Goal: Task Accomplishment & Management: Complete application form

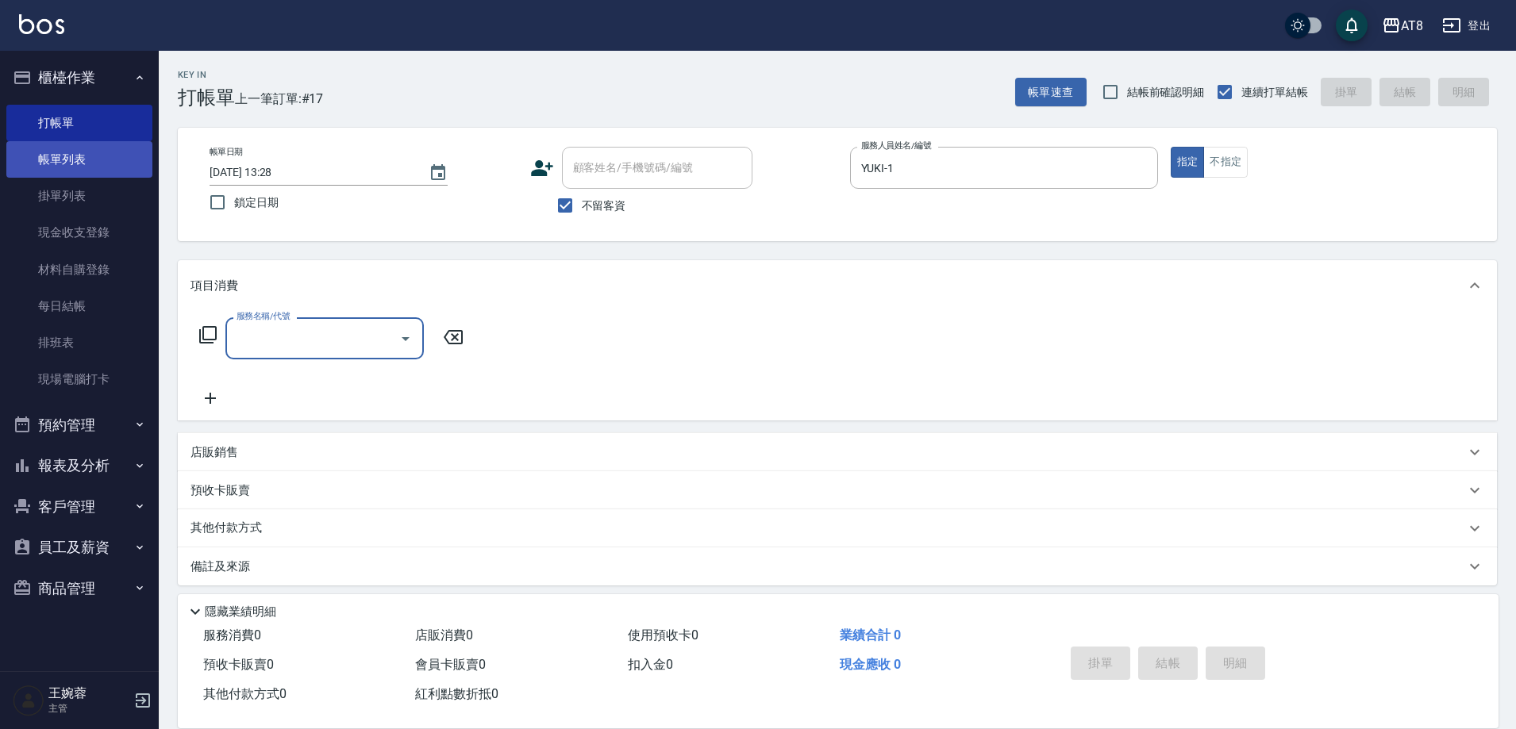
click at [86, 150] on link "帳單列表" at bounding box center [79, 159] width 146 height 37
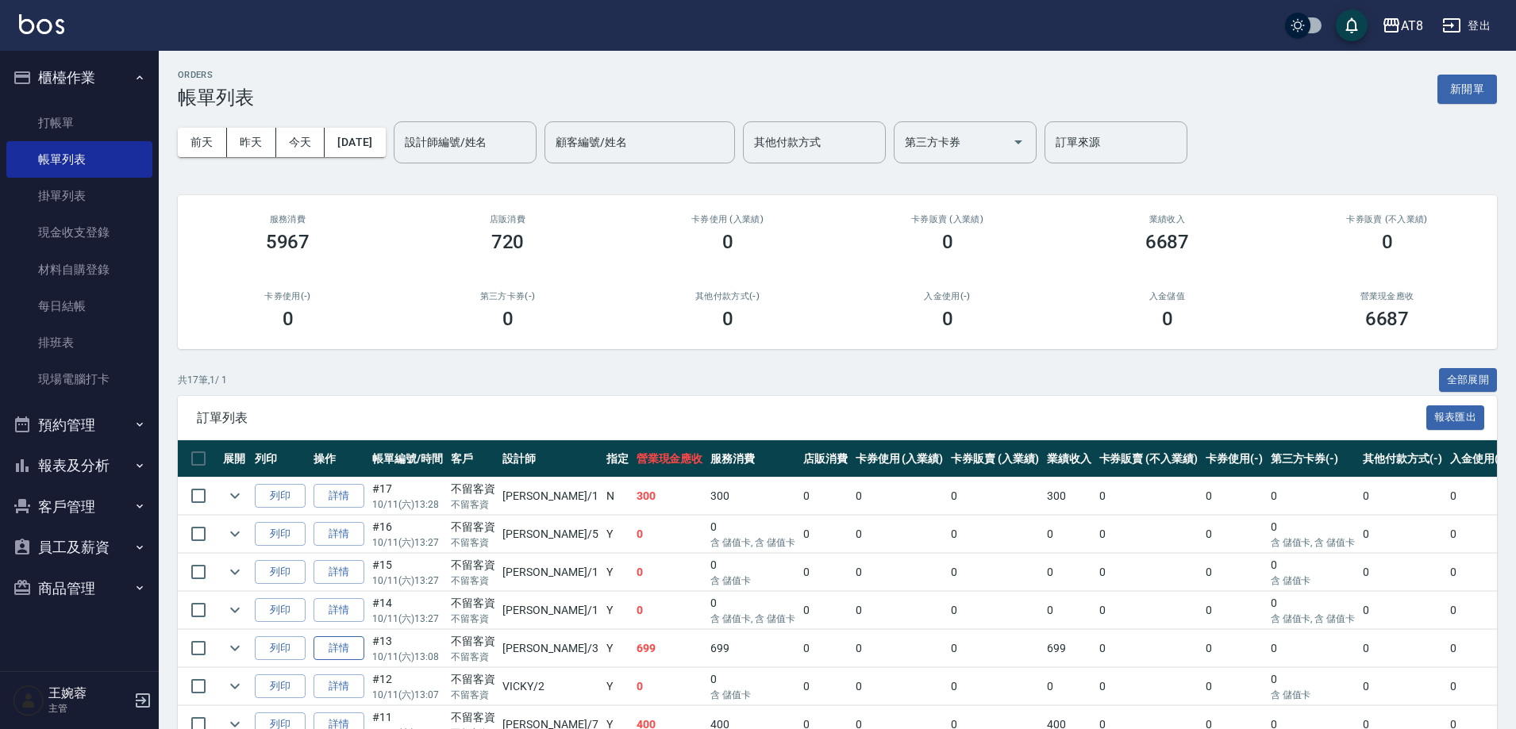
click at [350, 661] on link "詳情" at bounding box center [338, 648] width 51 height 25
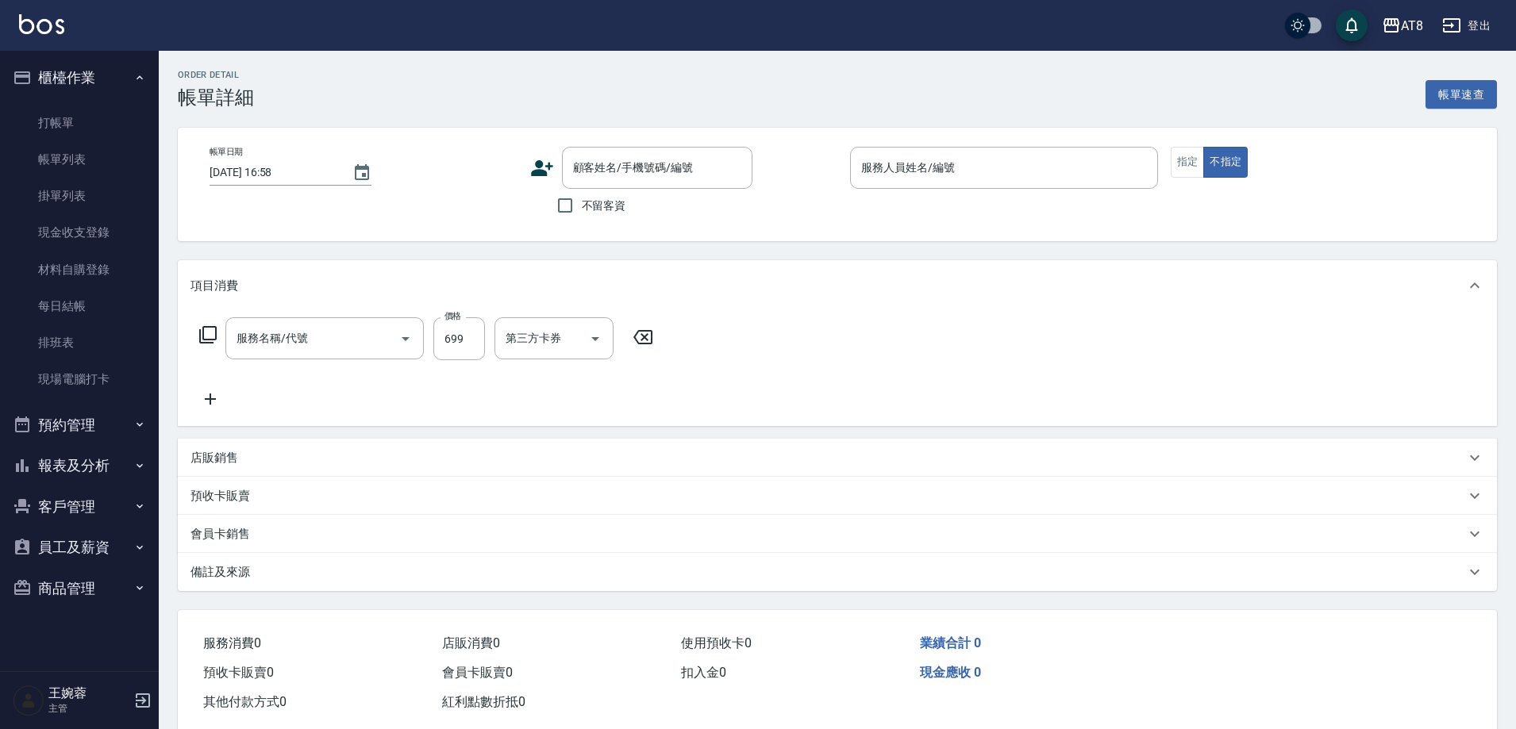
type input "[DATE] 13:08"
checkbox input "true"
type input "[PERSON_NAME]-3"
type input "SPA699(6699)"
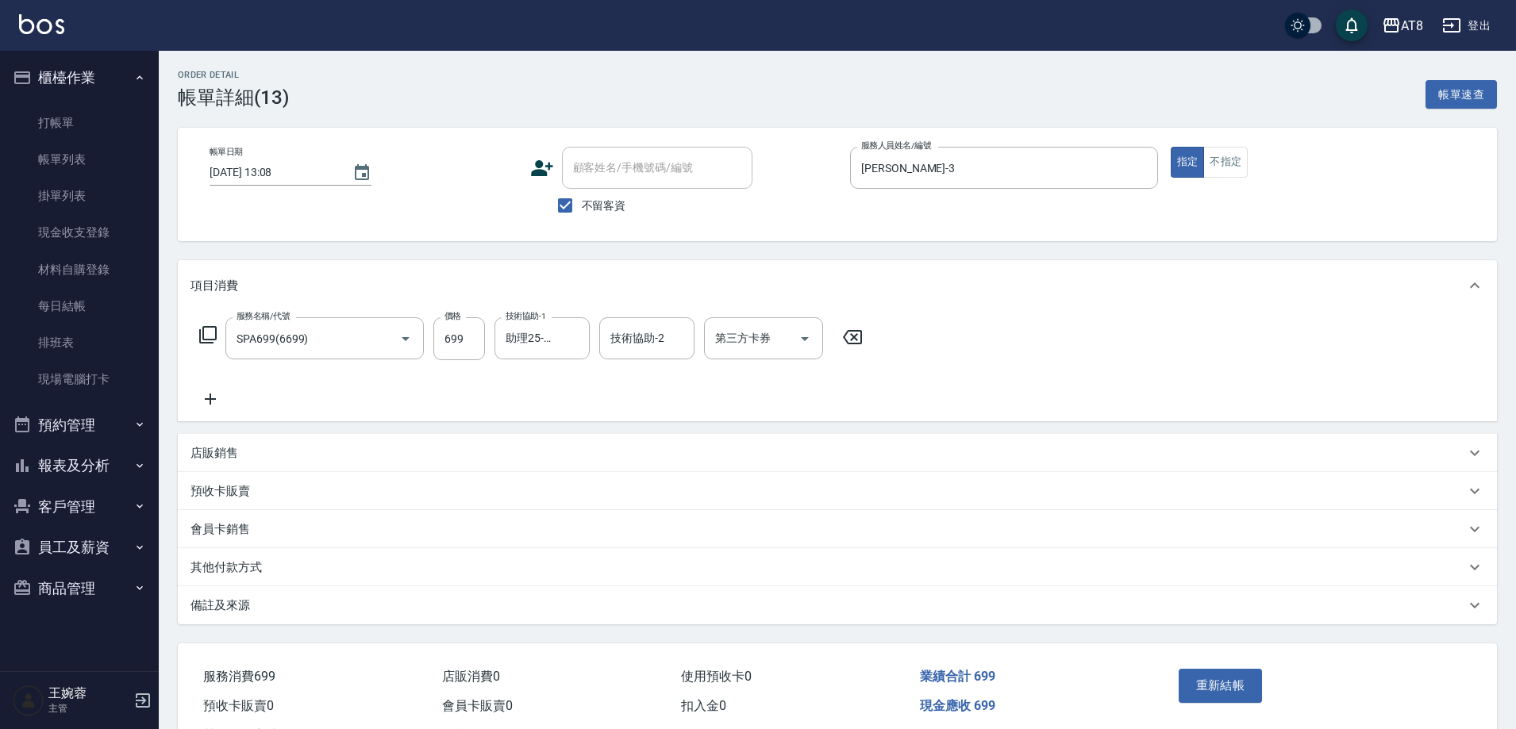
click at [216, 408] on icon at bounding box center [210, 399] width 40 height 19
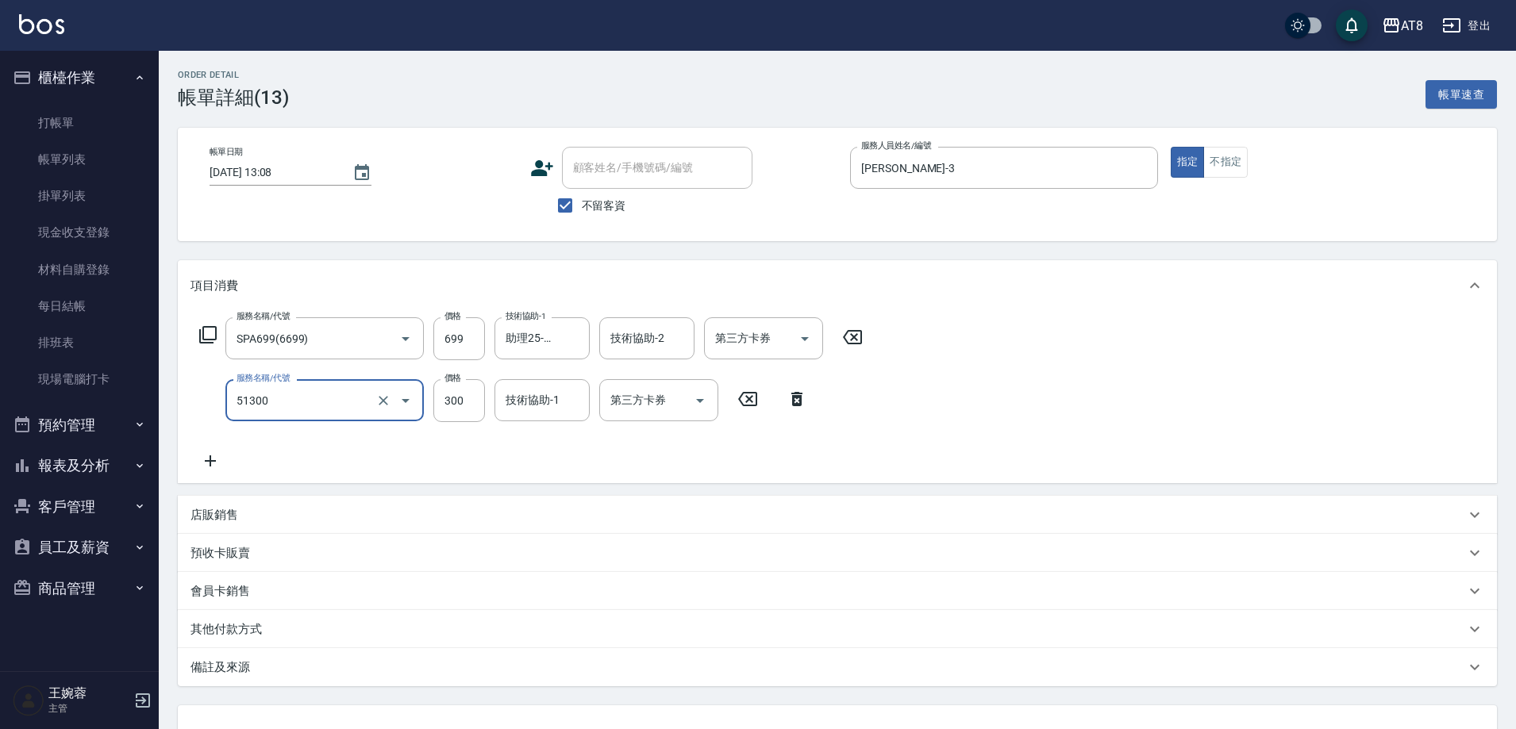
type input "頭皮隔離(51300)"
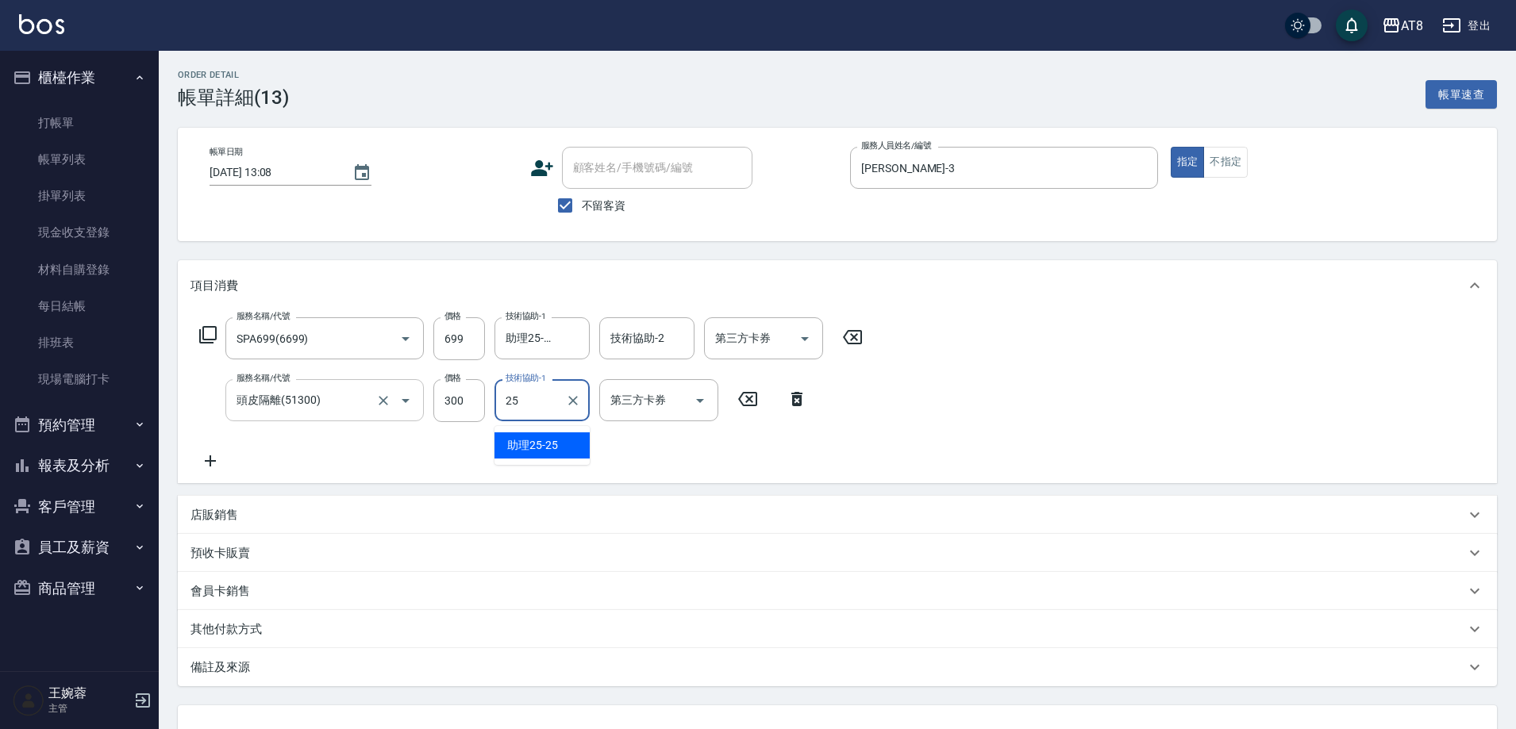
type input "助理25-25"
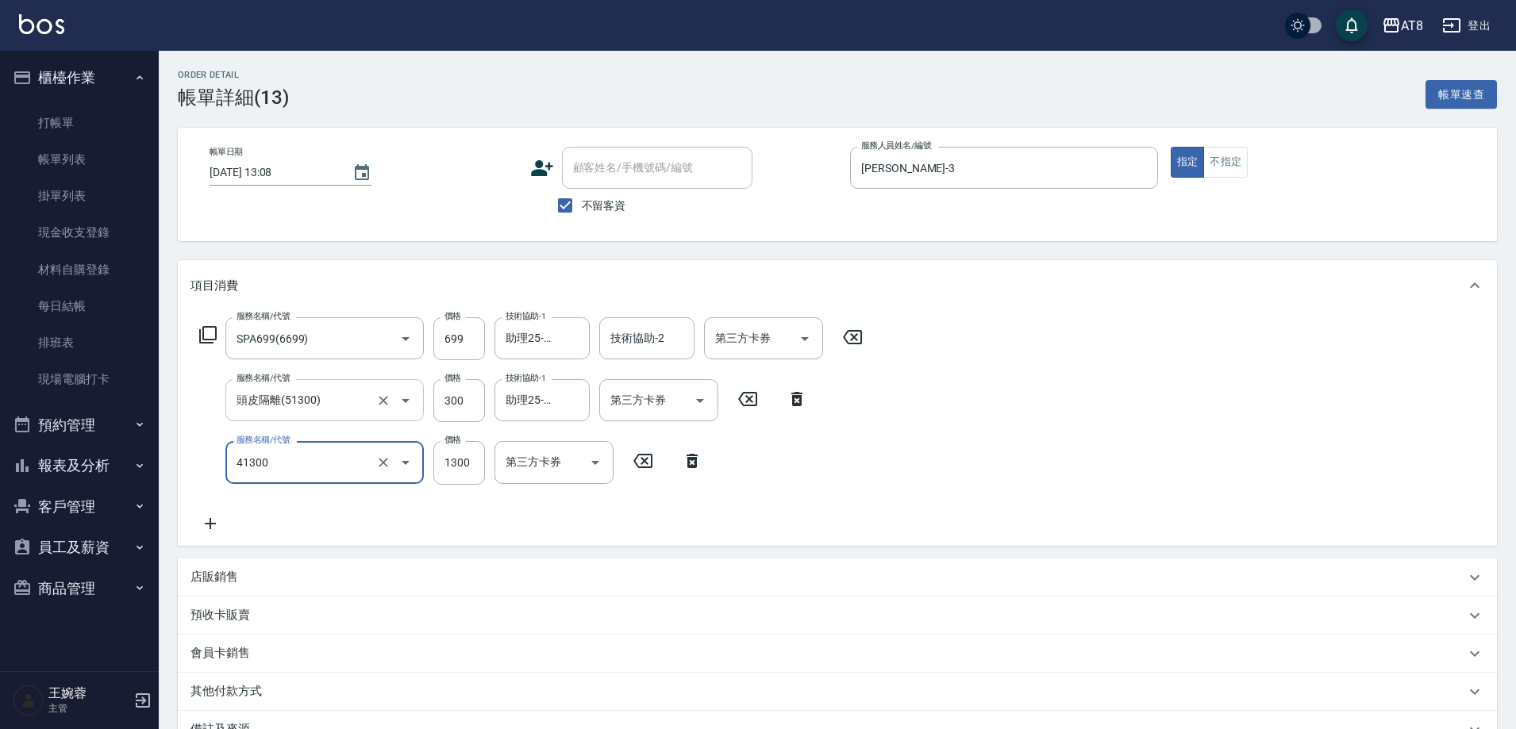
type input "染髮(41300)"
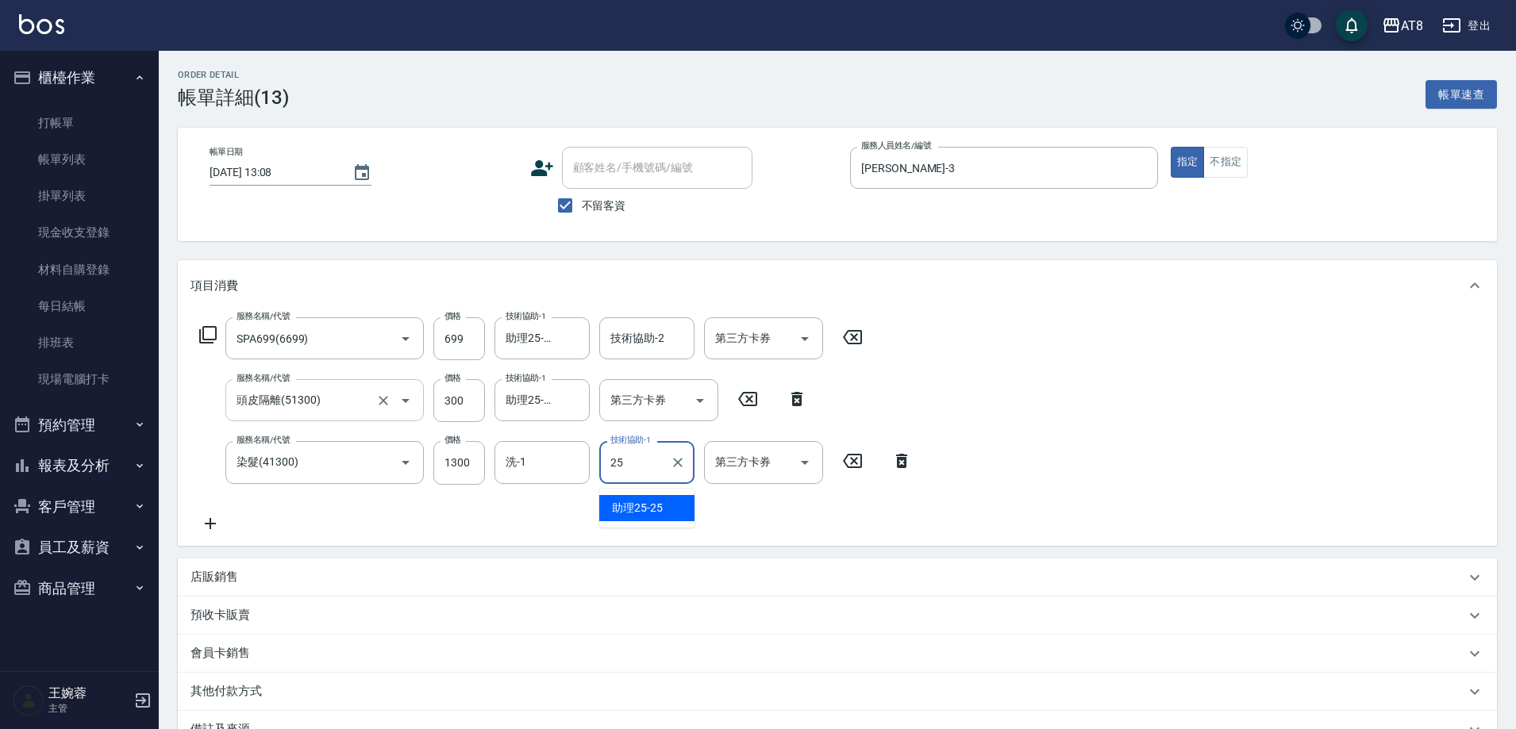
type input "助理25-25"
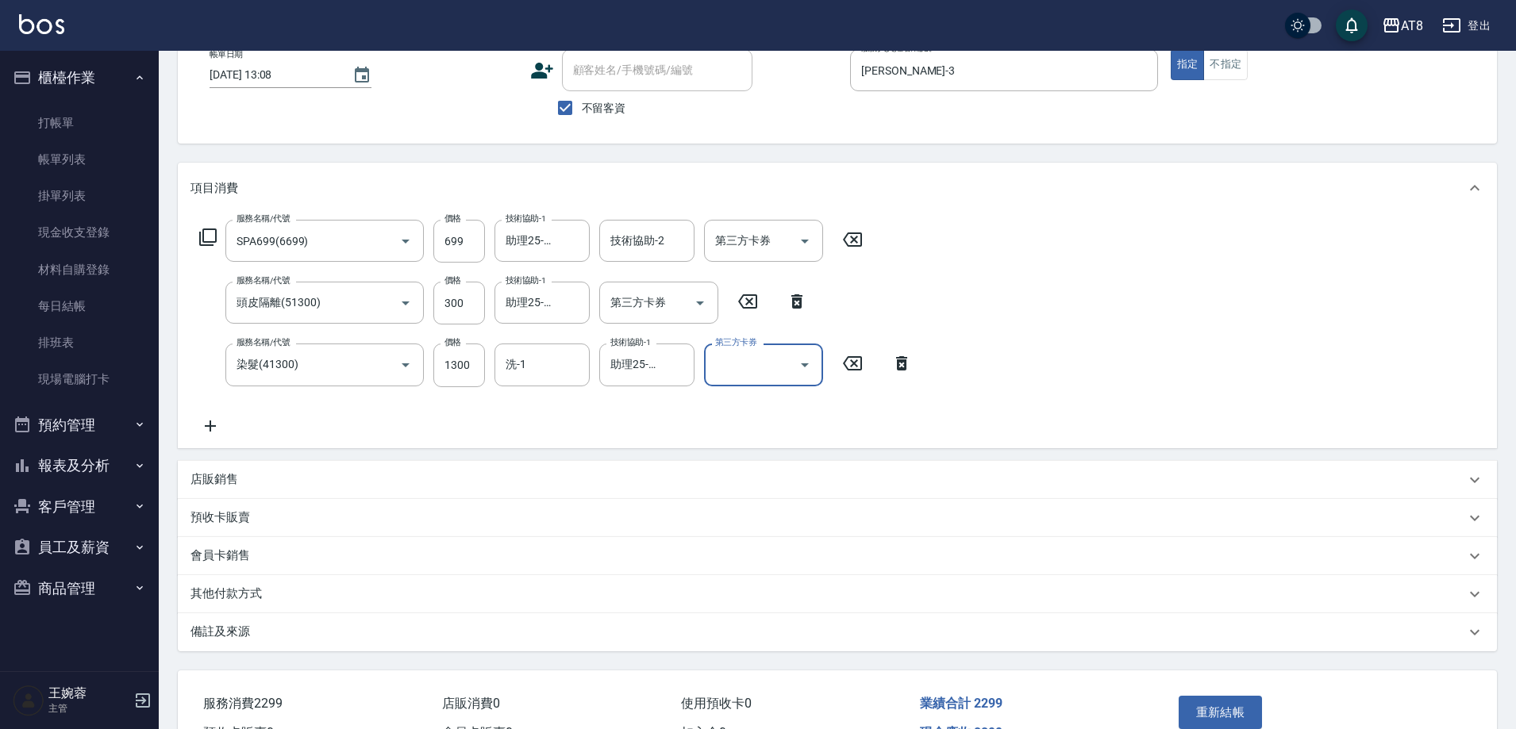
scroll to position [213, 0]
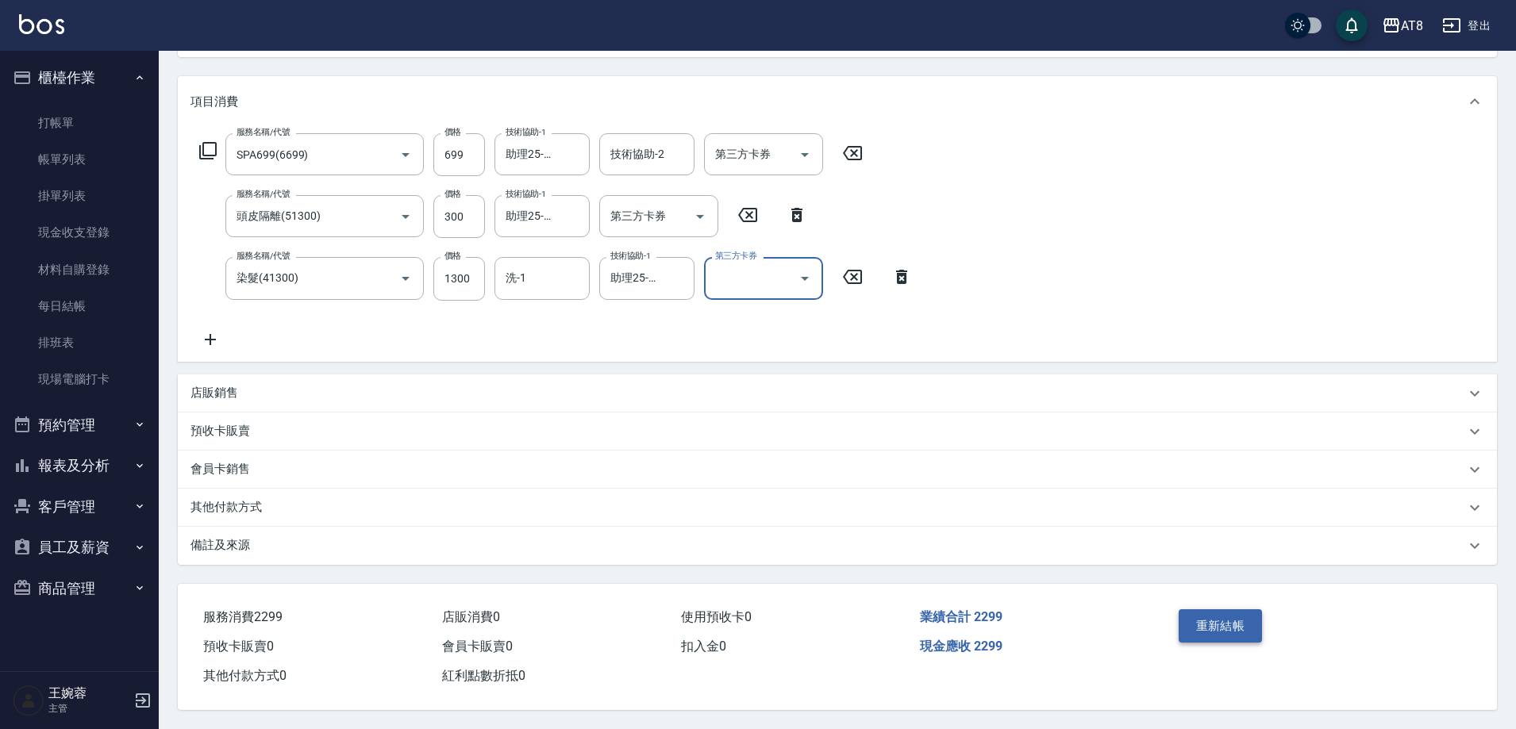
click at [1236, 609] on button "重新結帳" at bounding box center [1220, 625] width 84 height 33
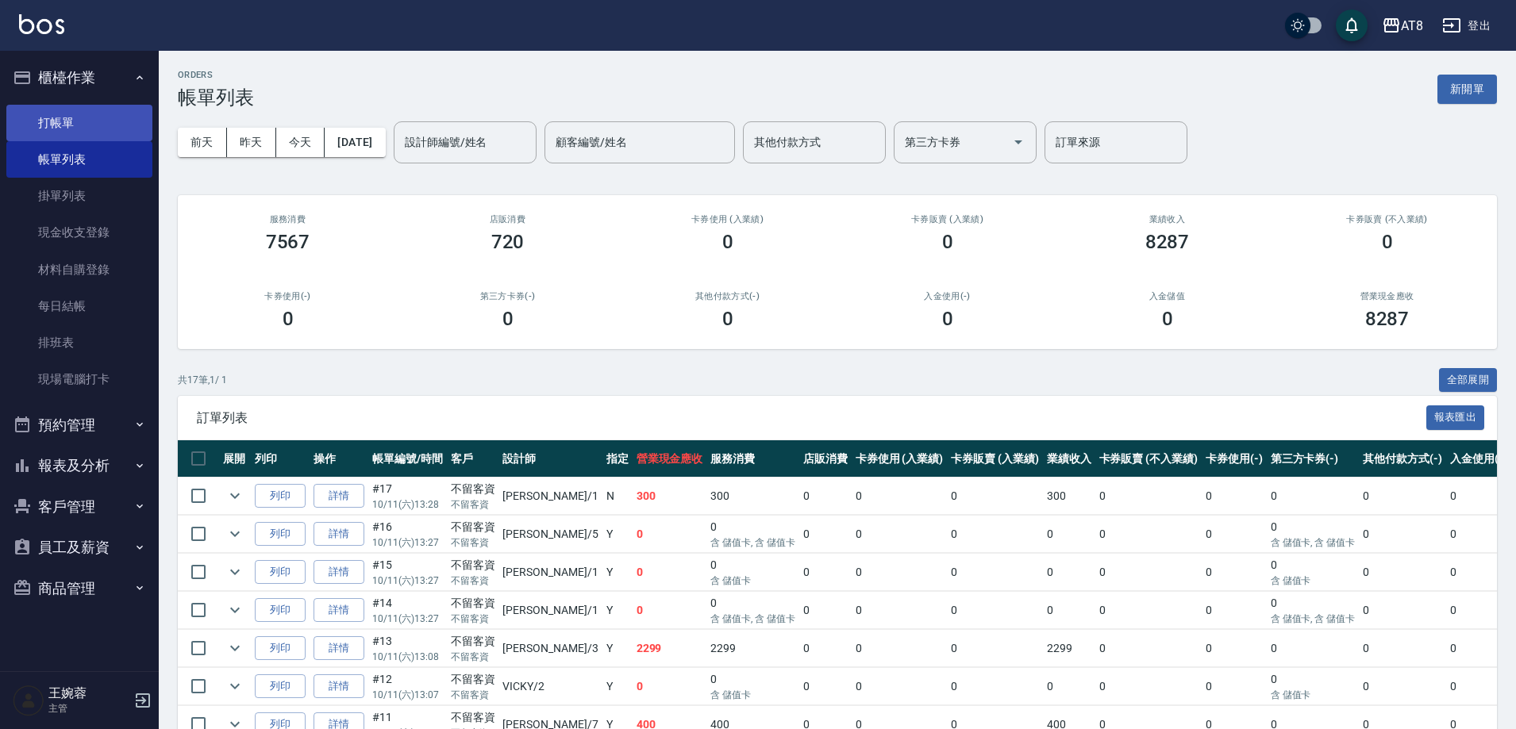
click at [83, 123] on link "打帳單" at bounding box center [79, 123] width 146 height 37
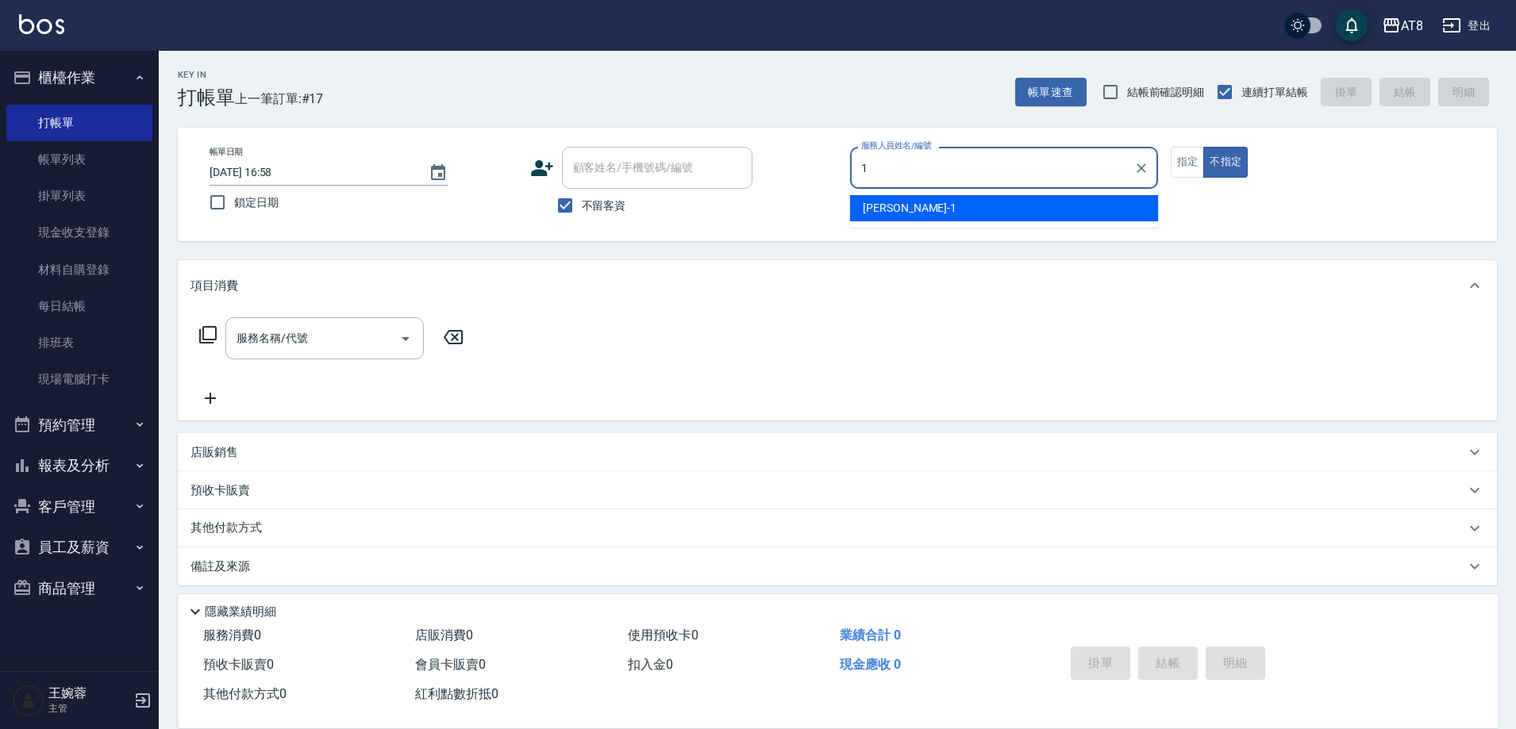
type input "YUKI-1"
type button "false"
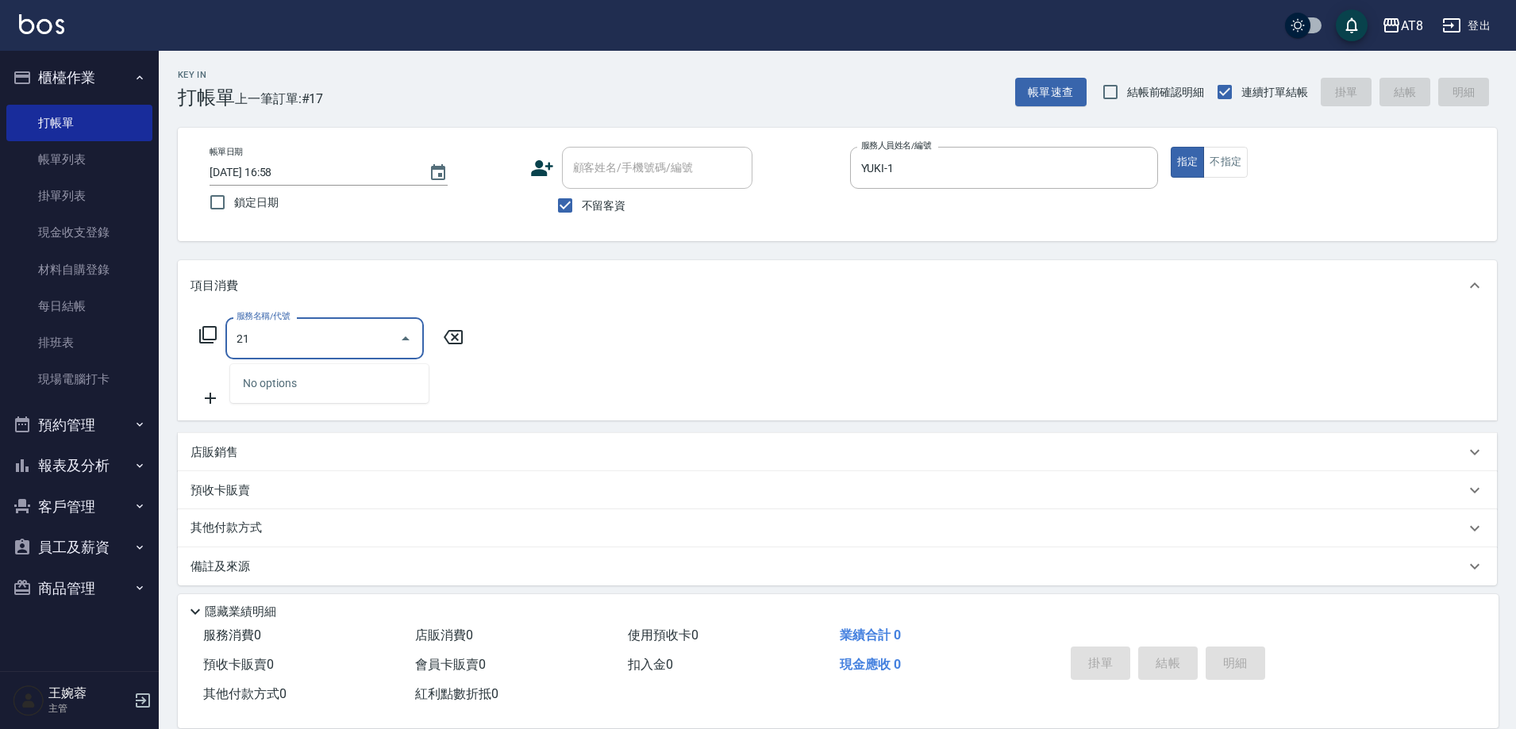
type input "2"
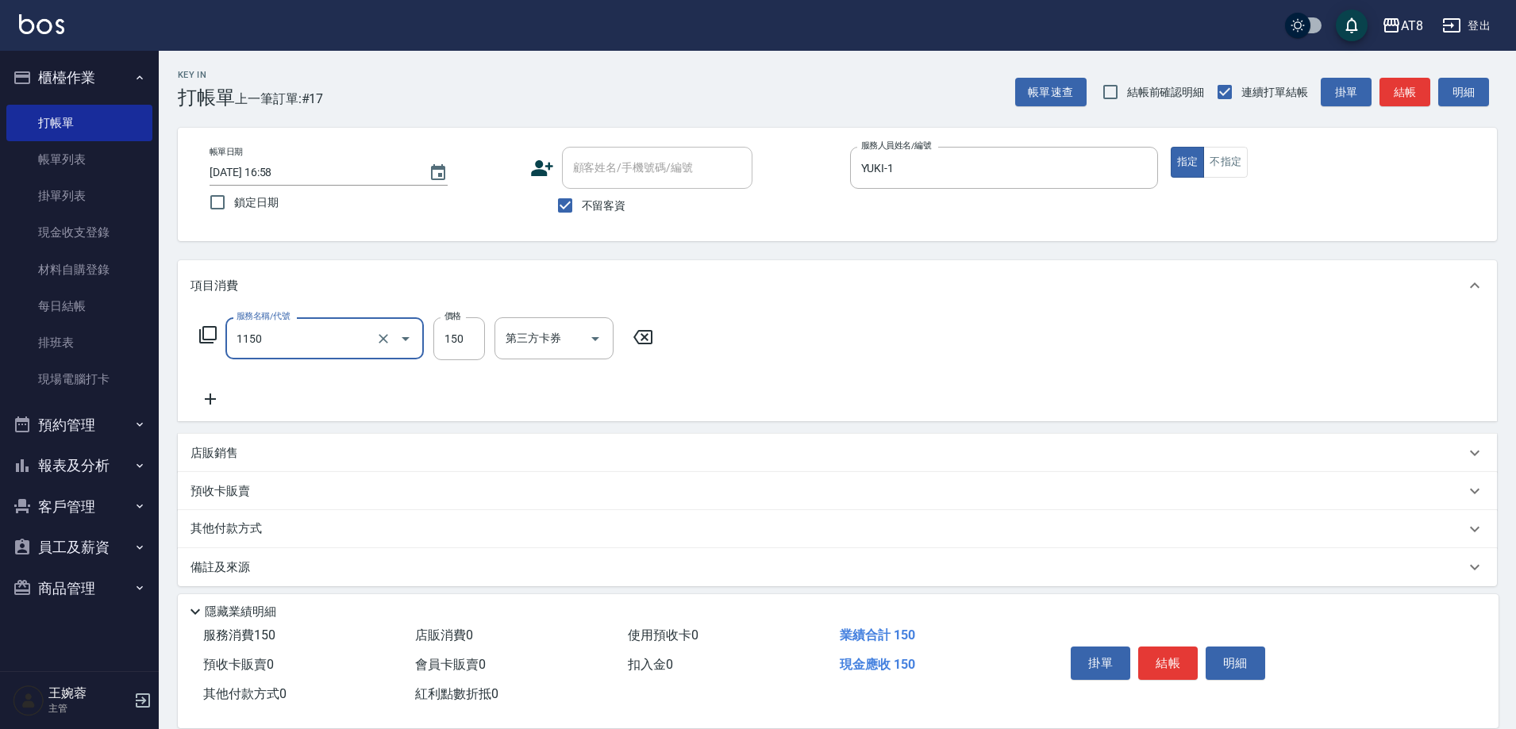
type input "洗髮(1150)"
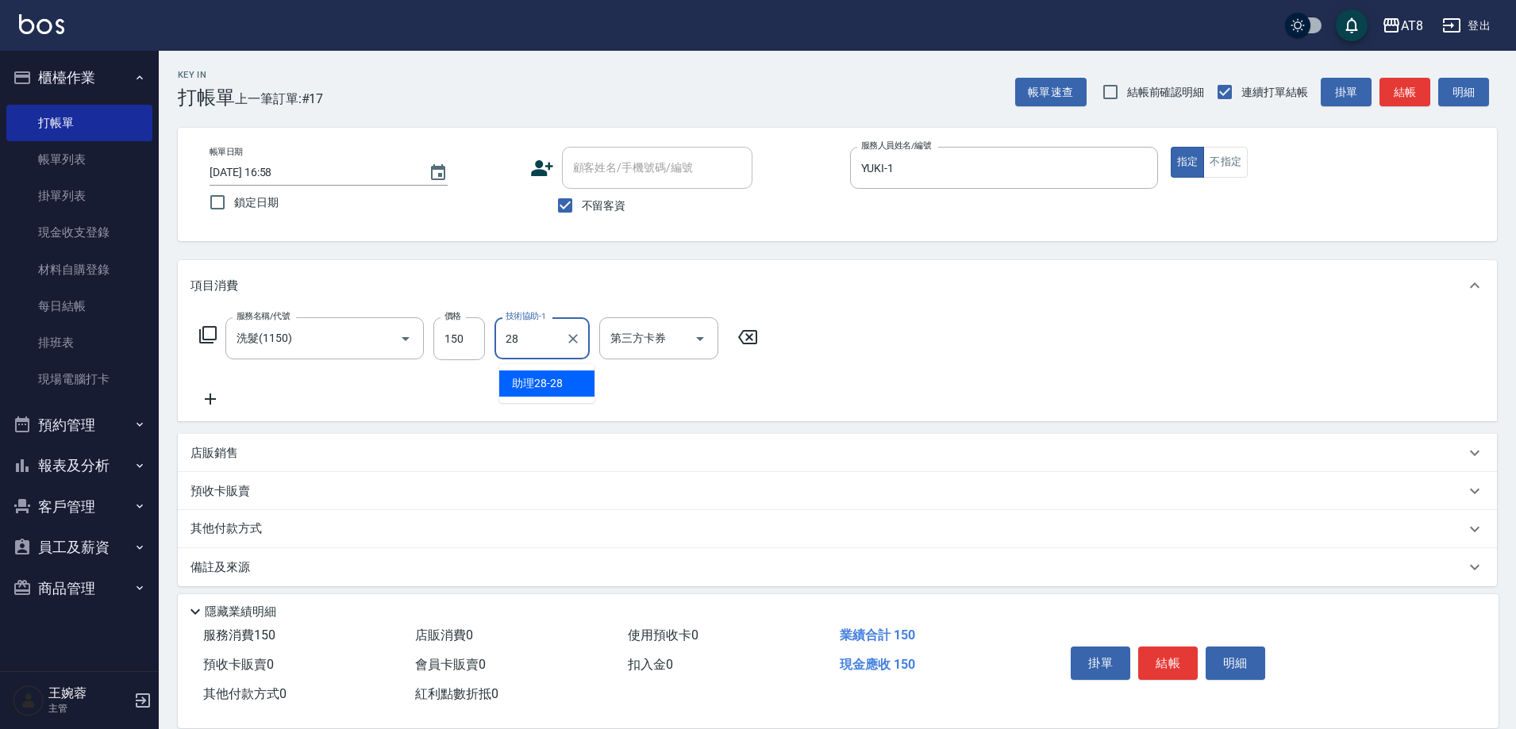
type input "助理28-28"
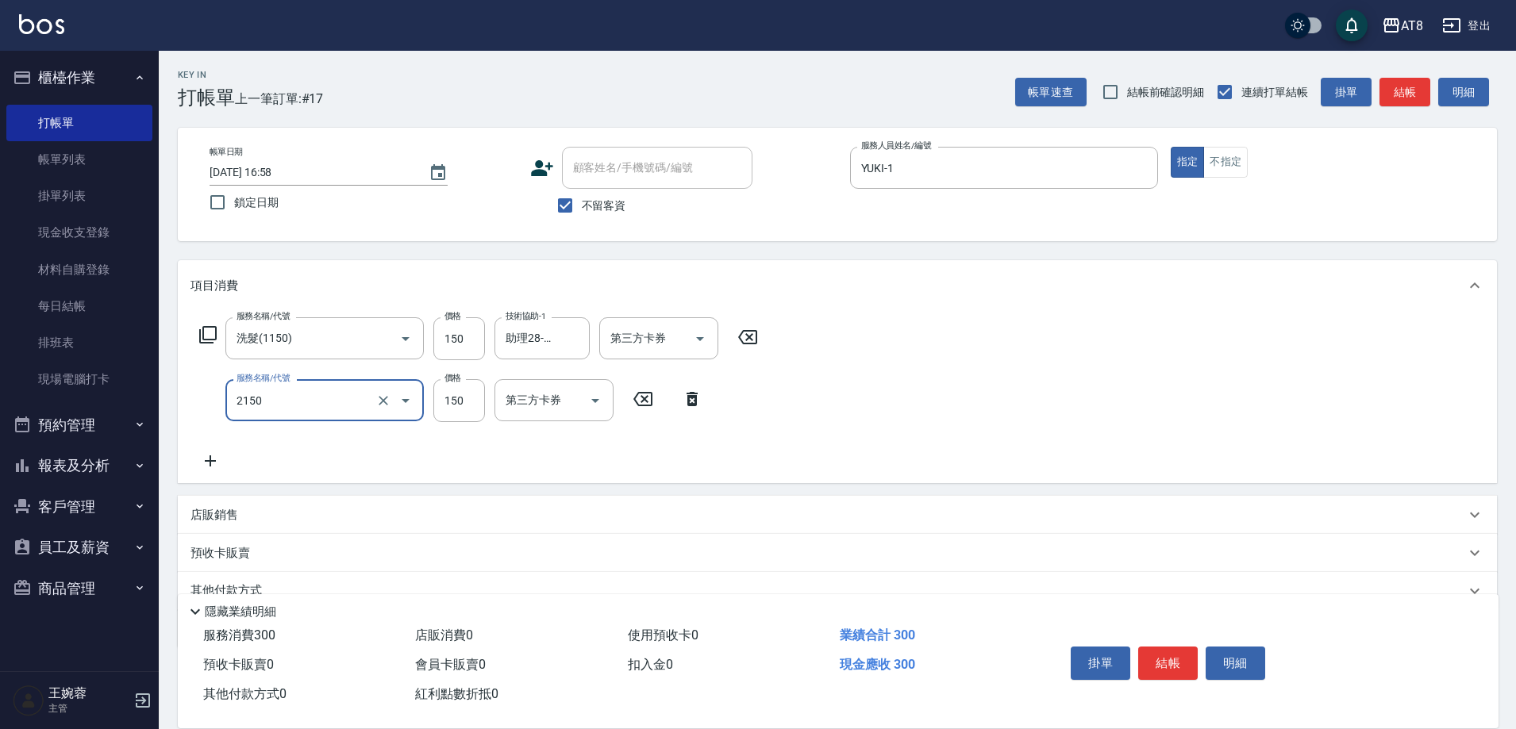
type input "剪髮(2150)"
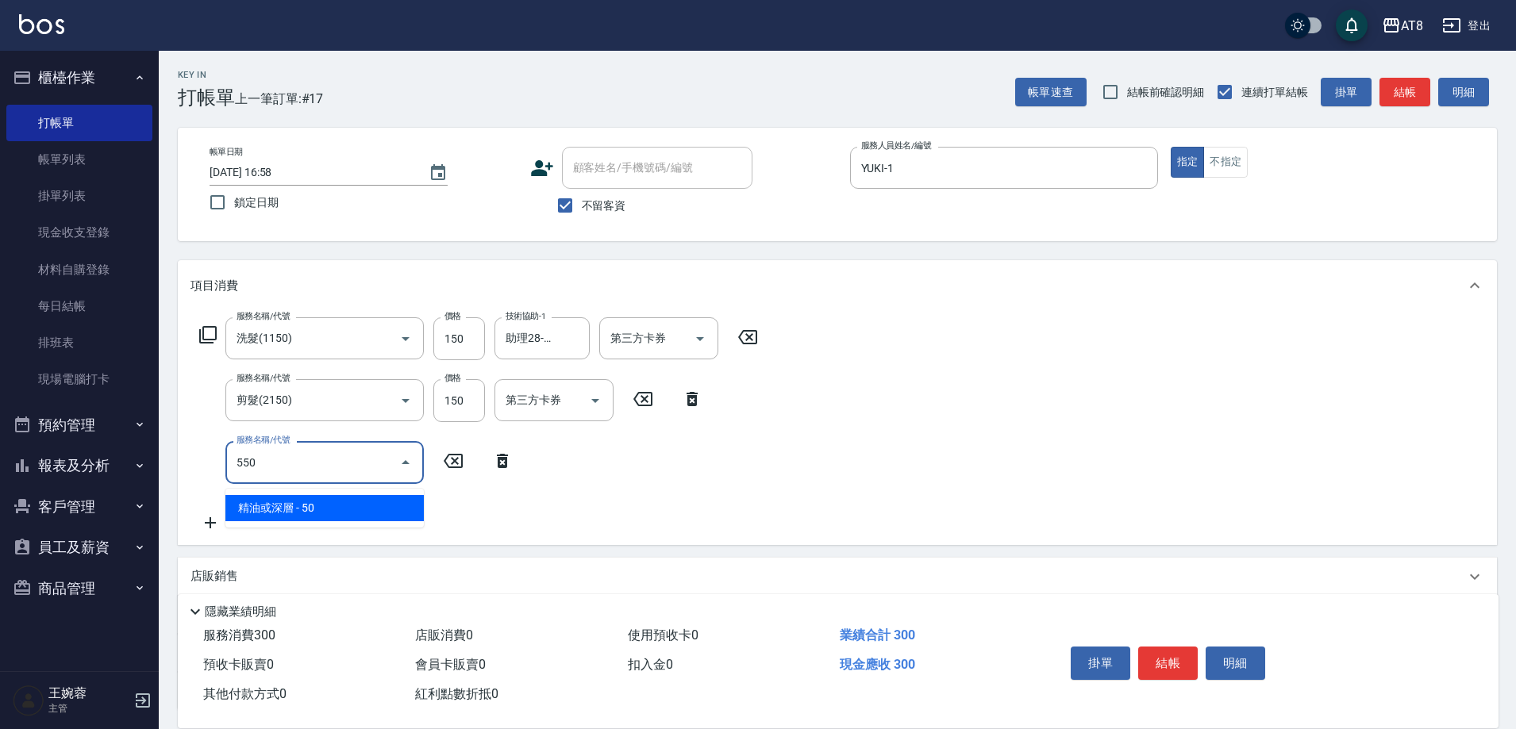
type input "精油或深層(550)"
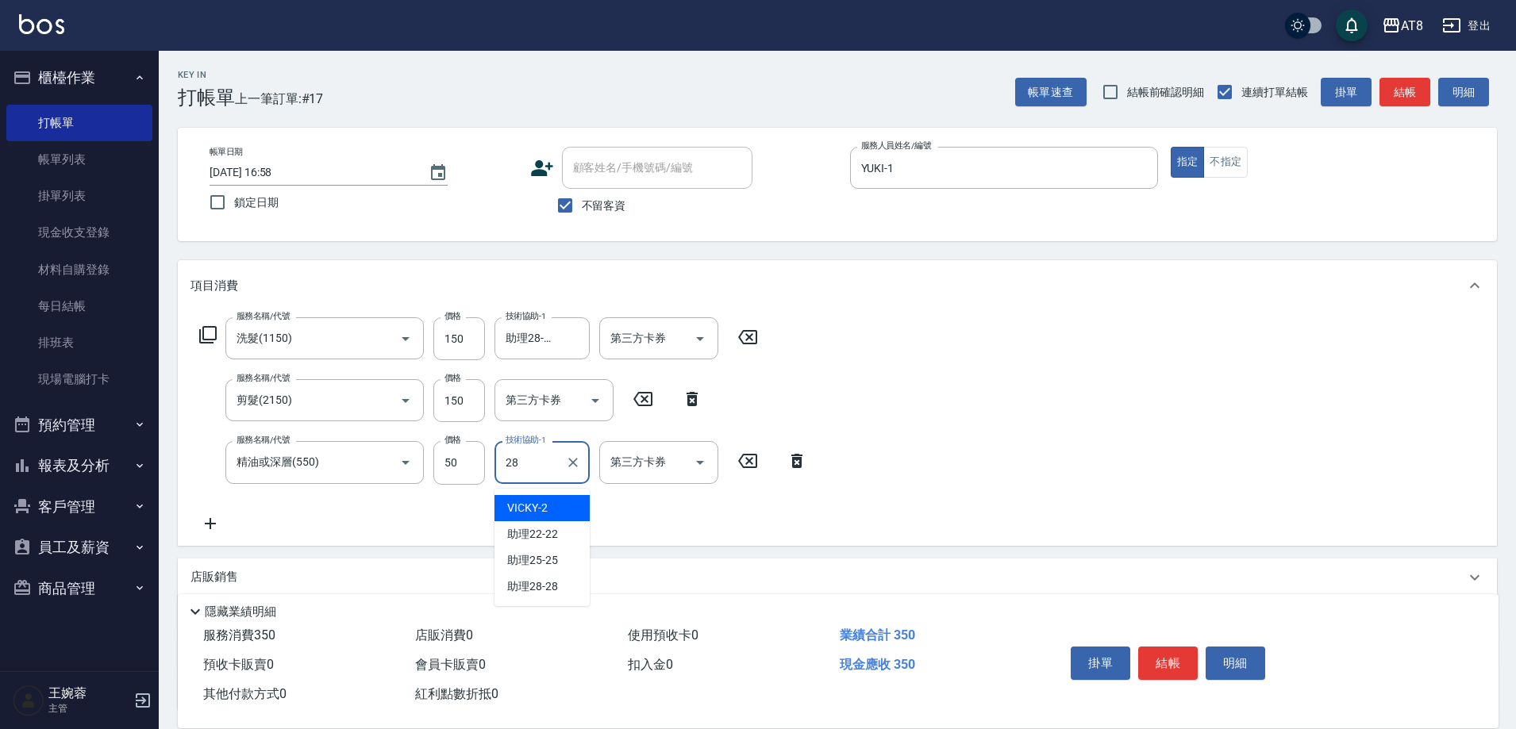
type input "助理28-28"
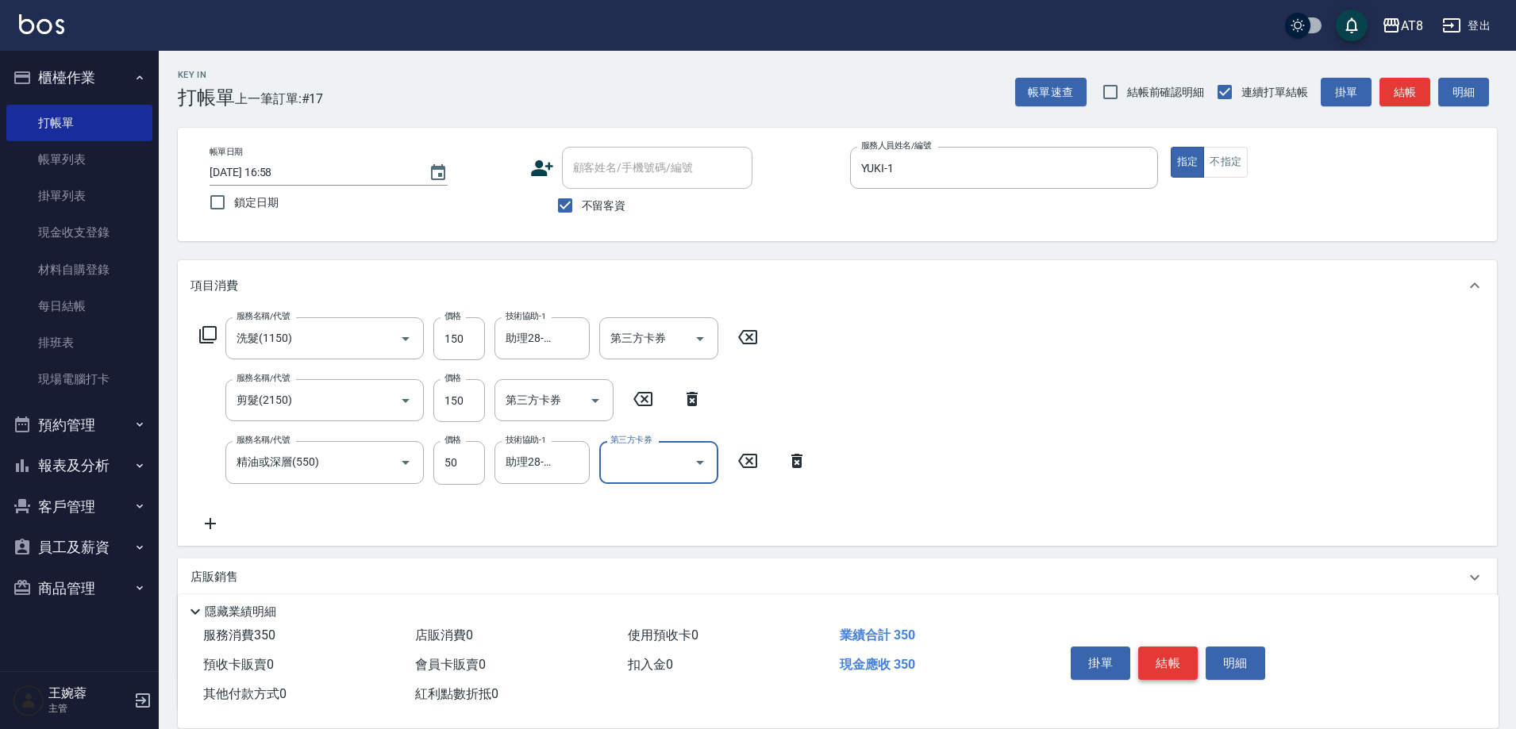
click at [1177, 652] on button "結帳" at bounding box center [1168, 663] width 60 height 33
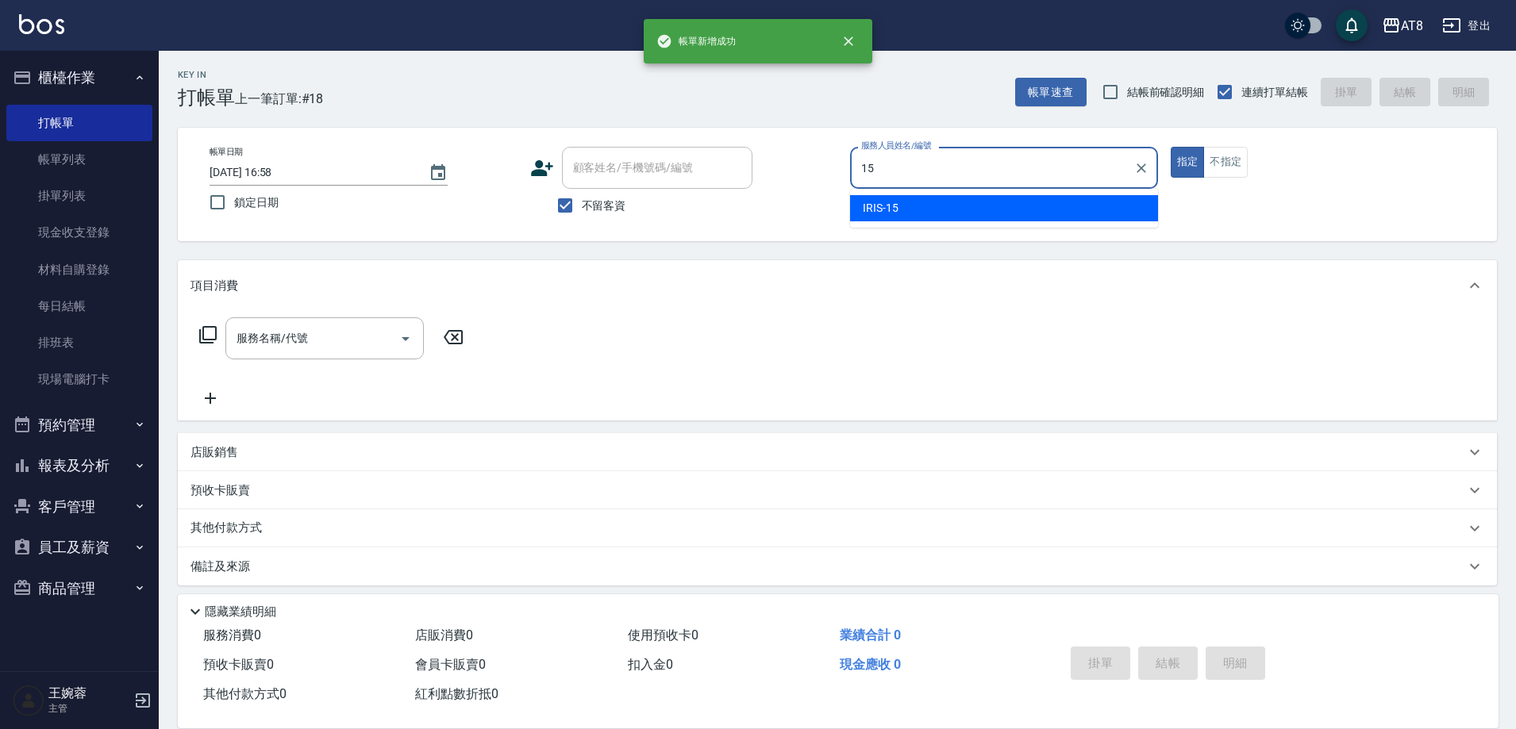
type input "IRIS-15"
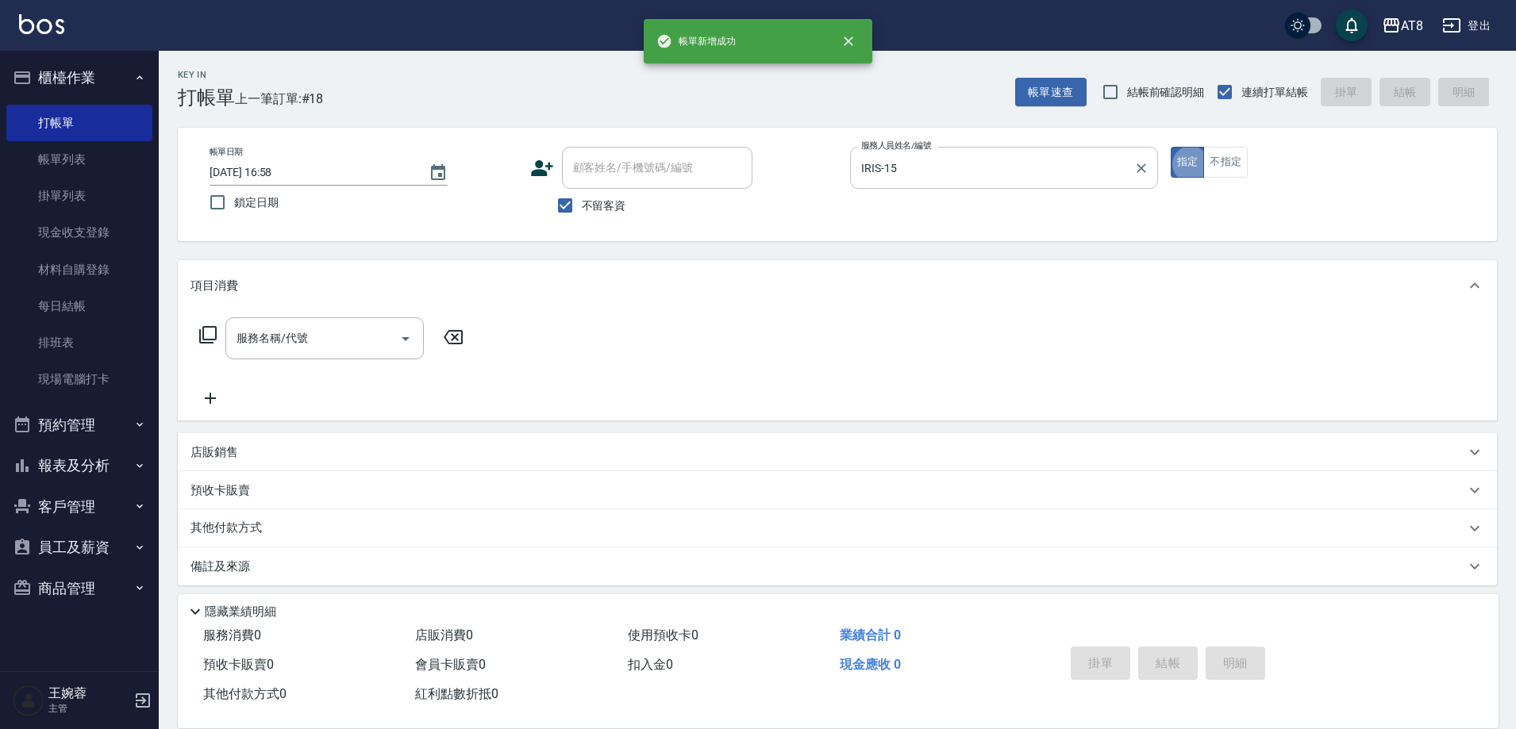
type button "true"
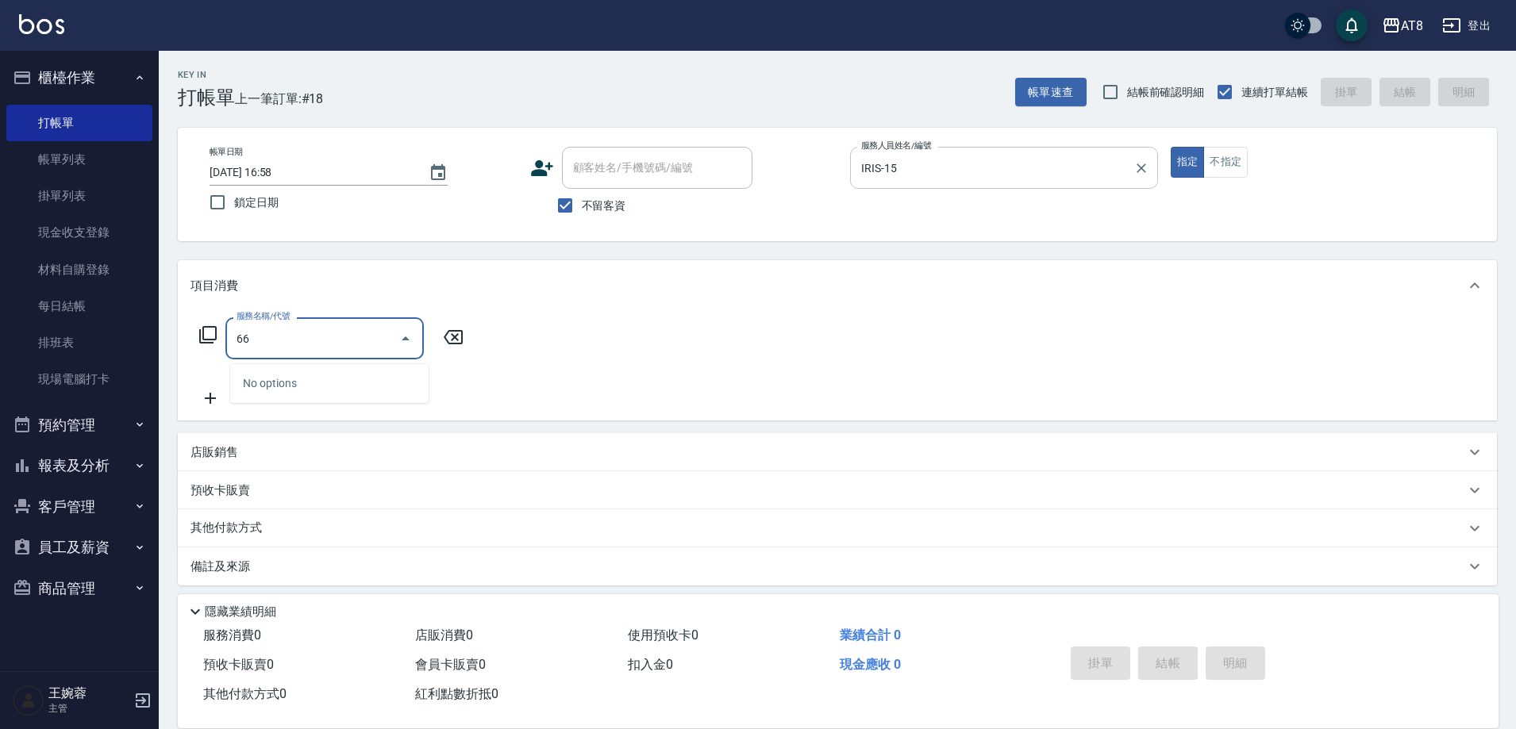
type input "6"
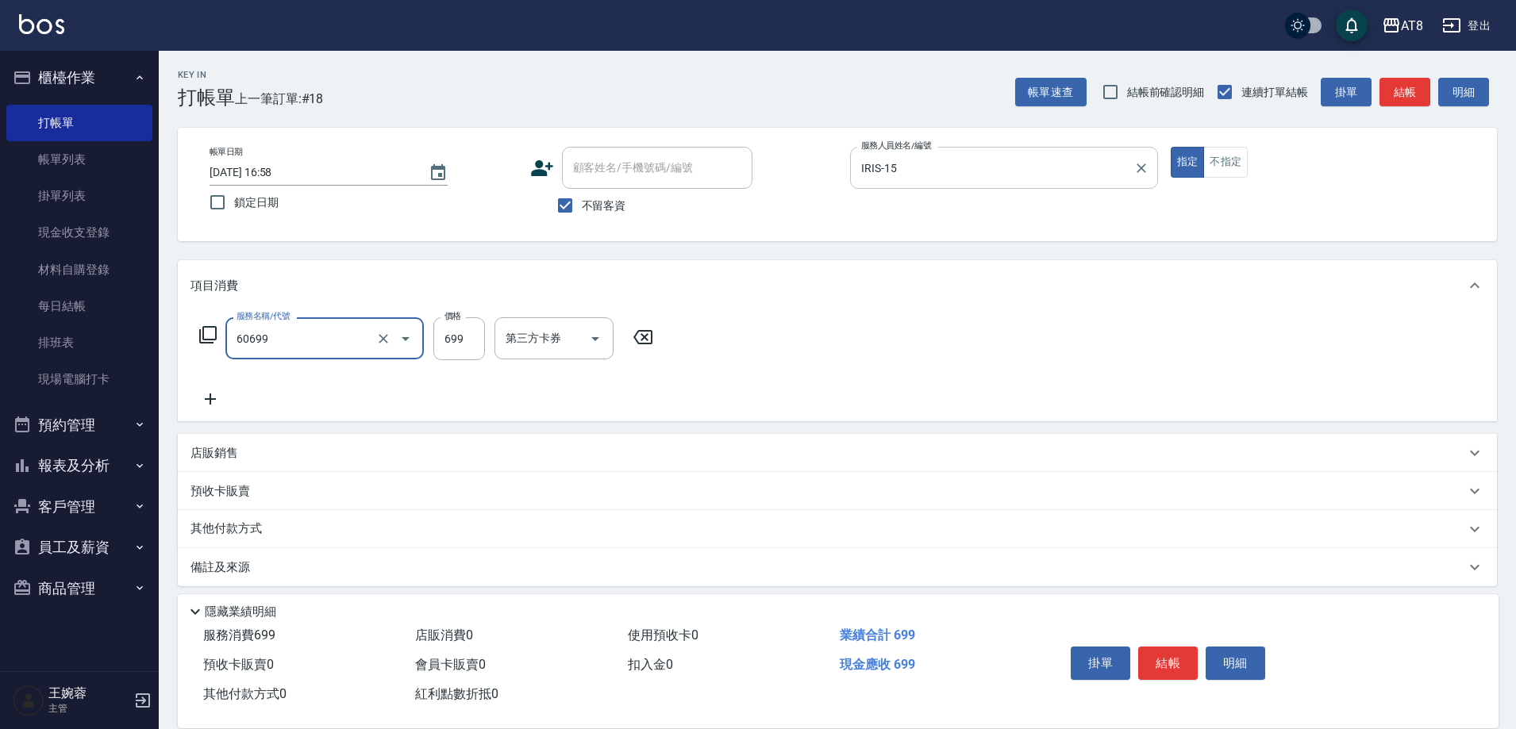
type input "入金SPA699(60699)"
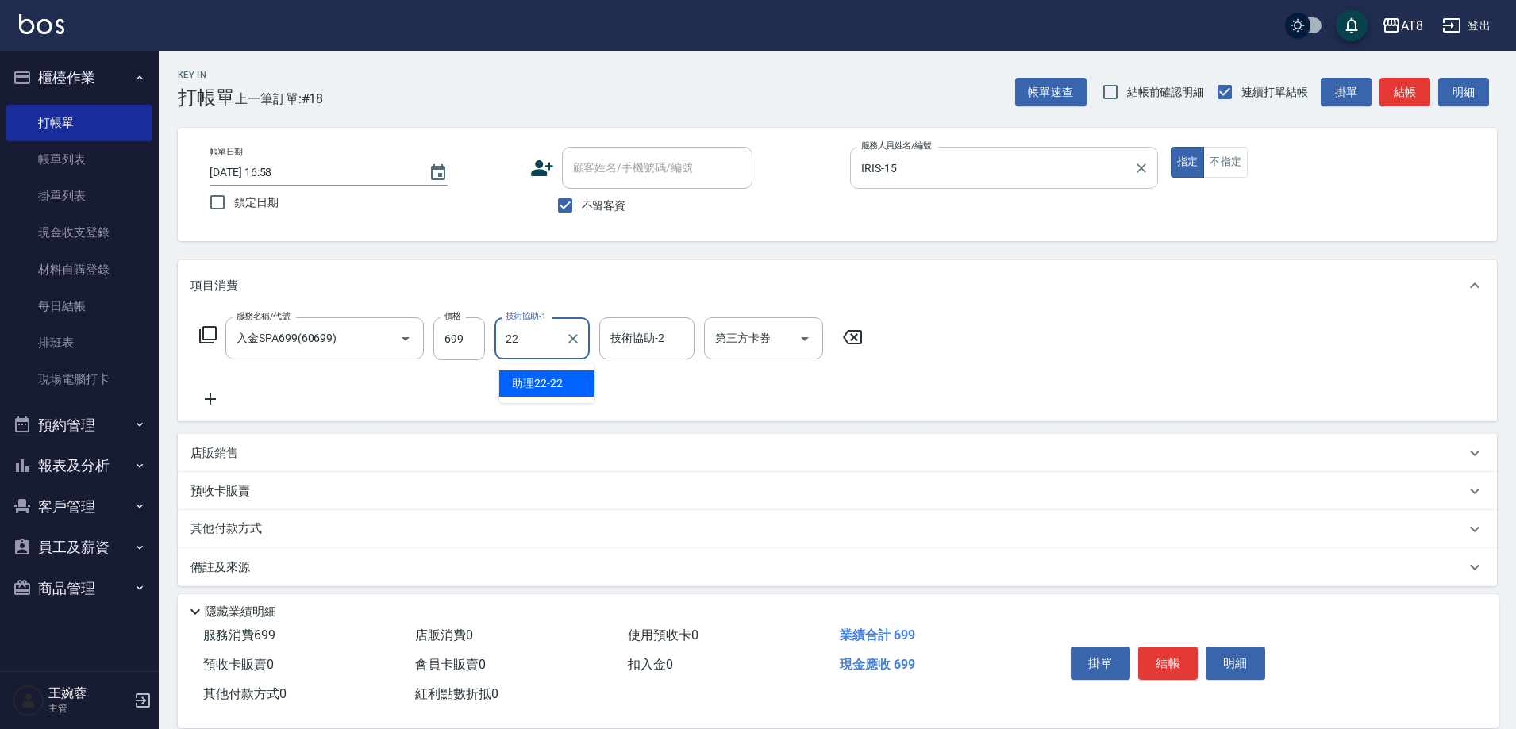
type input "助理22-22"
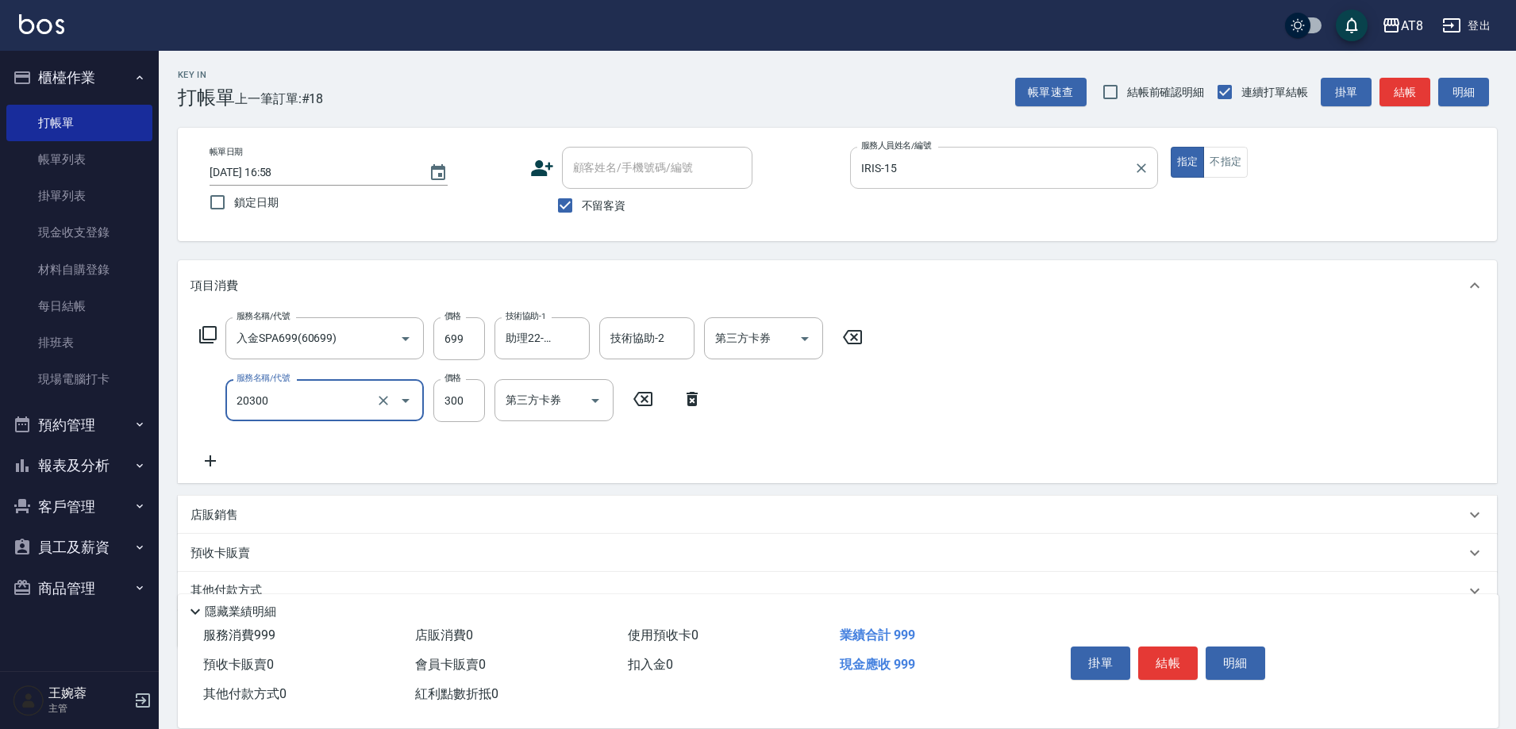
type input "入金剪髮300(20300)"
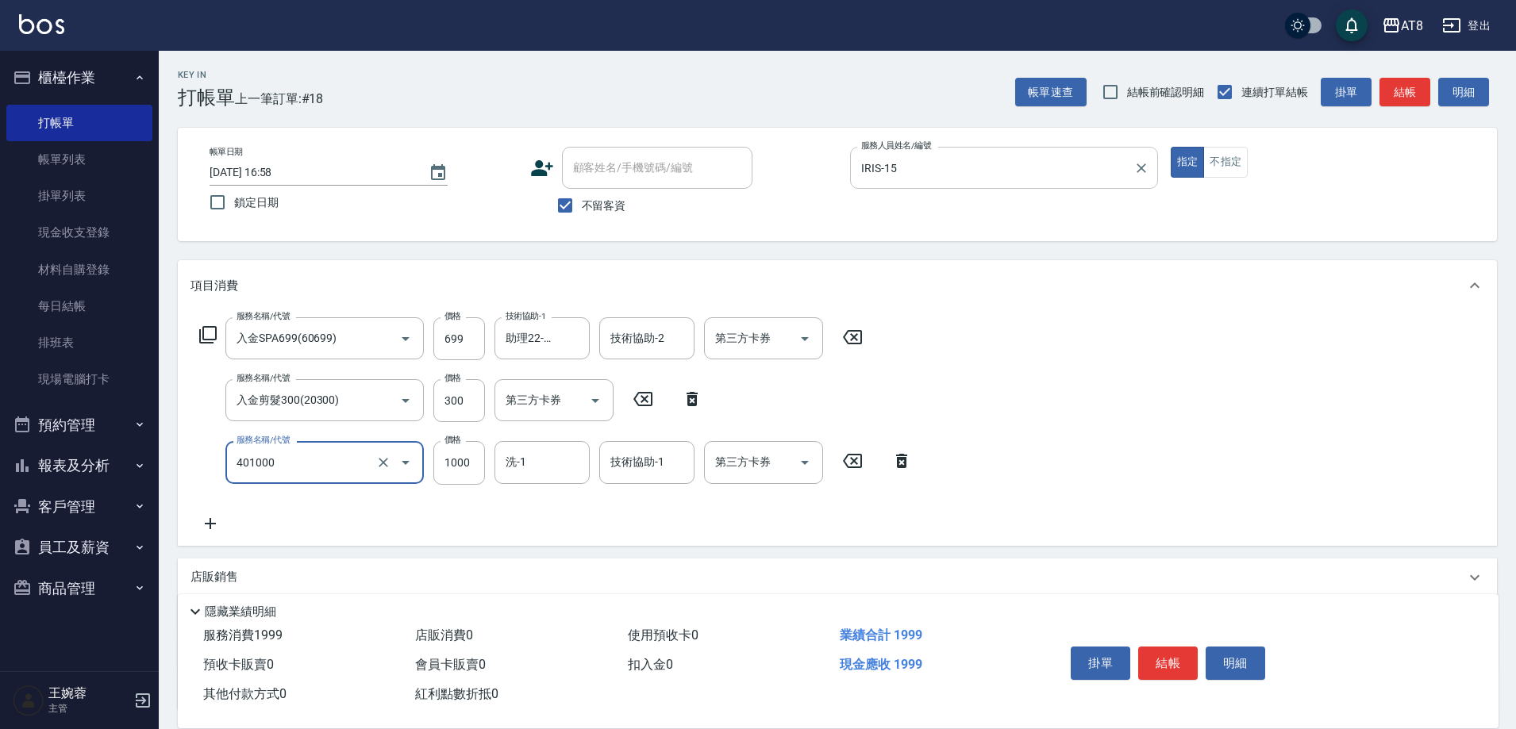
type input "入金染髮1000(401000)"
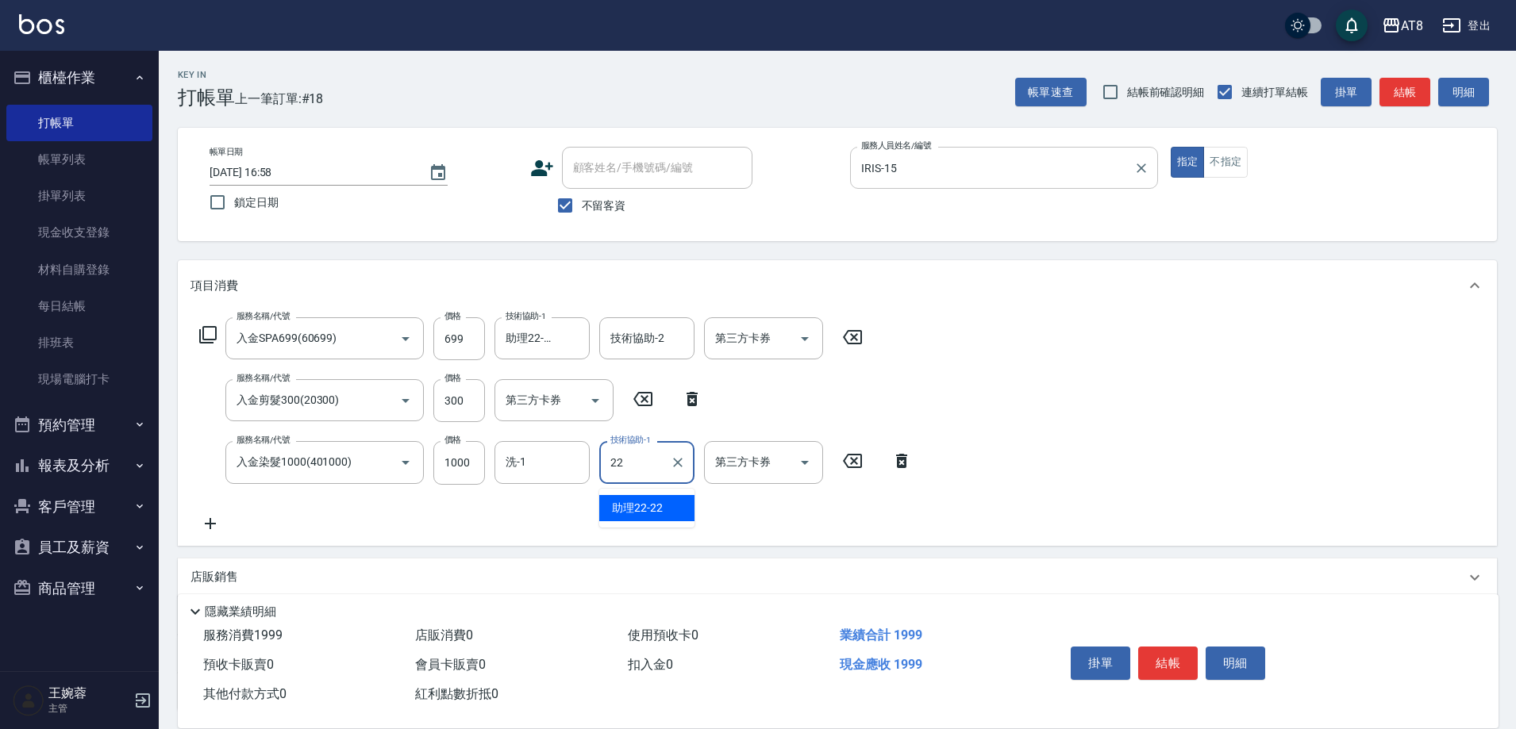
type input "助理22-22"
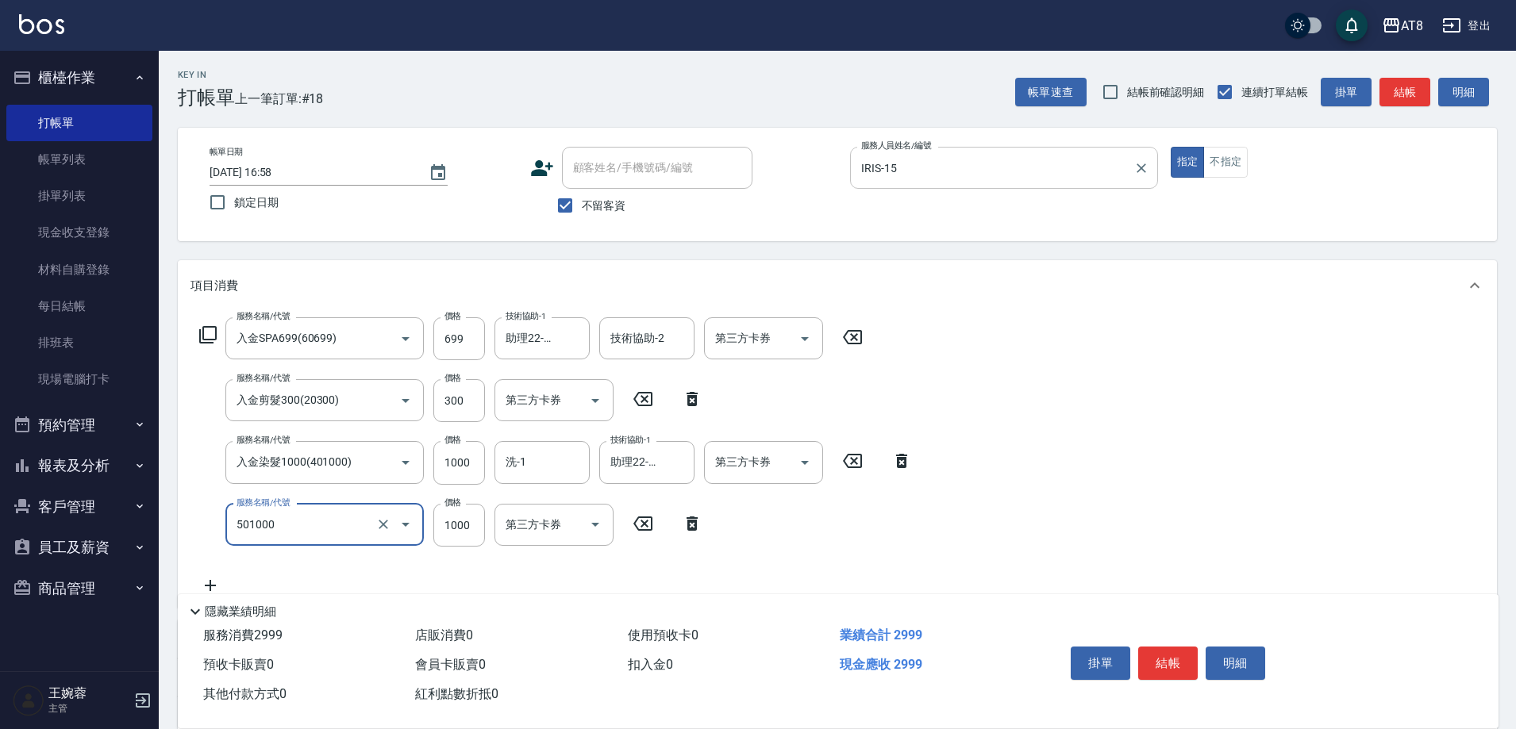
type input "入金護髮1000(501000)"
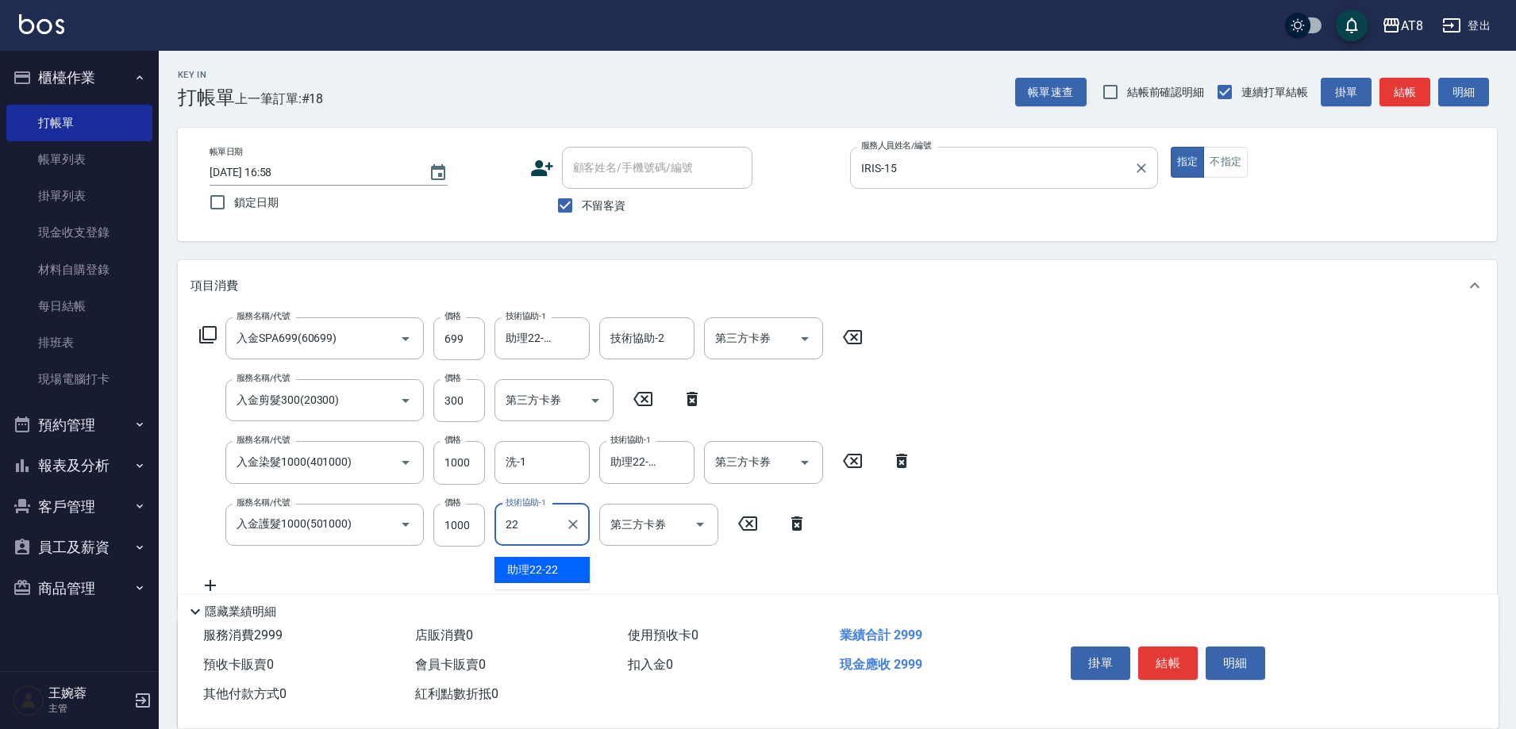
type input "助理22-22"
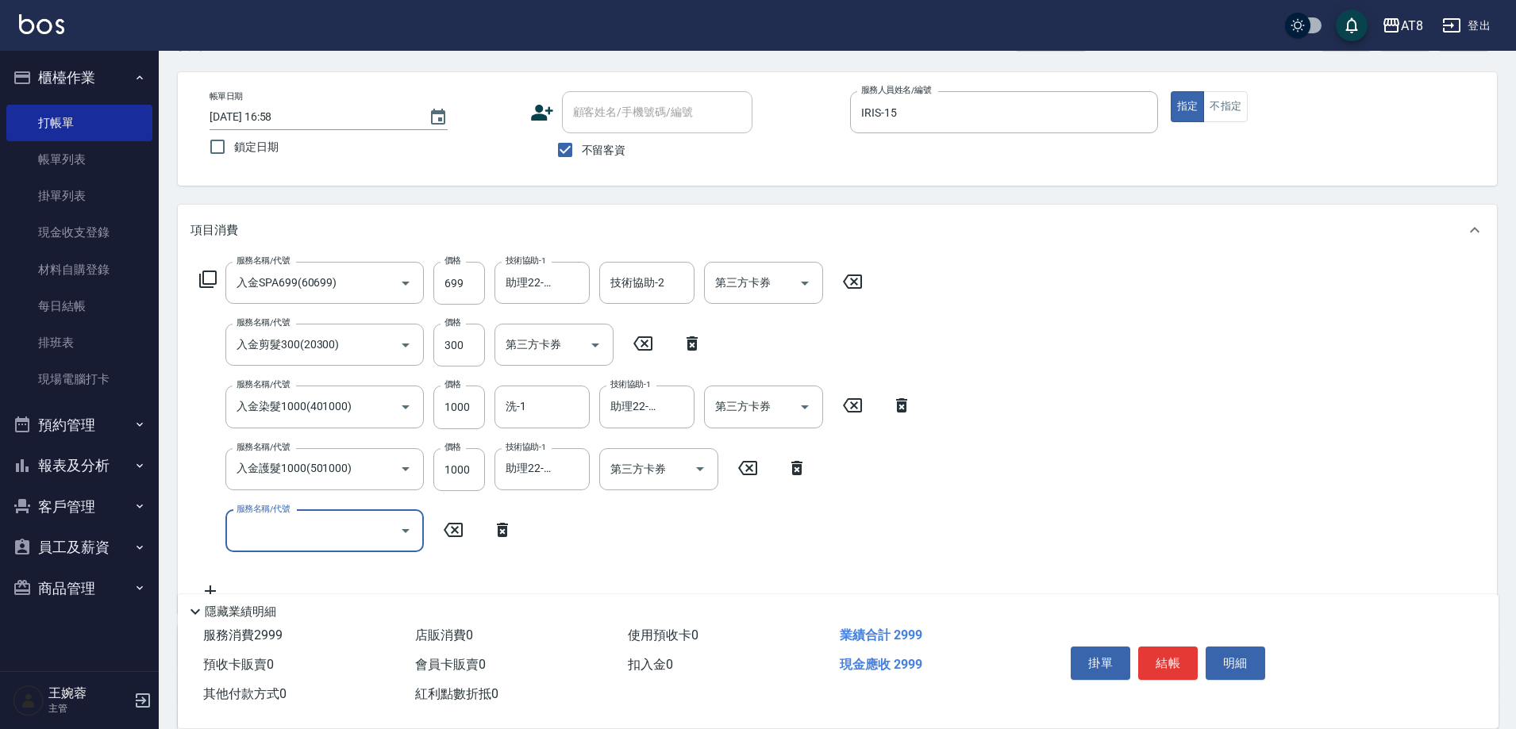
scroll to position [79, 0]
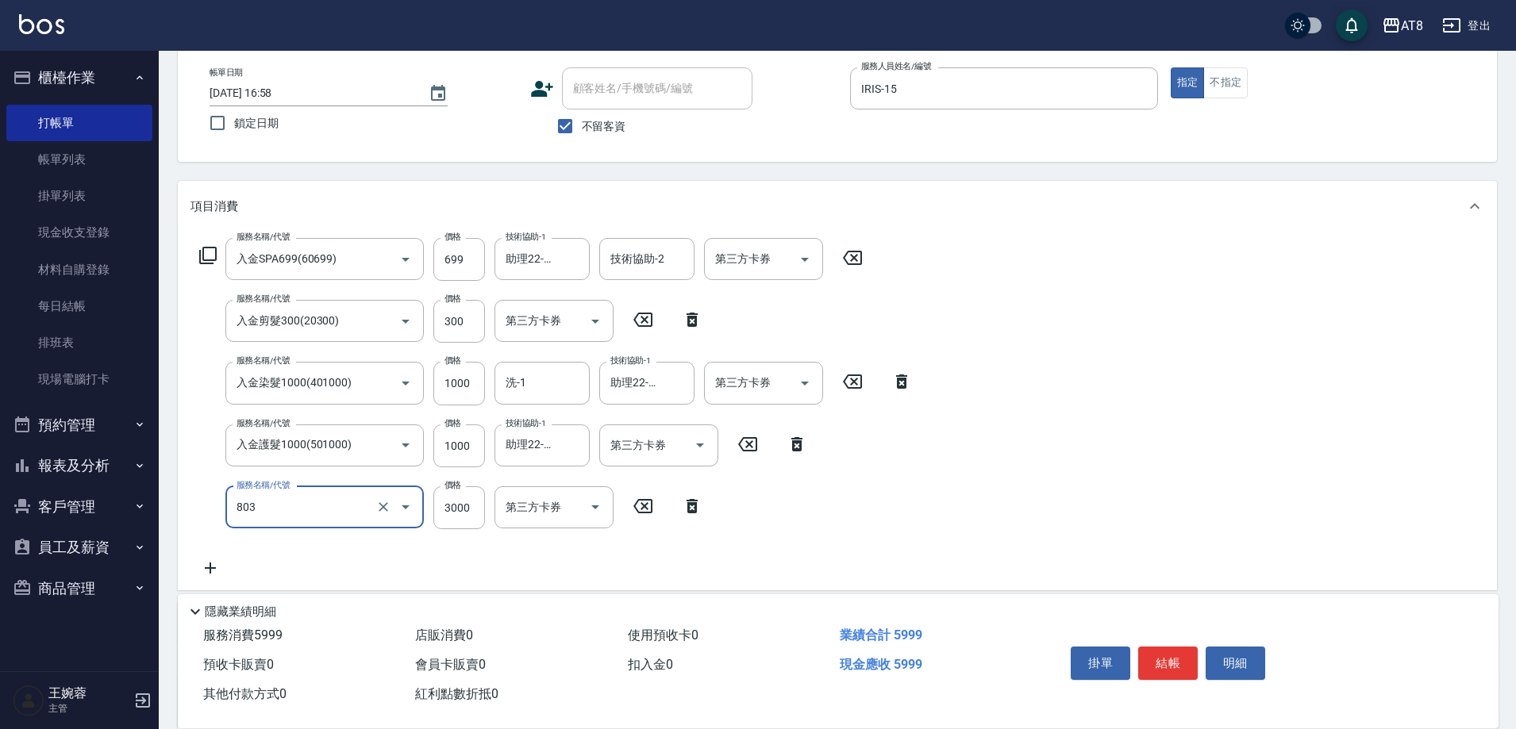
type input "頂級豪華3(803)"
click at [693, 449] on icon "Open" at bounding box center [699, 445] width 19 height 19
type input "1918"
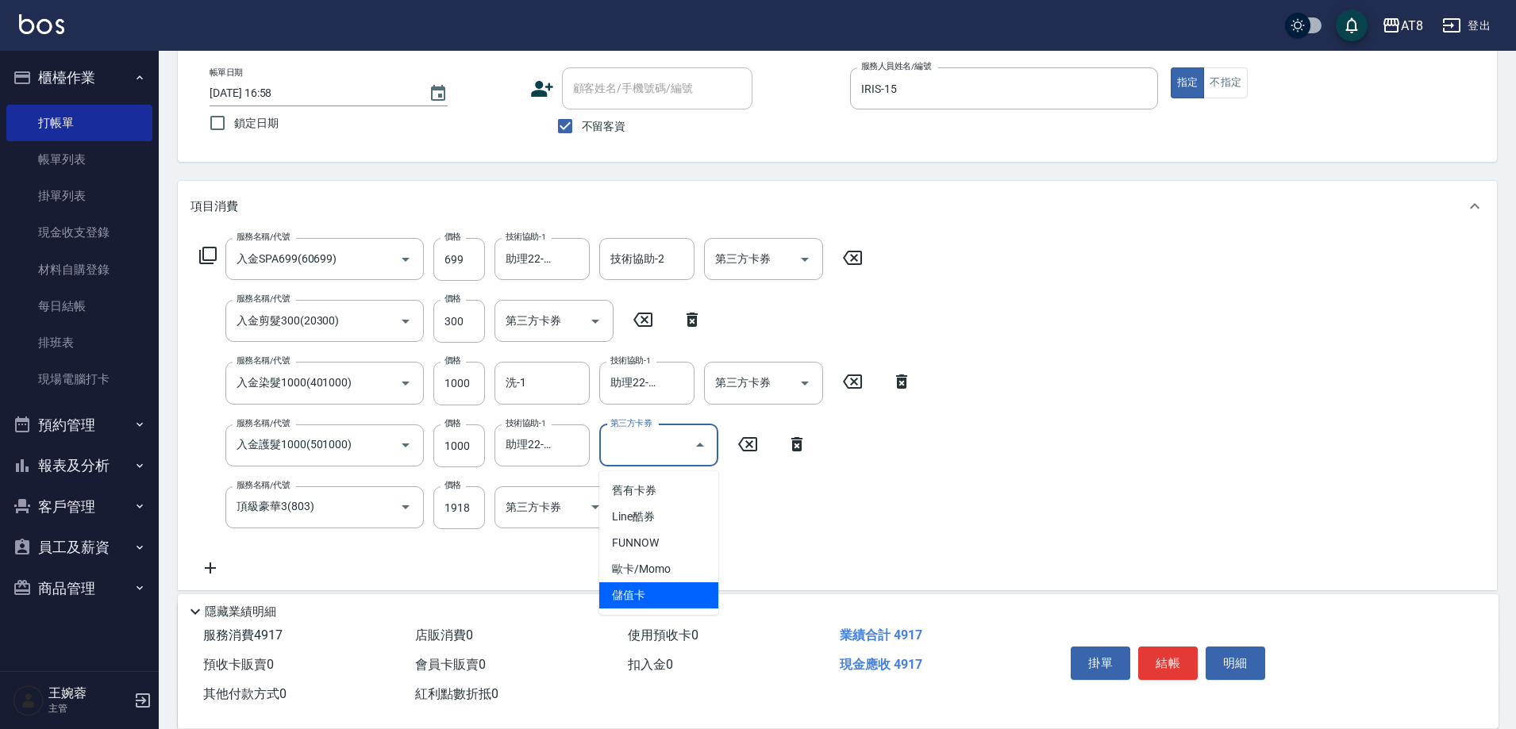
click at [692, 590] on span "儲值卡" at bounding box center [658, 595] width 119 height 26
type input "儲值卡"
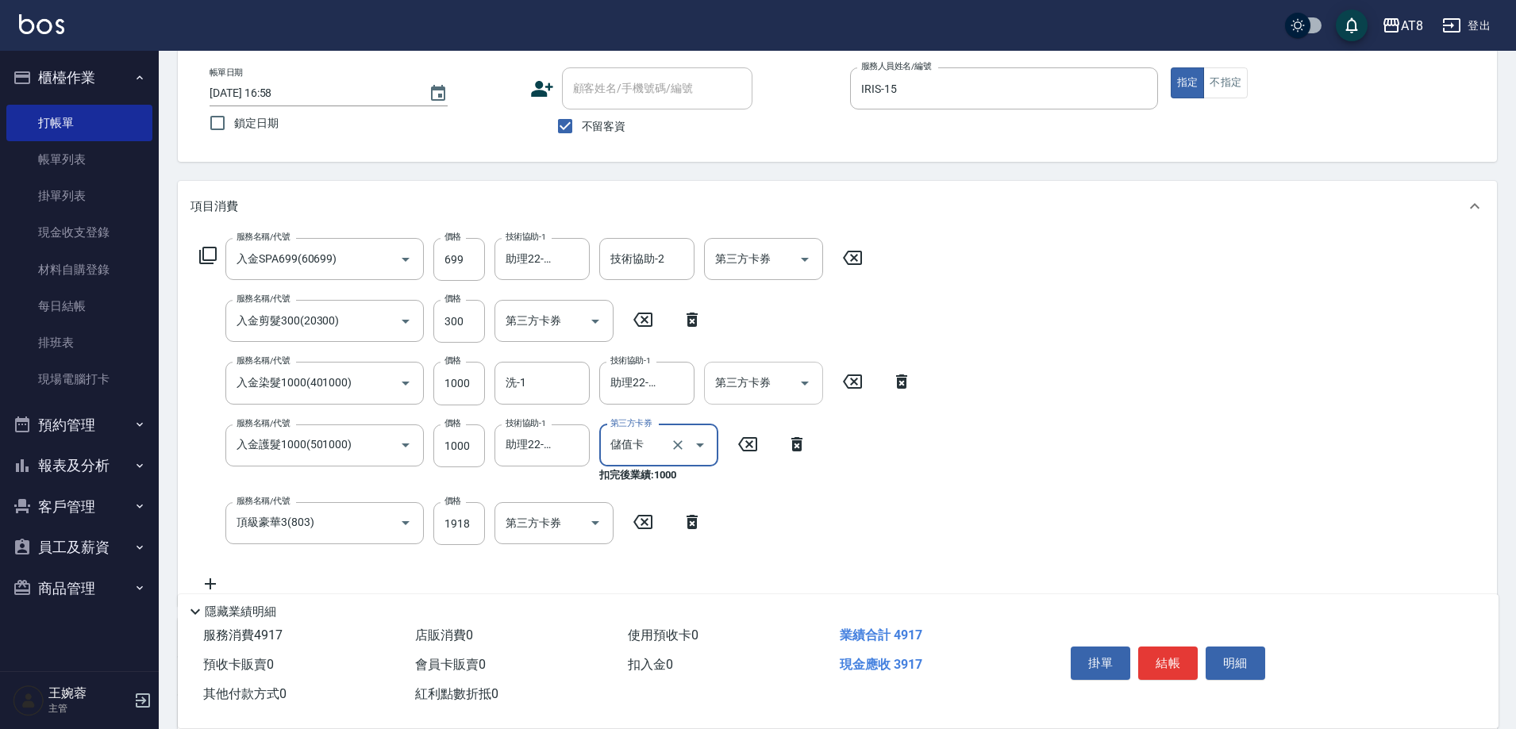
click at [792, 398] on div at bounding box center [804, 383] width 24 height 42
click at [796, 390] on icon "Open" at bounding box center [804, 383] width 19 height 19
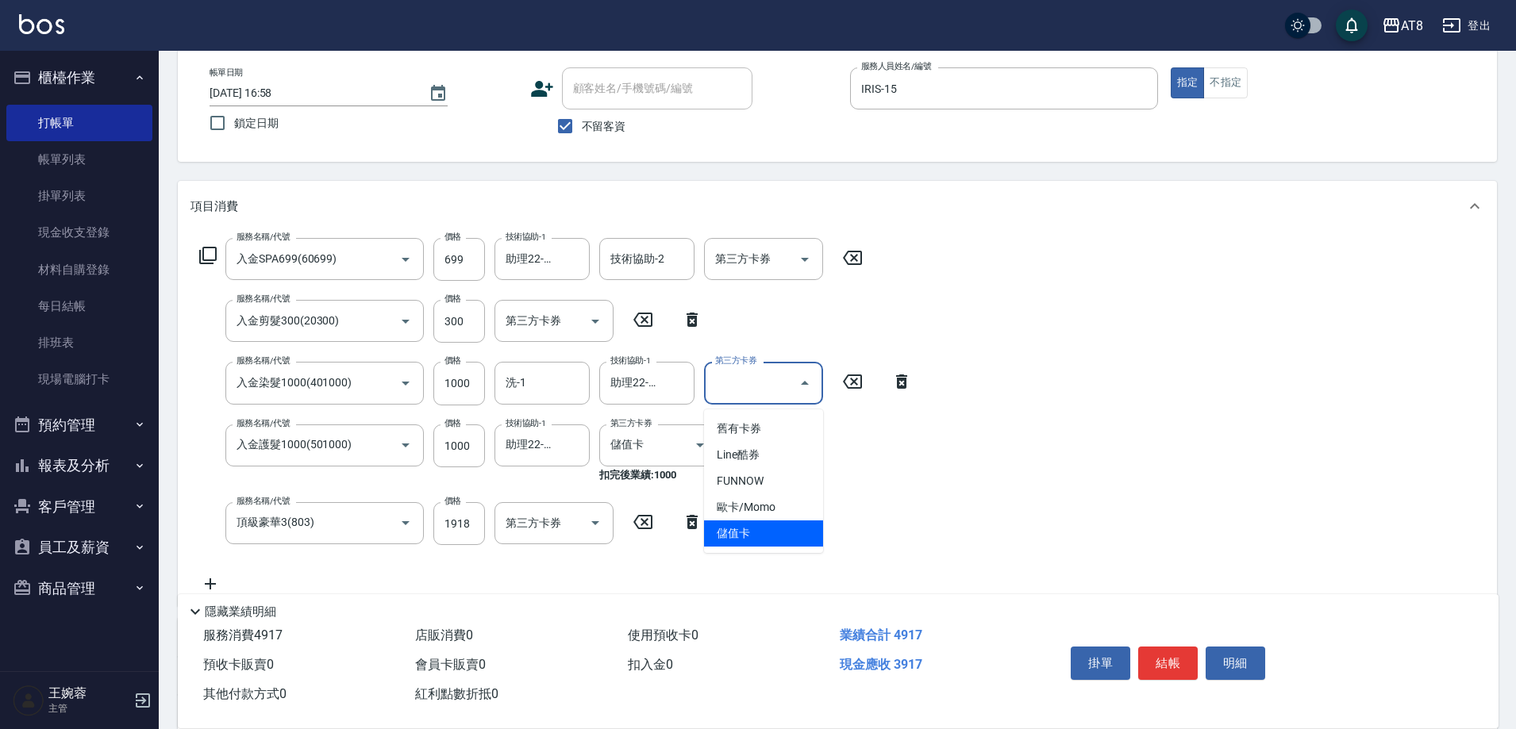
click at [785, 536] on span "儲值卡" at bounding box center [763, 534] width 119 height 26
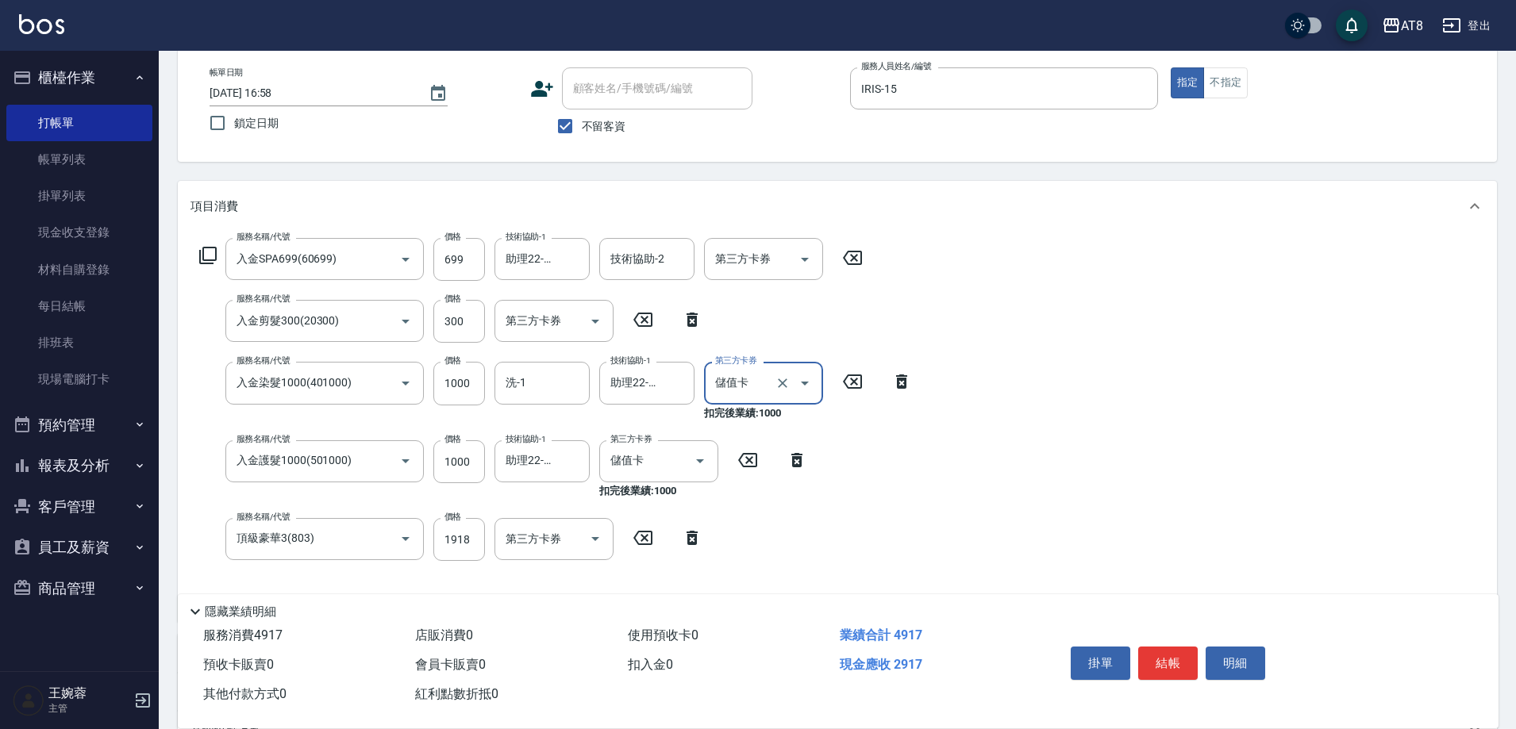
type input "儲值卡"
click at [591, 308] on div at bounding box center [594, 321] width 24 height 42
click at [586, 320] on icon "Open" at bounding box center [595, 321] width 19 height 19
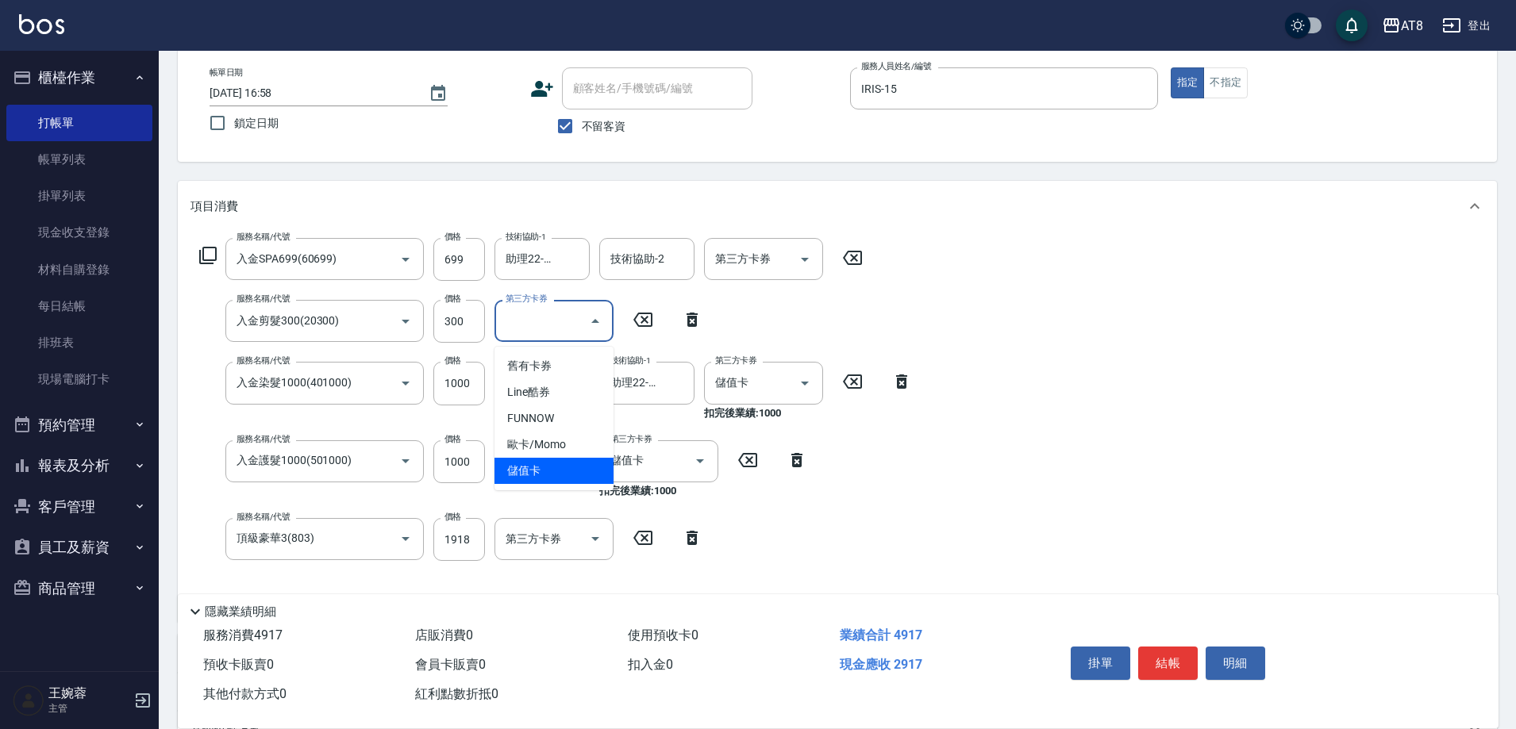
click at [582, 474] on span "儲值卡" at bounding box center [553, 471] width 119 height 26
type input "儲值卡"
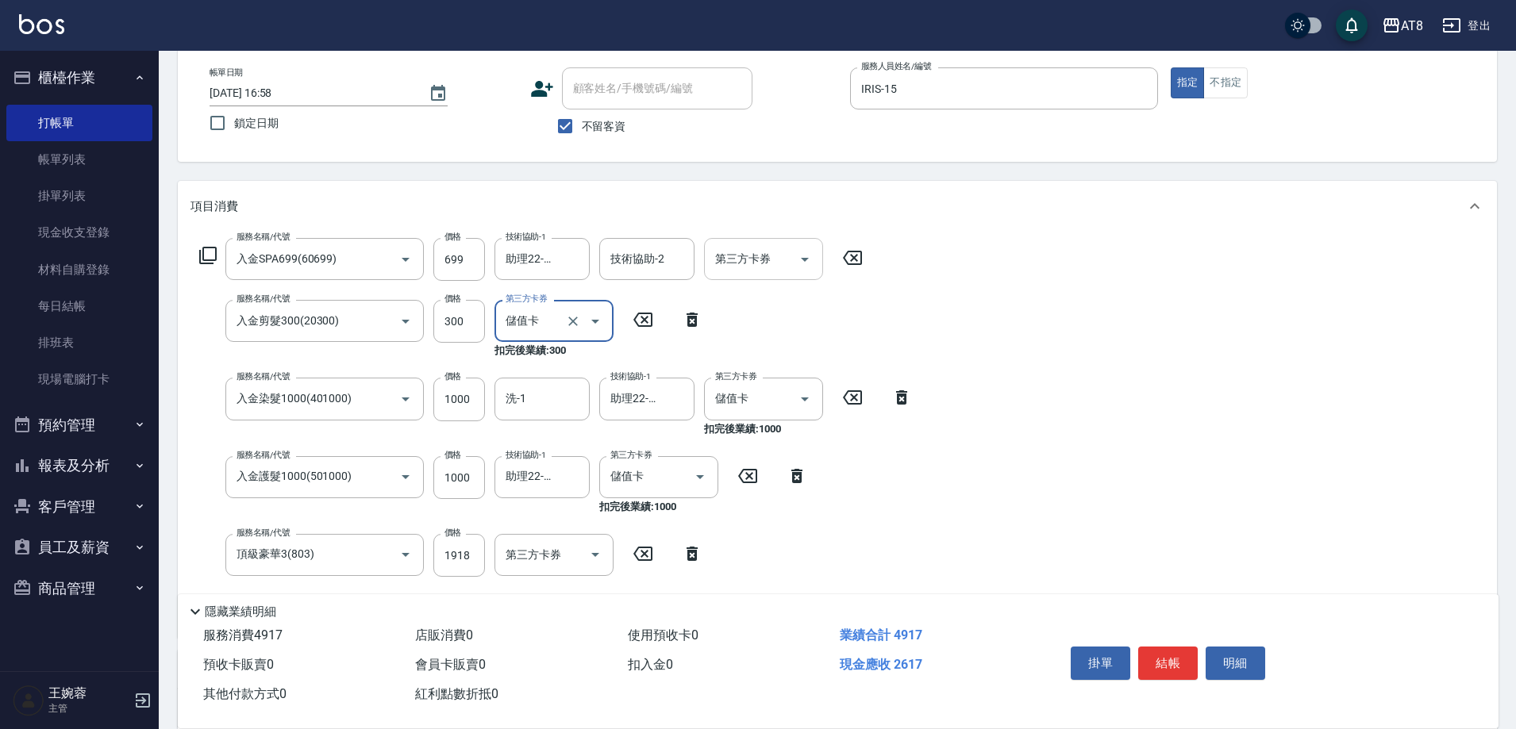
click at [801, 256] on icon "Open" at bounding box center [804, 259] width 19 height 19
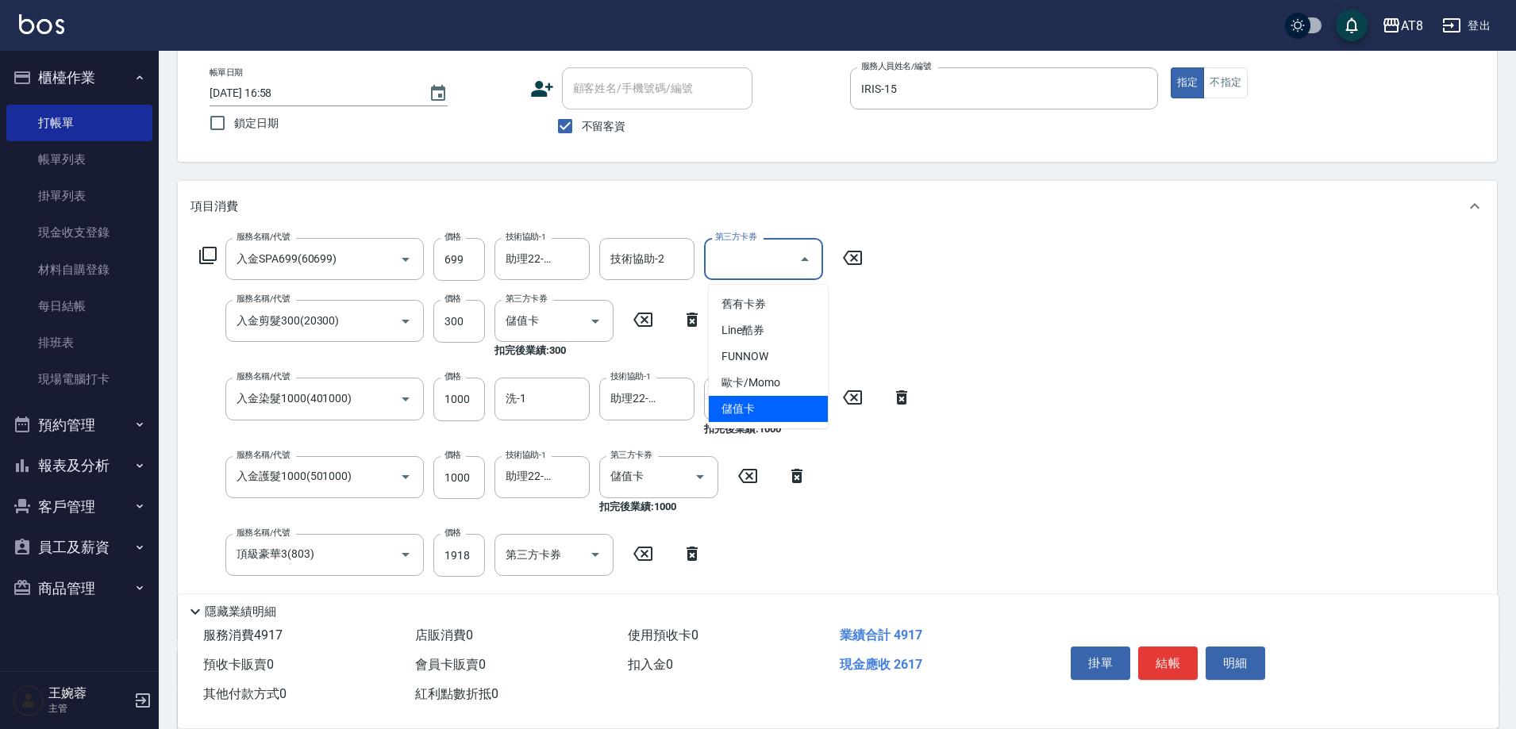
click at [798, 404] on span "儲值卡" at bounding box center [768, 409] width 119 height 26
type input "儲值卡"
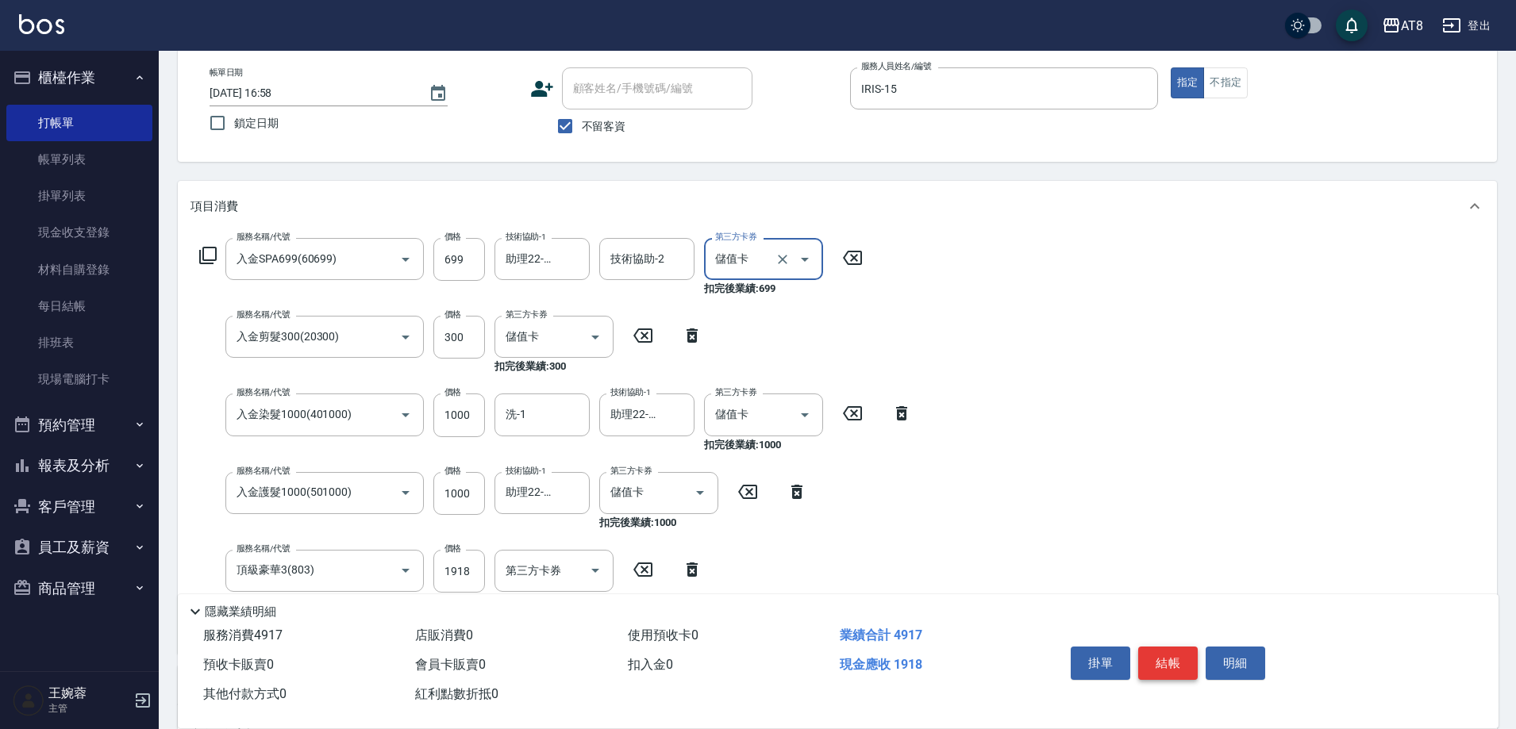
click at [1174, 650] on button "結帳" at bounding box center [1168, 663] width 60 height 33
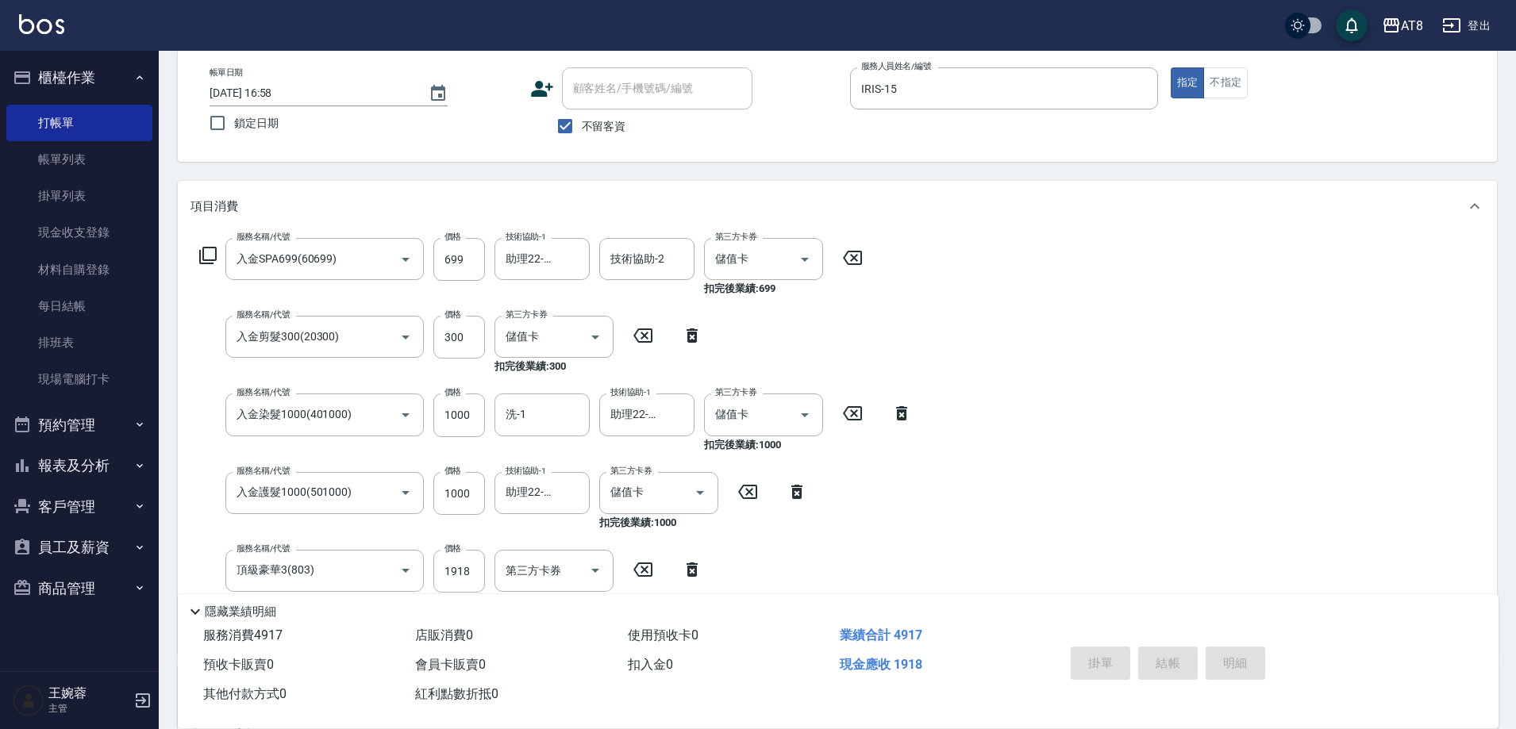
type input "[DATE] 16:59"
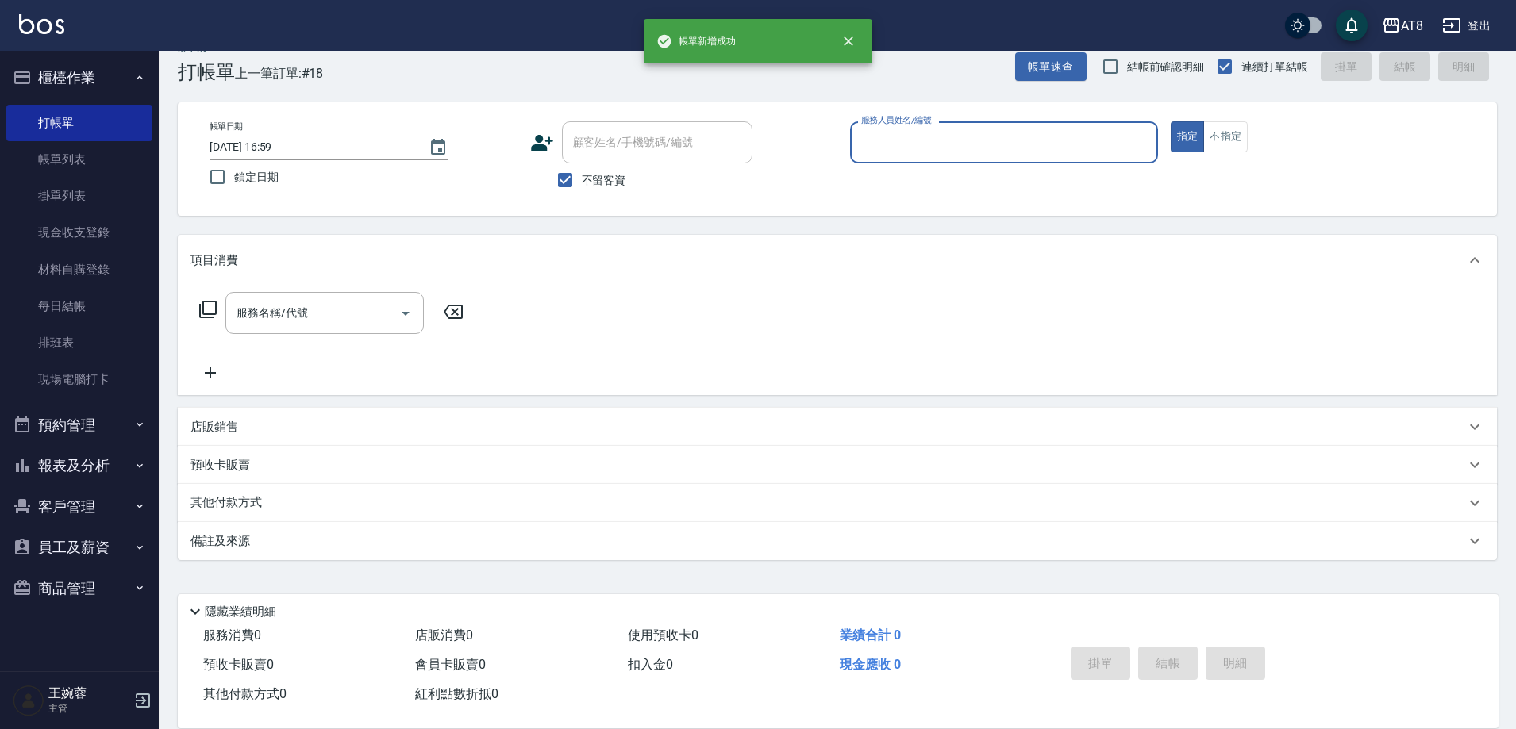
scroll to position [35, 0]
type input "[PERSON_NAME]-7"
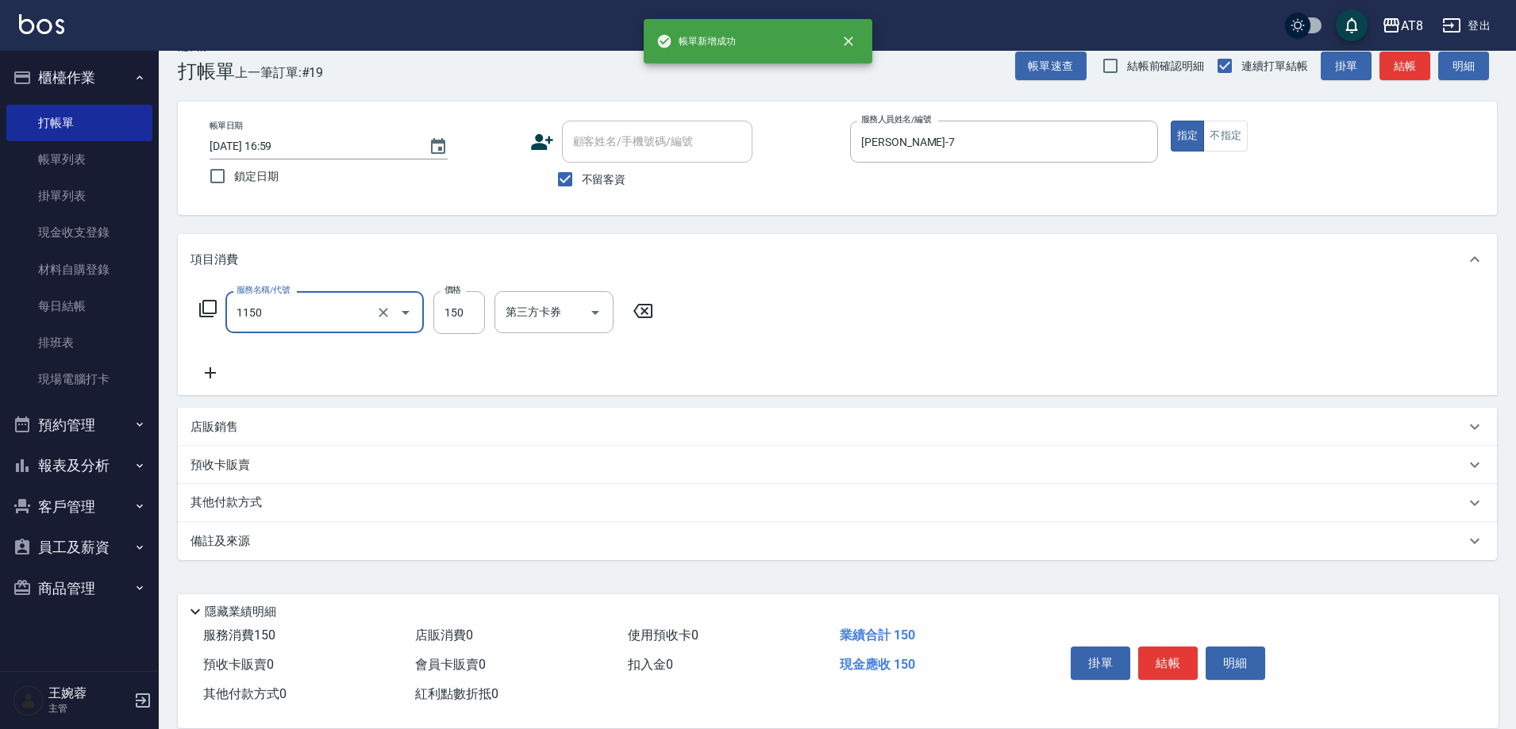
type input "洗髮(1150)"
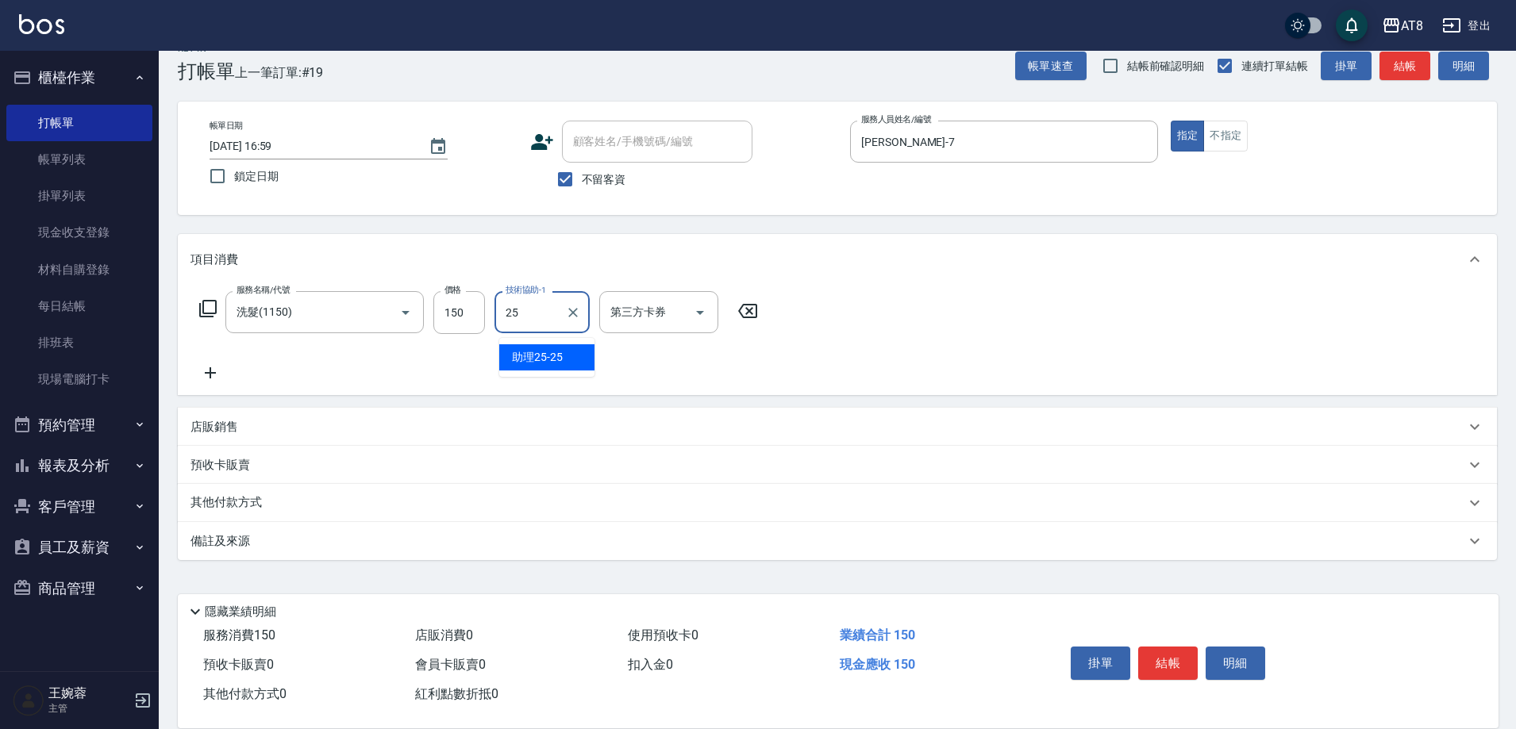
type input "助理25-25"
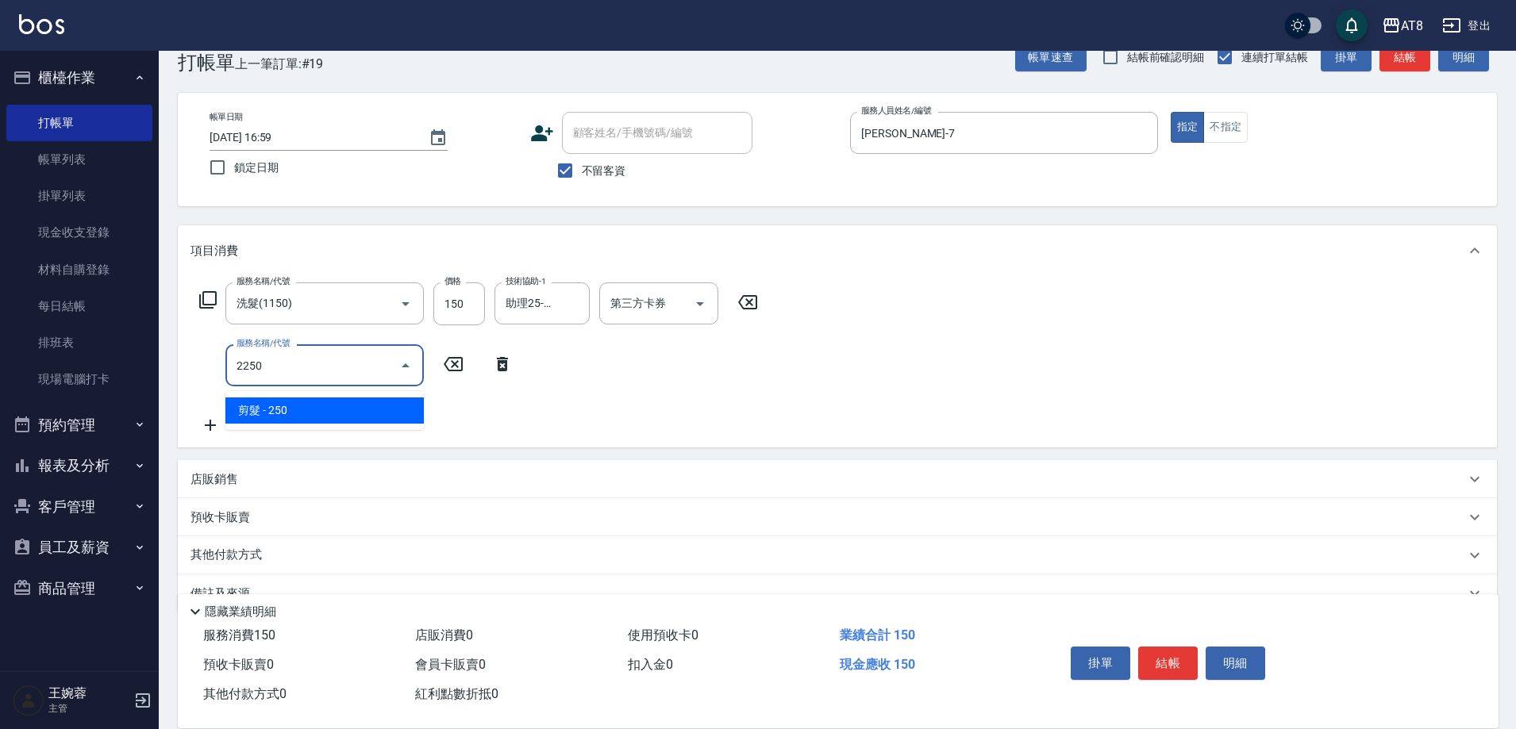
type input "剪髮(2250)"
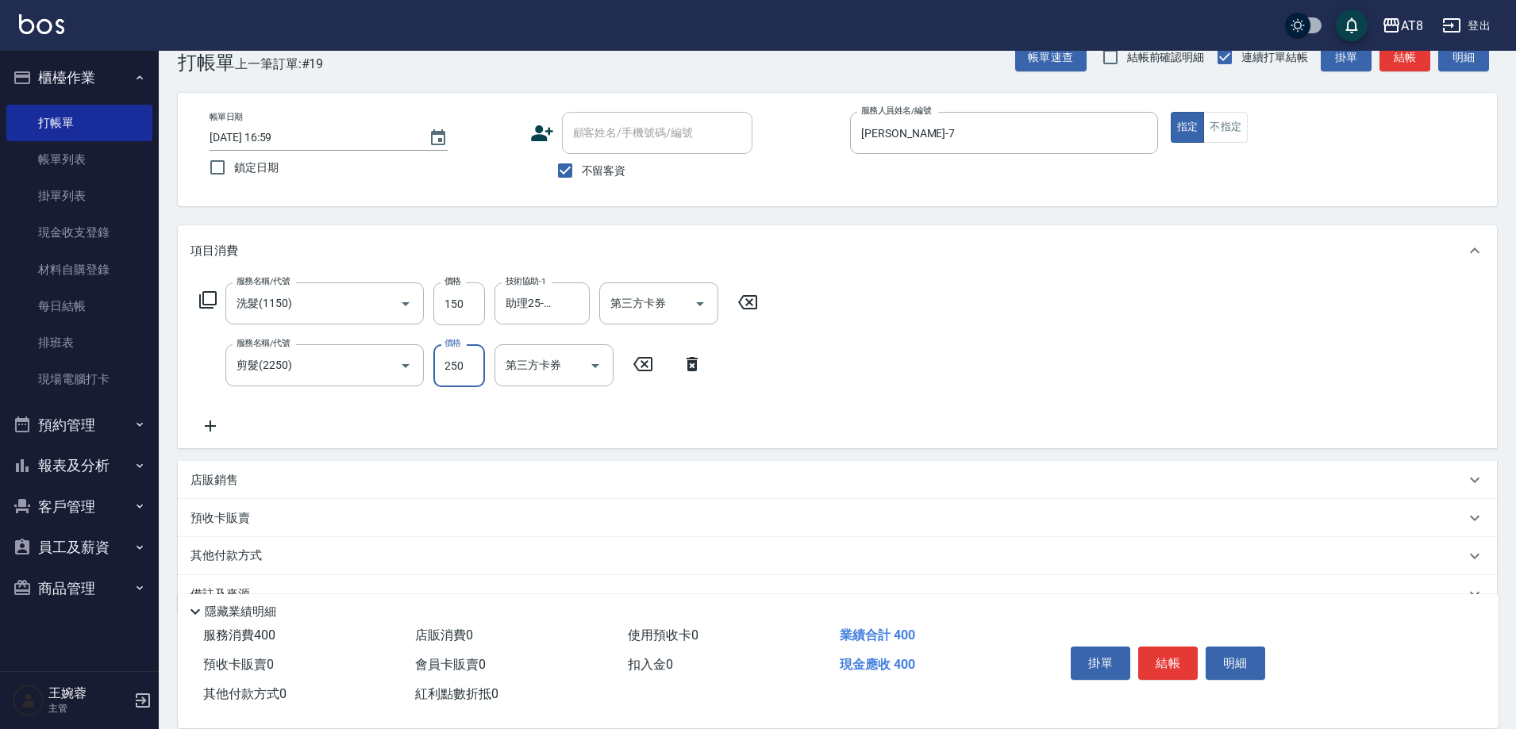
click at [1161, 647] on button "結帳" at bounding box center [1168, 663] width 60 height 33
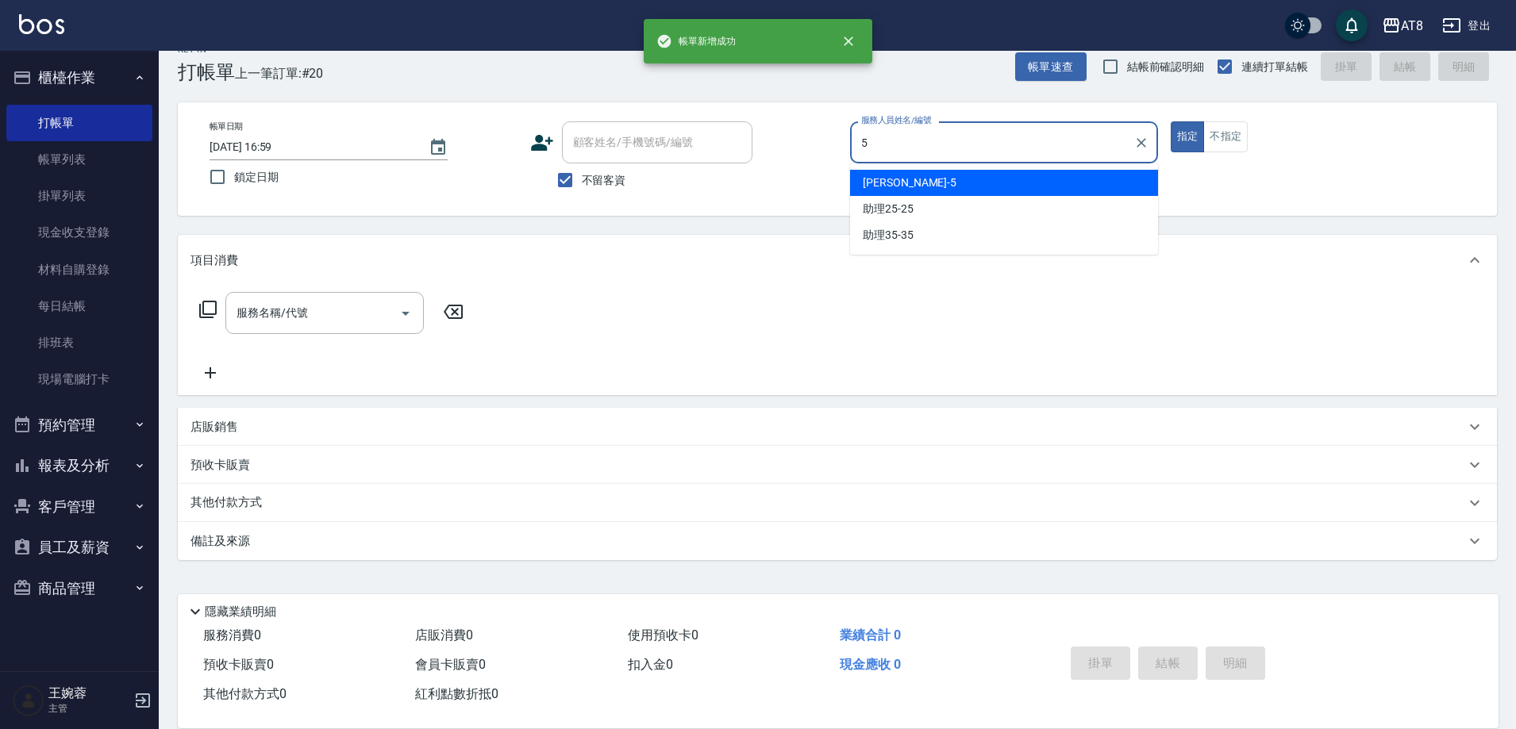
type input "HANK-5"
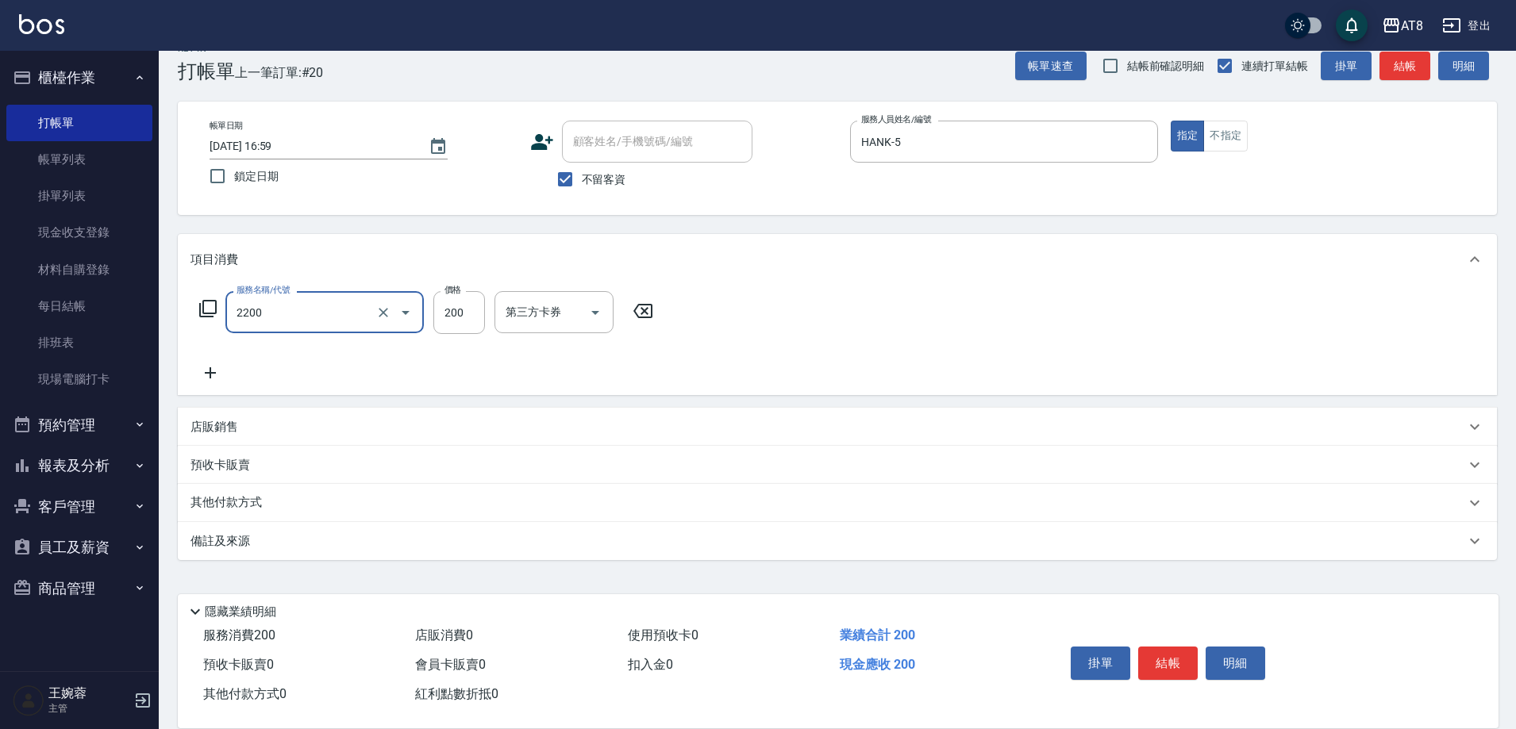
type input "剪髮(2200)"
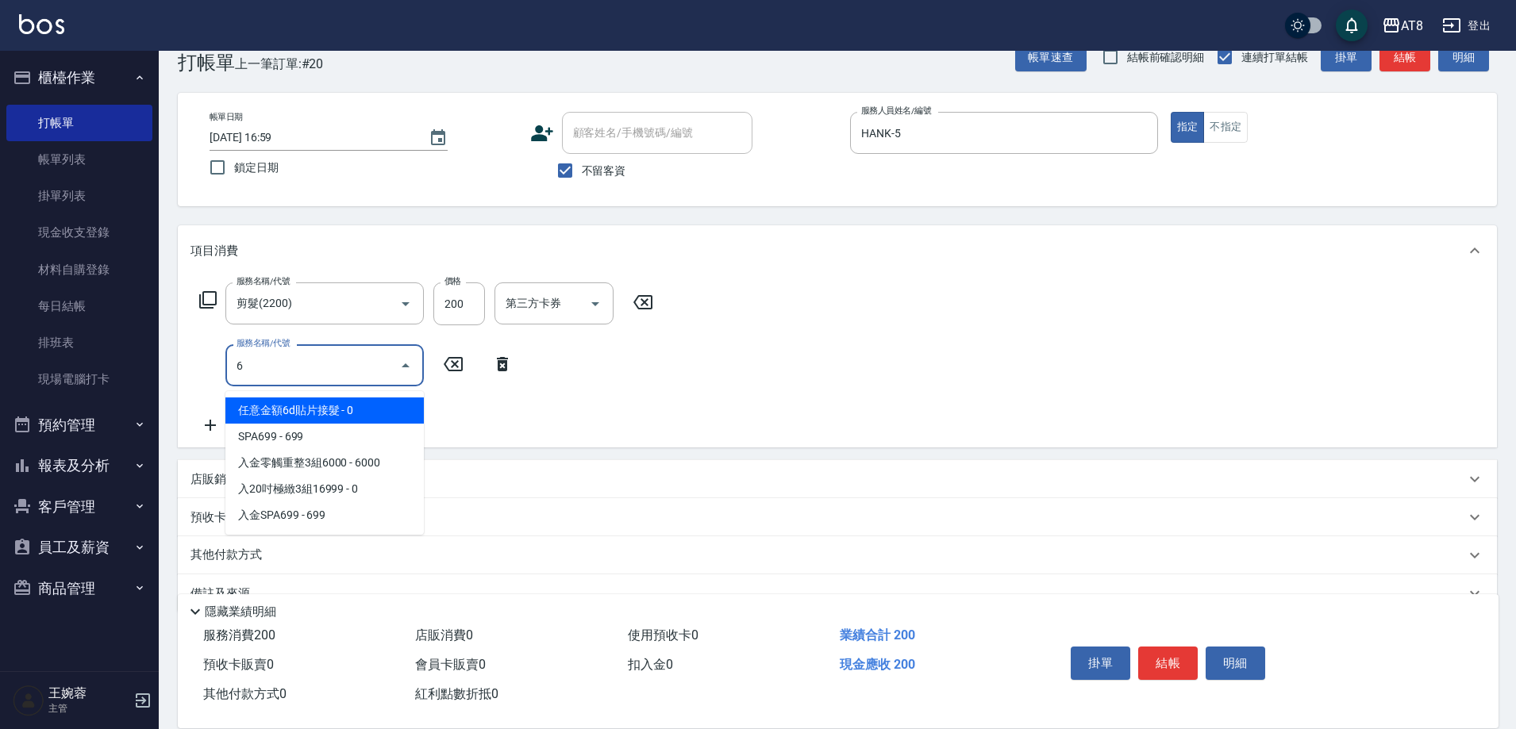
type input "6"
drag, startPoint x: 639, startPoint y: 306, endPoint x: 623, endPoint y: 308, distance: 16.0
click at [639, 306] on icon at bounding box center [642, 302] width 19 height 14
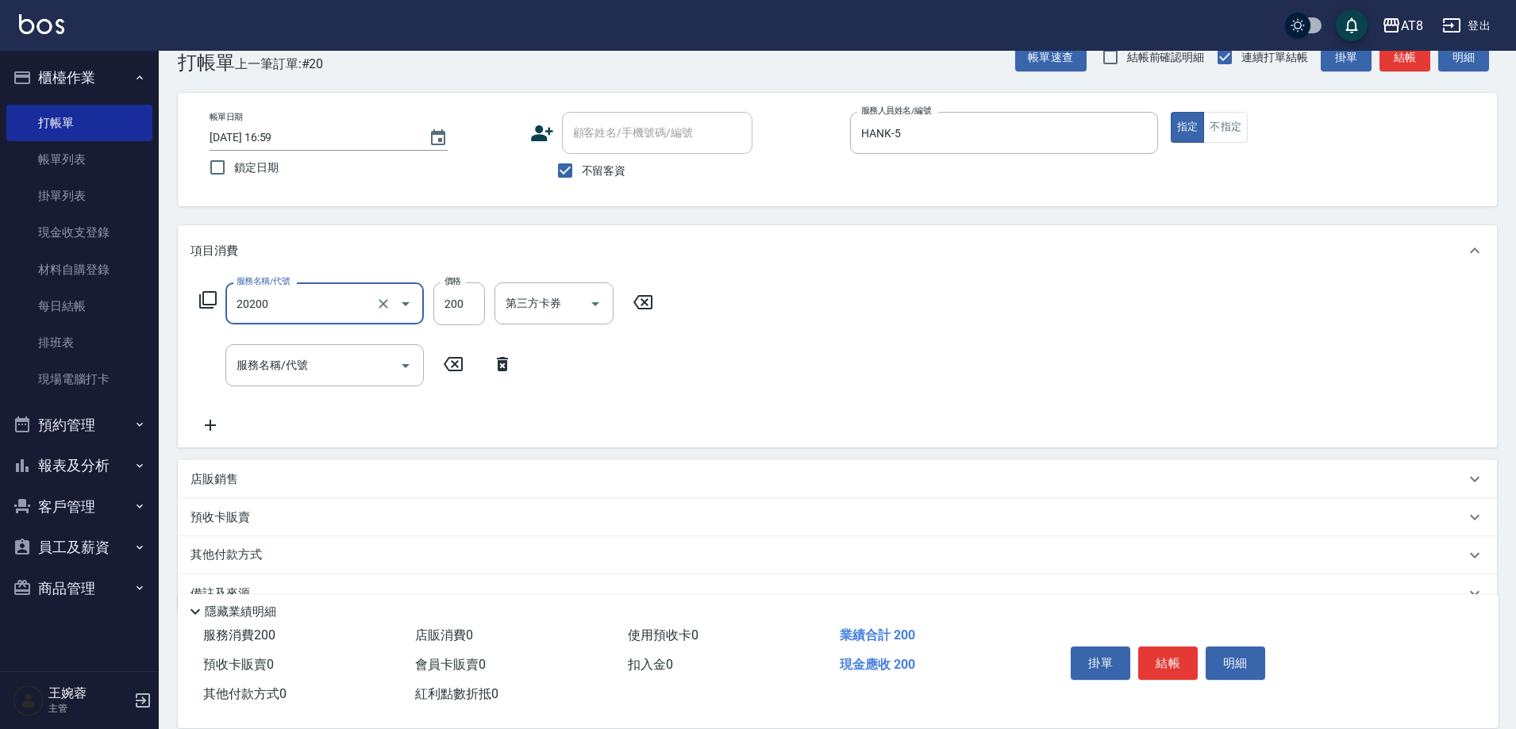
type input "入金剪髮200(20200)"
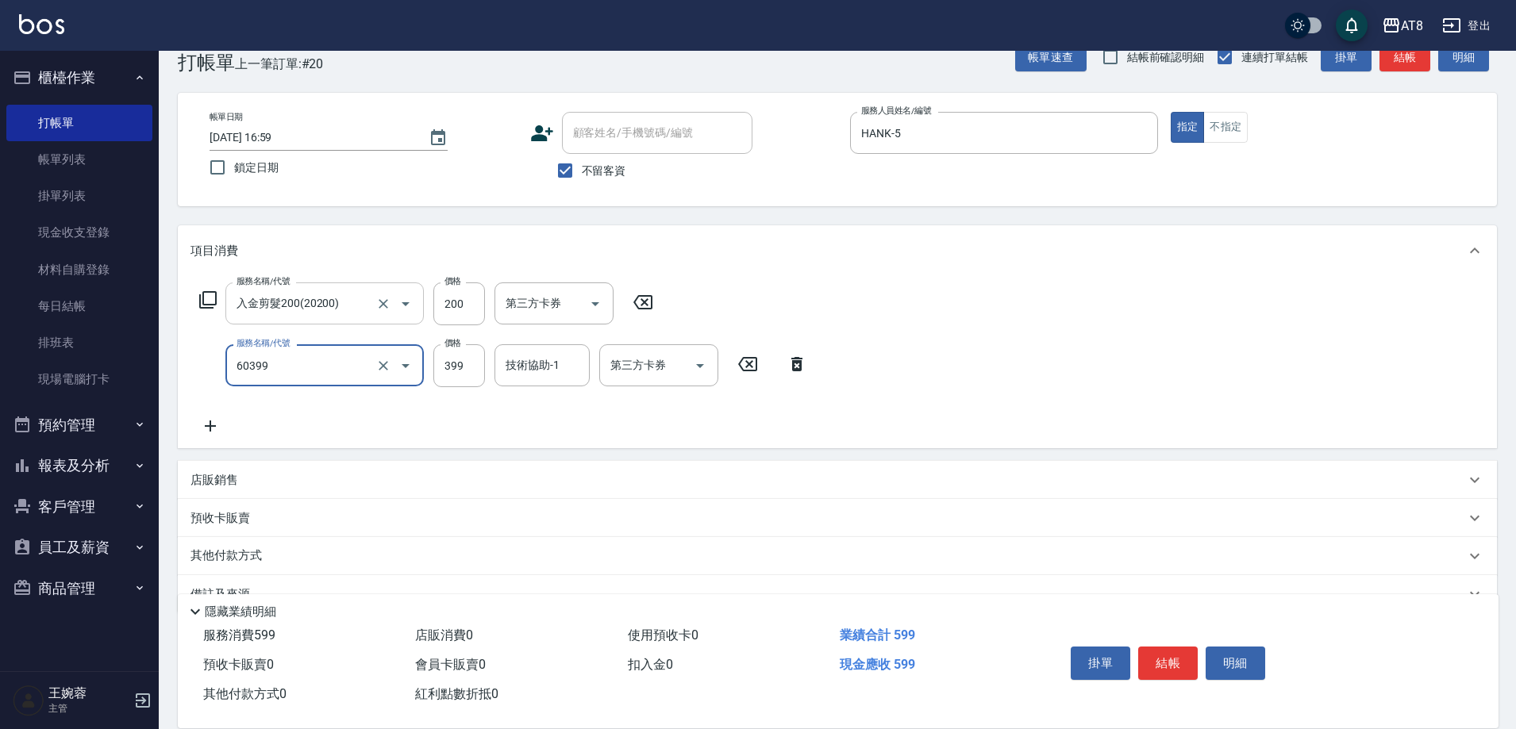
type input "入金SPA399(60399)"
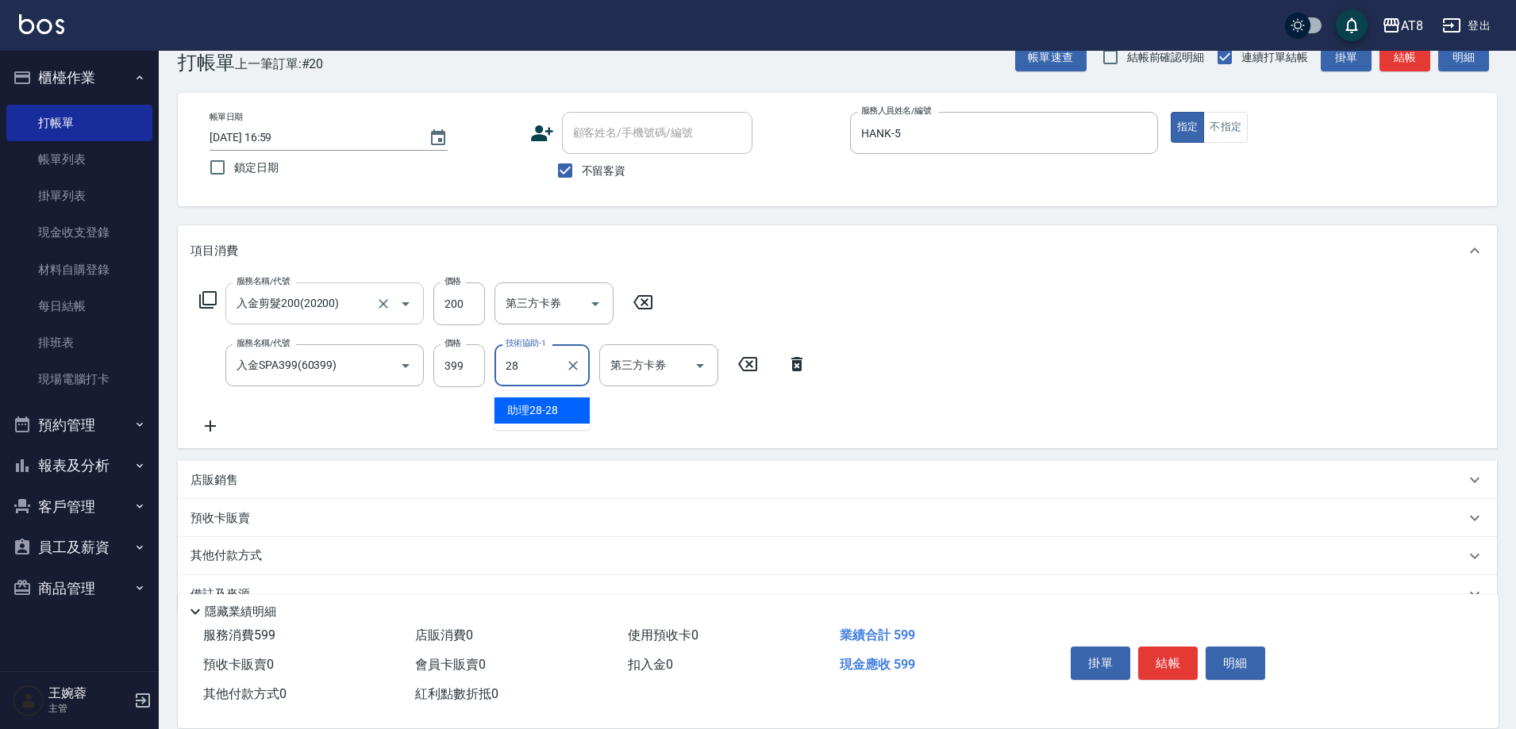
type input "助理28-28"
click at [203, 303] on icon at bounding box center [207, 299] width 19 height 19
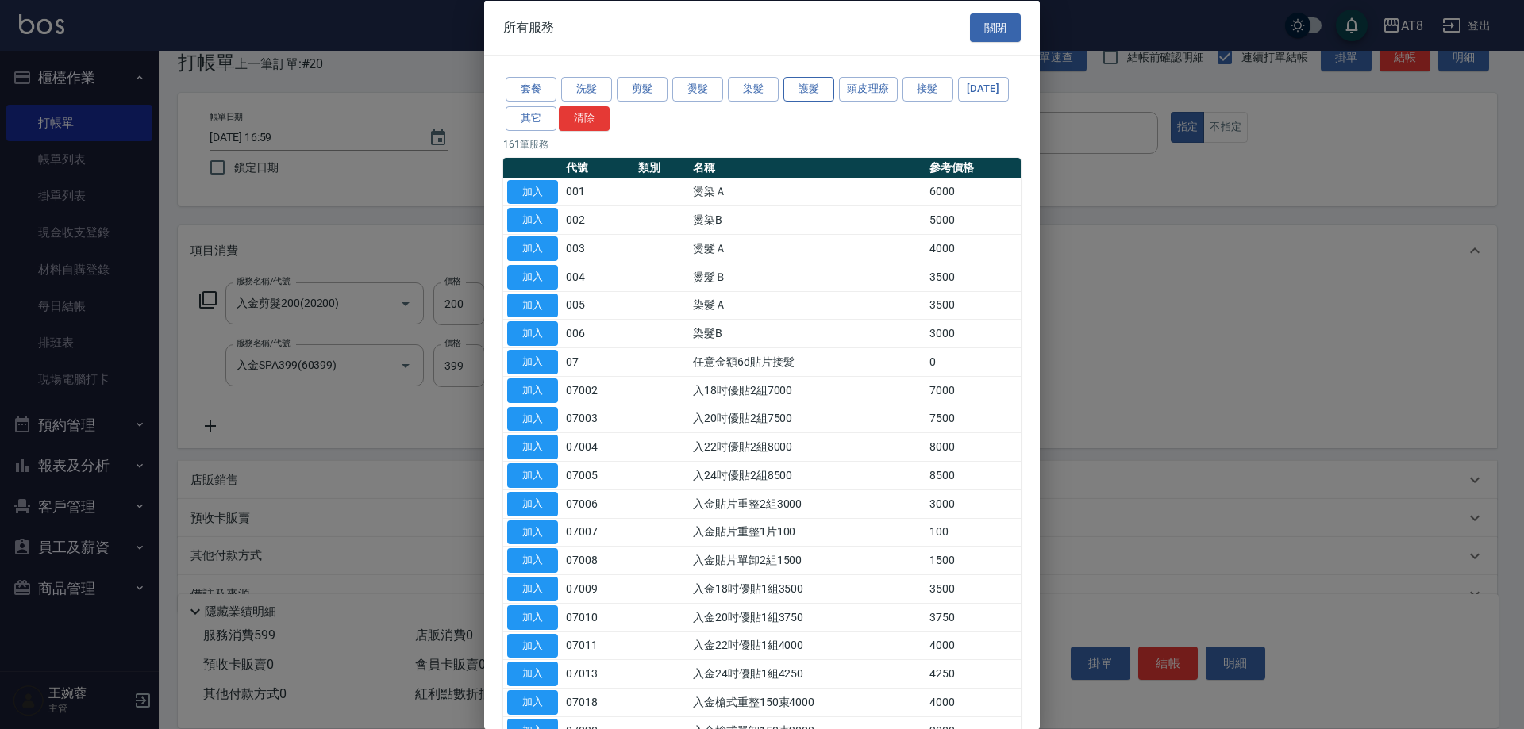
click at [817, 98] on button "護髮" at bounding box center [808, 89] width 51 height 25
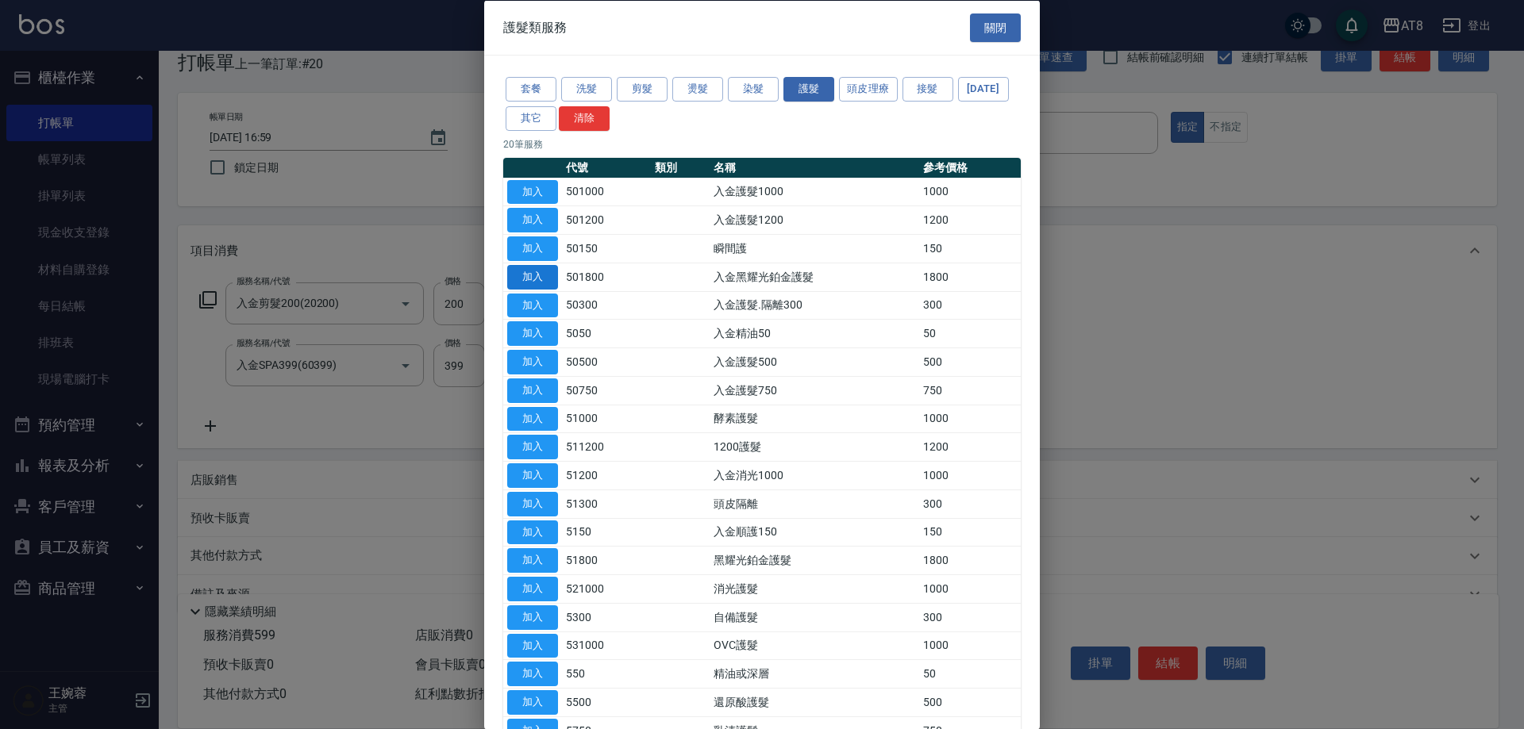
click at [540, 289] on button "加入" at bounding box center [532, 276] width 51 height 25
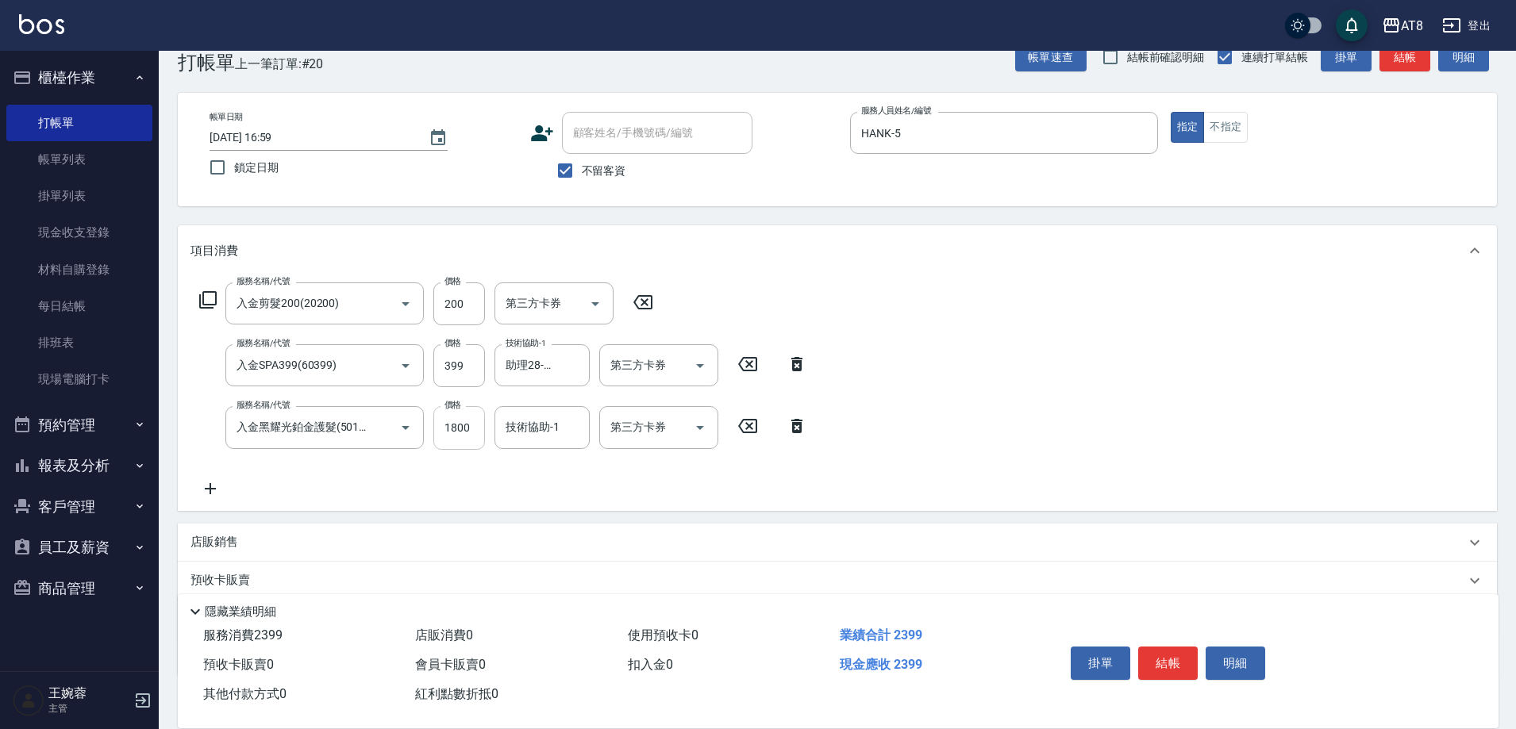
click at [468, 445] on input "1800" at bounding box center [459, 427] width 52 height 43
click at [597, 313] on icon "Open" at bounding box center [595, 303] width 19 height 19
type input "1100"
click at [574, 442] on span "儲值卡" at bounding box center [558, 453] width 119 height 26
type input "儲值卡"
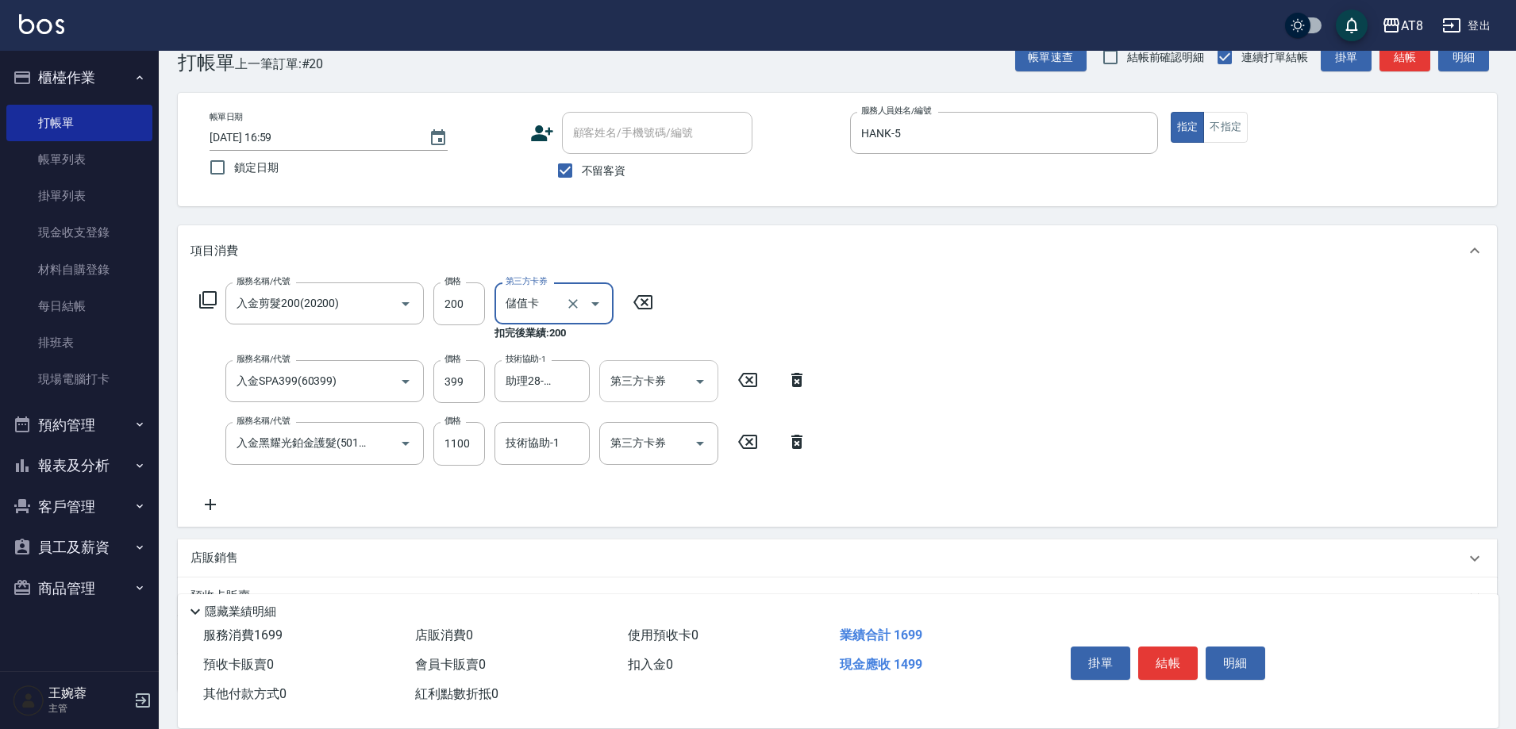
click at [697, 381] on icon "Open" at bounding box center [699, 381] width 19 height 19
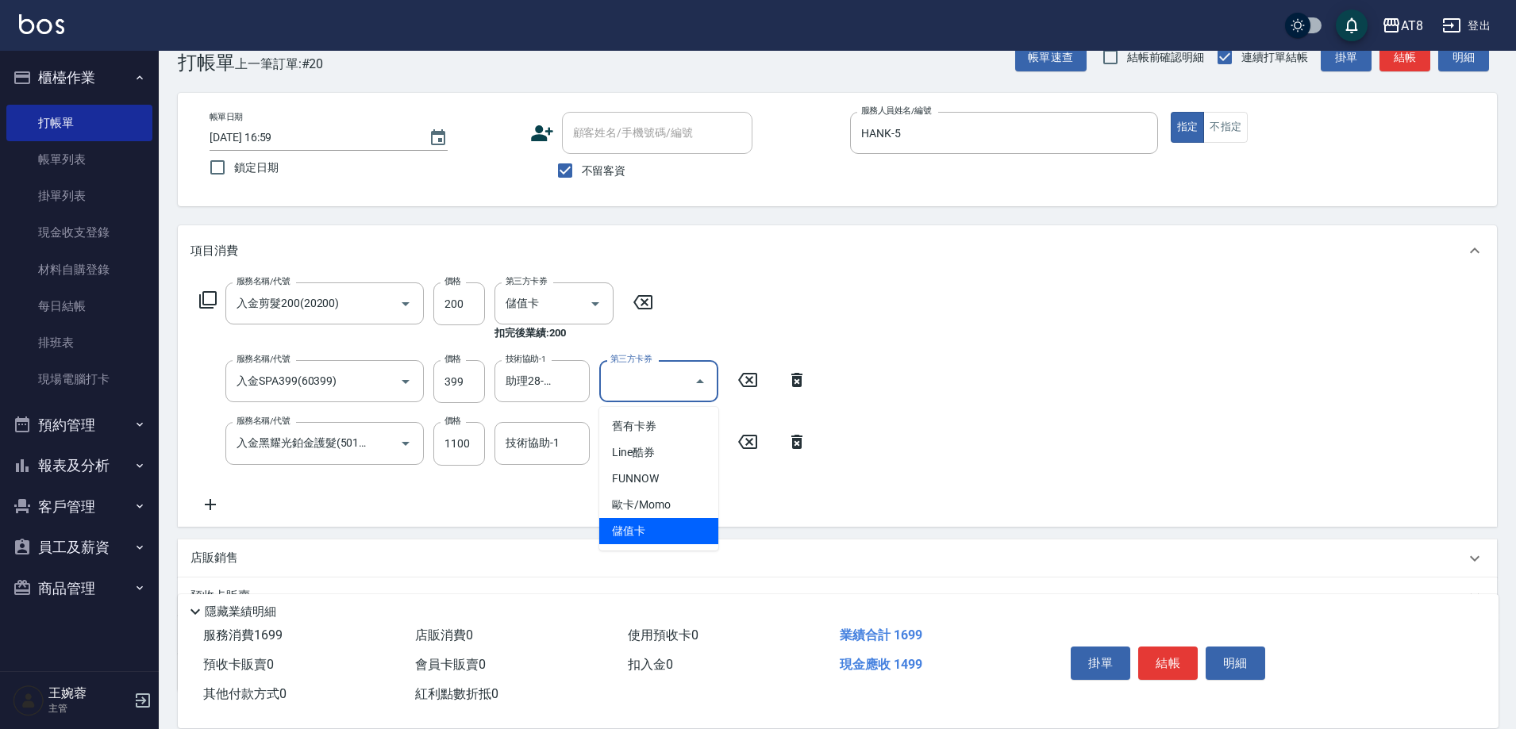
click at [656, 532] on span "儲值卡" at bounding box center [658, 531] width 119 height 26
type input "儲值卡"
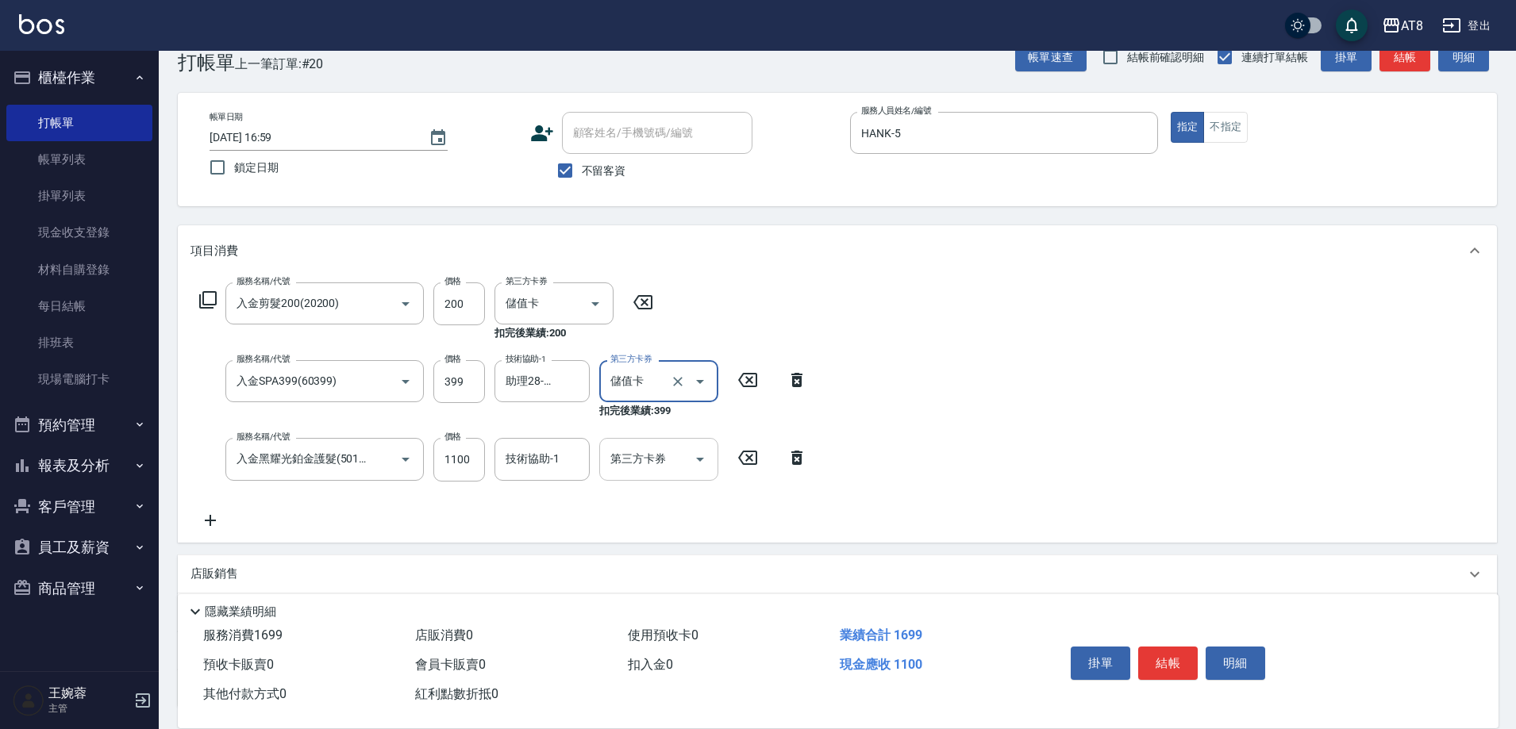
click at [700, 465] on icon "Open" at bounding box center [699, 459] width 19 height 19
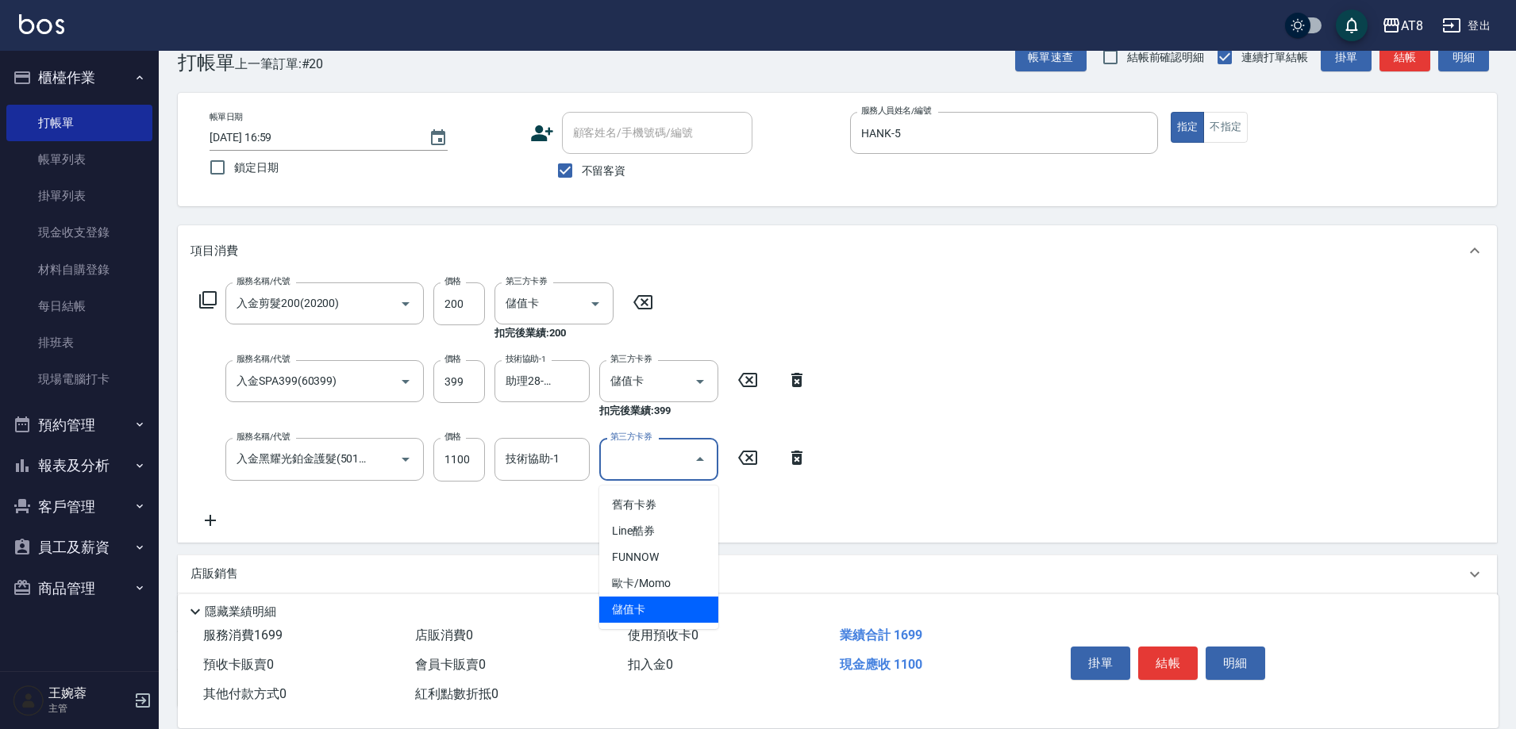
click at [691, 615] on span "儲值卡" at bounding box center [658, 610] width 119 height 26
type input "儲值卡"
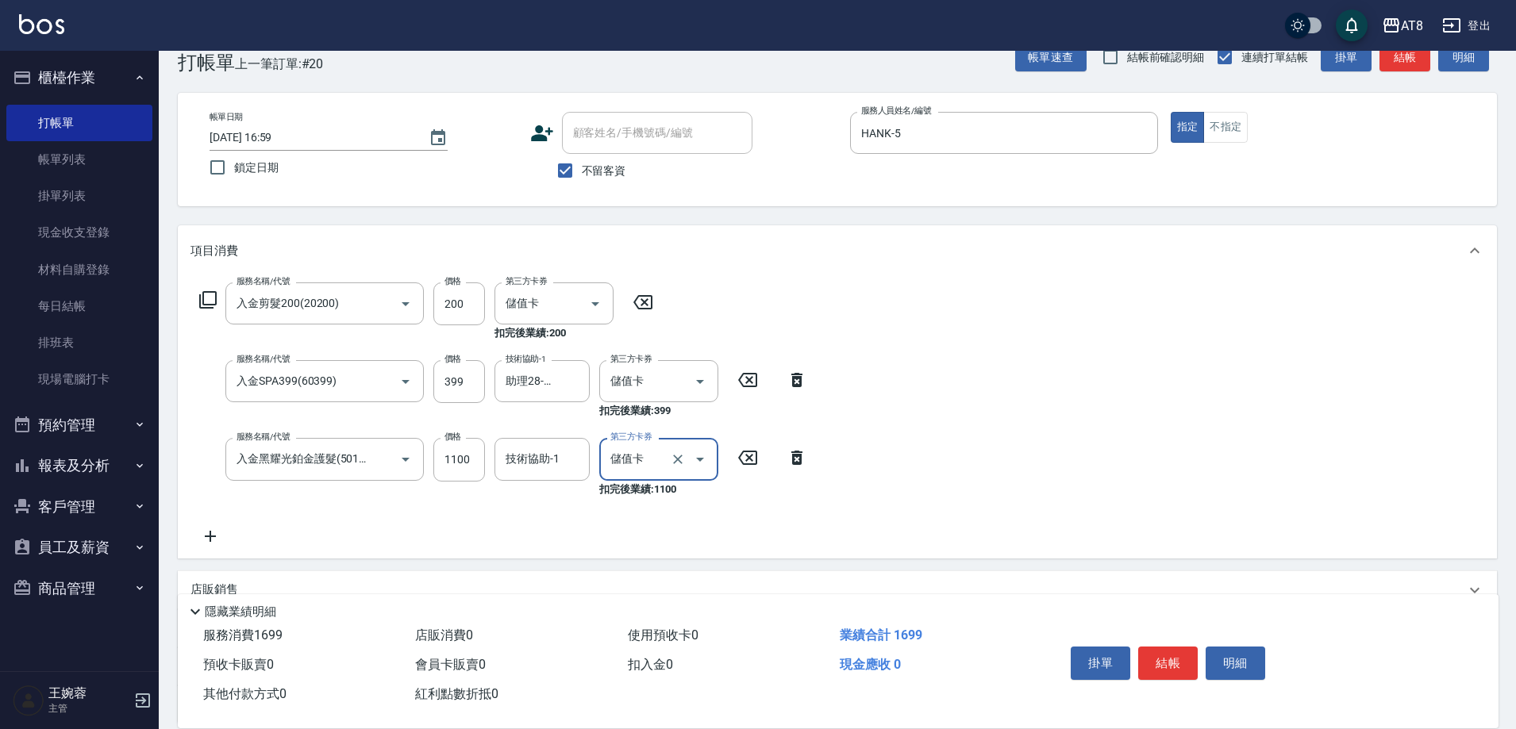
click at [212, 546] on icon at bounding box center [210, 536] width 40 height 19
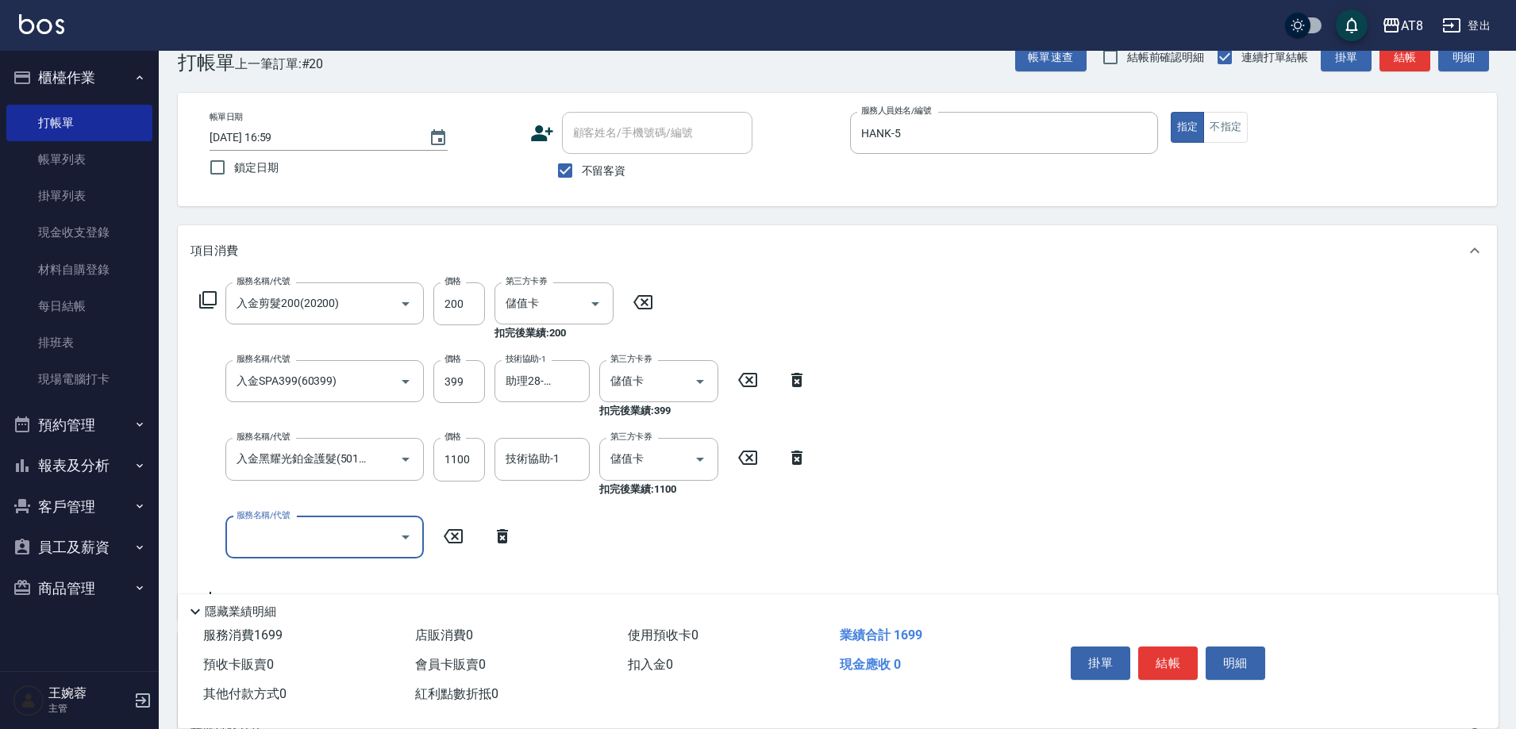
scroll to position [0, 0]
type input "頂級豪華3(803)"
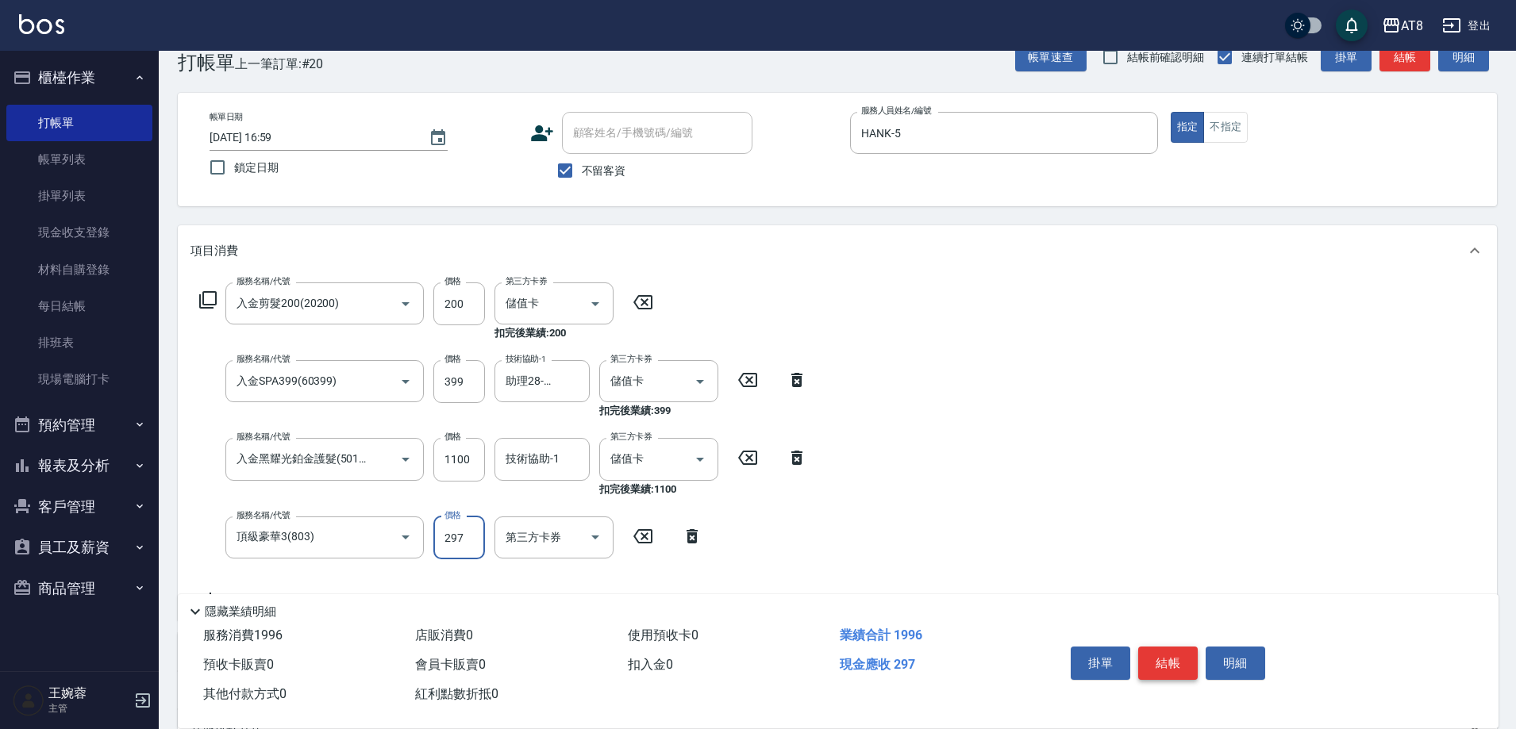
type input "297"
click at [1179, 649] on button "結帳" at bounding box center [1168, 663] width 60 height 33
type input "[DATE] 17:00"
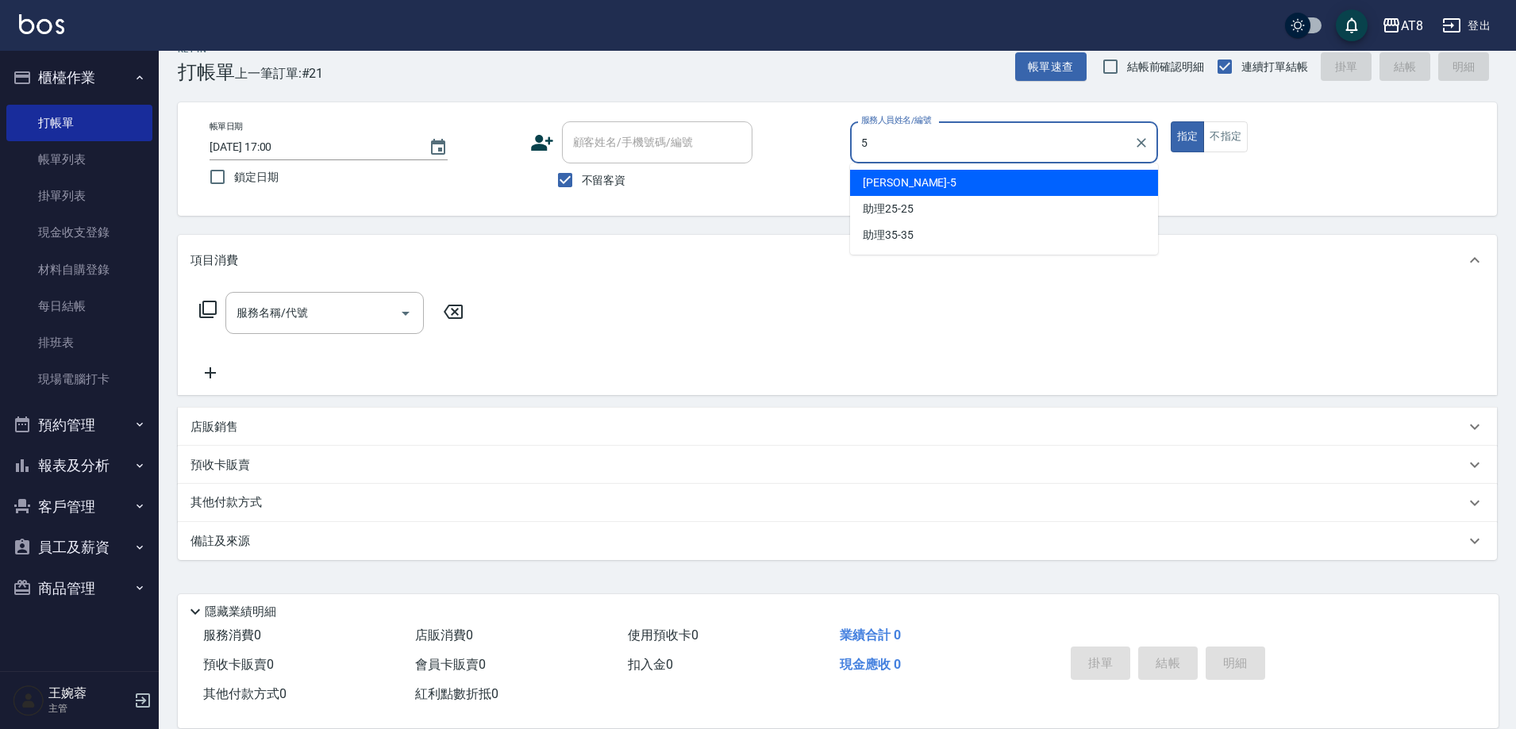
type input "HANK-5"
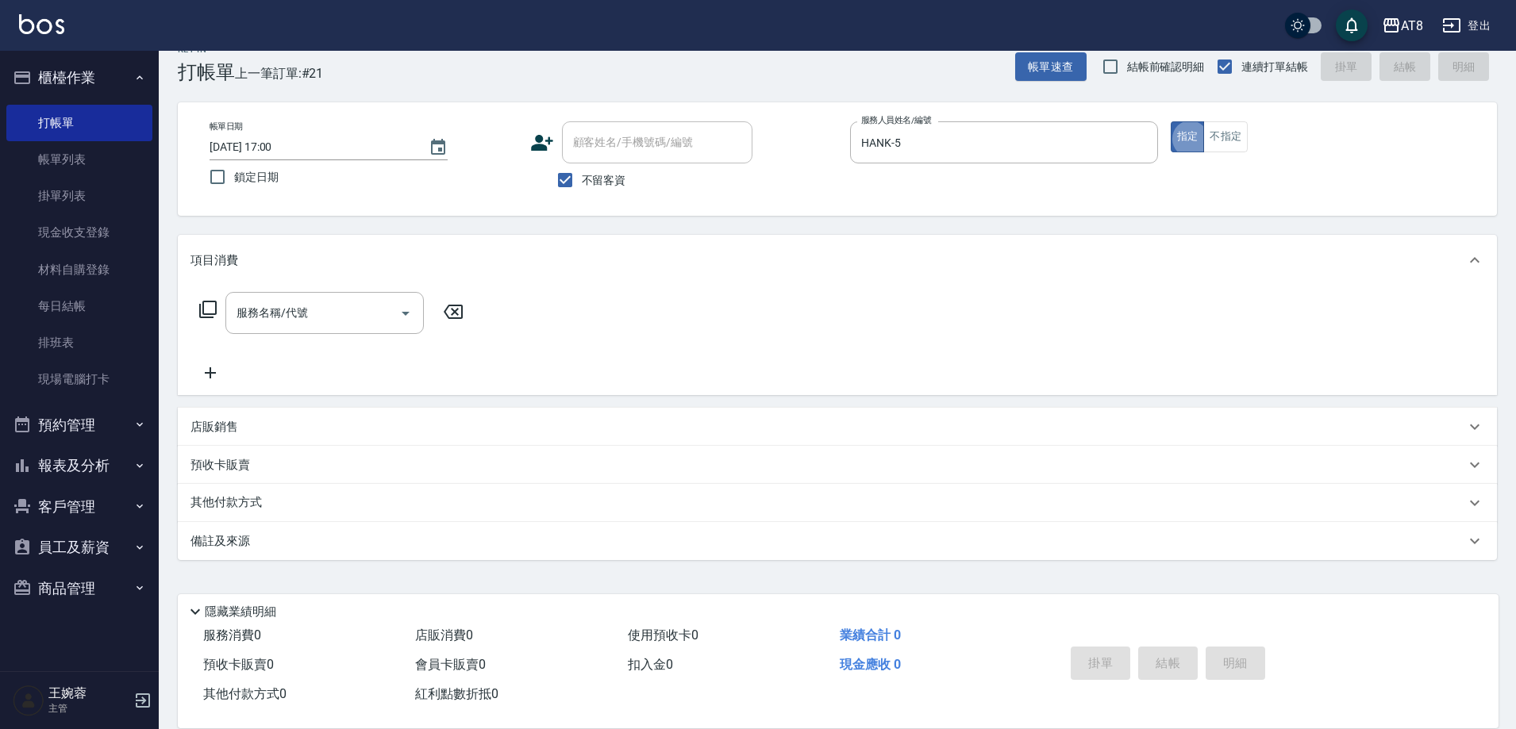
click at [223, 425] on p "店販銷售" at bounding box center [214, 427] width 48 height 17
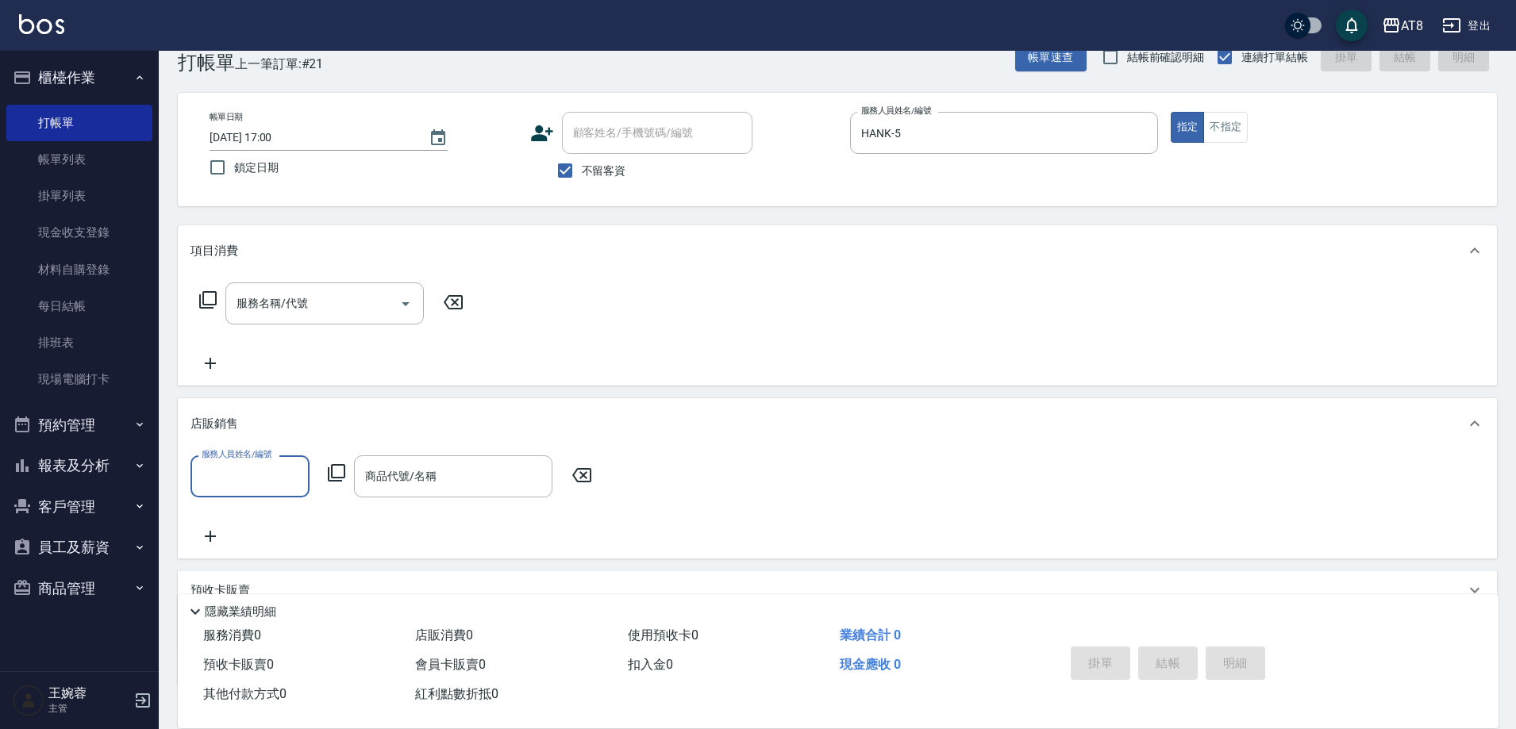
type input "8"
type input "HANK-5"
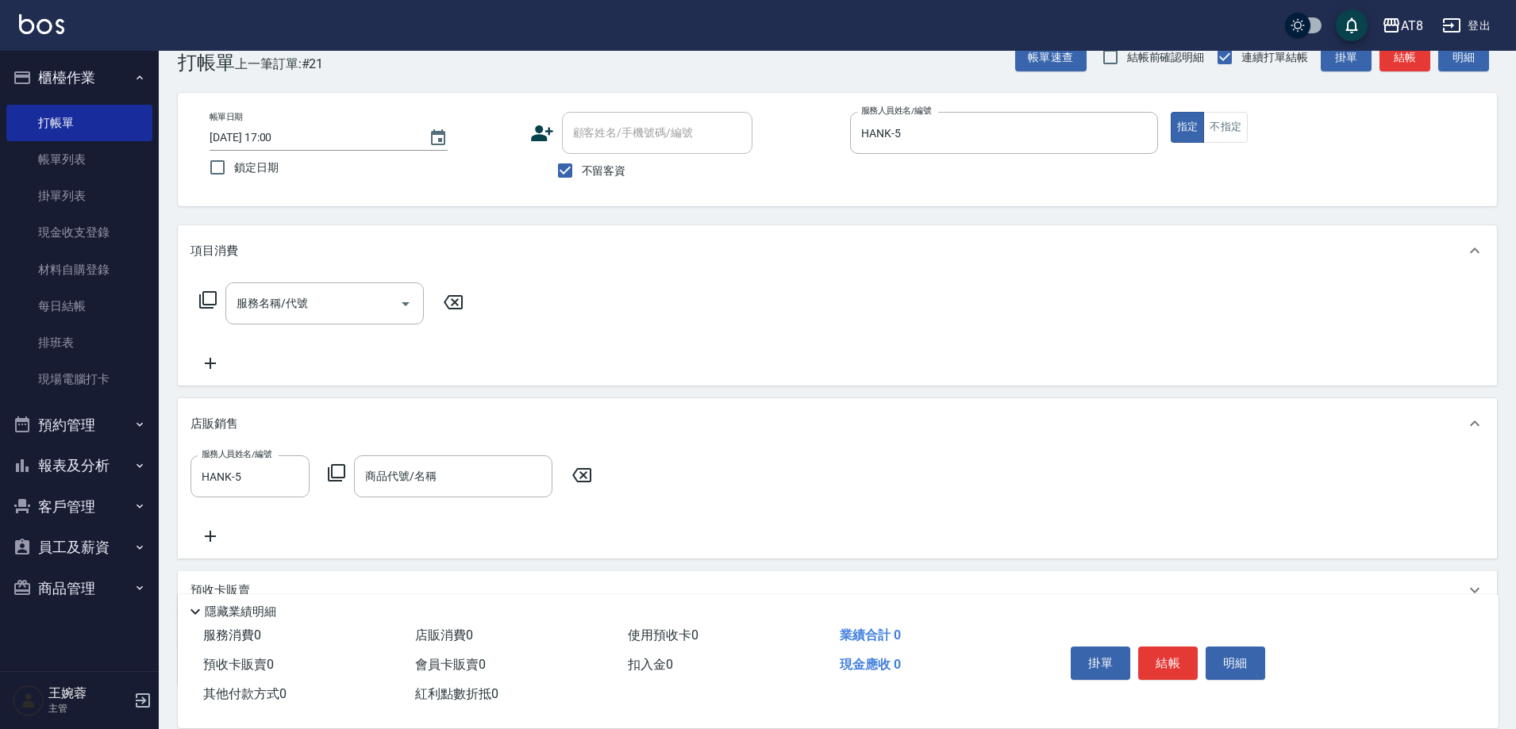
click at [336, 482] on icon at bounding box center [336, 472] width 19 height 19
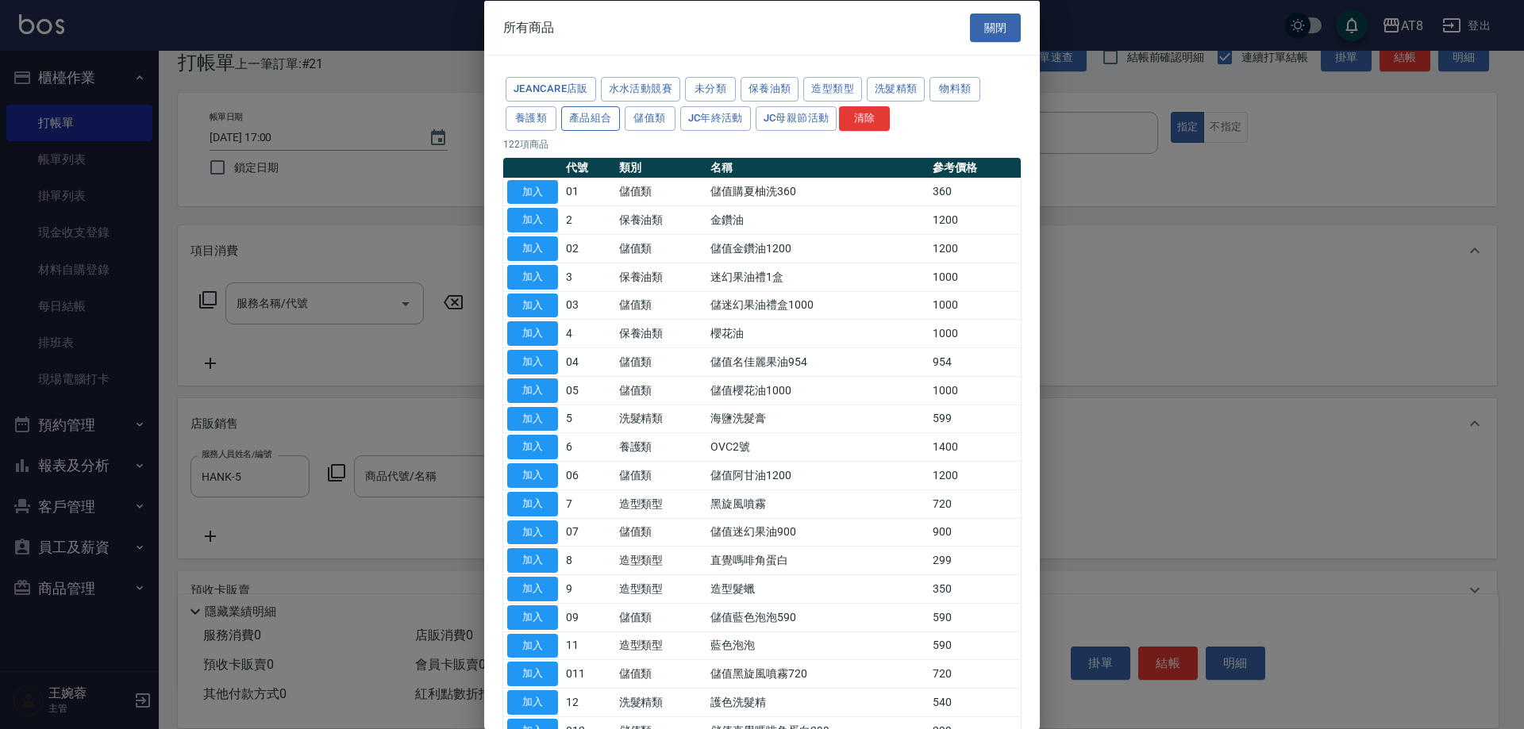
click at [620, 121] on button "產品組合" at bounding box center [590, 118] width 59 height 25
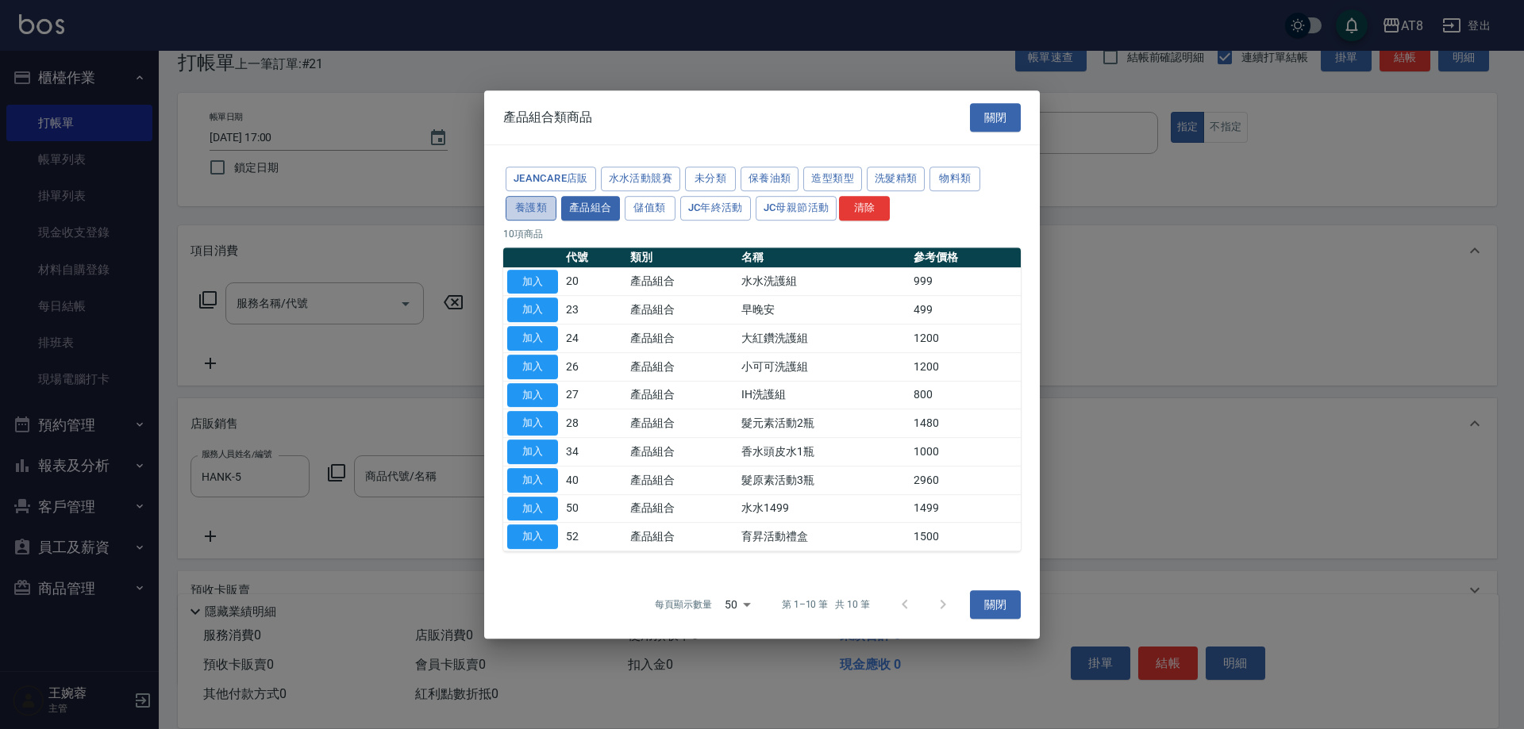
click at [556, 196] on button "養護類" at bounding box center [530, 208] width 51 height 25
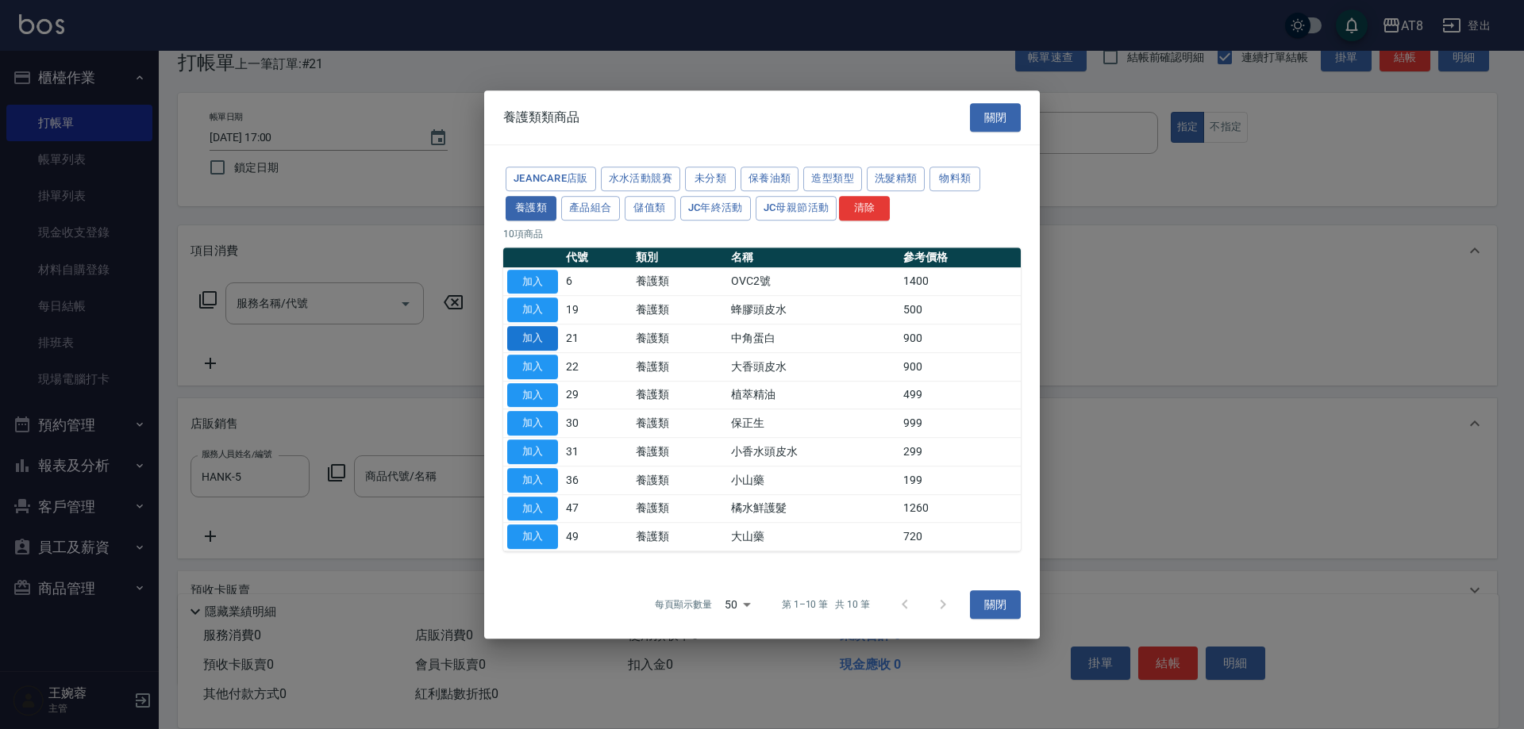
click at [532, 329] on button "加入" at bounding box center [532, 338] width 51 height 25
type input "中角蛋白"
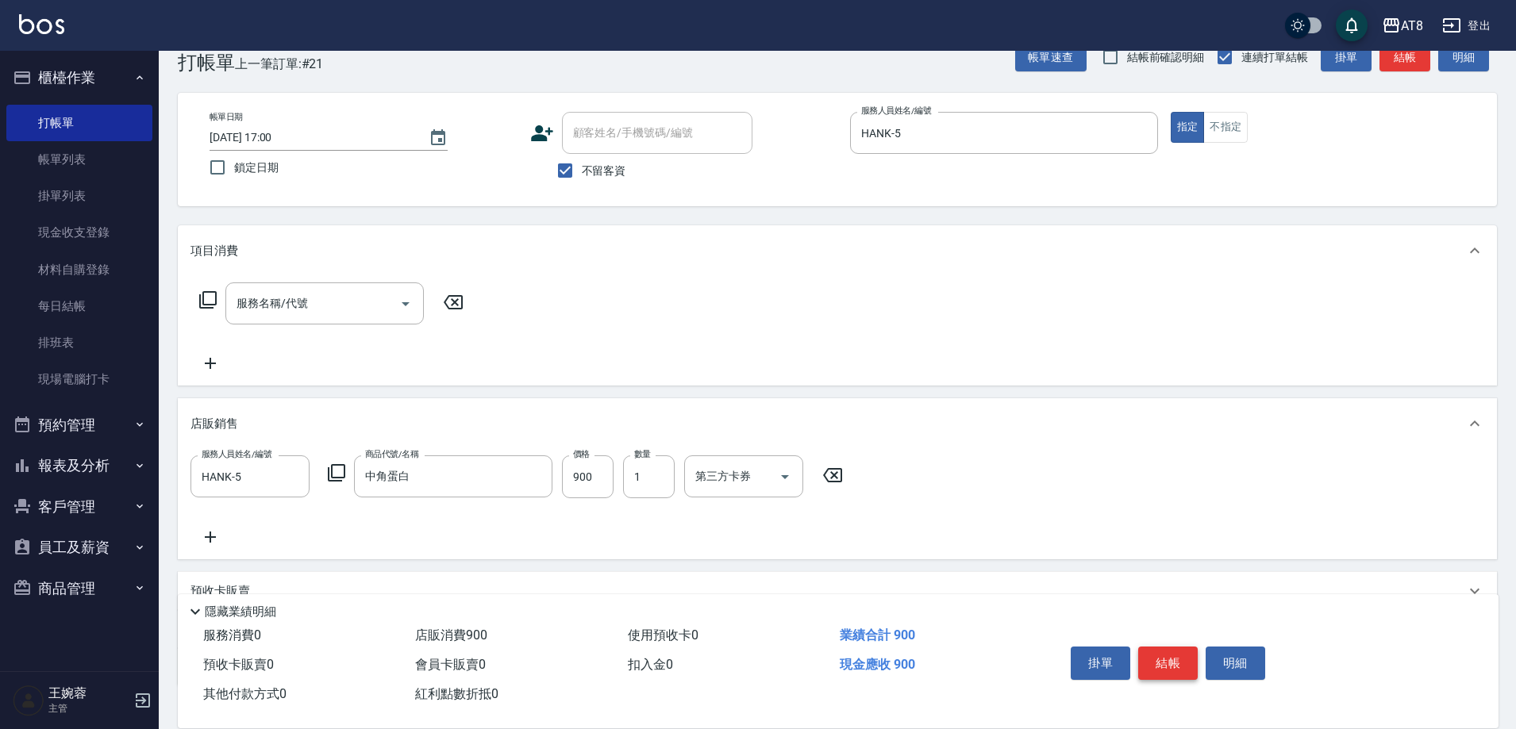
click at [1168, 655] on button "結帳" at bounding box center [1168, 663] width 60 height 33
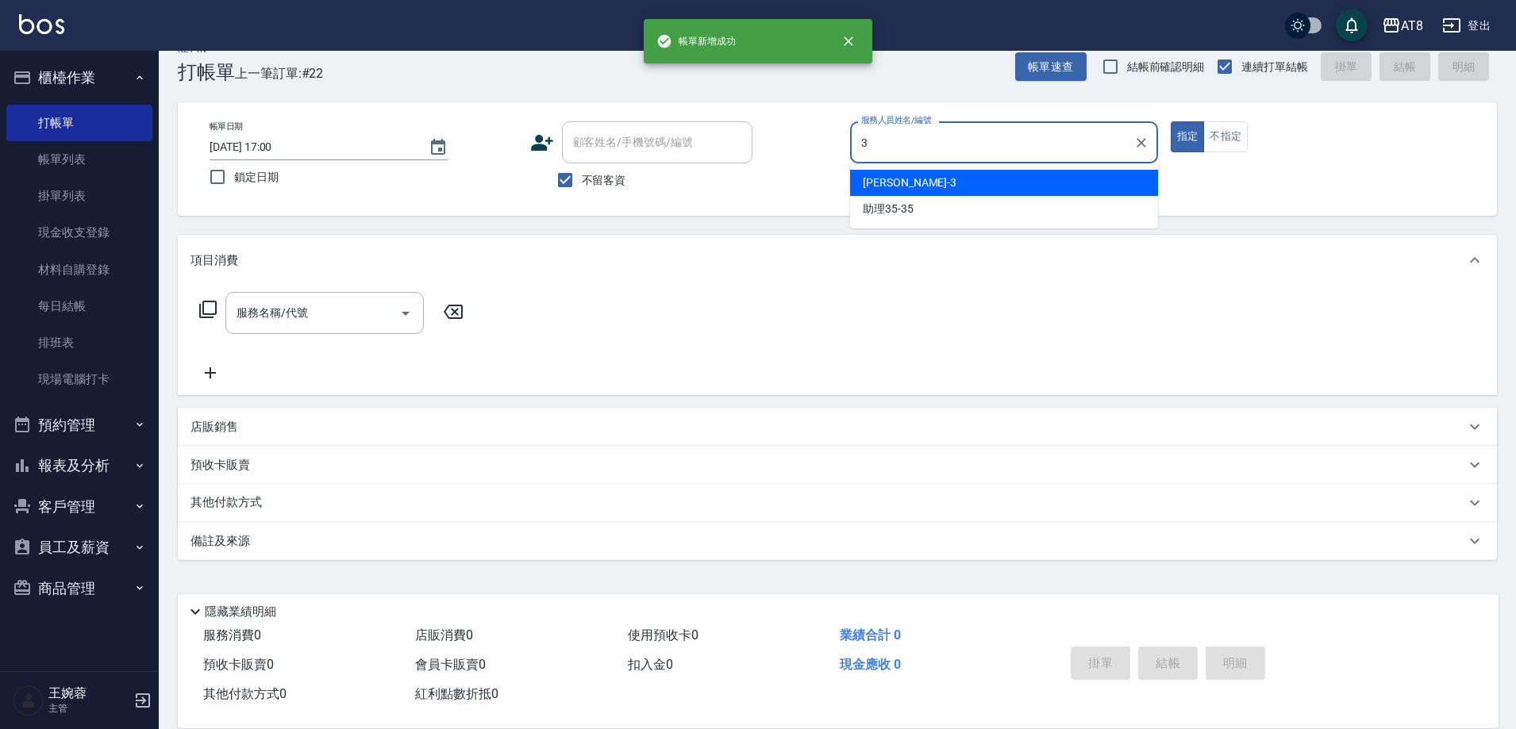
type input "[PERSON_NAME]-3"
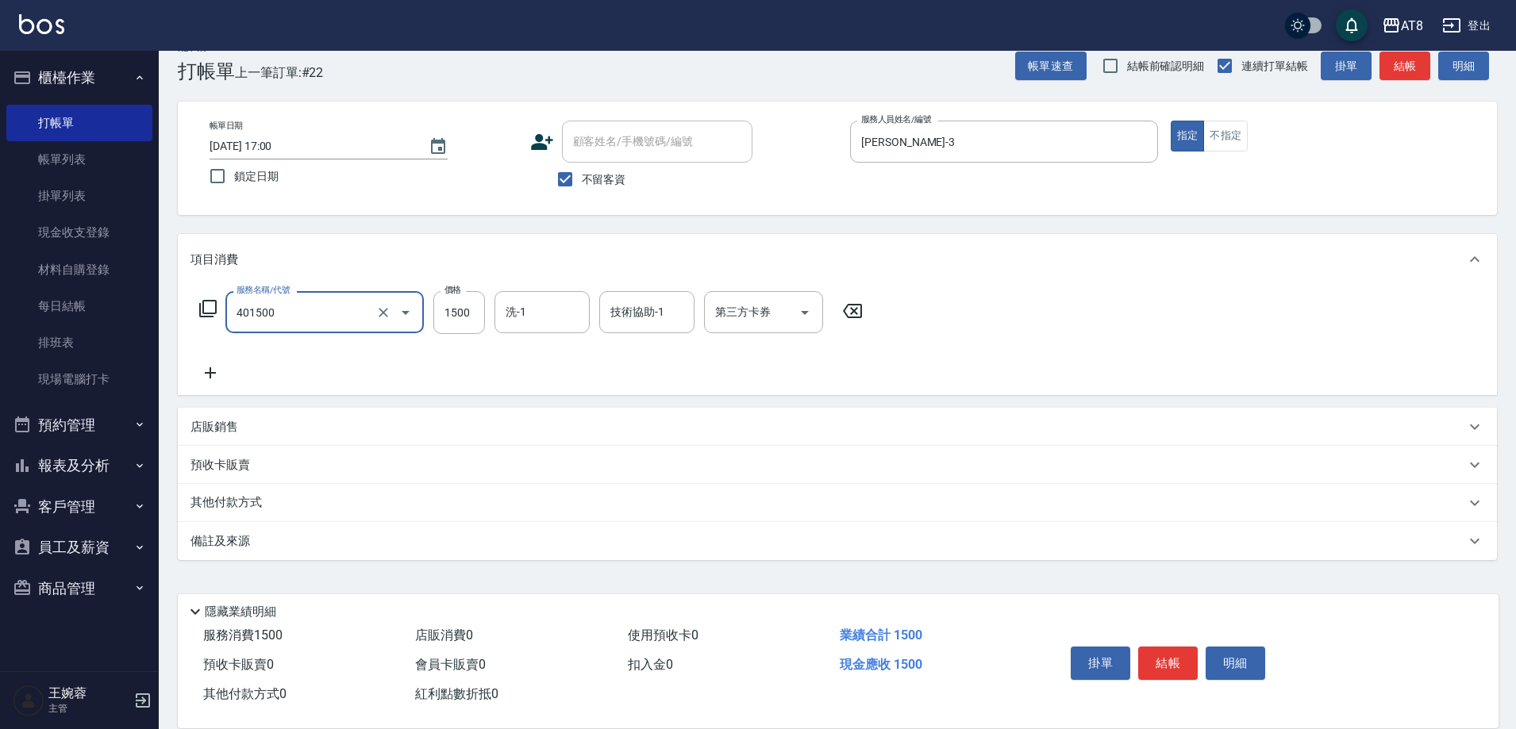
type input "入金染髮1500(401500)"
type input "1799"
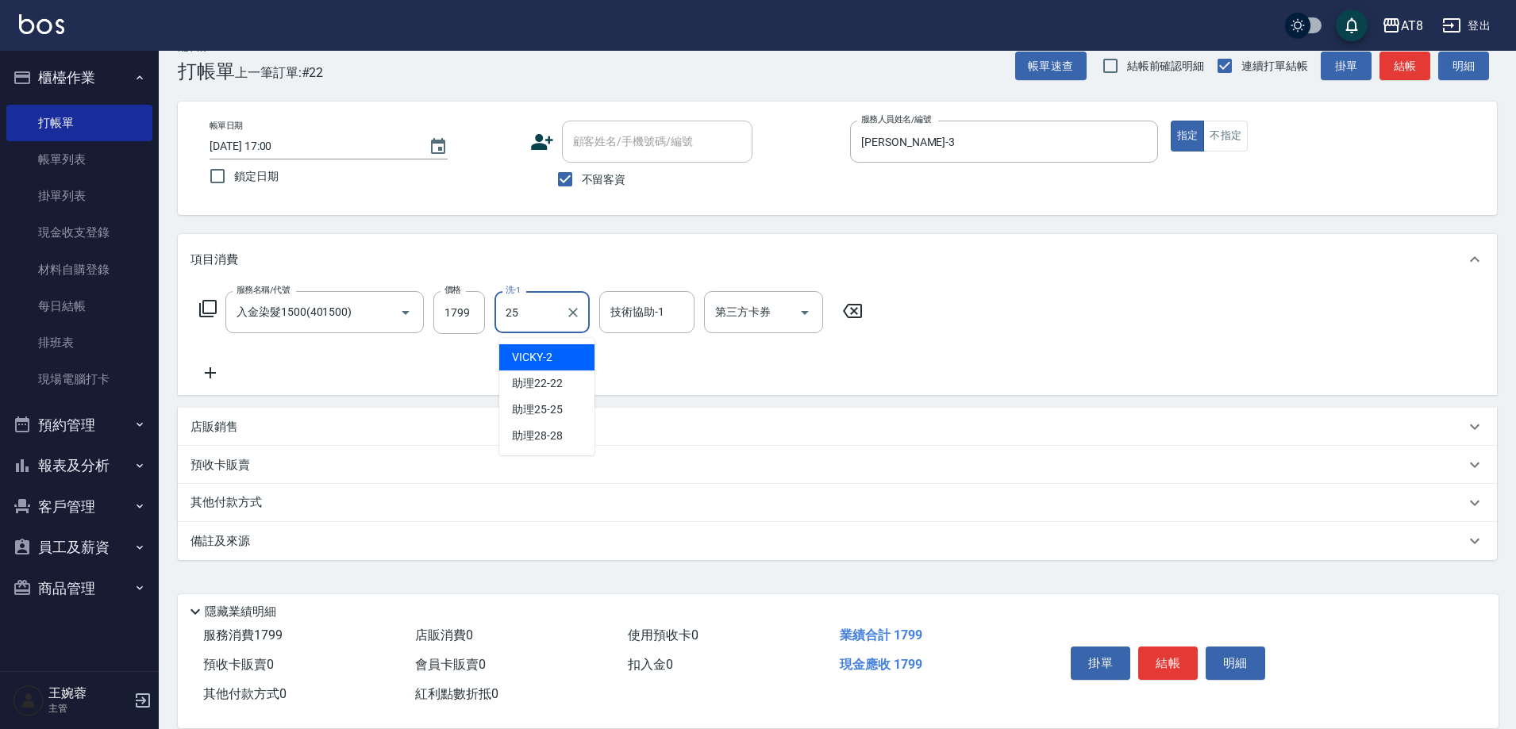
type input "助理25-25"
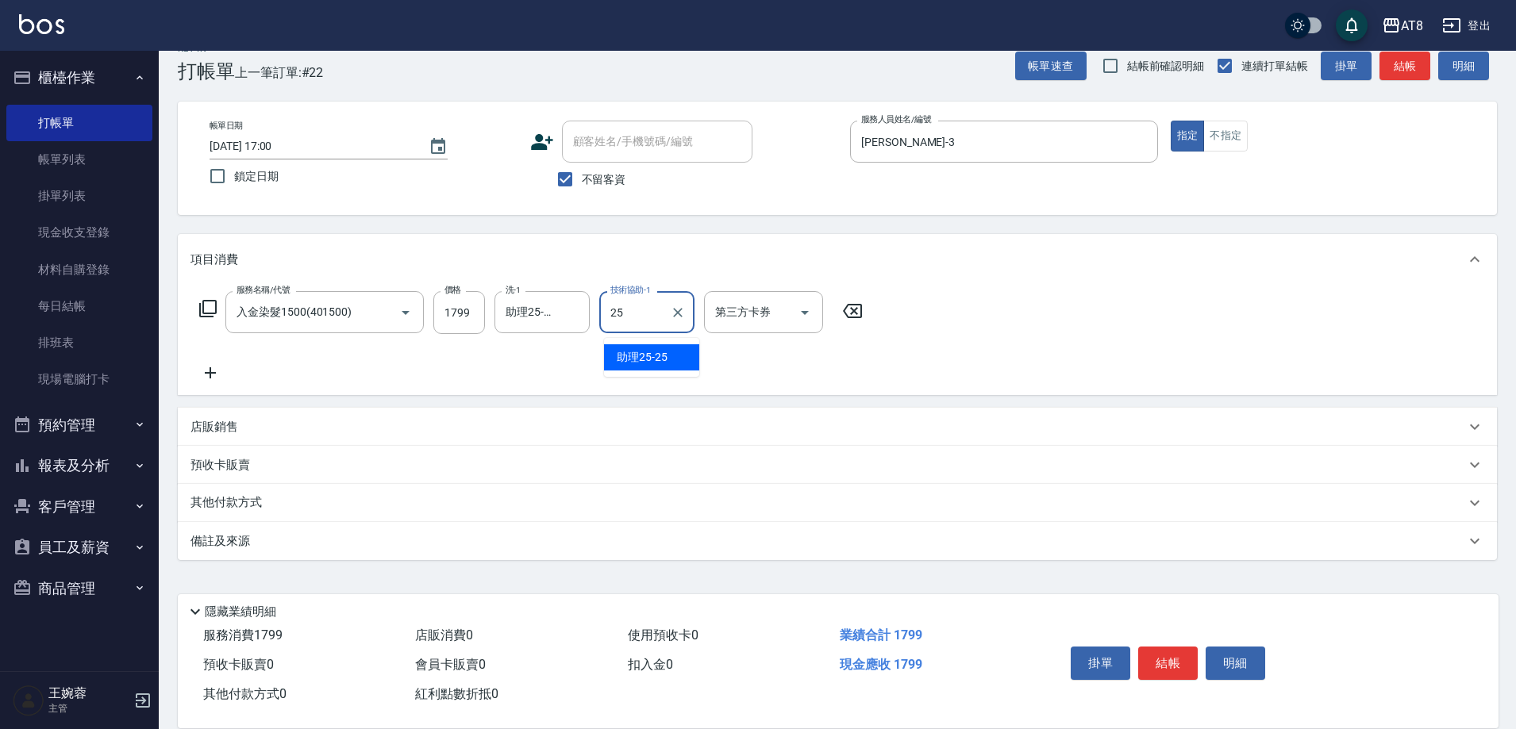
type input "助理25-25"
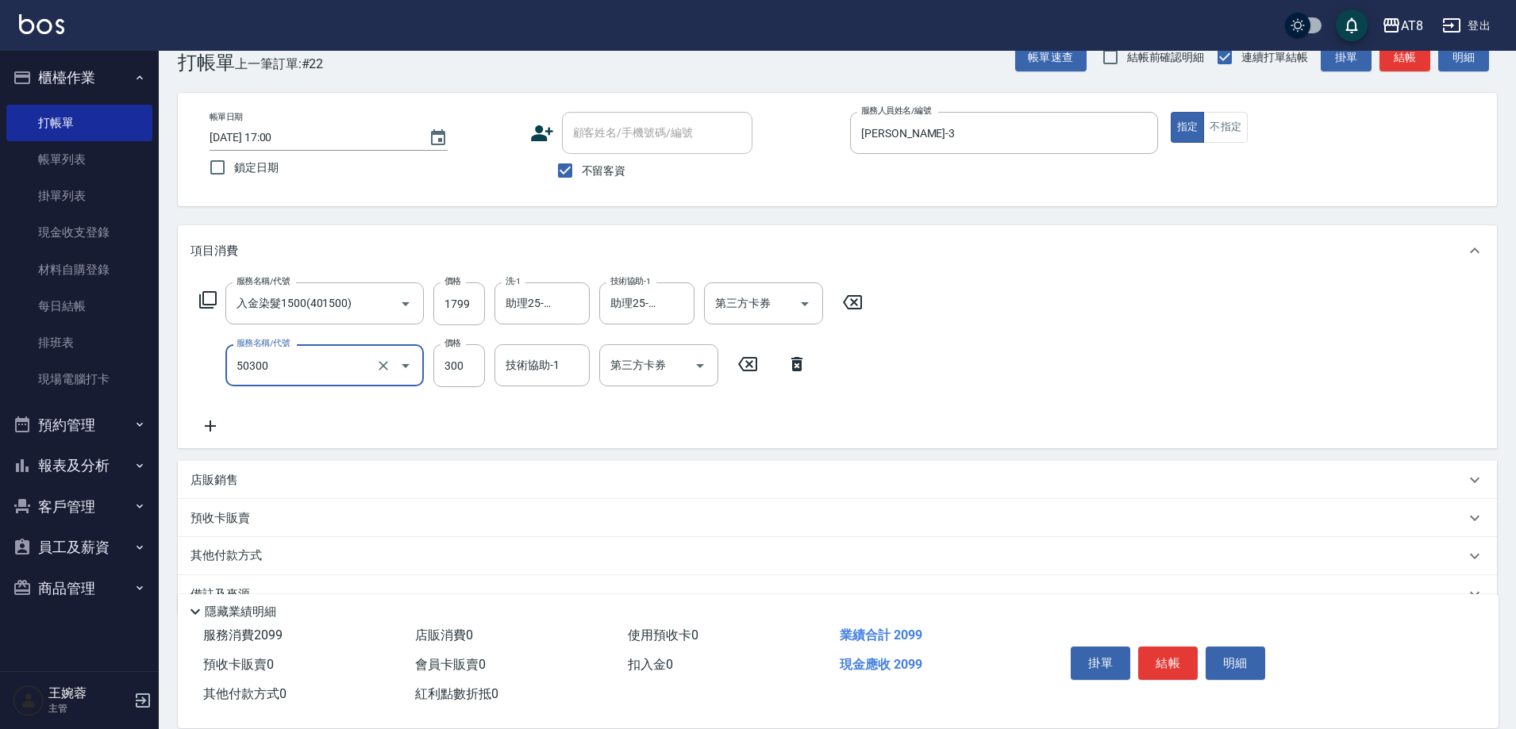
type input "入金護髮.隔離300(50300)"
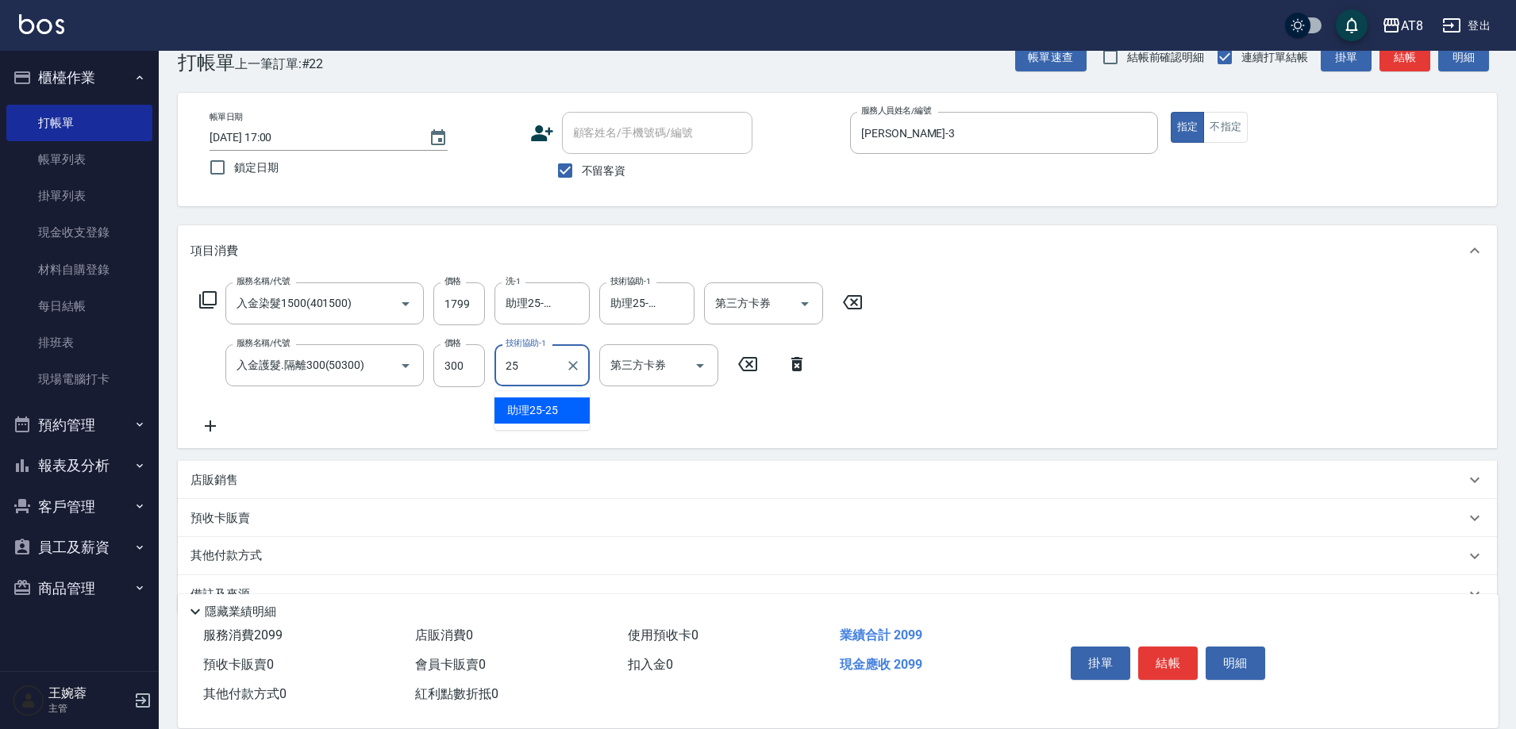
type input "助理25-25"
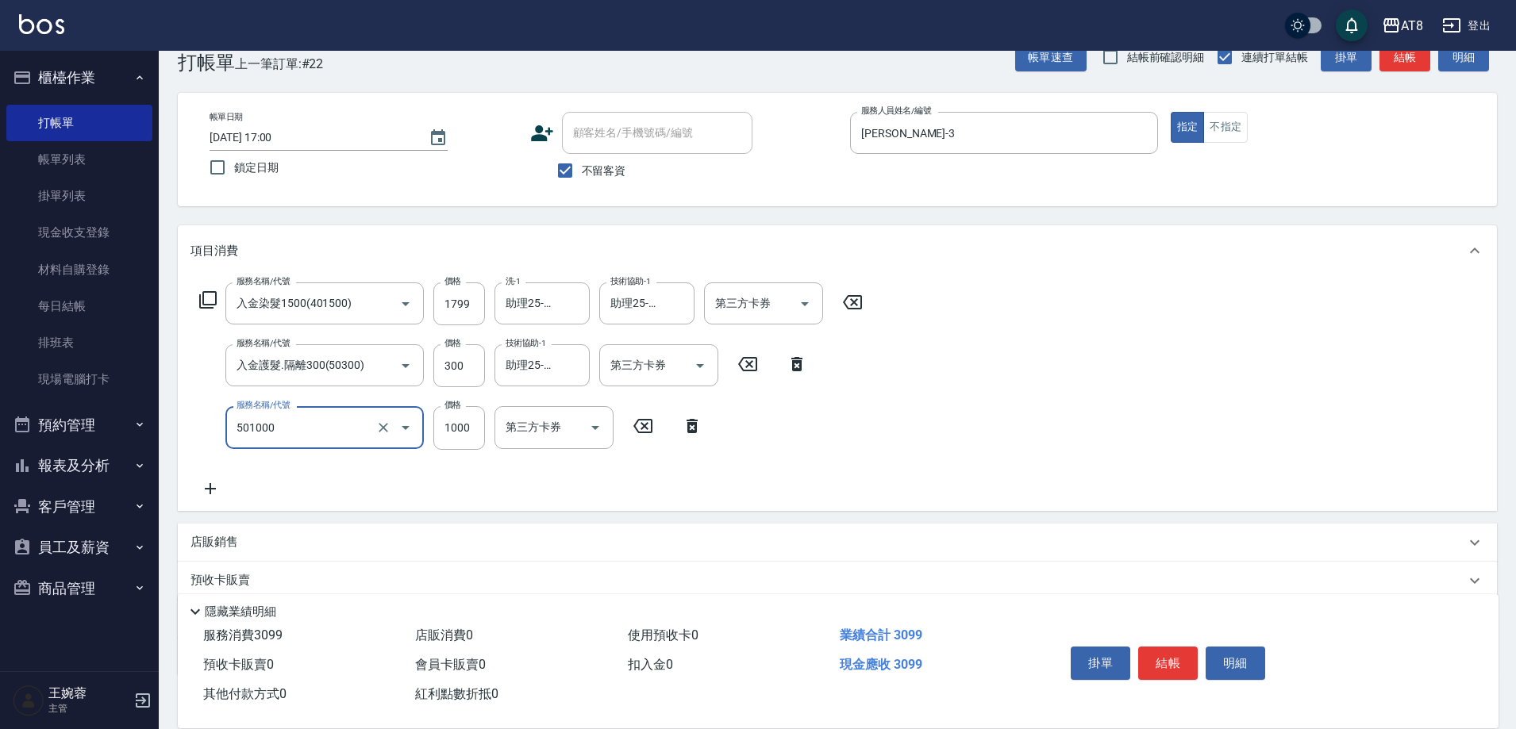
type input "入金護髮1000(501000)"
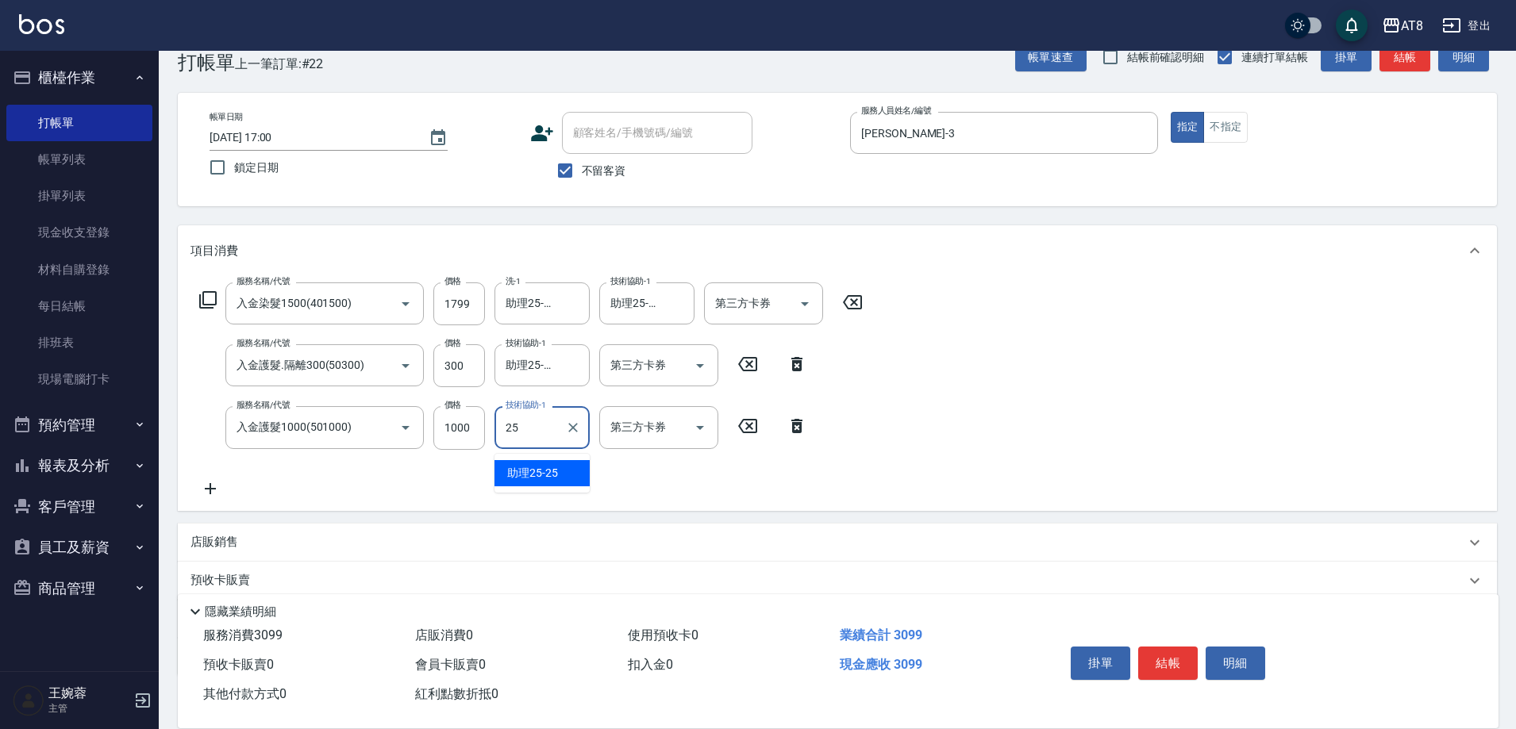
type input "助理25-25"
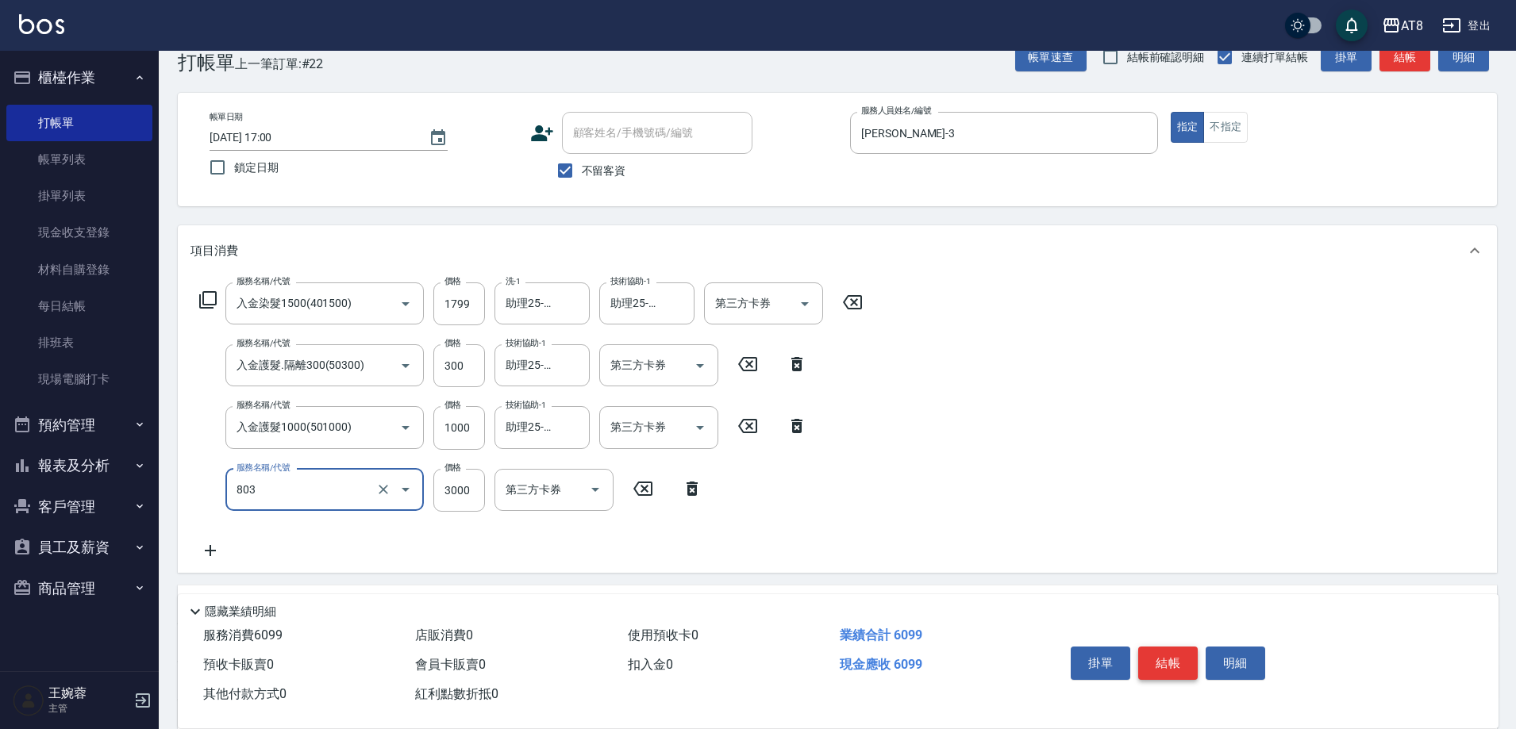
type input "頂級豪華3(803)"
click at [708, 435] on icon "Open" at bounding box center [699, 427] width 19 height 19
type input "1833"
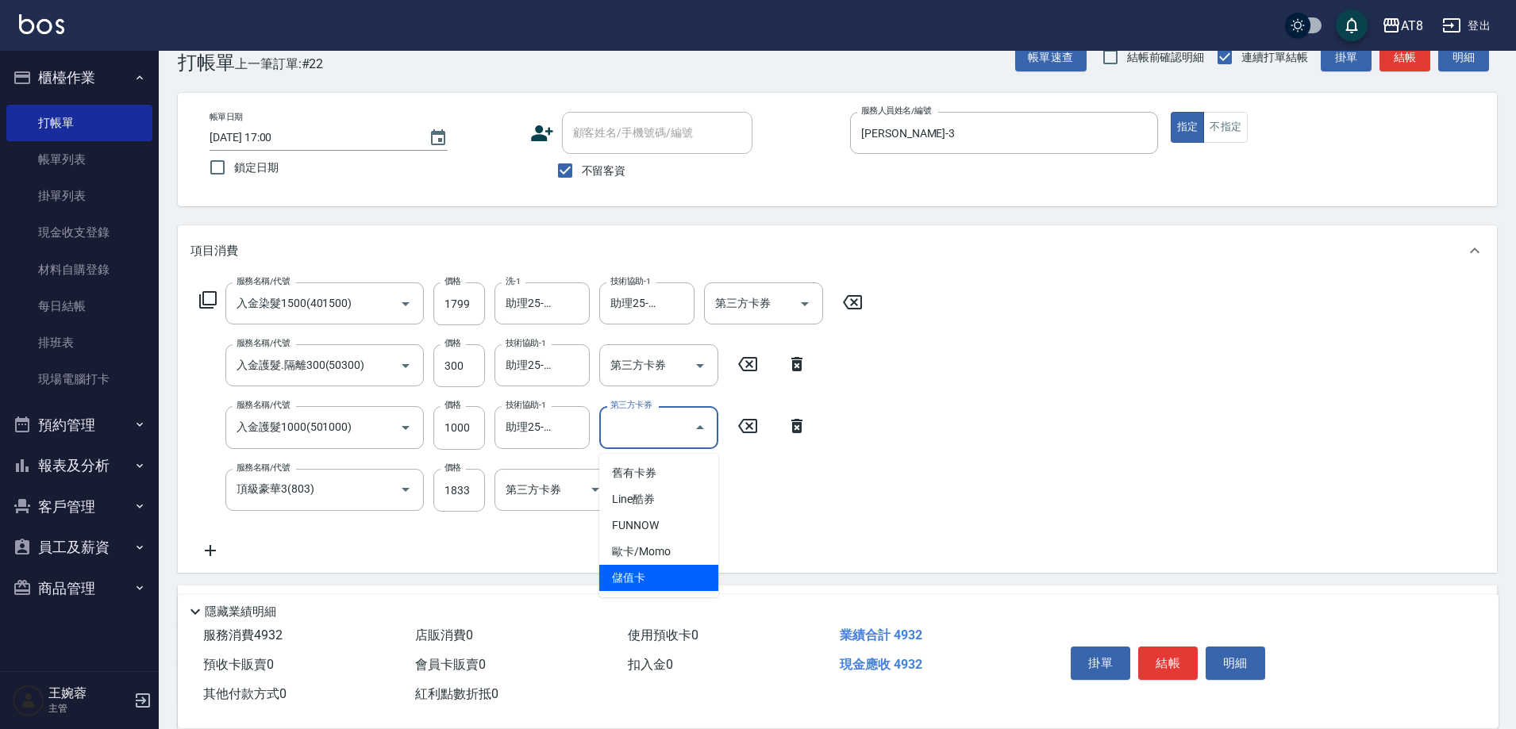
click at [681, 578] on span "儲值卡" at bounding box center [658, 578] width 119 height 26
type input "儲值卡"
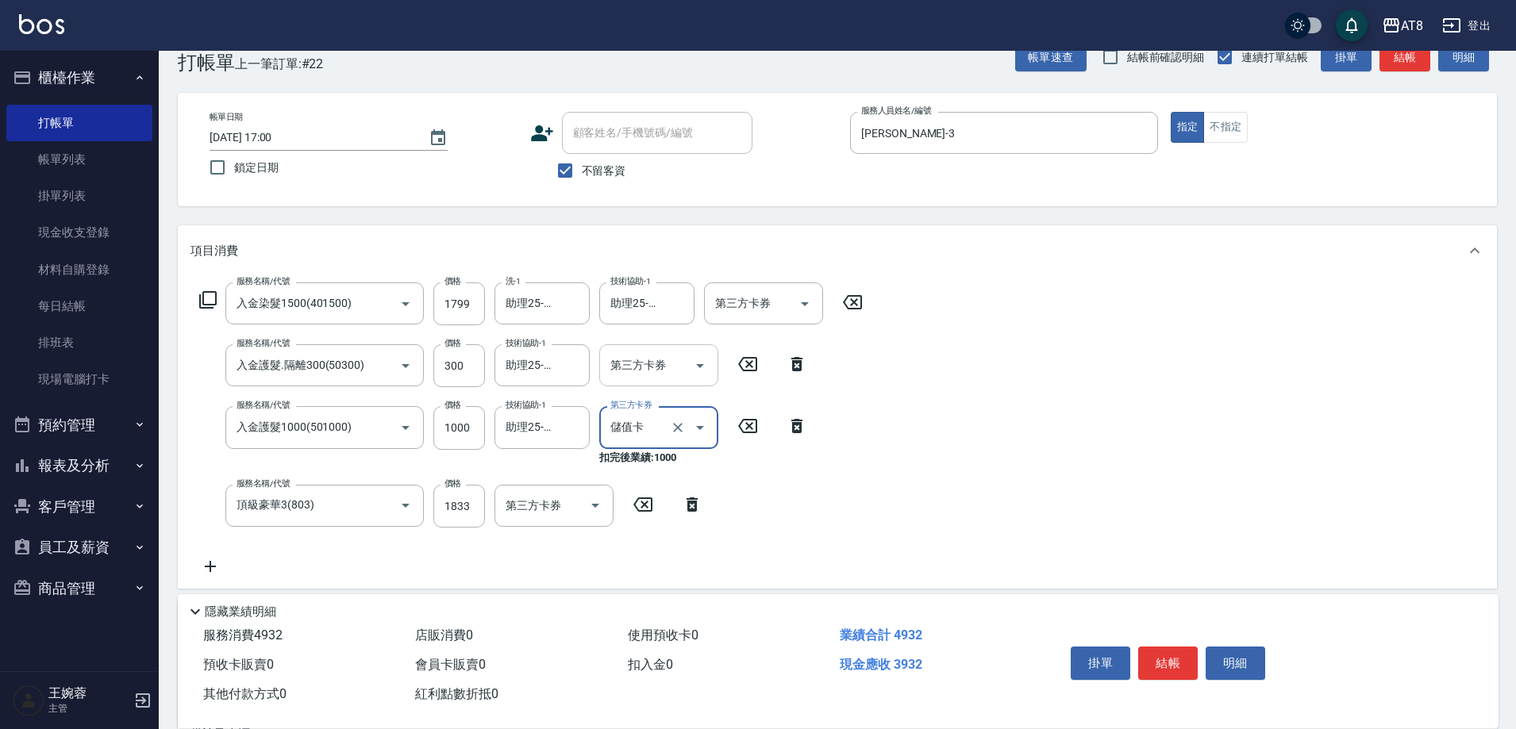
click at [691, 367] on icon "Open" at bounding box center [699, 365] width 19 height 19
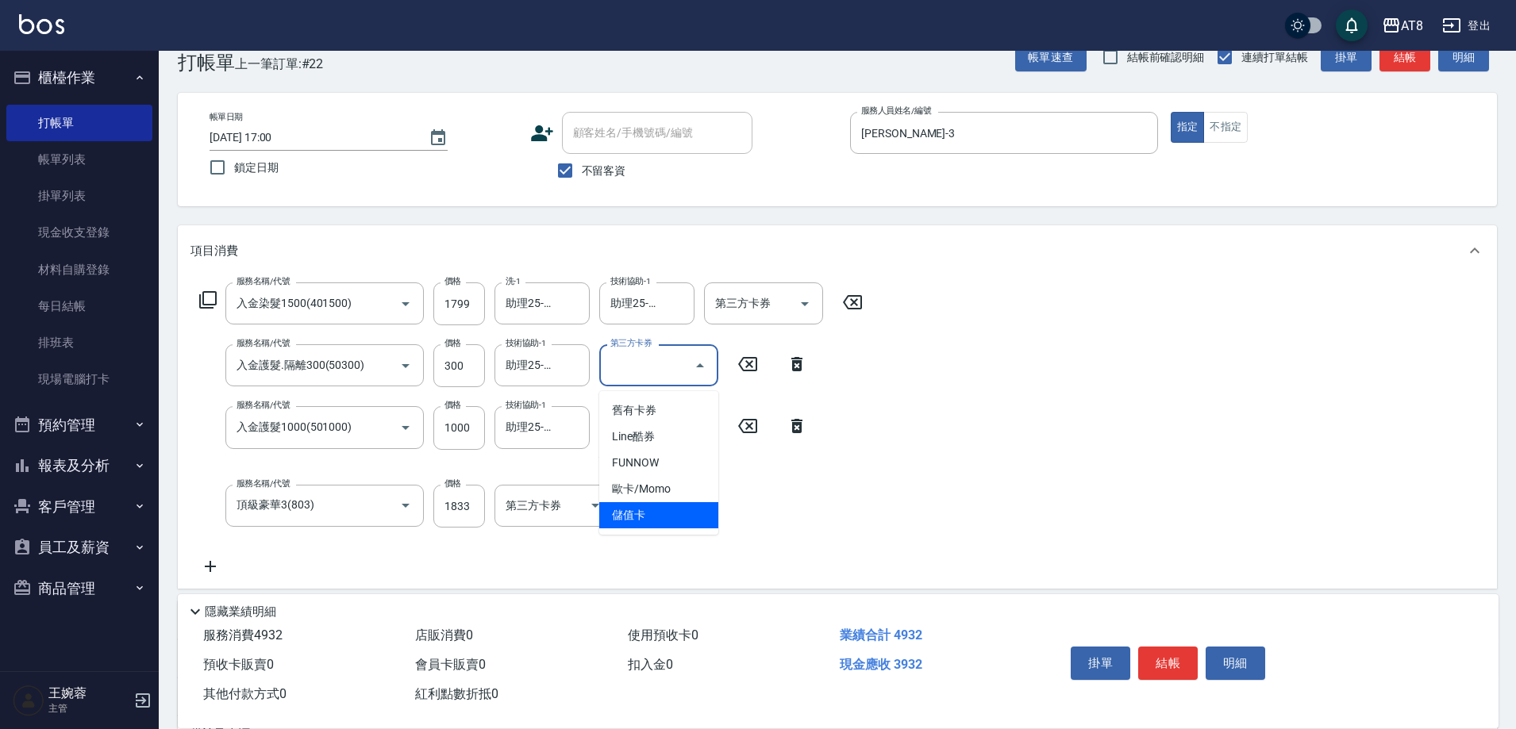
click at [683, 517] on span "儲值卡" at bounding box center [658, 515] width 119 height 26
type input "儲值卡"
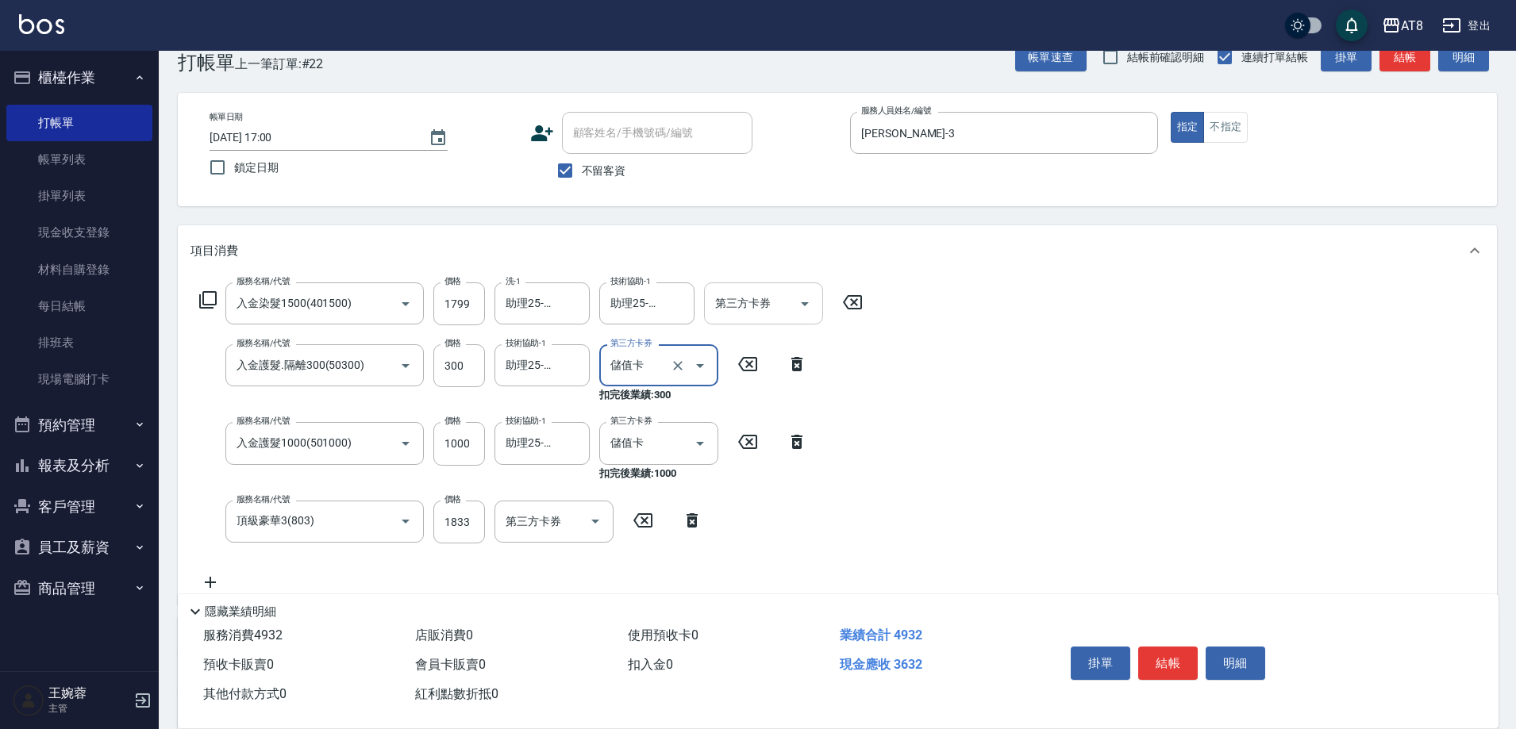
click at [812, 305] on icon "Open" at bounding box center [804, 303] width 19 height 19
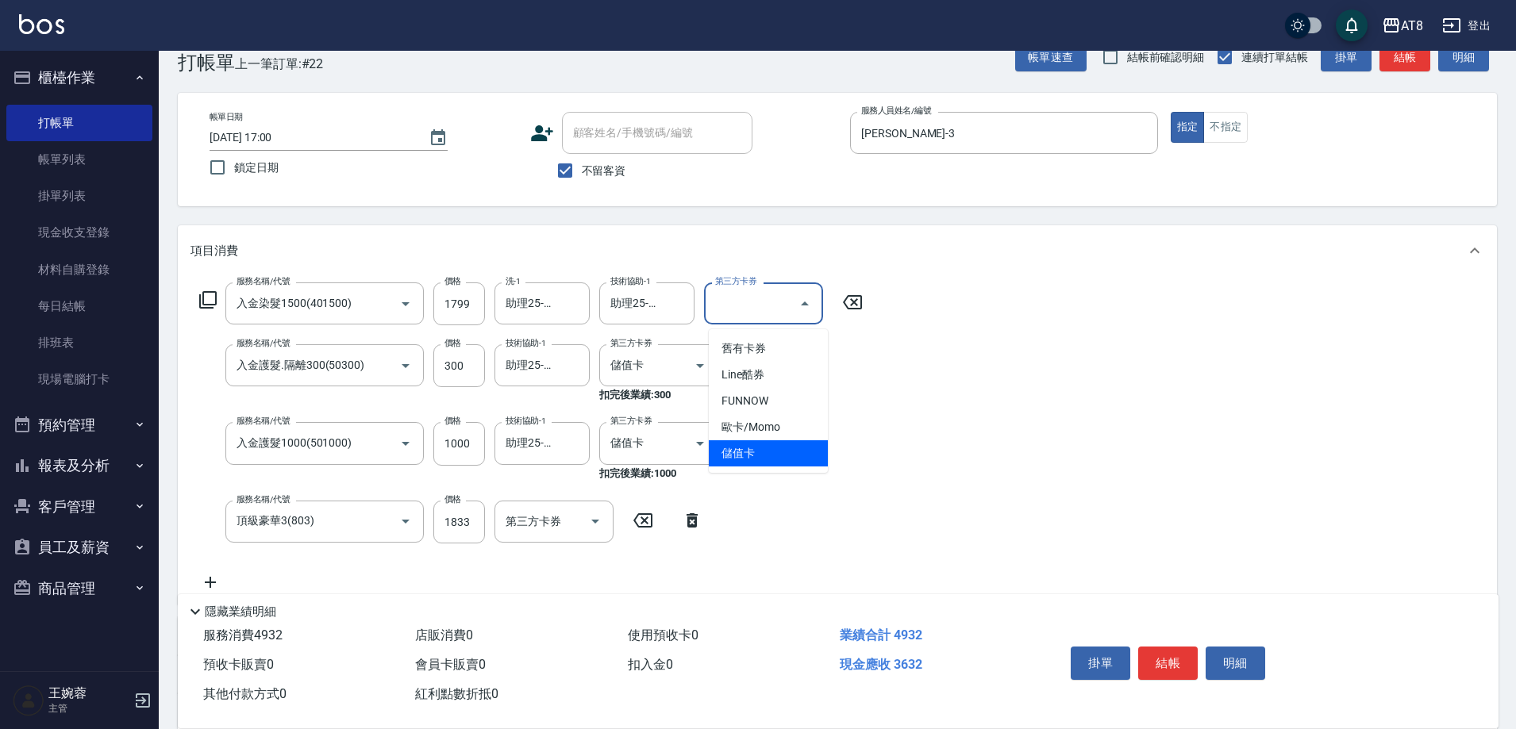
click at [806, 455] on span "儲值卡" at bounding box center [768, 453] width 119 height 26
type input "儲值卡"
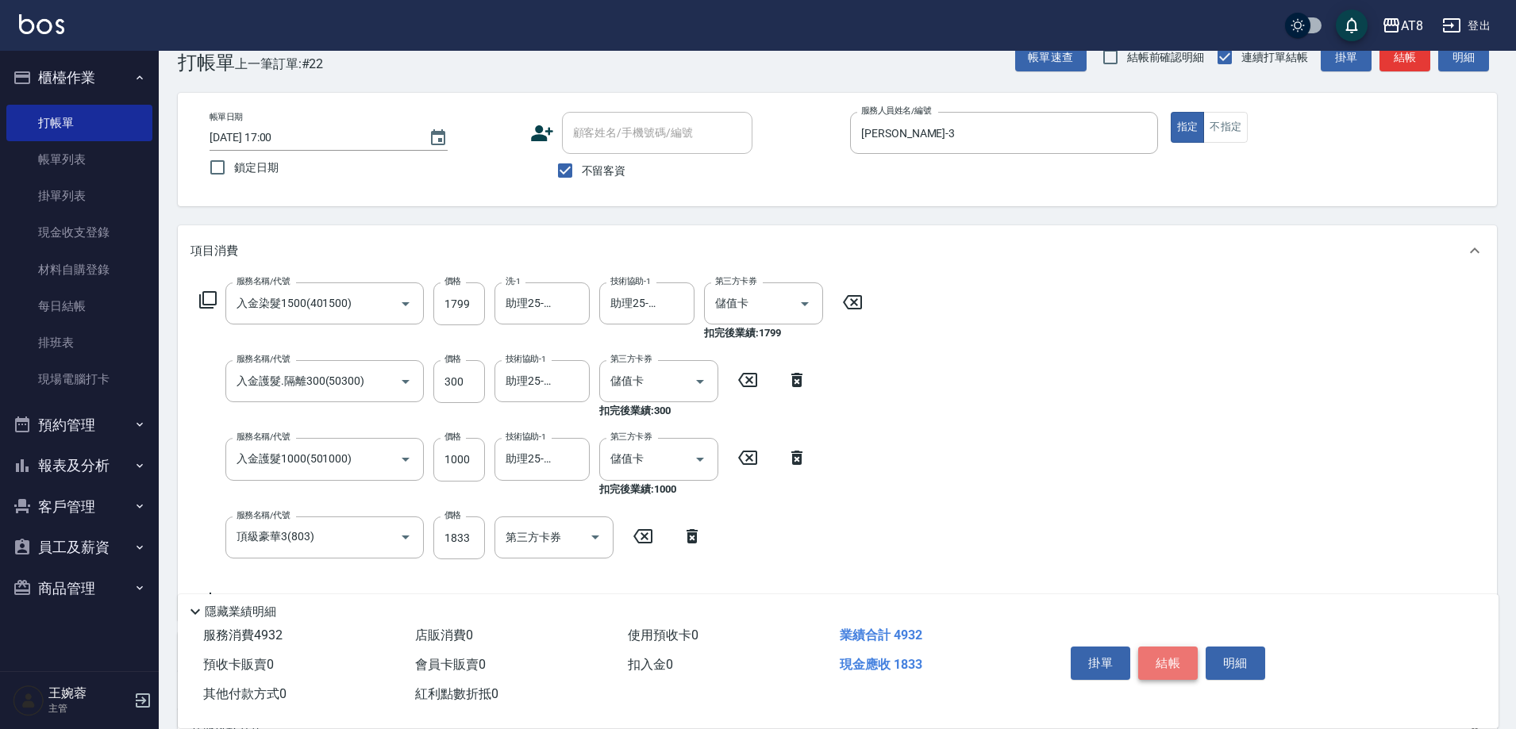
click at [1172, 650] on button "結帳" at bounding box center [1168, 663] width 60 height 33
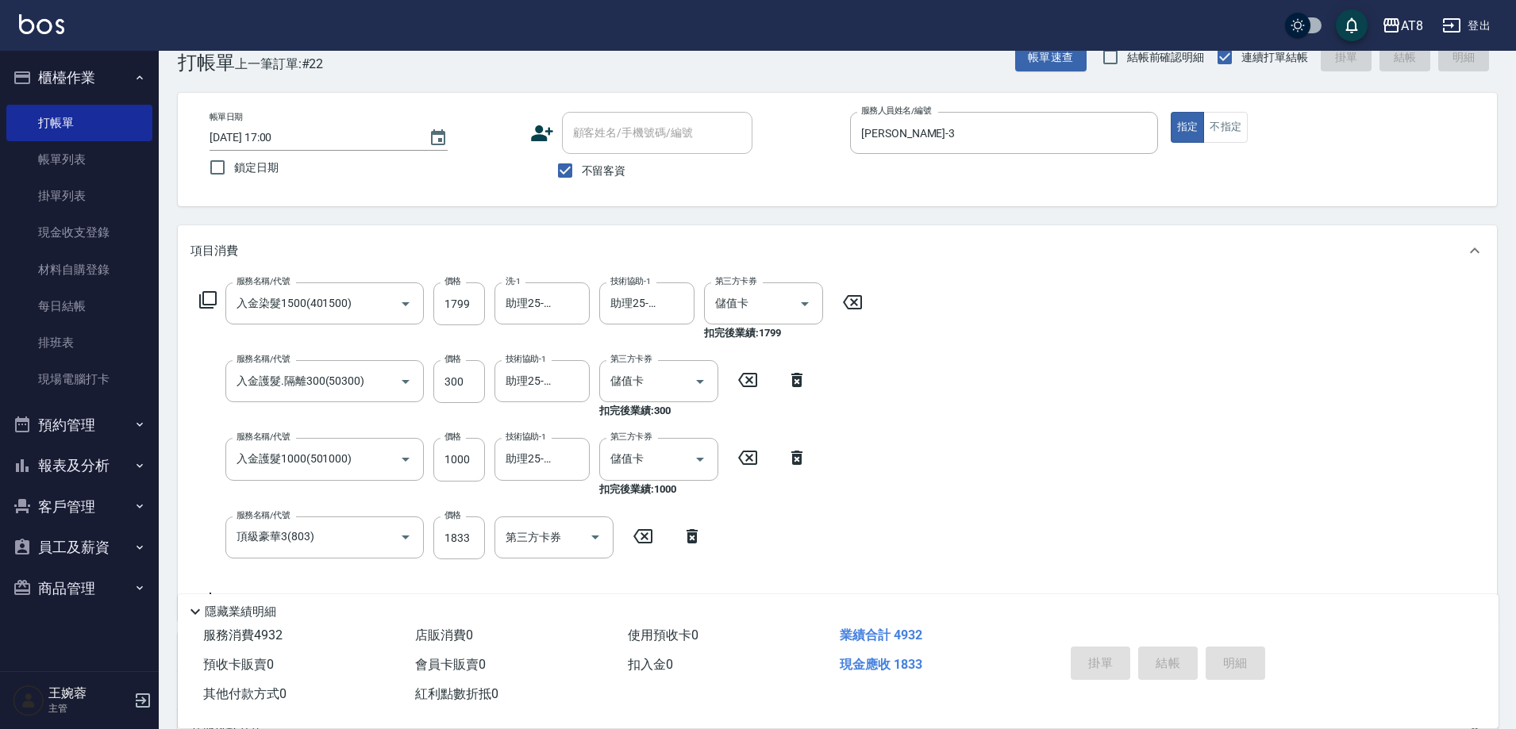
type input "[DATE] 17:01"
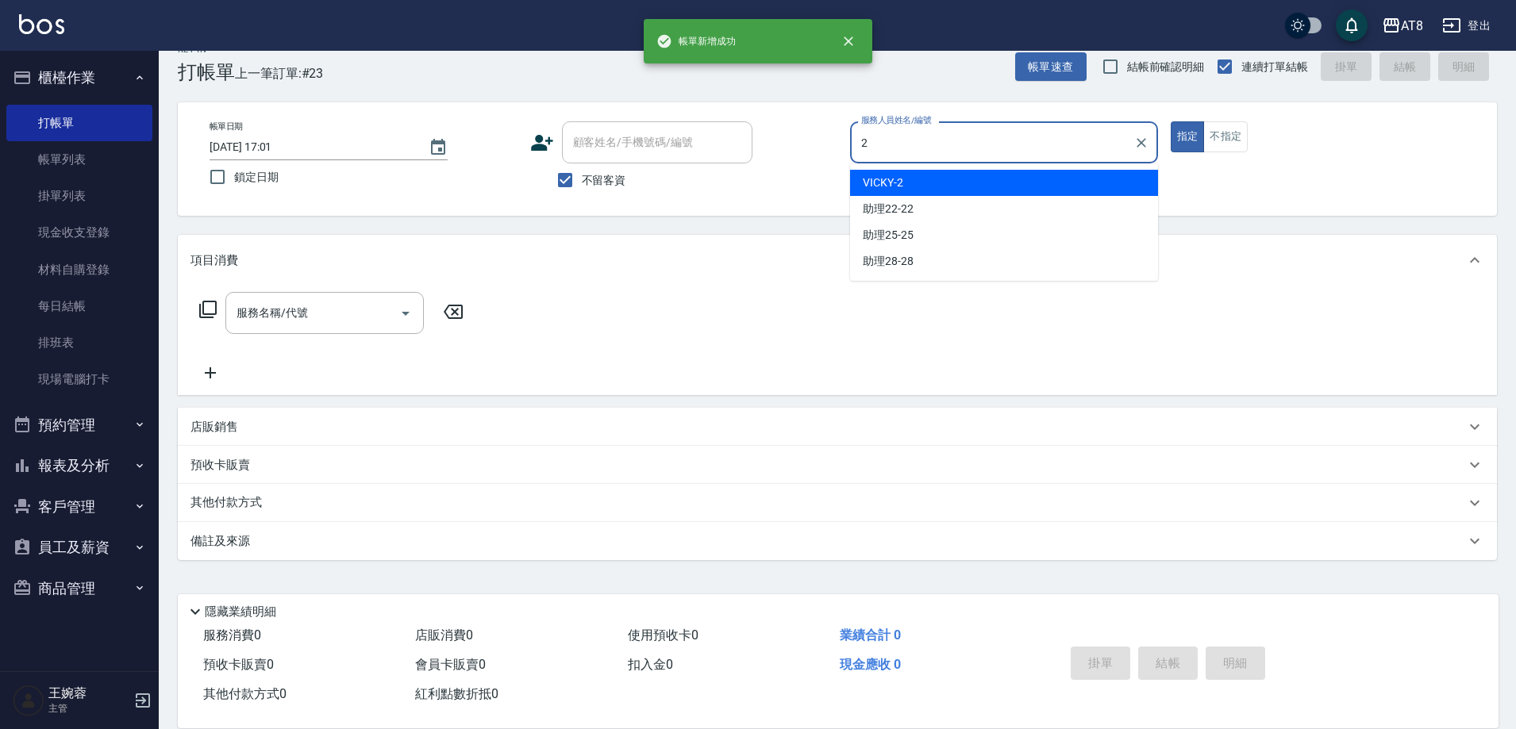
type input "VICKY-2"
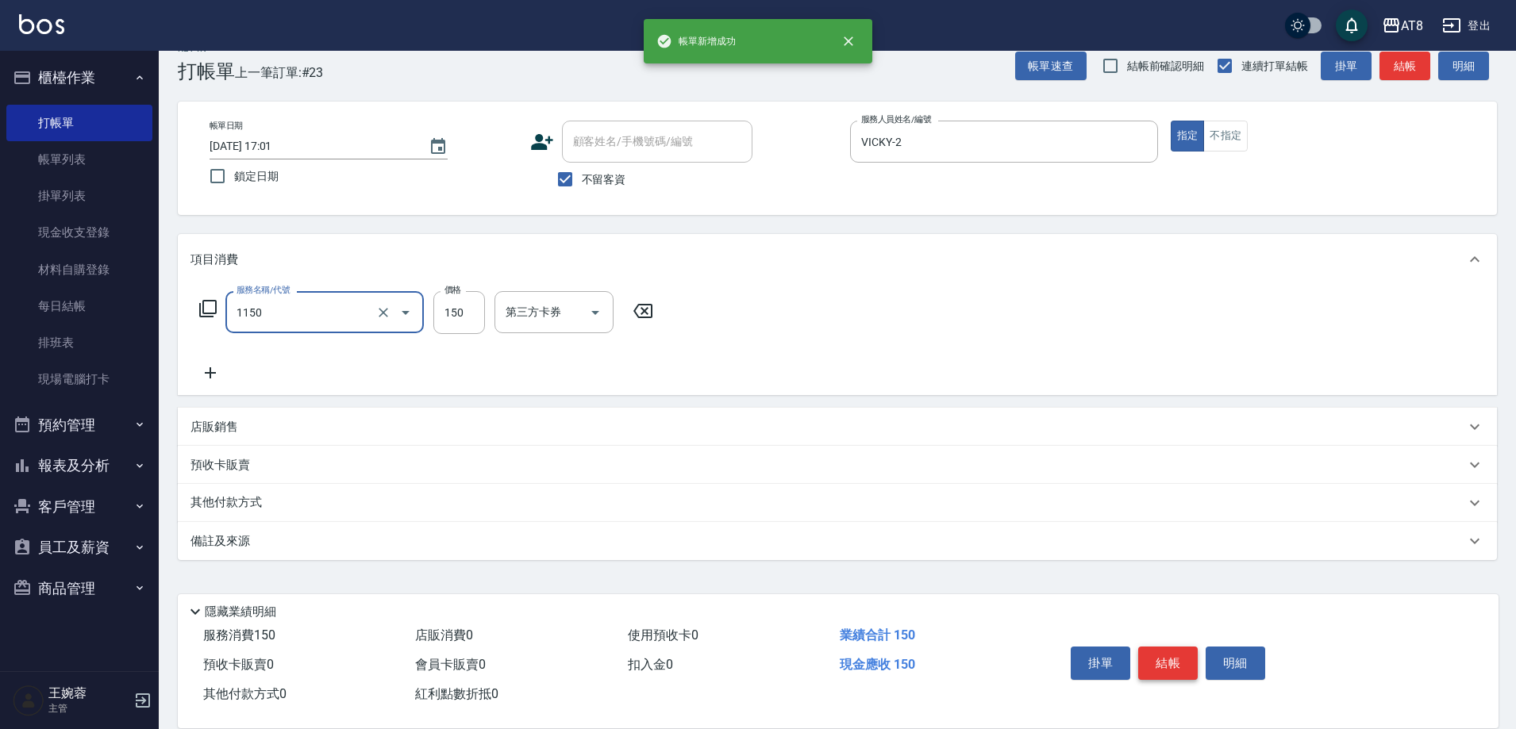
type input "洗髮(1150)"
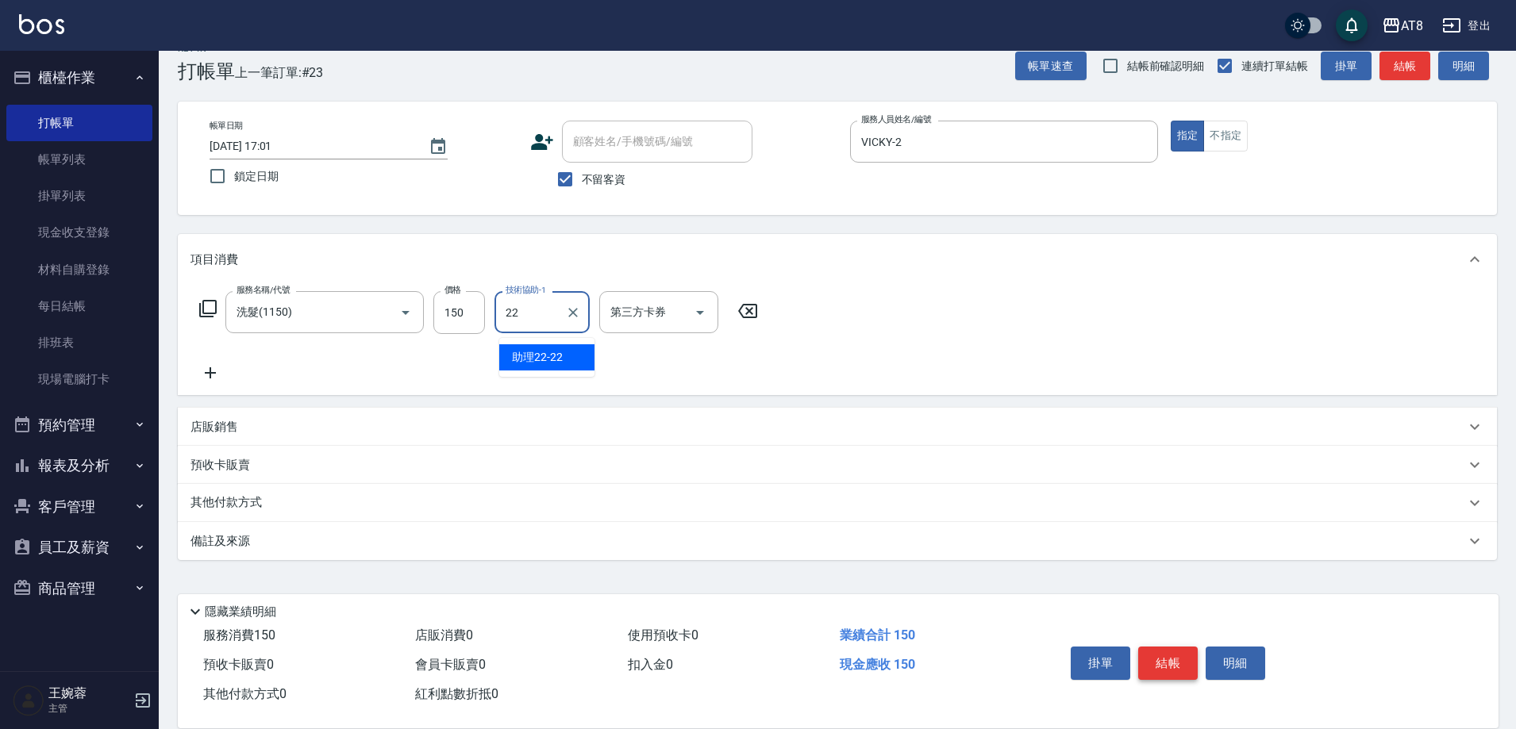
type input "助理22-22"
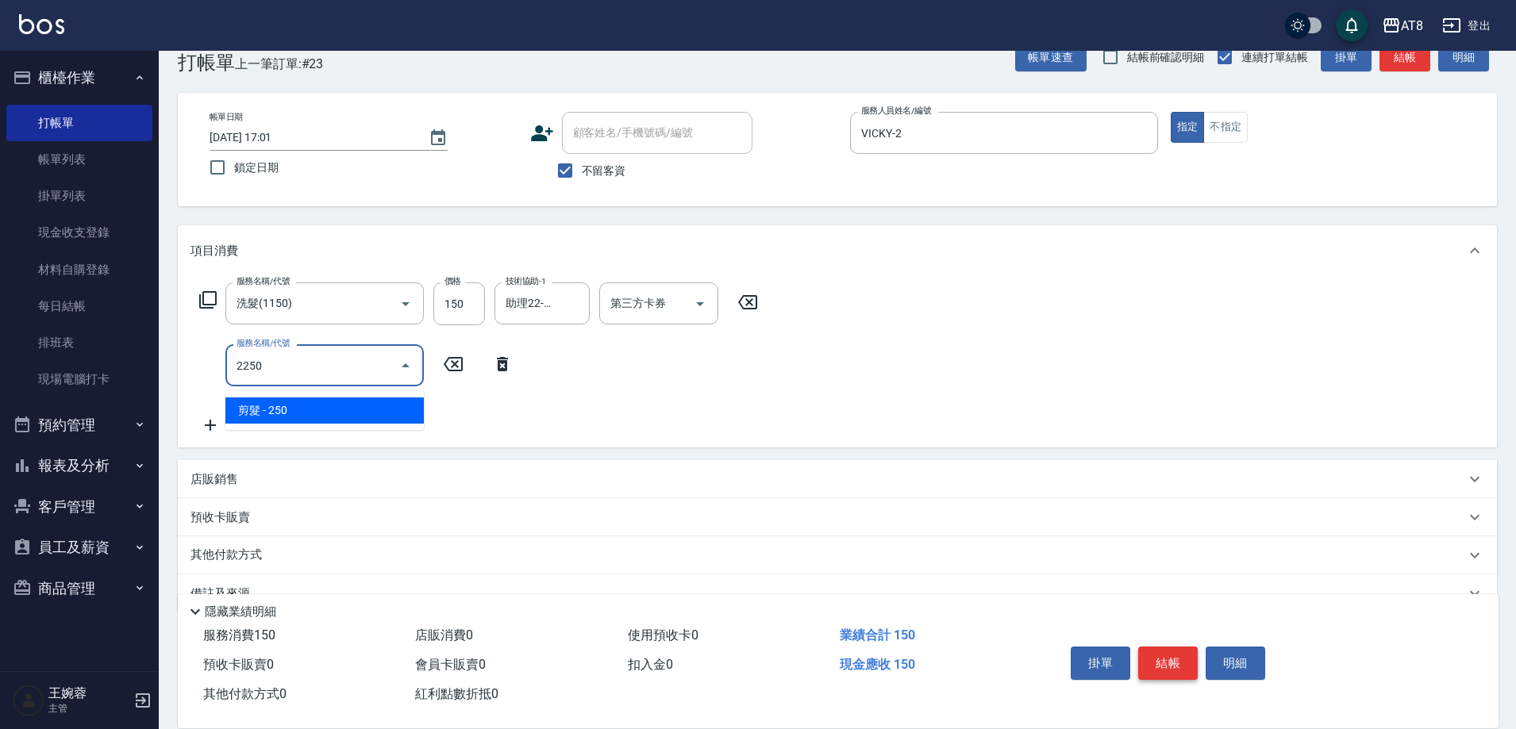
type input "剪髮(2250)"
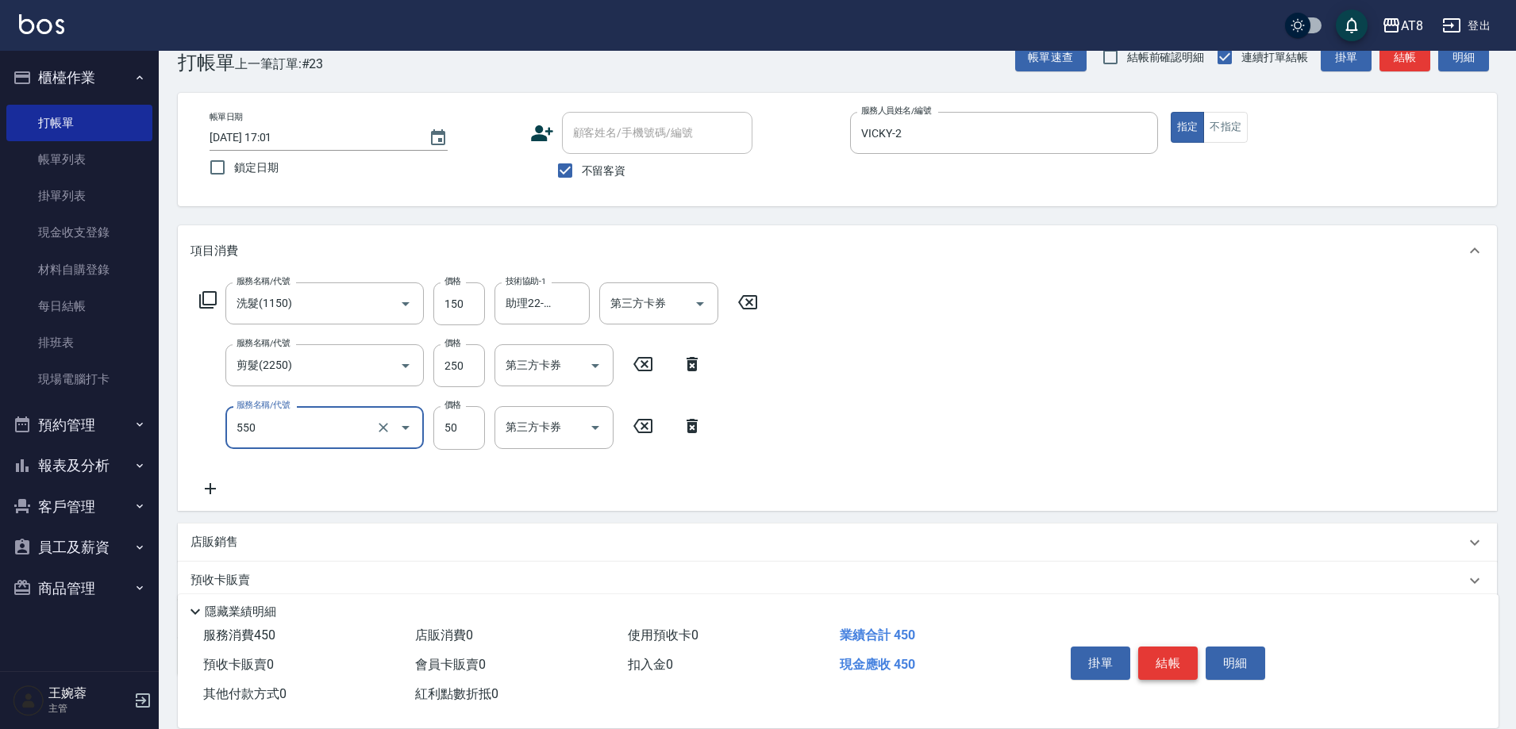
type input "精油或深層(550)"
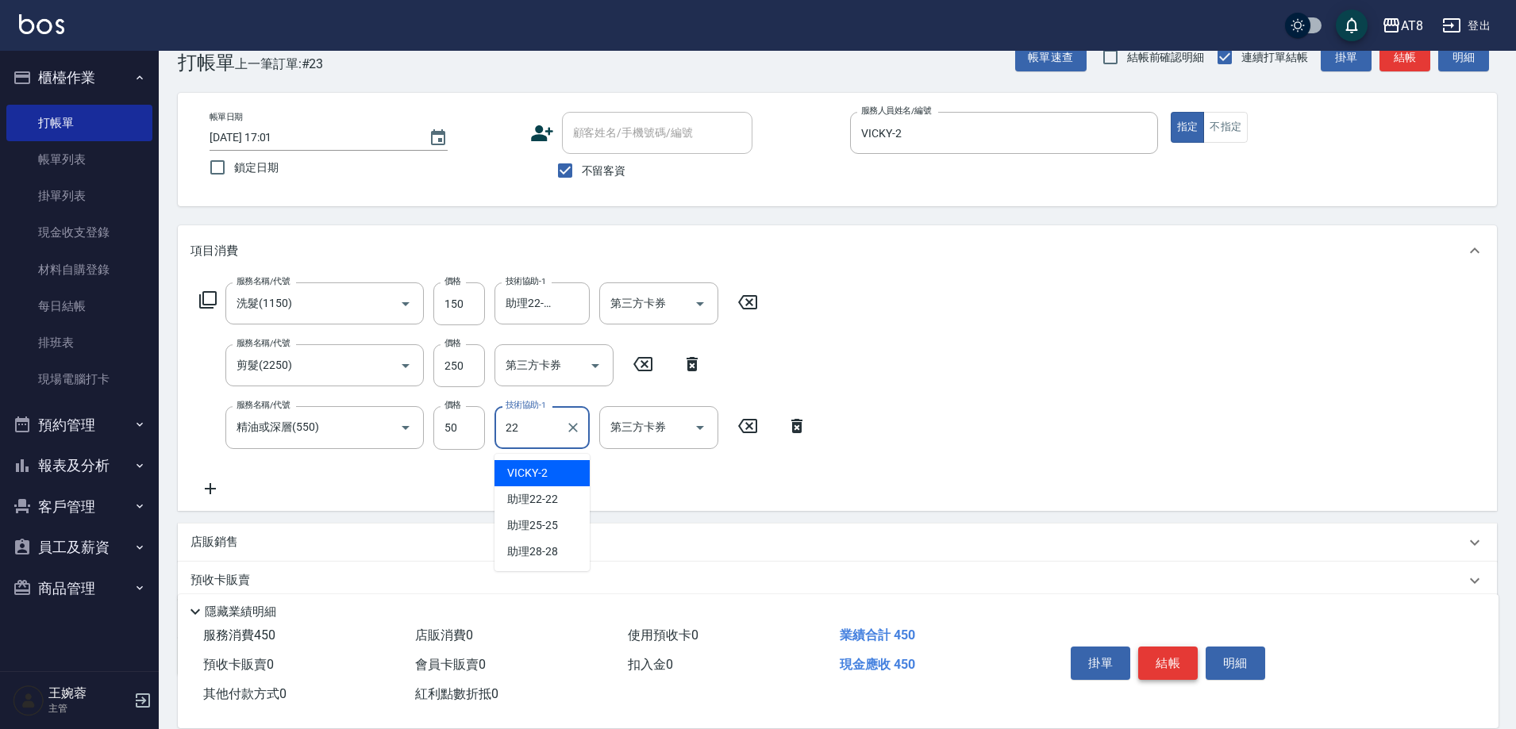
type input "助理22-22"
click at [1172, 650] on button "結帳" at bounding box center [1168, 663] width 60 height 33
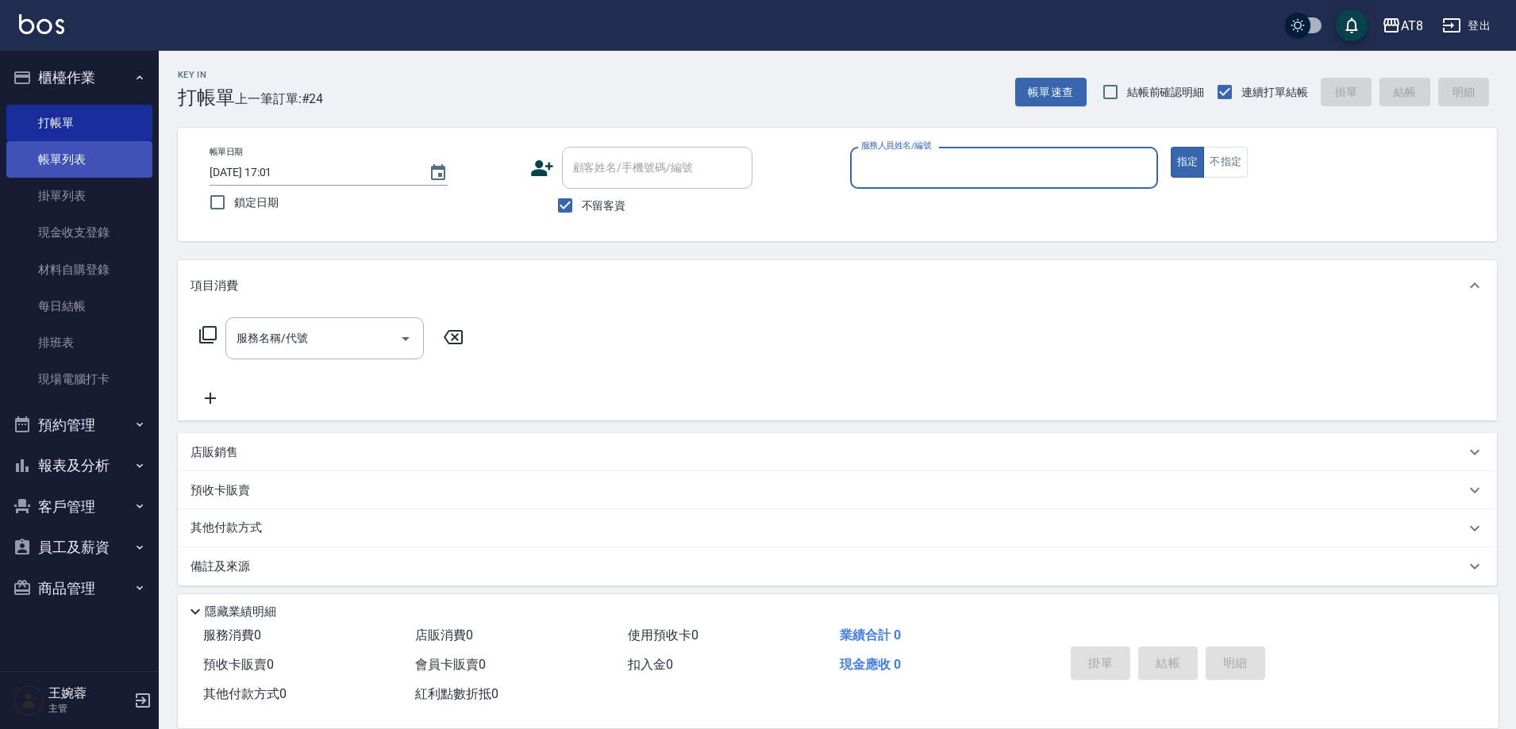
click at [119, 154] on link "帳單列表" at bounding box center [79, 159] width 146 height 37
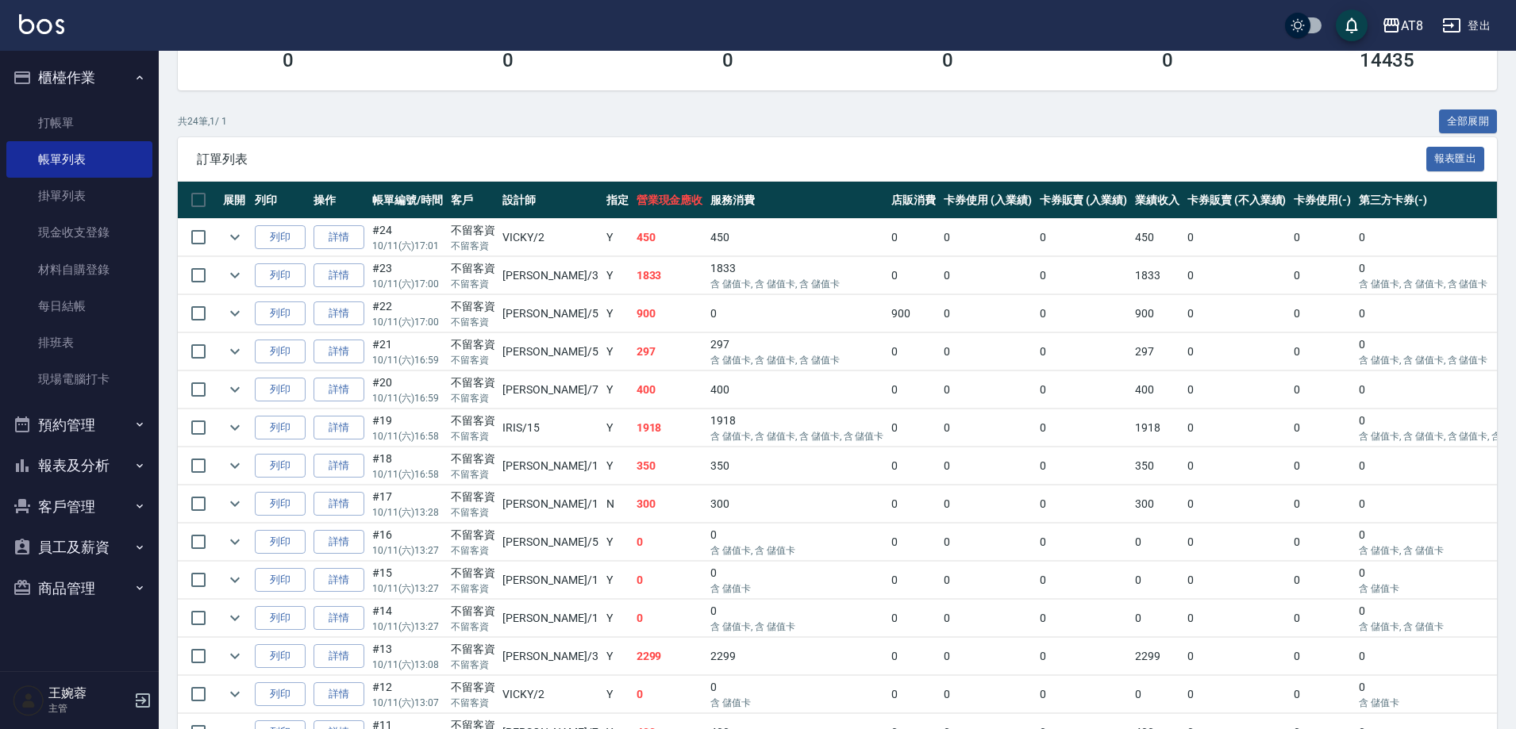
scroll to position [311, 0]
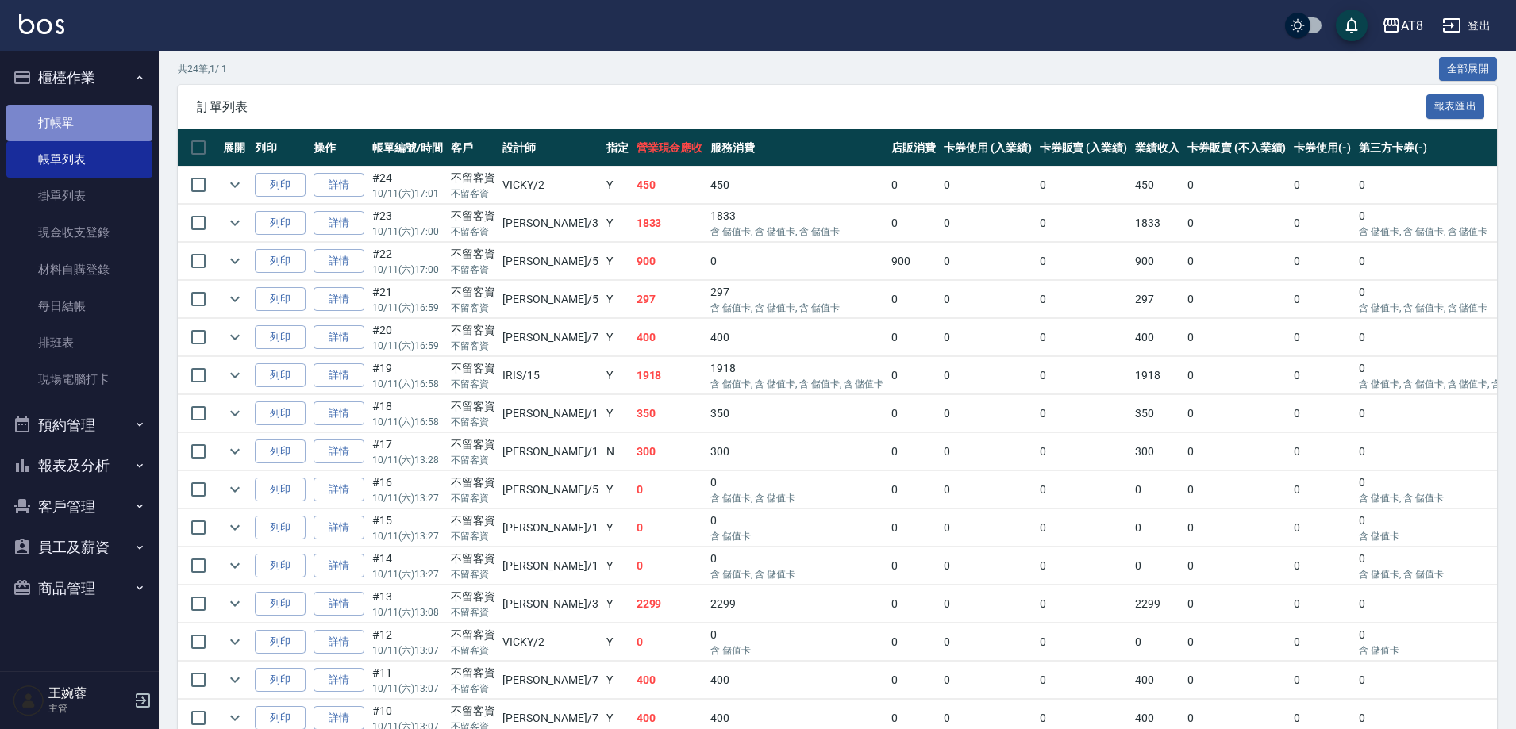
click at [87, 112] on link "打帳單" at bounding box center [79, 123] width 146 height 37
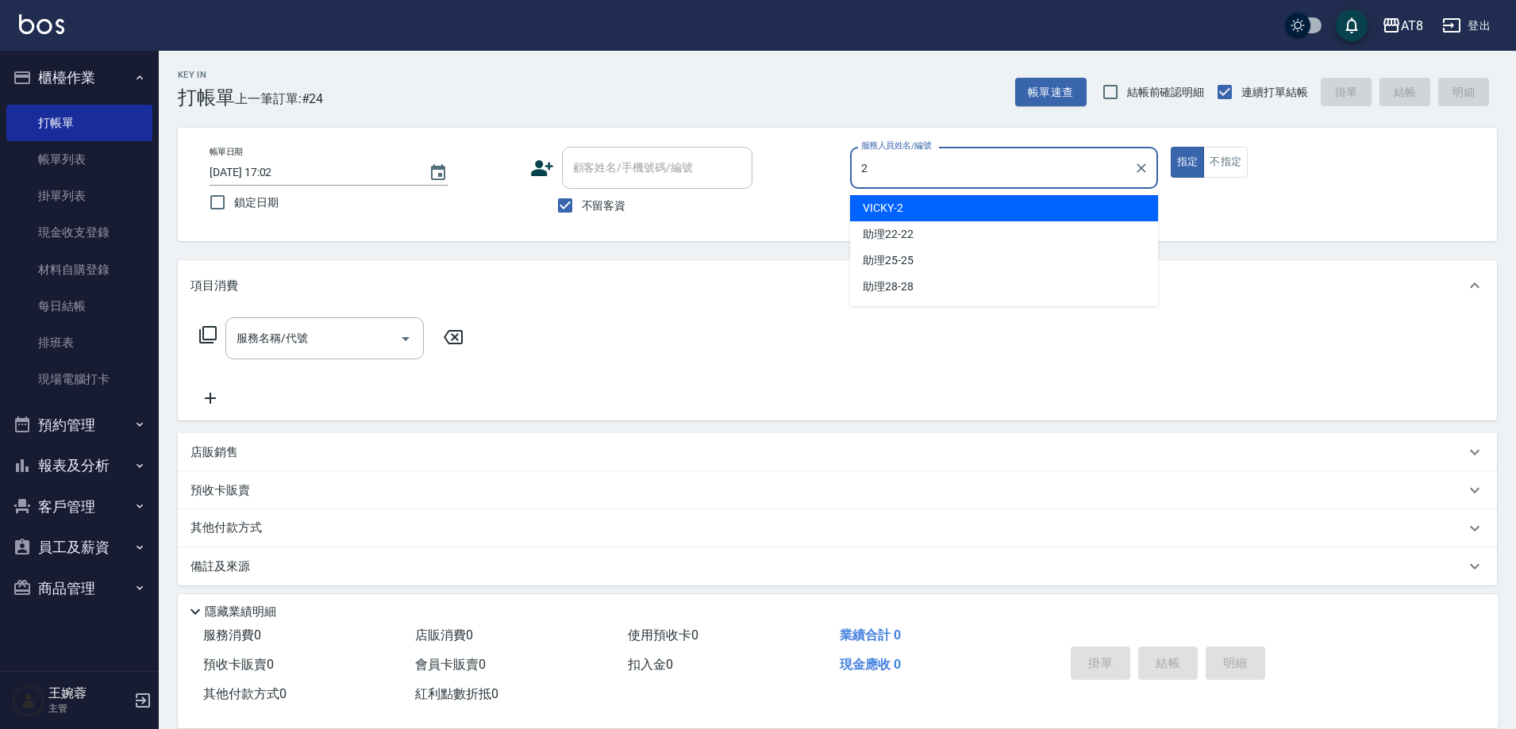
type input "VICKY-2"
type button "true"
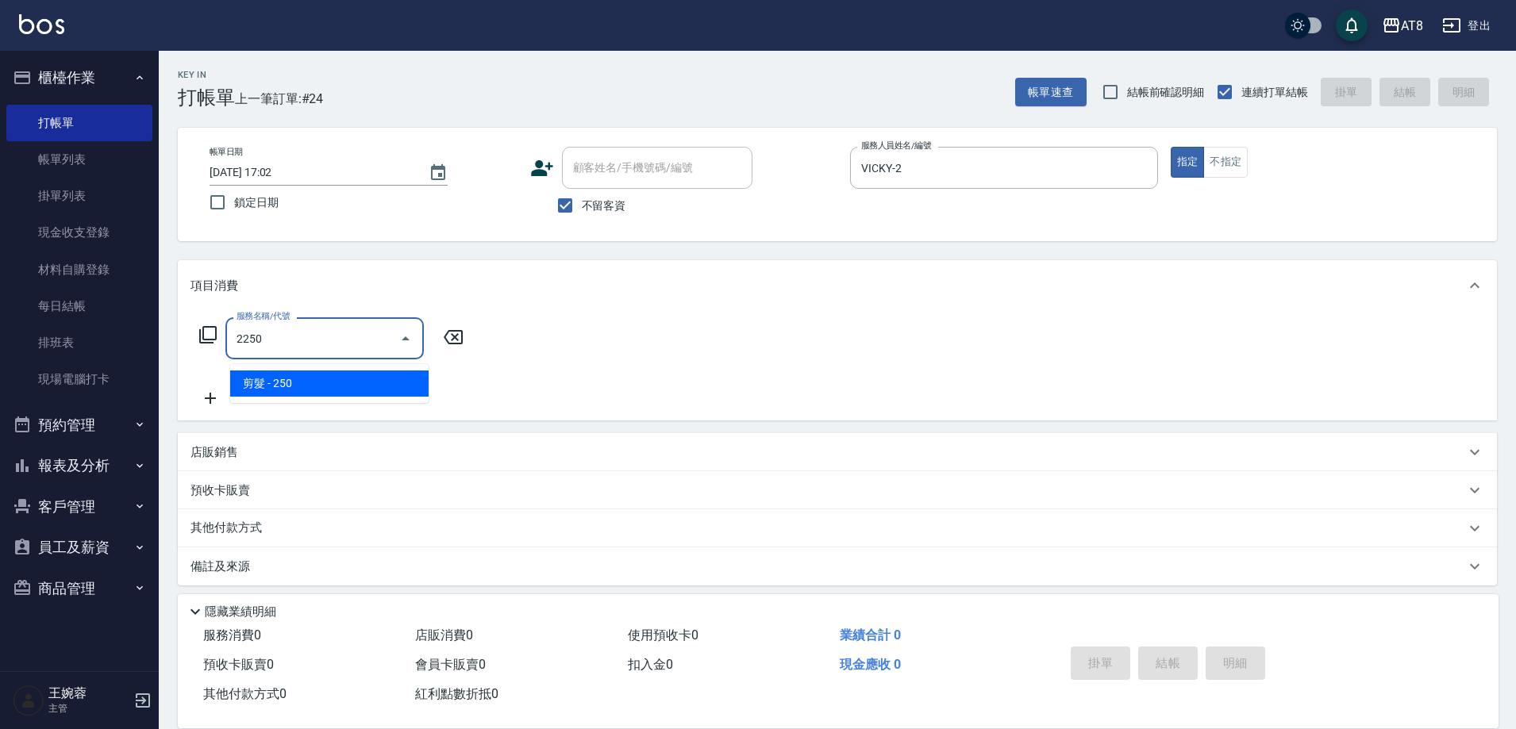
type input "剪髮(2250)"
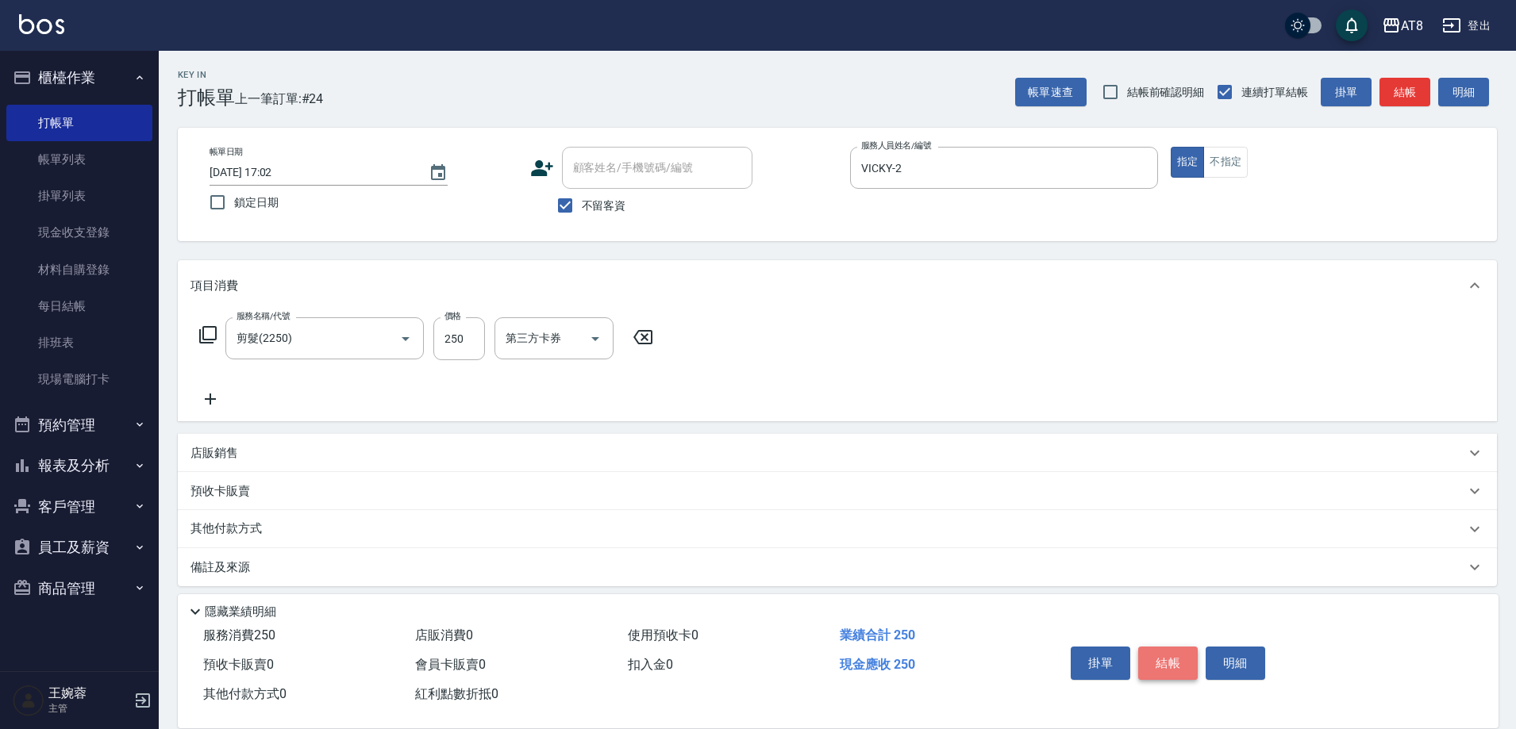
click at [1187, 657] on button "結帳" at bounding box center [1168, 663] width 60 height 33
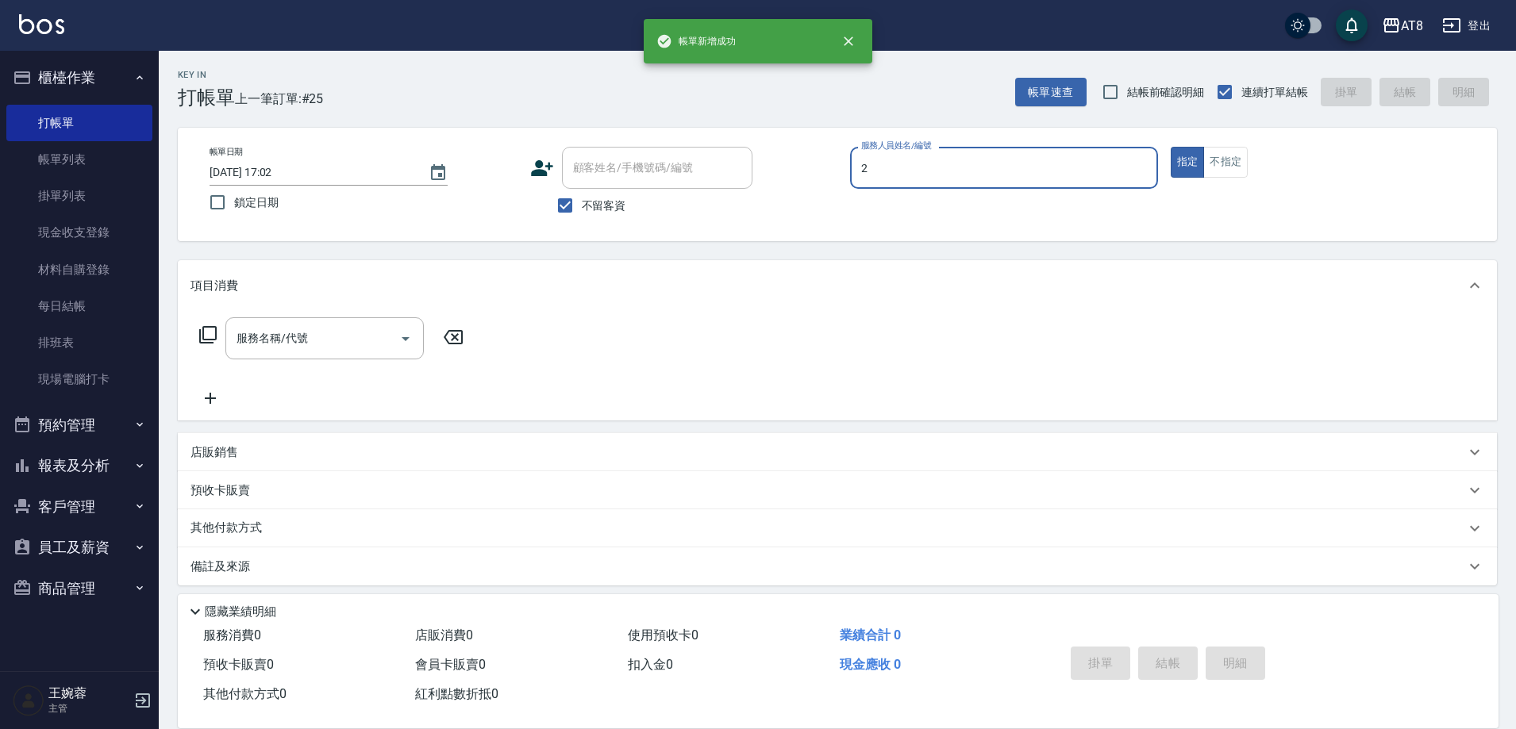
type input "VICKY-2"
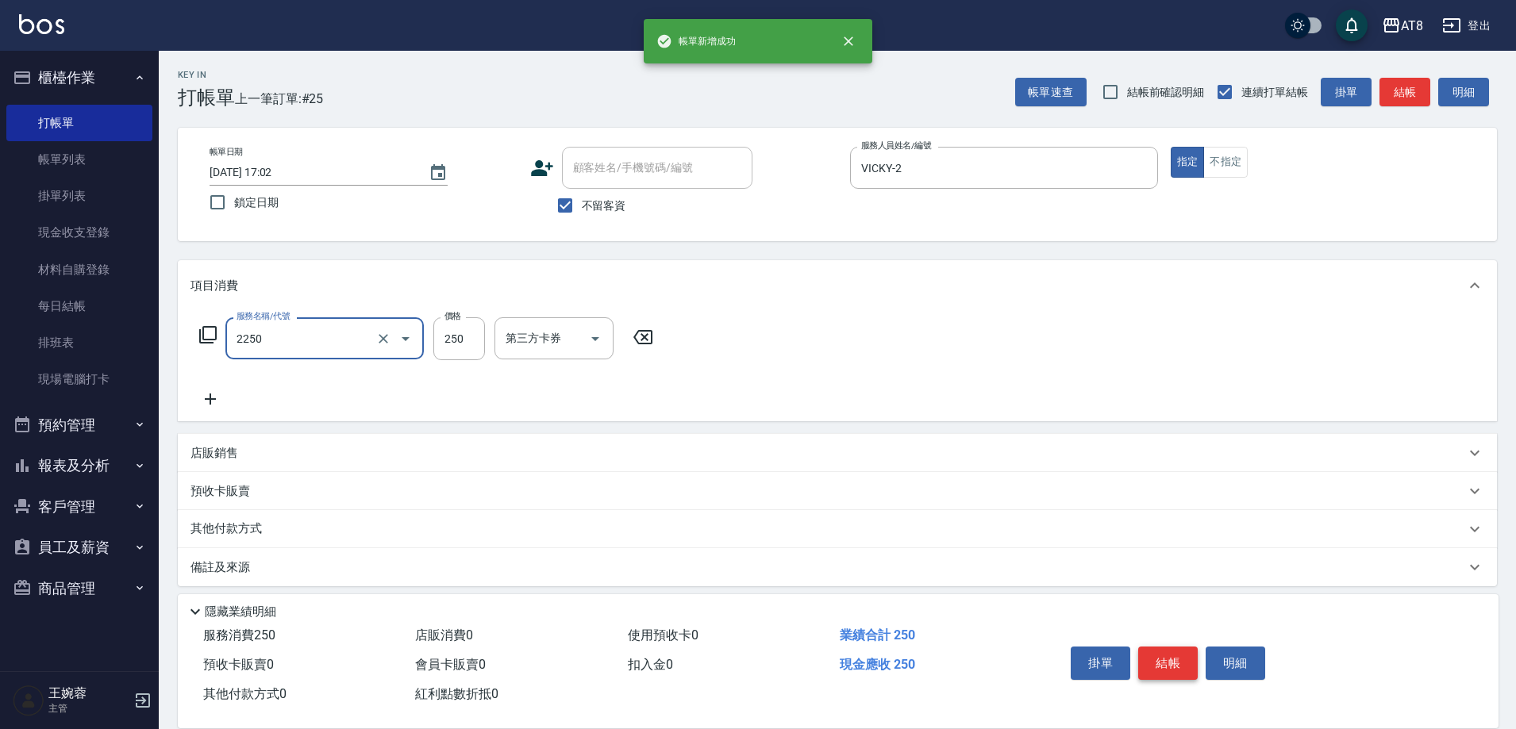
type input "剪髮(2250)"
click at [1187, 656] on button "結帳" at bounding box center [1168, 663] width 60 height 33
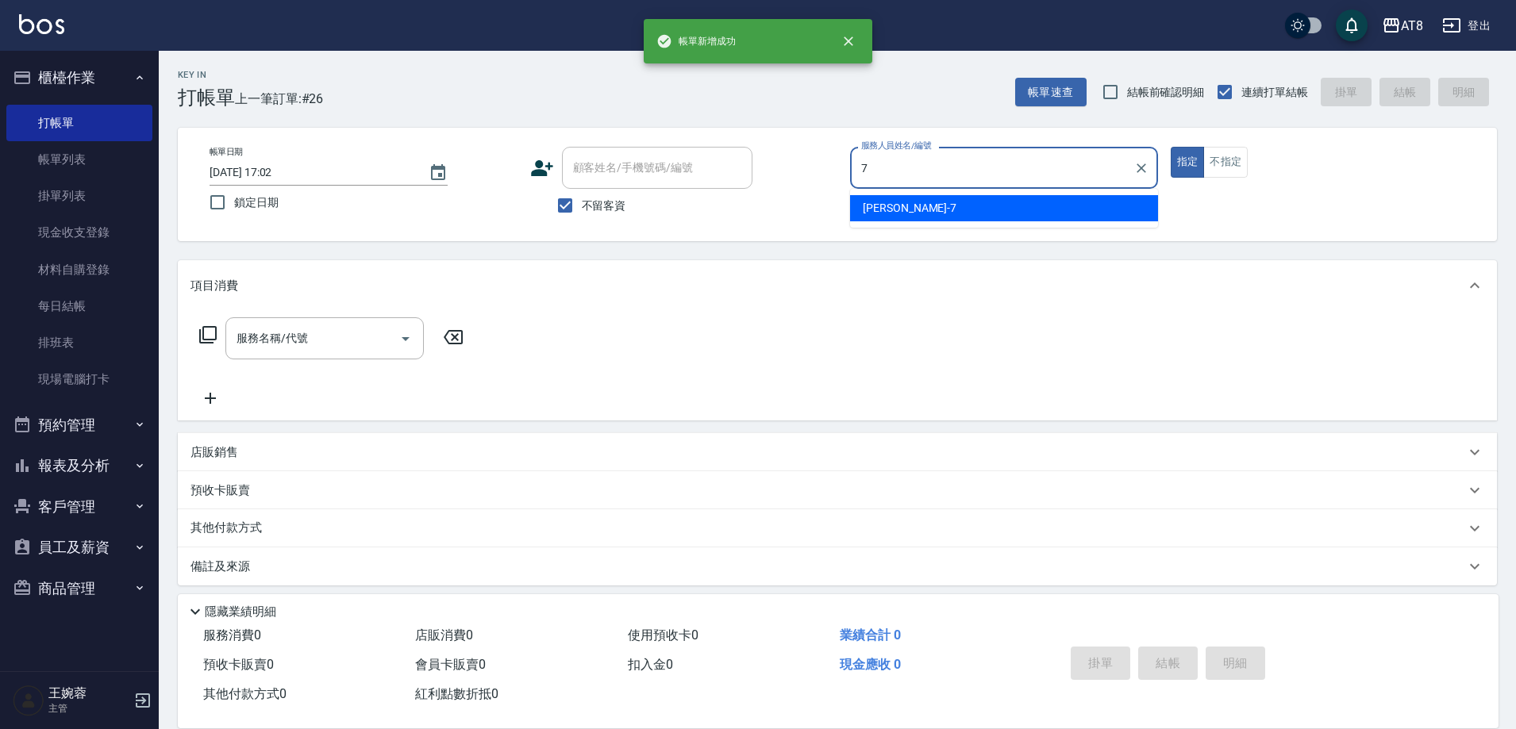
type input "[PERSON_NAME]-7"
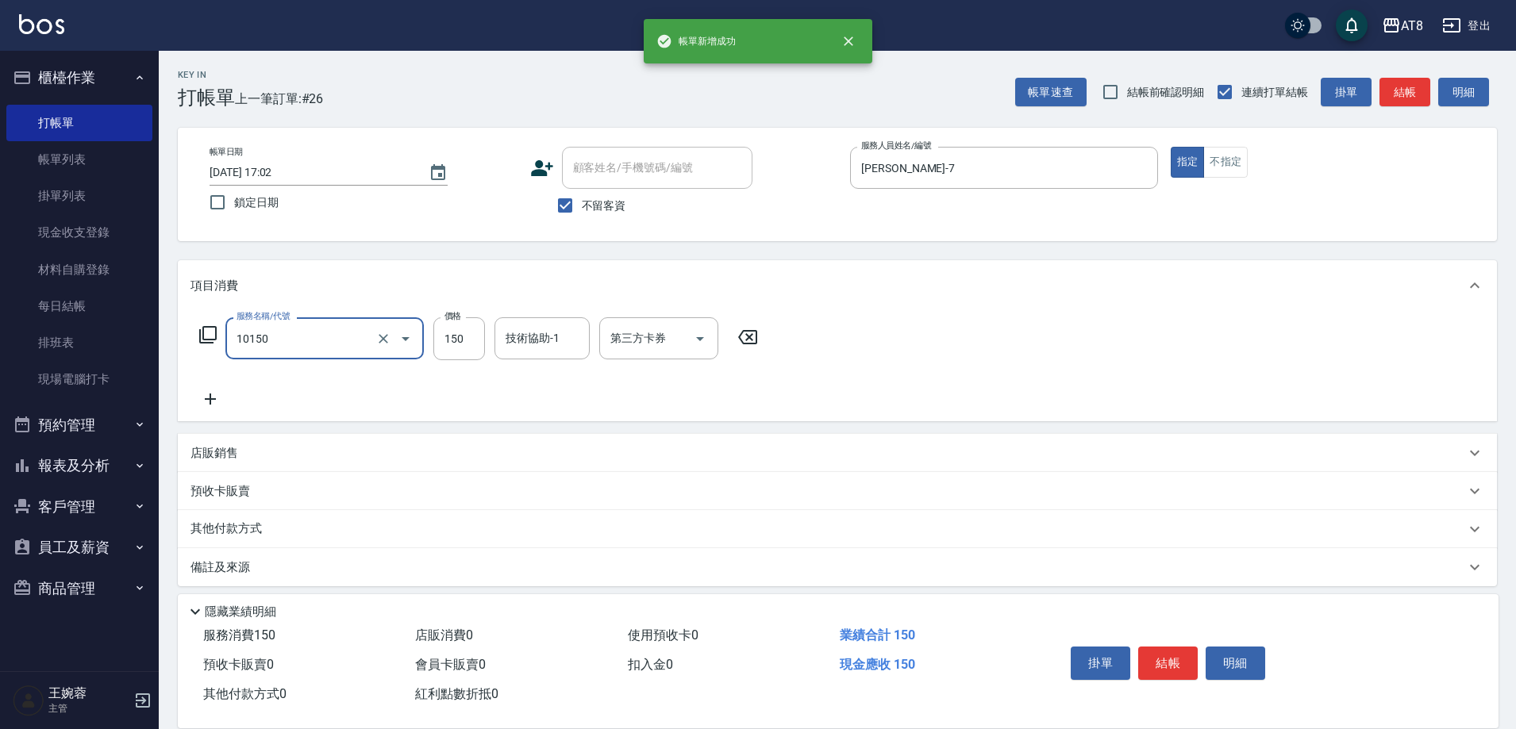
type input "入金洗髮150(10150)"
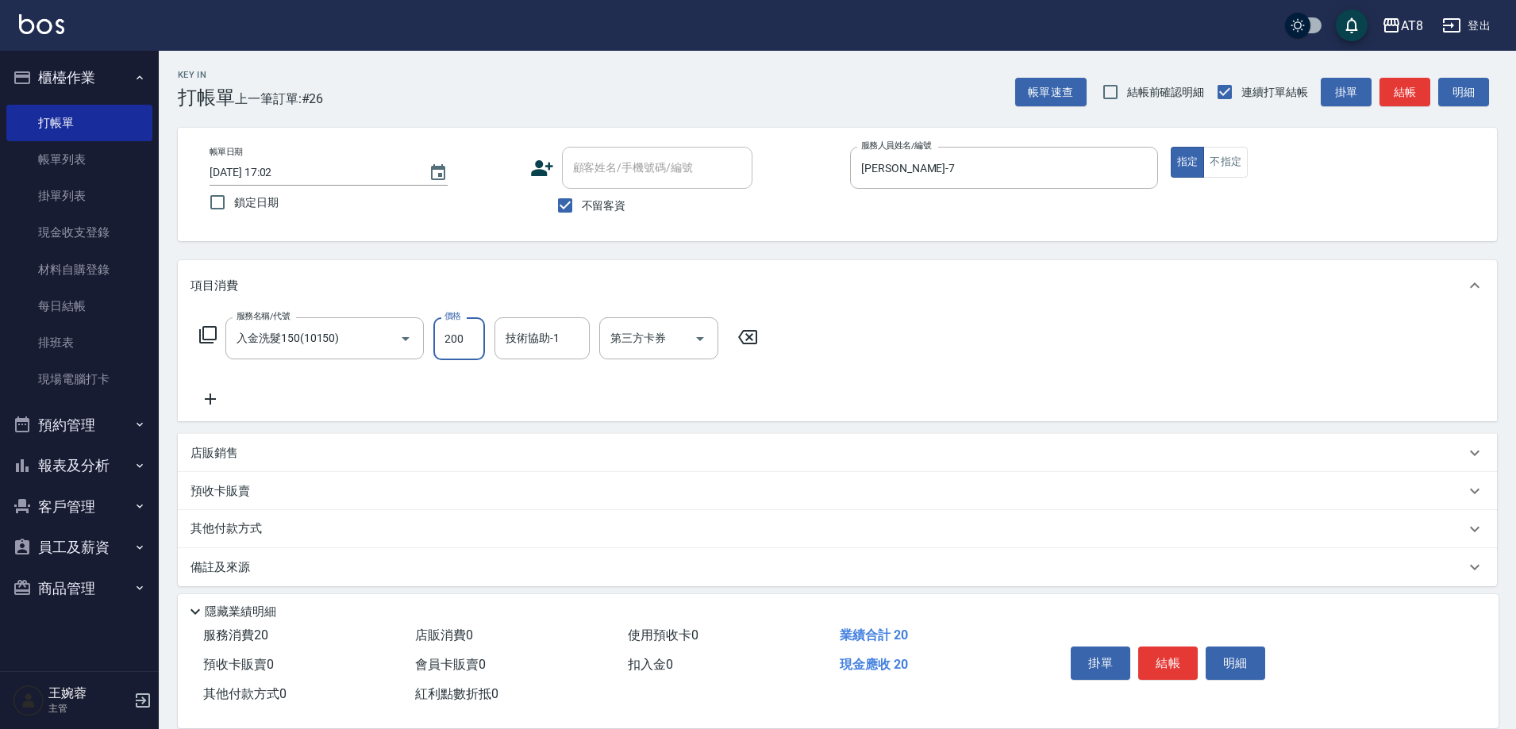
type input "200"
type input "助理22-22"
click at [713, 345] on button "Open" at bounding box center [699, 338] width 25 height 25
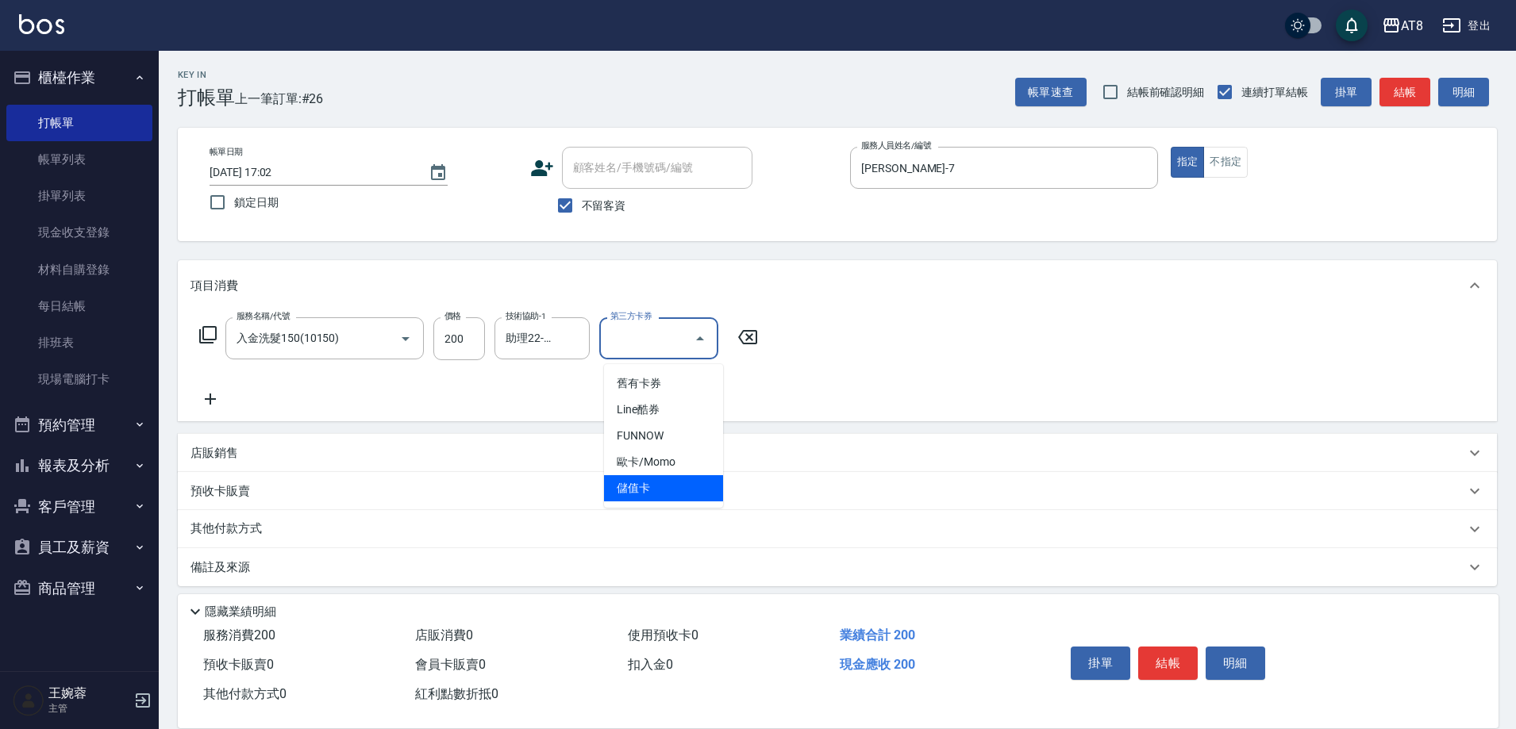
click at [682, 485] on span "儲值卡" at bounding box center [663, 488] width 119 height 26
type input "儲值卡"
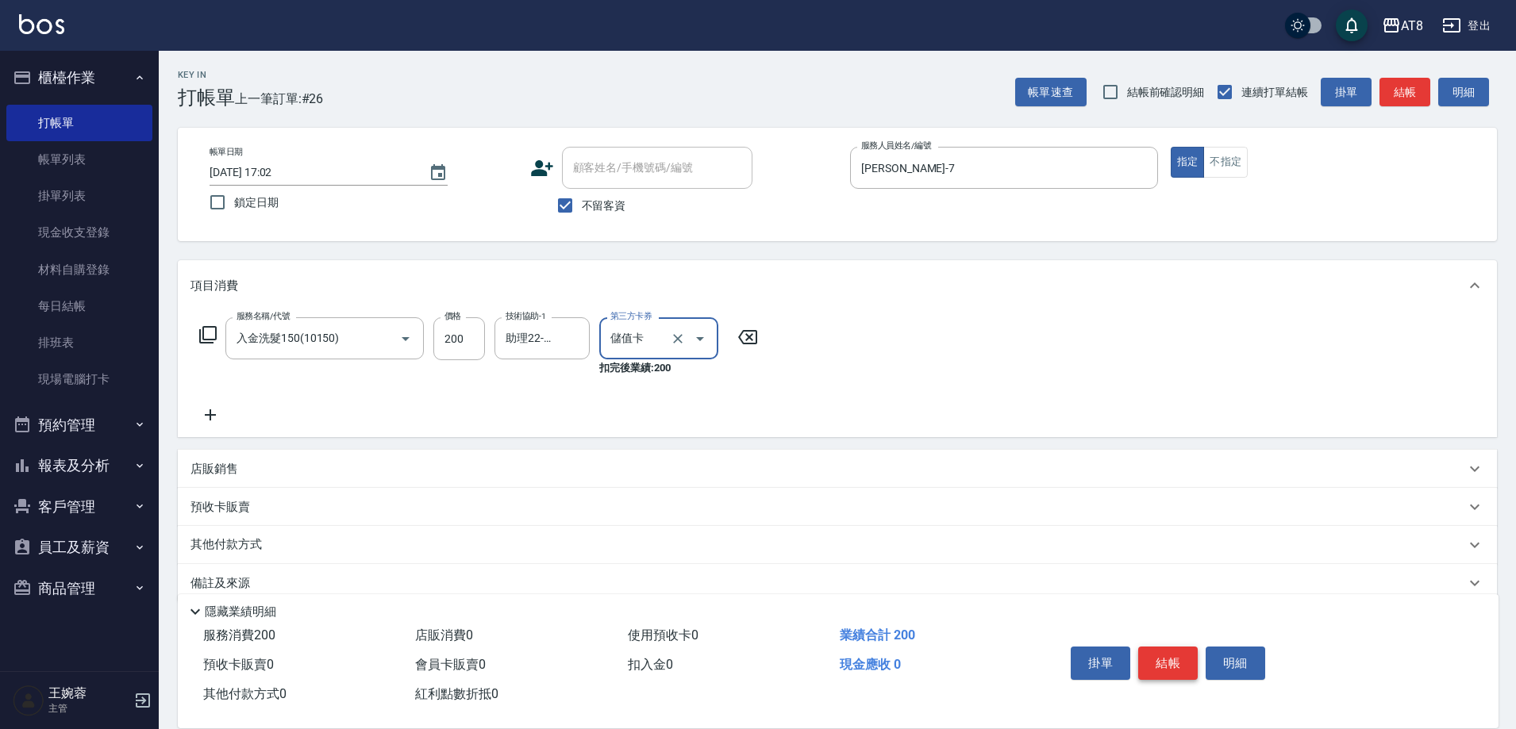
click at [1163, 652] on button "結帳" at bounding box center [1168, 663] width 60 height 33
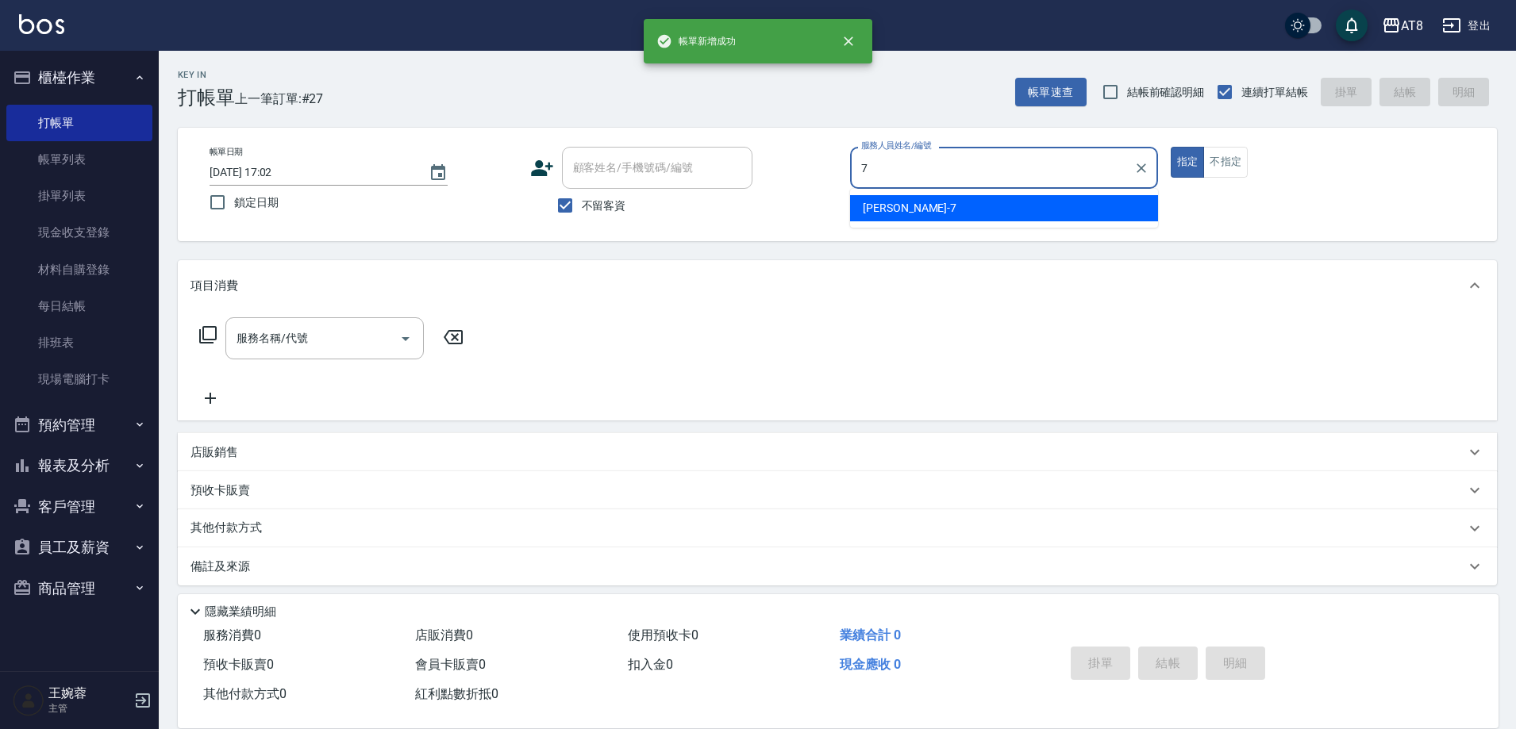
type input "[PERSON_NAME]-7"
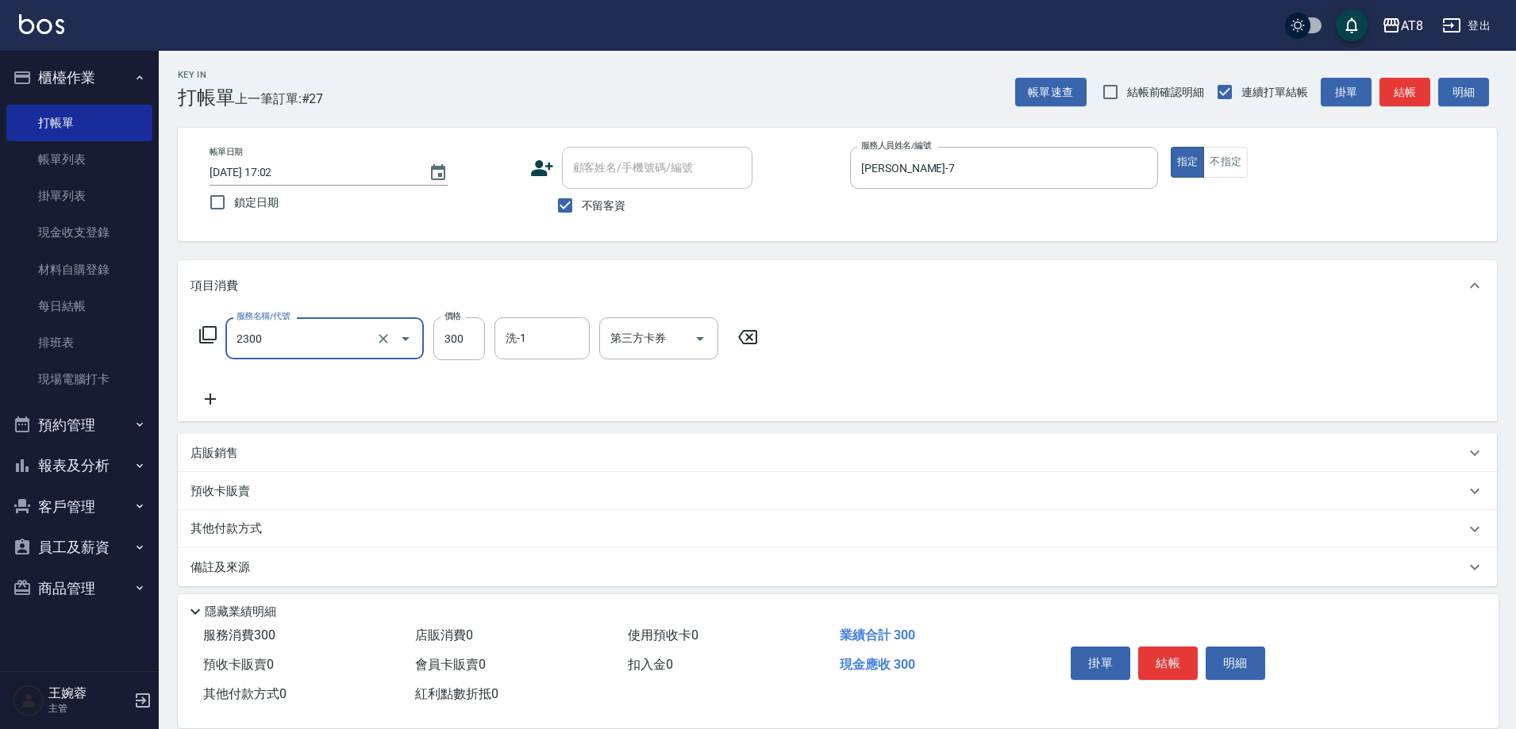
type input "入金洗剪300(2300)"
click at [462, 349] on input "320" at bounding box center [459, 338] width 52 height 43
drag, startPoint x: 705, startPoint y: 351, endPoint x: 698, endPoint y: 361, distance: 13.0
click at [705, 348] on icon "Open" at bounding box center [699, 338] width 19 height 19
type input "370"
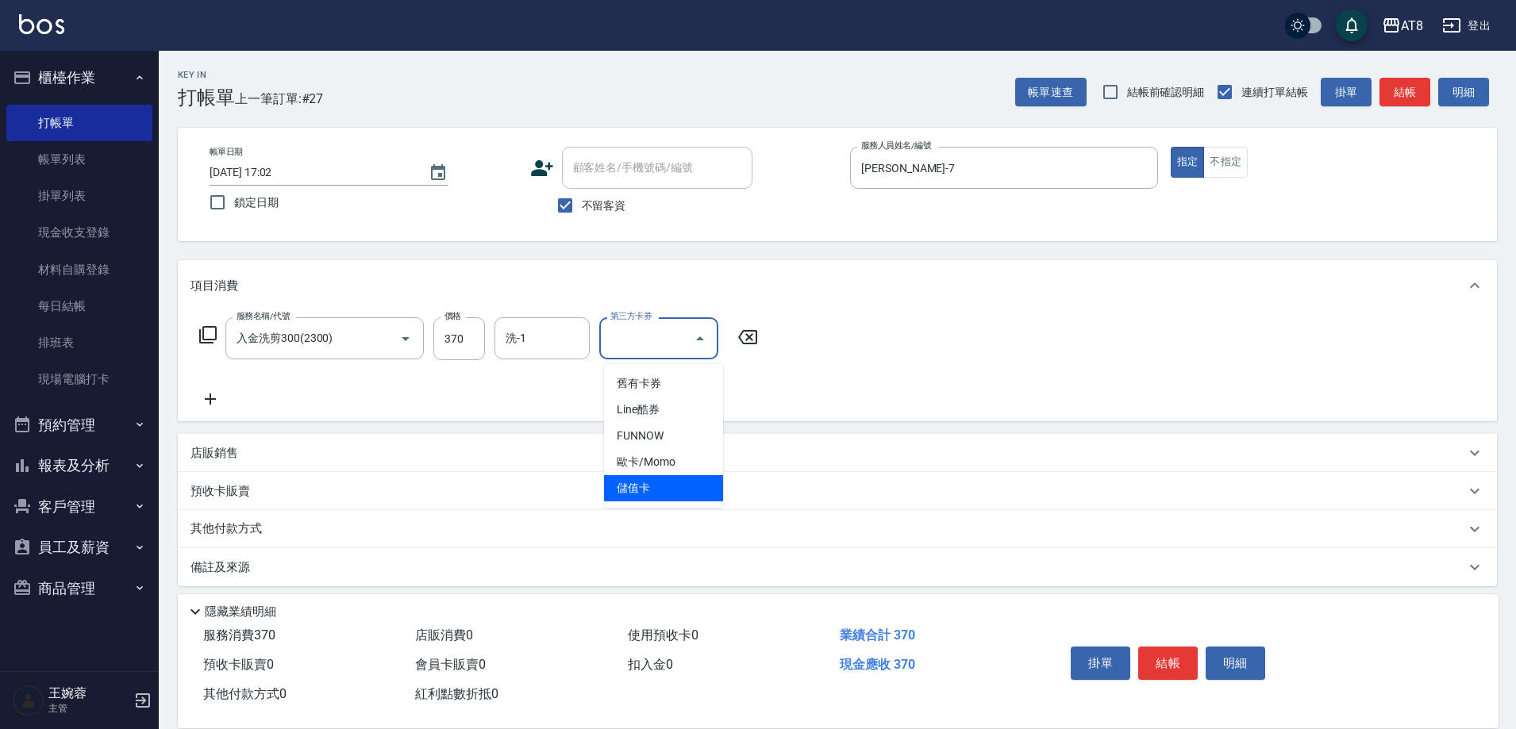
click at [679, 494] on span "儲值卡" at bounding box center [663, 488] width 119 height 26
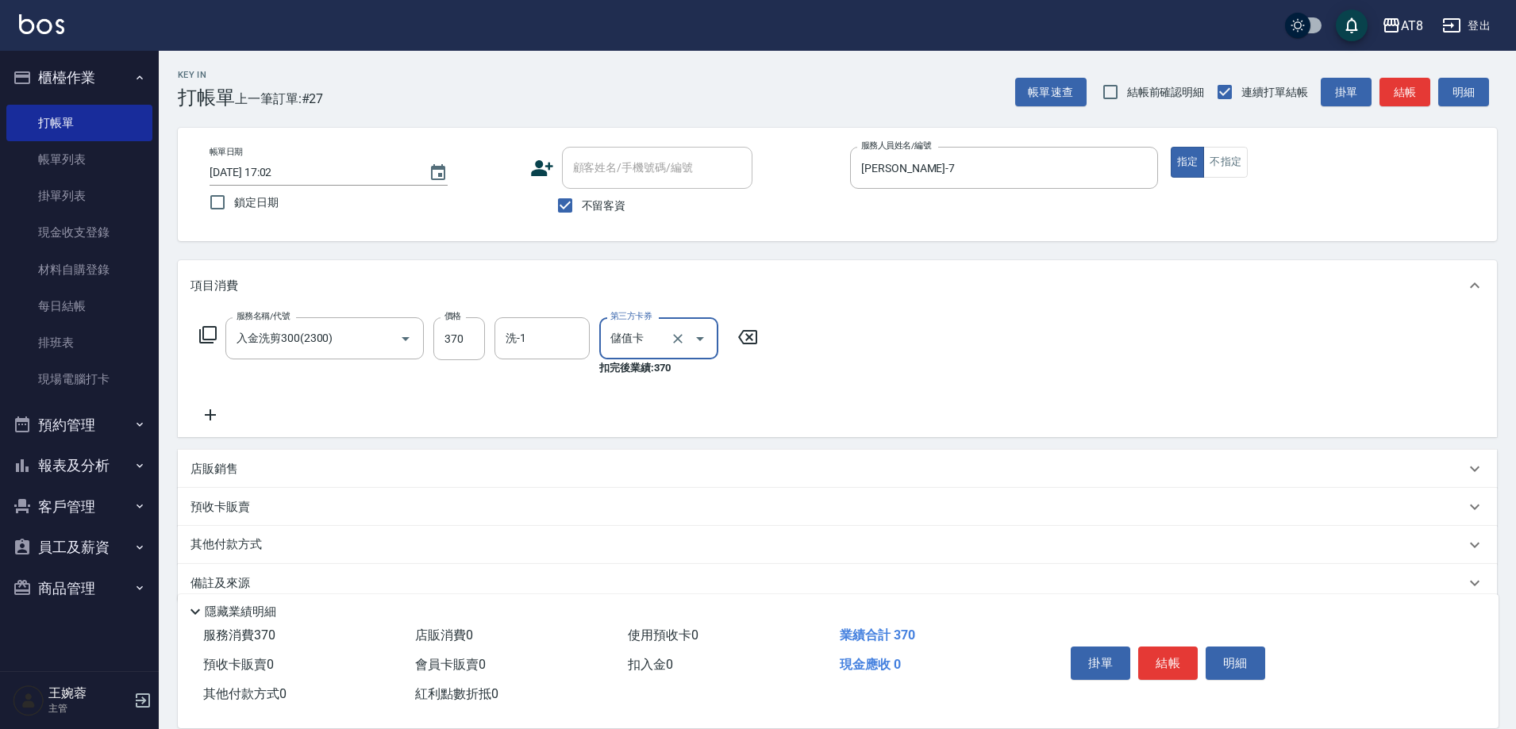
type input "儲值卡"
click at [1190, 647] on button "結帳" at bounding box center [1168, 663] width 60 height 33
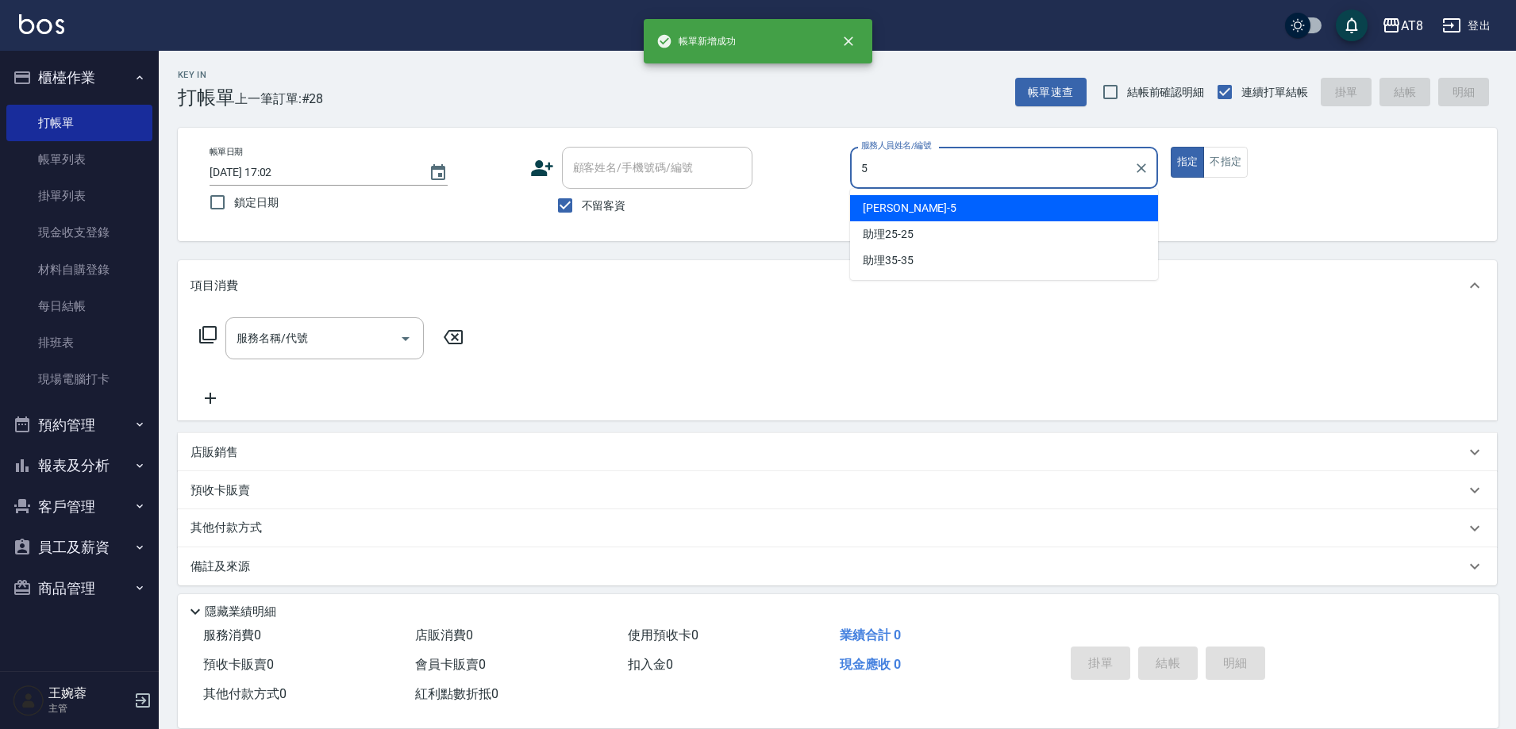
type input "HANK-5"
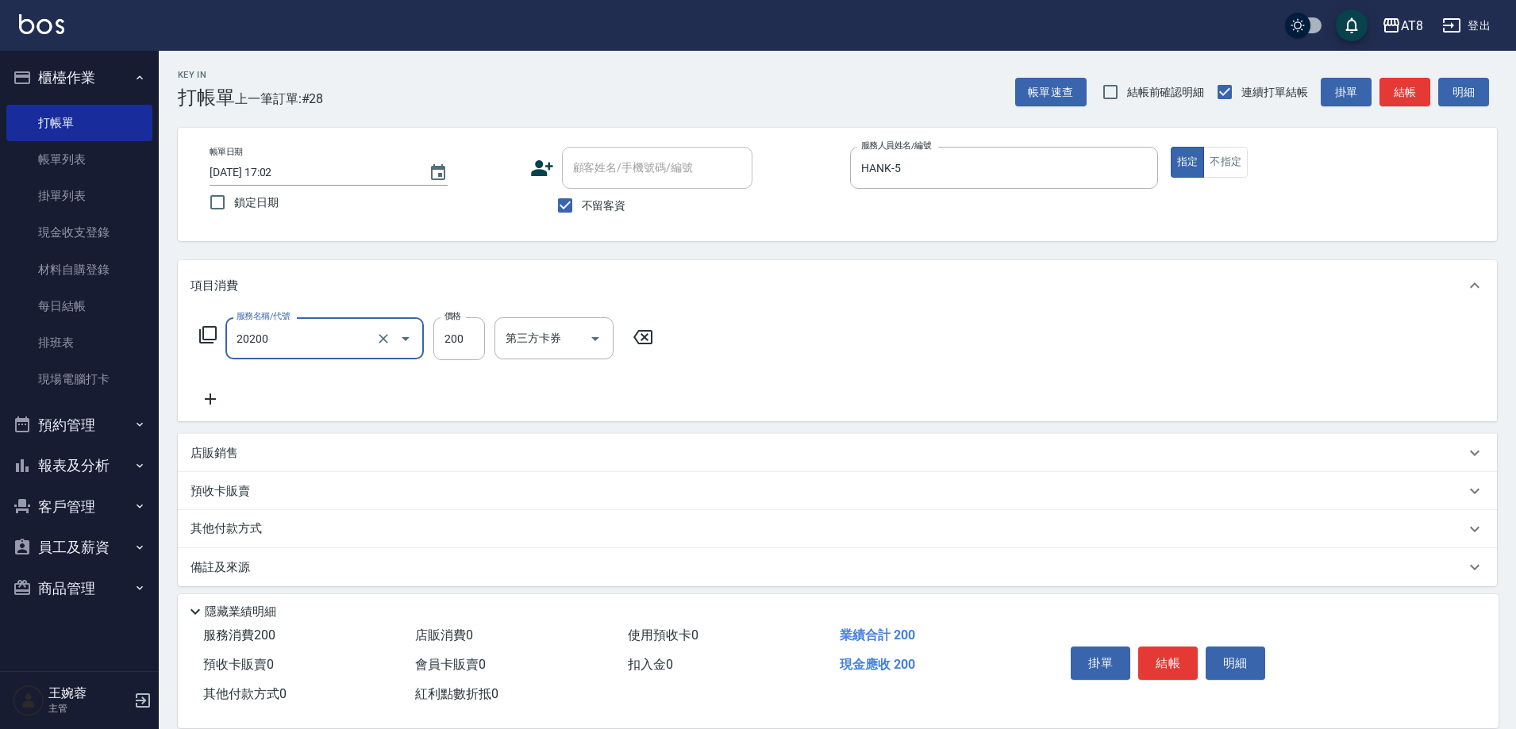
type input "入金剪髮200(20200)"
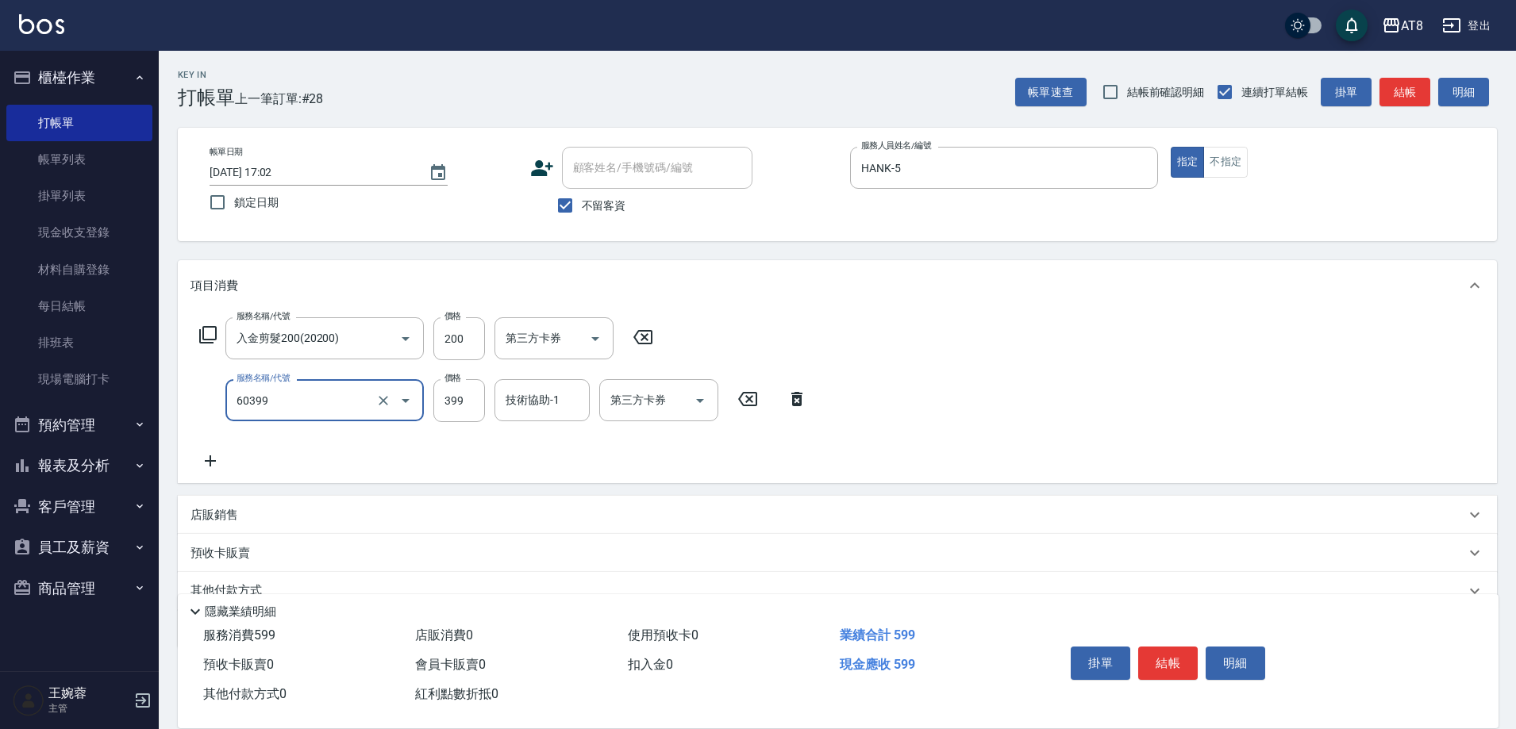
type input "入金SPA399(60399)"
type input "助理25-25"
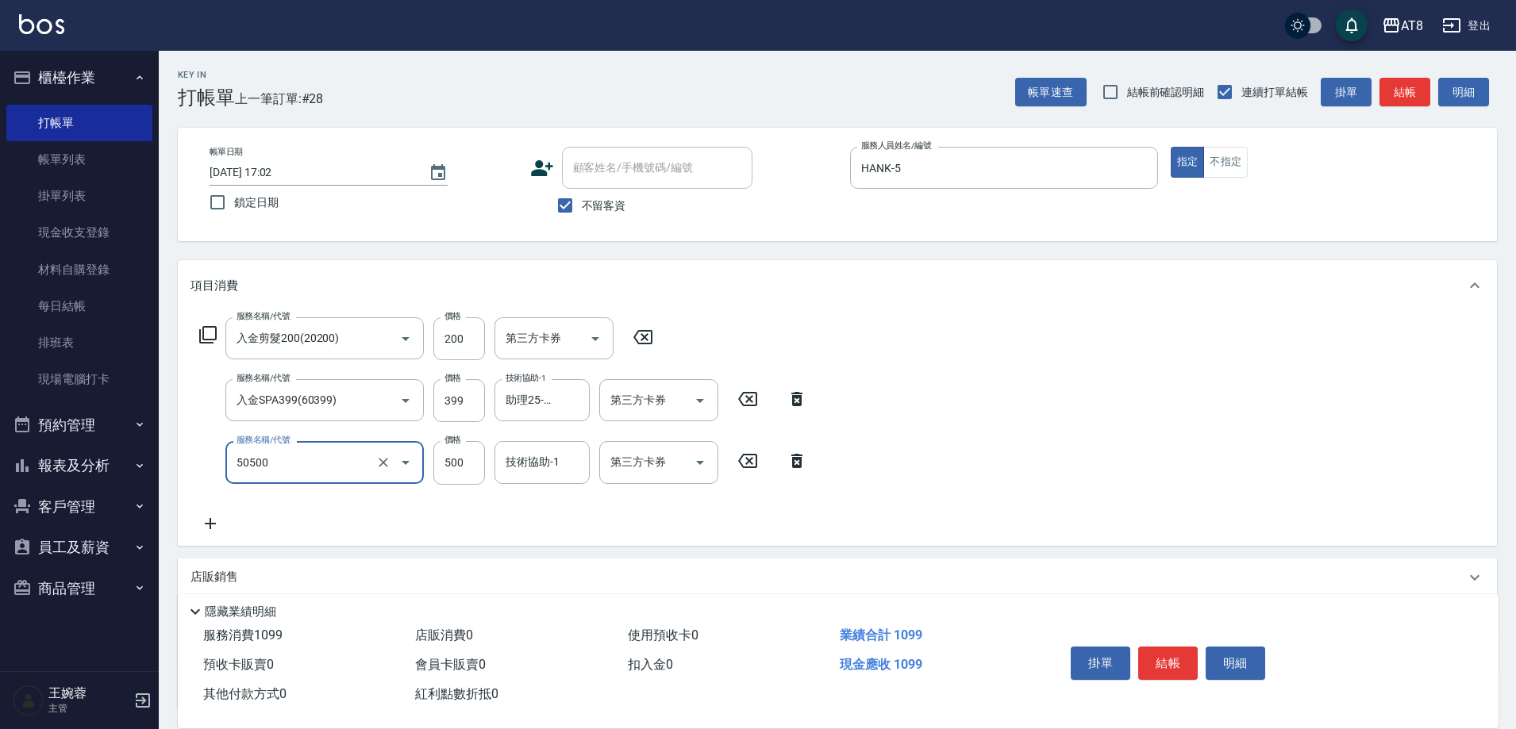
type input "入金護髮500(50500)"
type input "600"
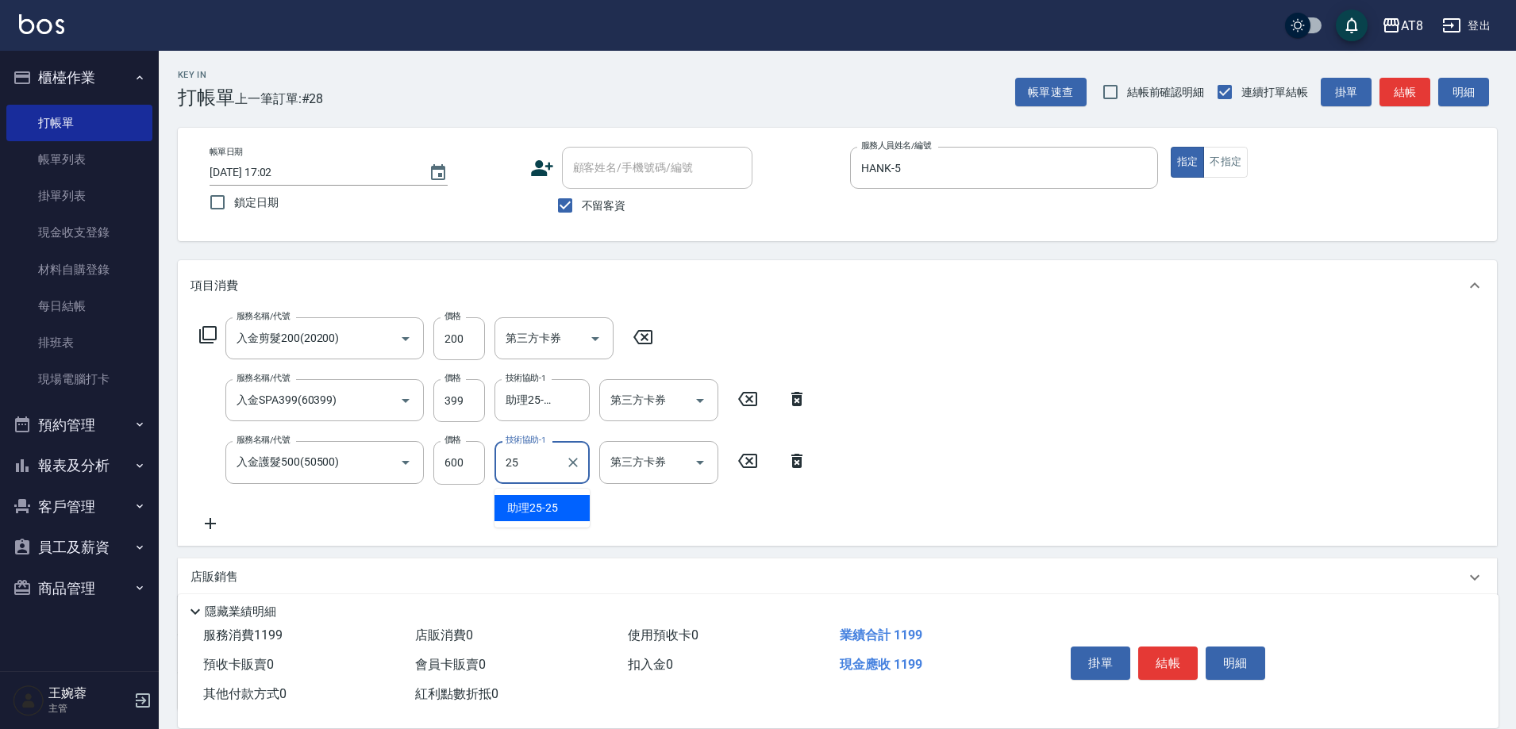
type input "助理25-25"
click at [602, 339] on icon "Open" at bounding box center [595, 338] width 19 height 19
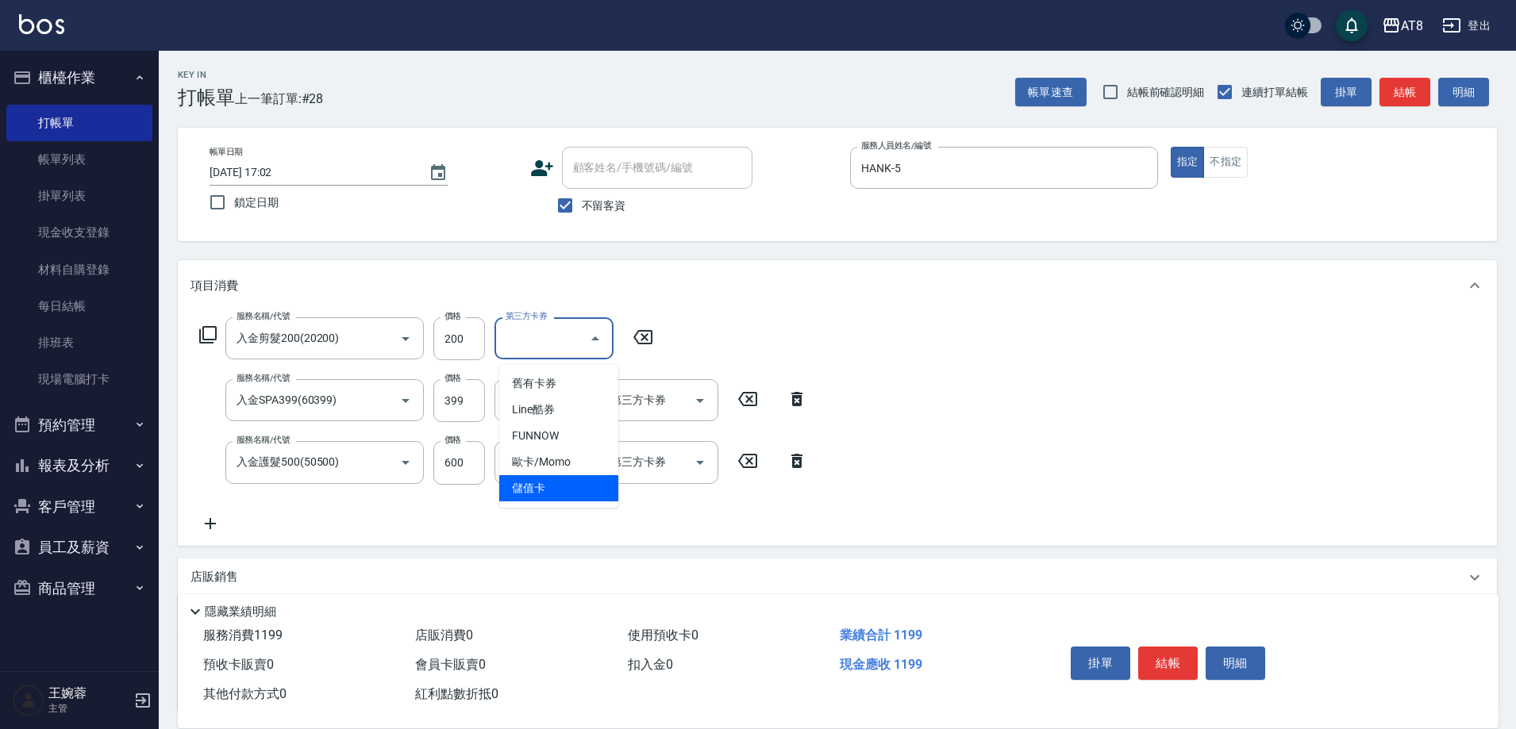
click at [595, 496] on span "儲值卡" at bounding box center [558, 488] width 119 height 26
type input "儲值卡"
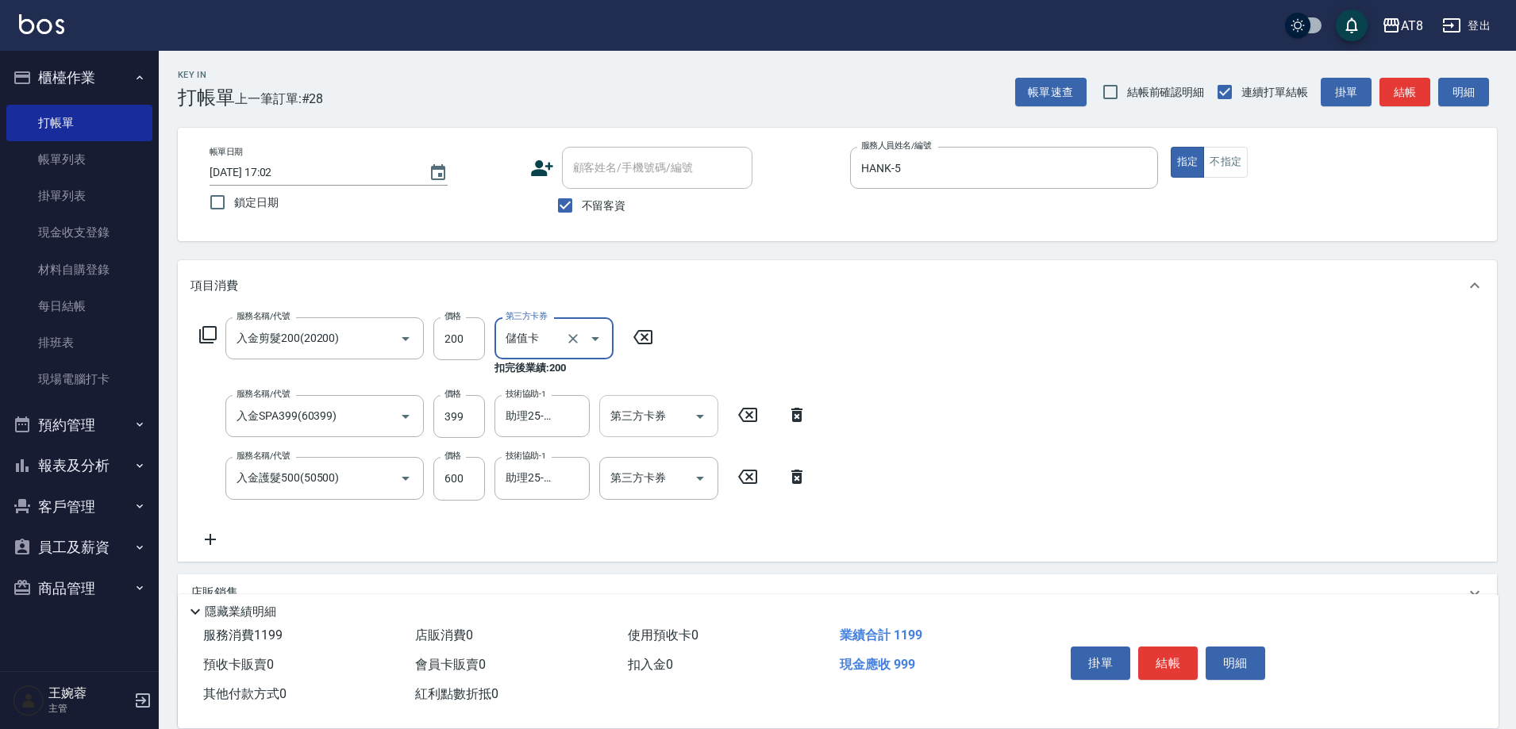
click at [707, 423] on icon "Open" at bounding box center [699, 416] width 19 height 19
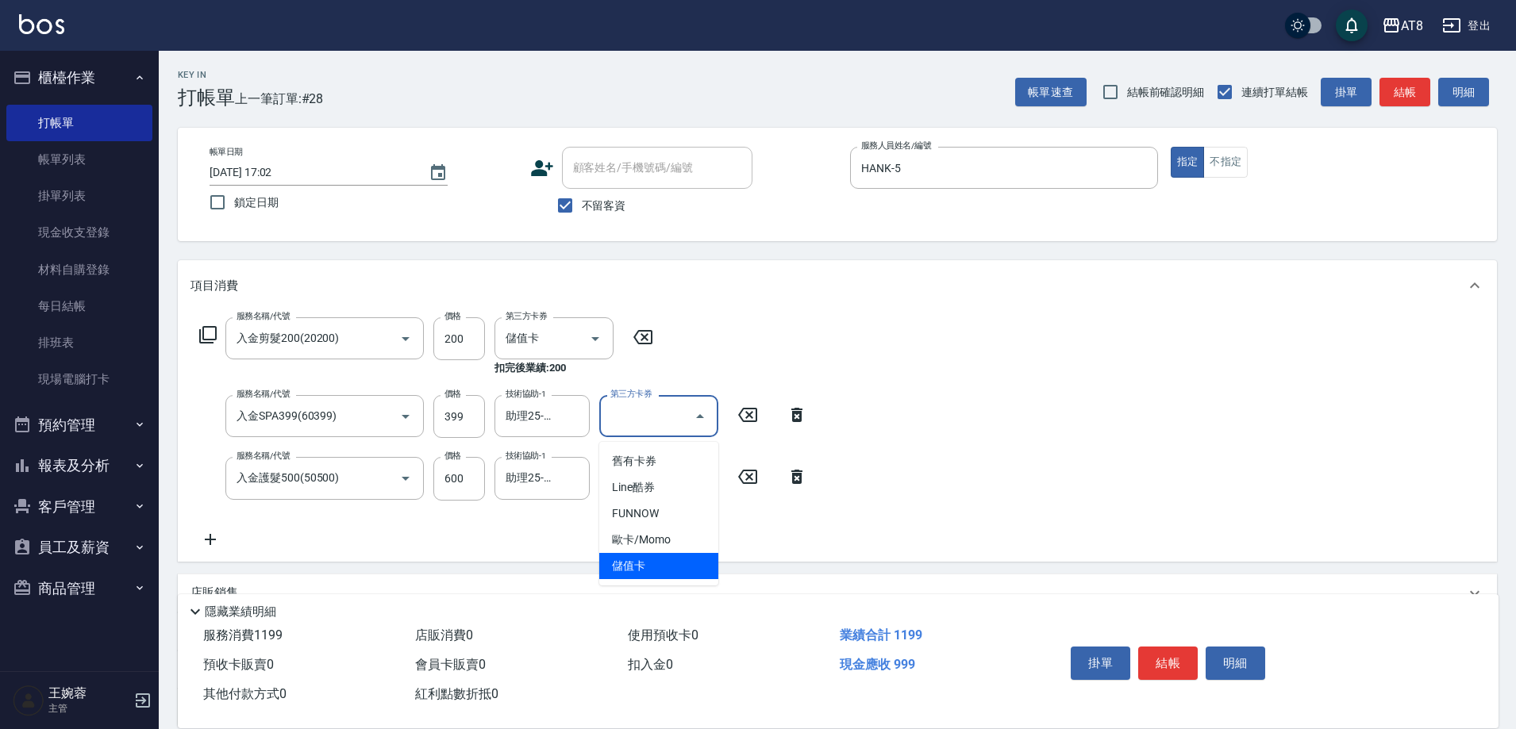
click at [662, 565] on span "儲值卡" at bounding box center [658, 566] width 119 height 26
type input "儲值卡"
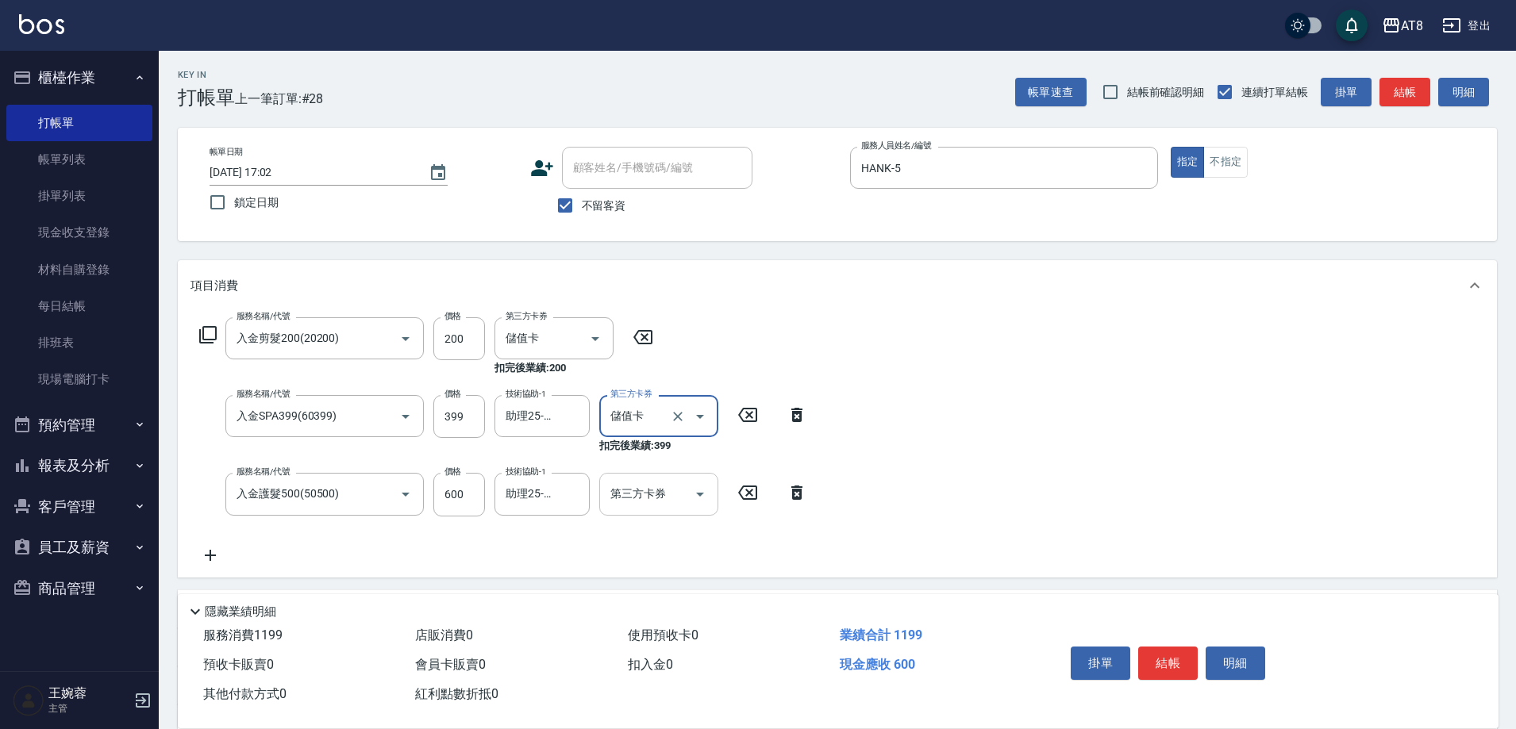
click at [706, 491] on icon "Open" at bounding box center [699, 494] width 19 height 19
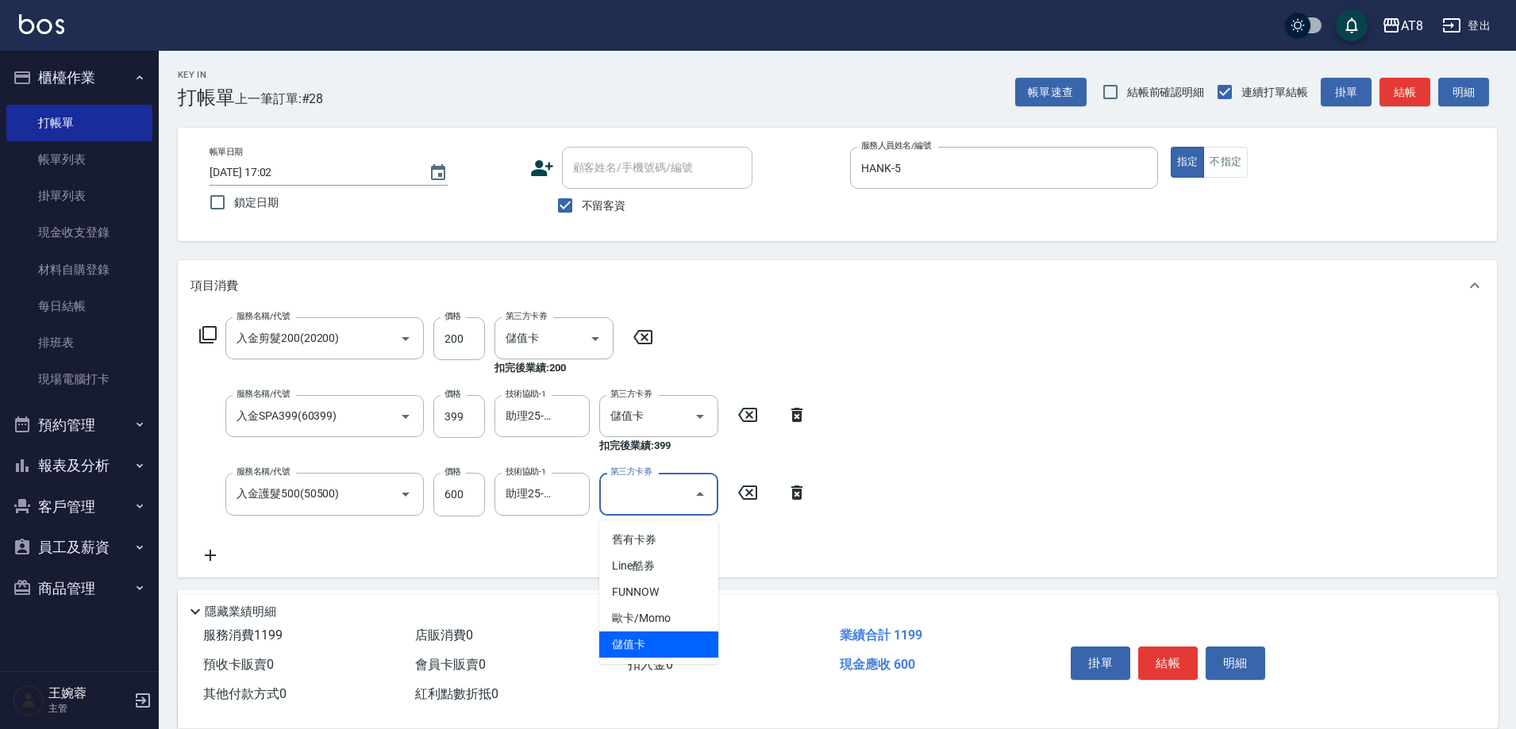
click at [695, 641] on span "儲值卡" at bounding box center [658, 645] width 119 height 26
type input "儲值卡"
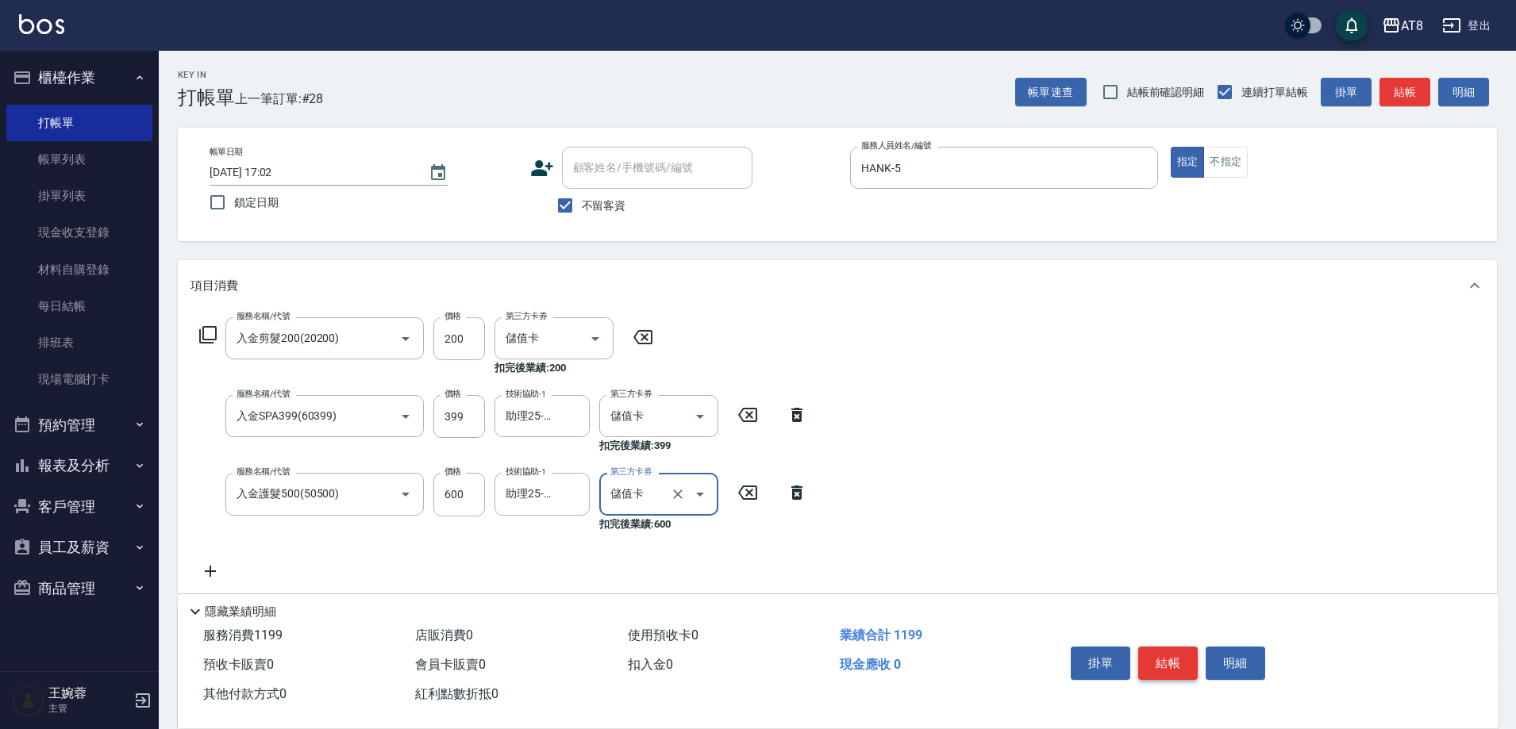
click at [1183, 647] on button "結帳" at bounding box center [1168, 663] width 60 height 33
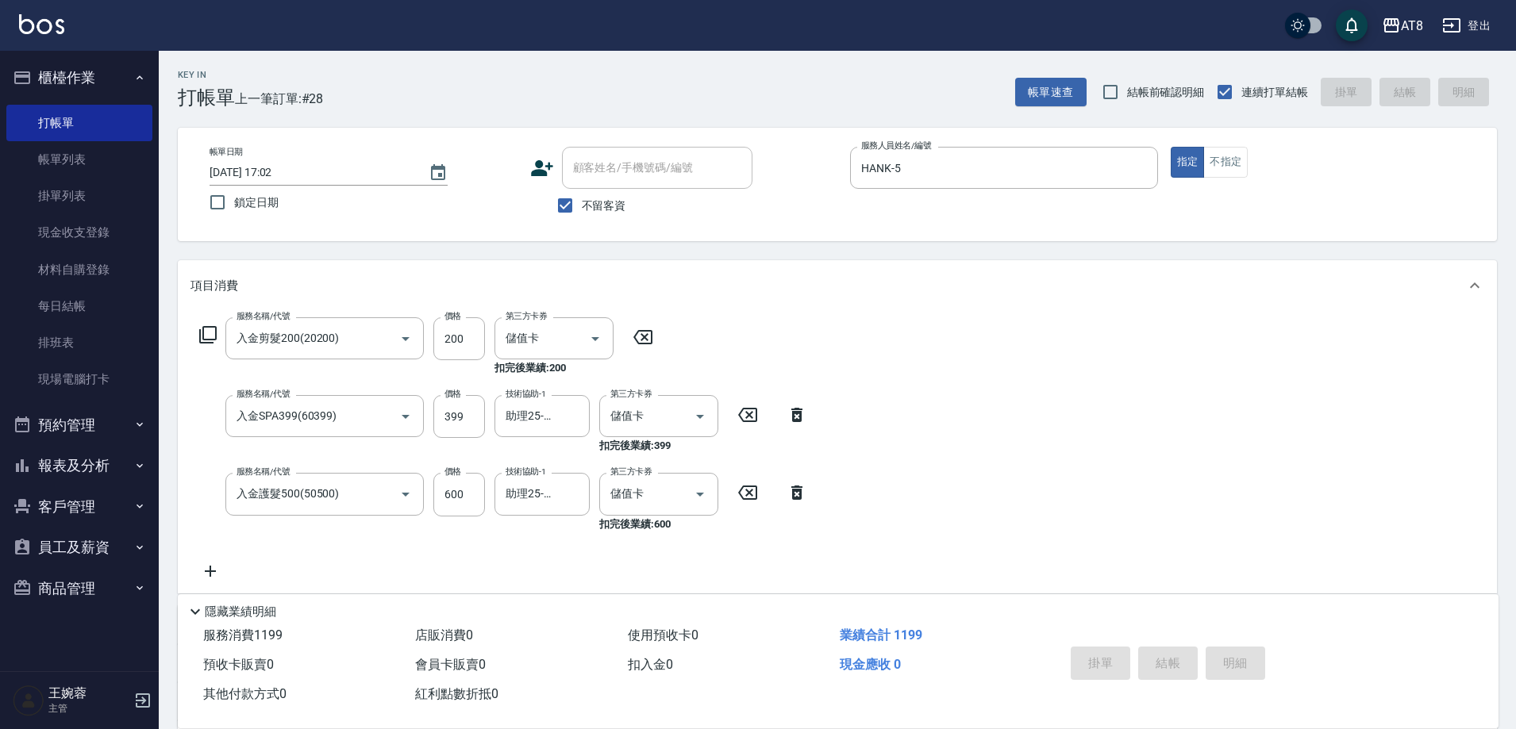
type input "[DATE] 17:03"
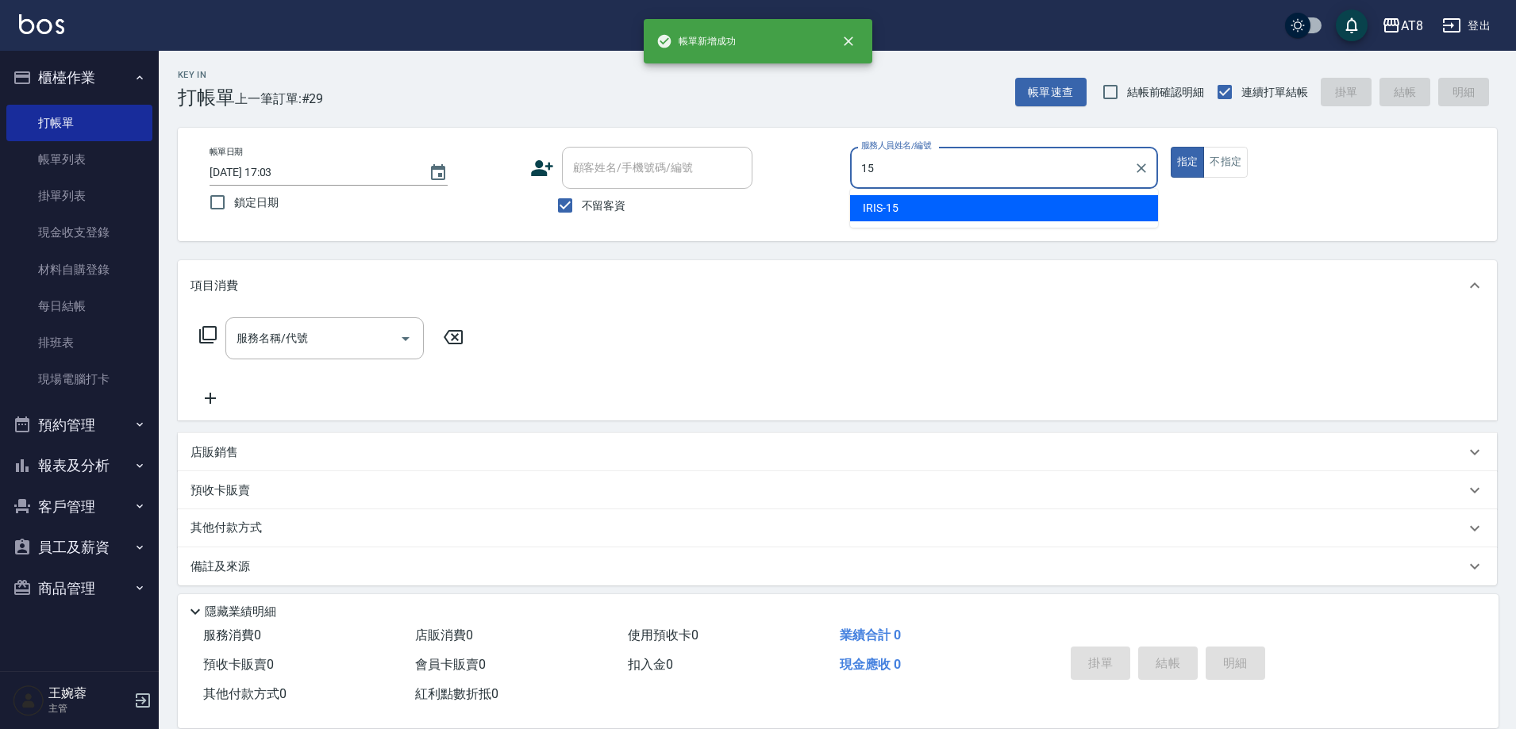
type input "IRIS-15"
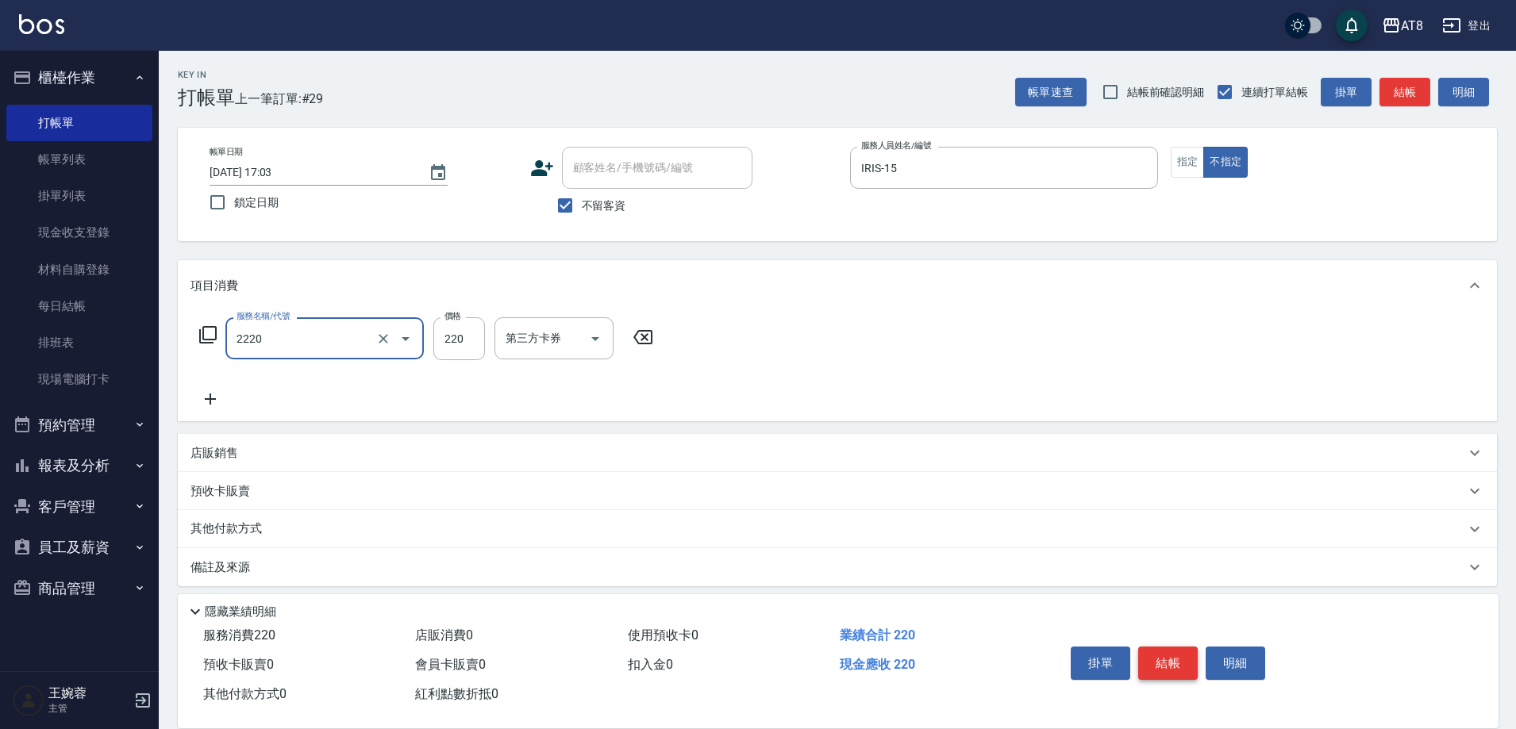
type input "剪髮(2220)"
click at [1183, 647] on button "結帳" at bounding box center [1168, 663] width 60 height 33
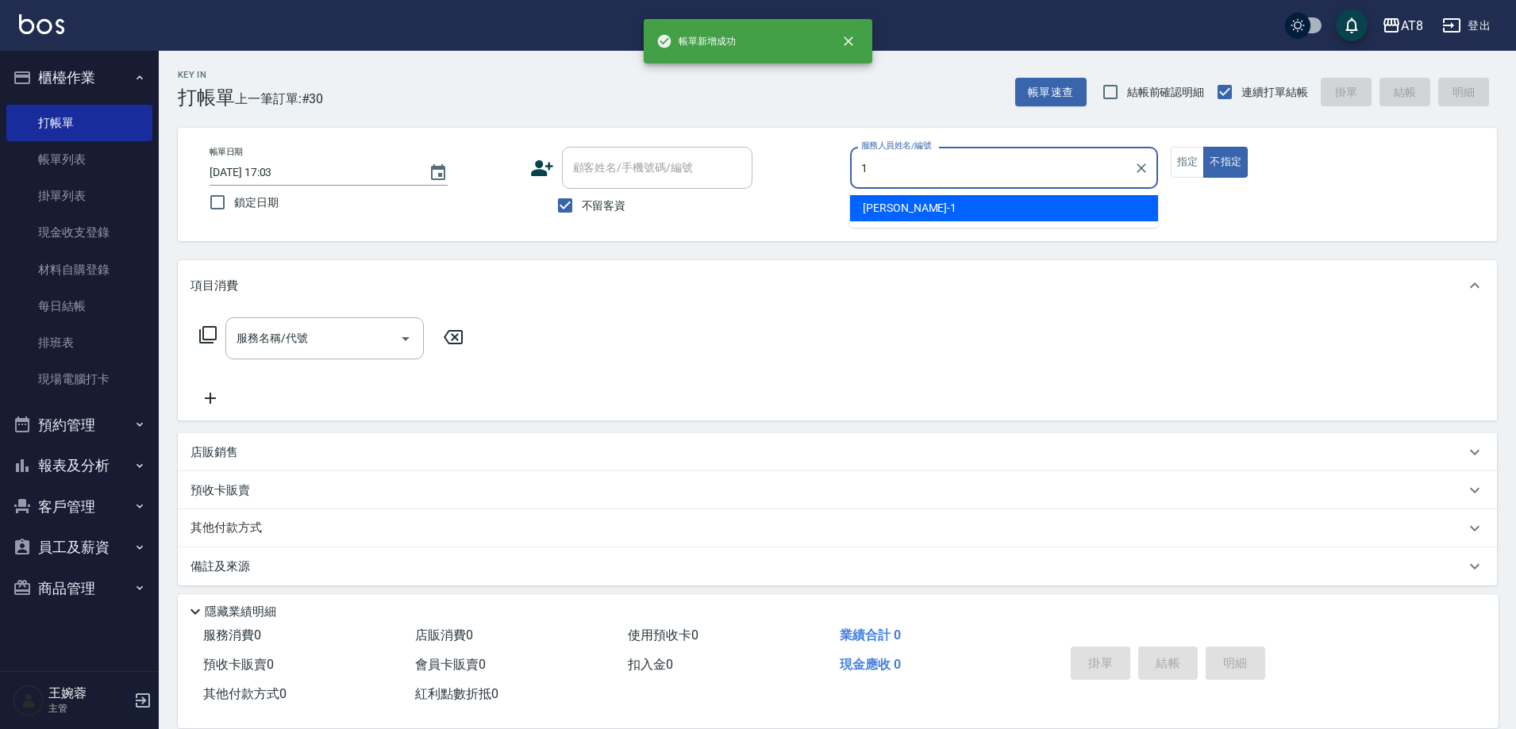
type input "YUKI-1"
type button "false"
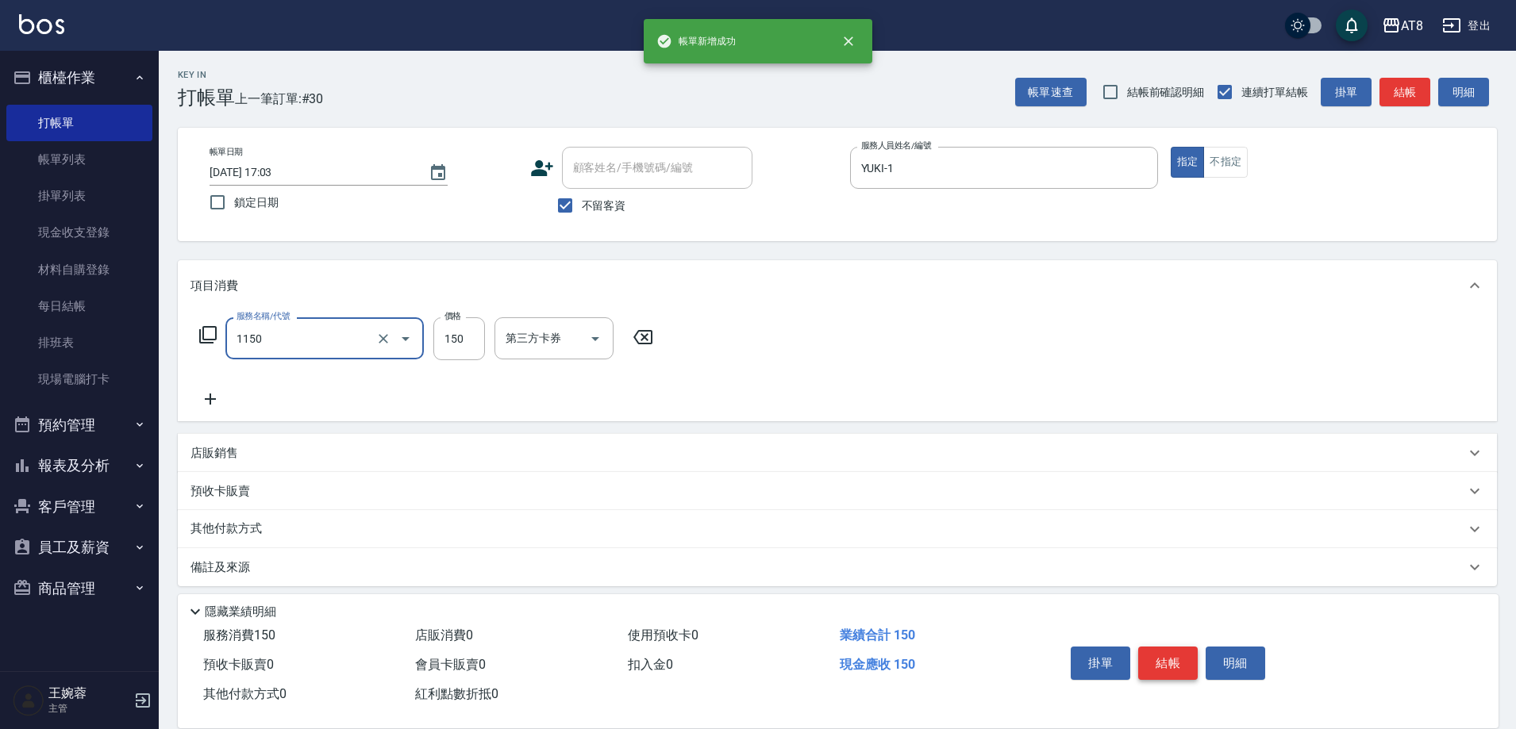
type input "洗髮(1150)"
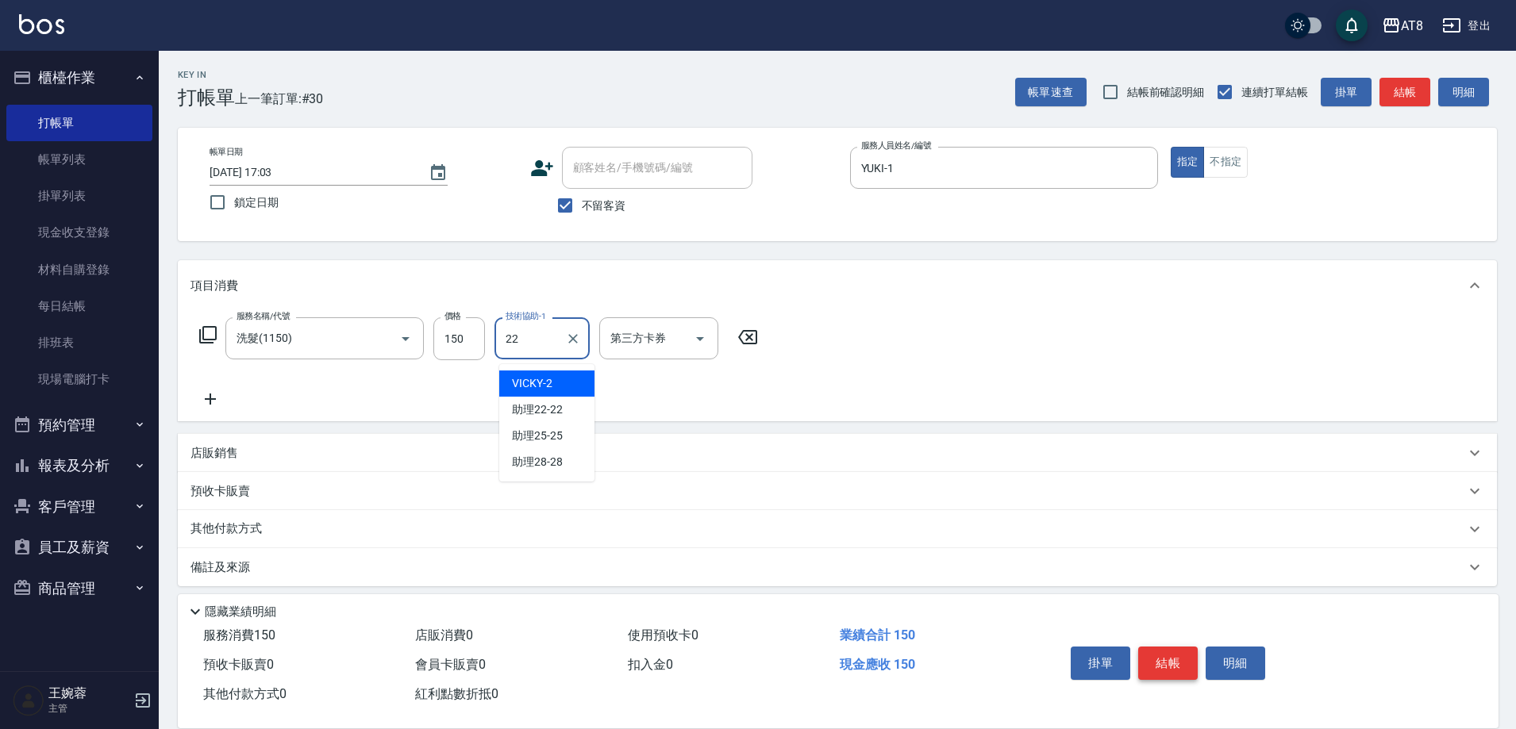
type input "助理22-22"
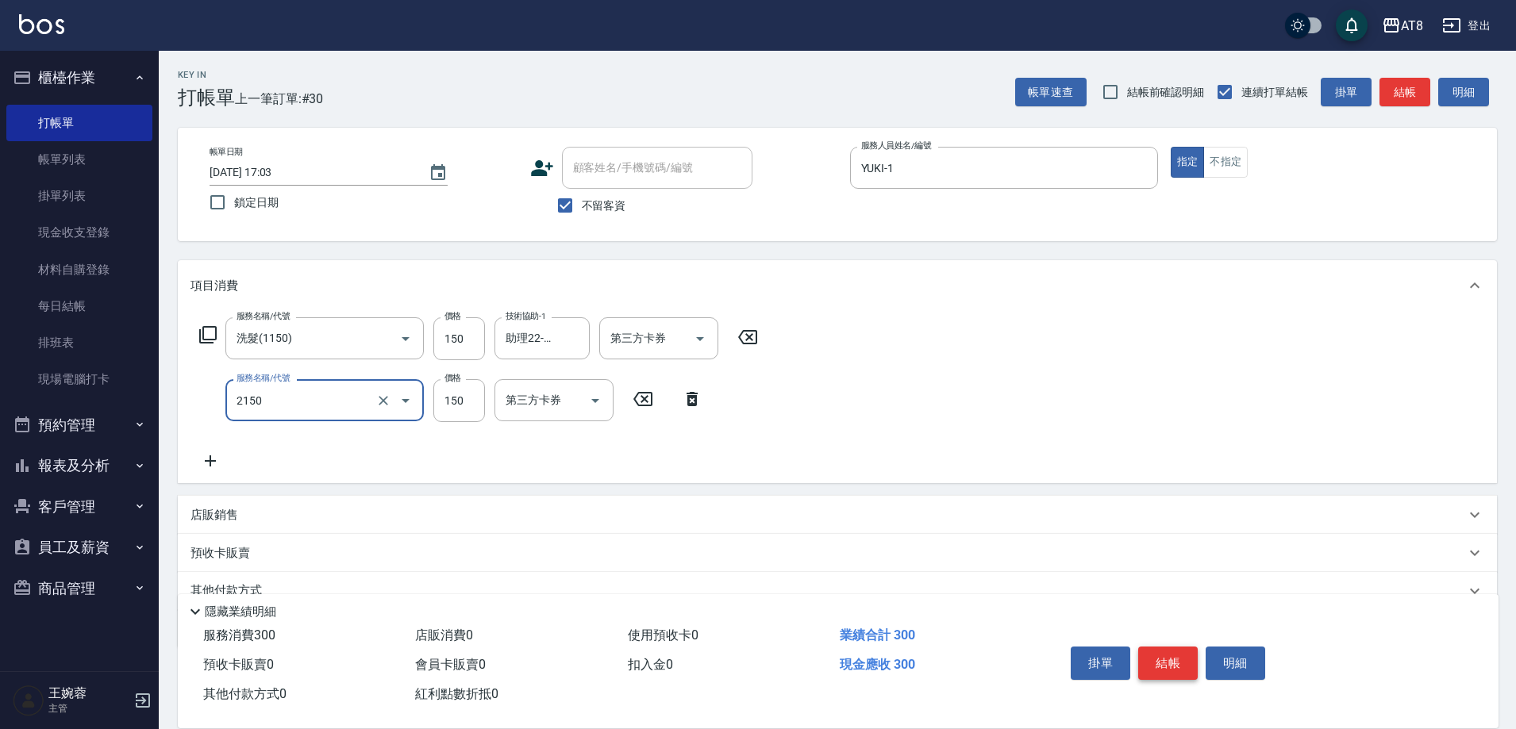
type input "剪髮(2150)"
click at [1183, 647] on button "結帳" at bounding box center [1168, 663] width 60 height 33
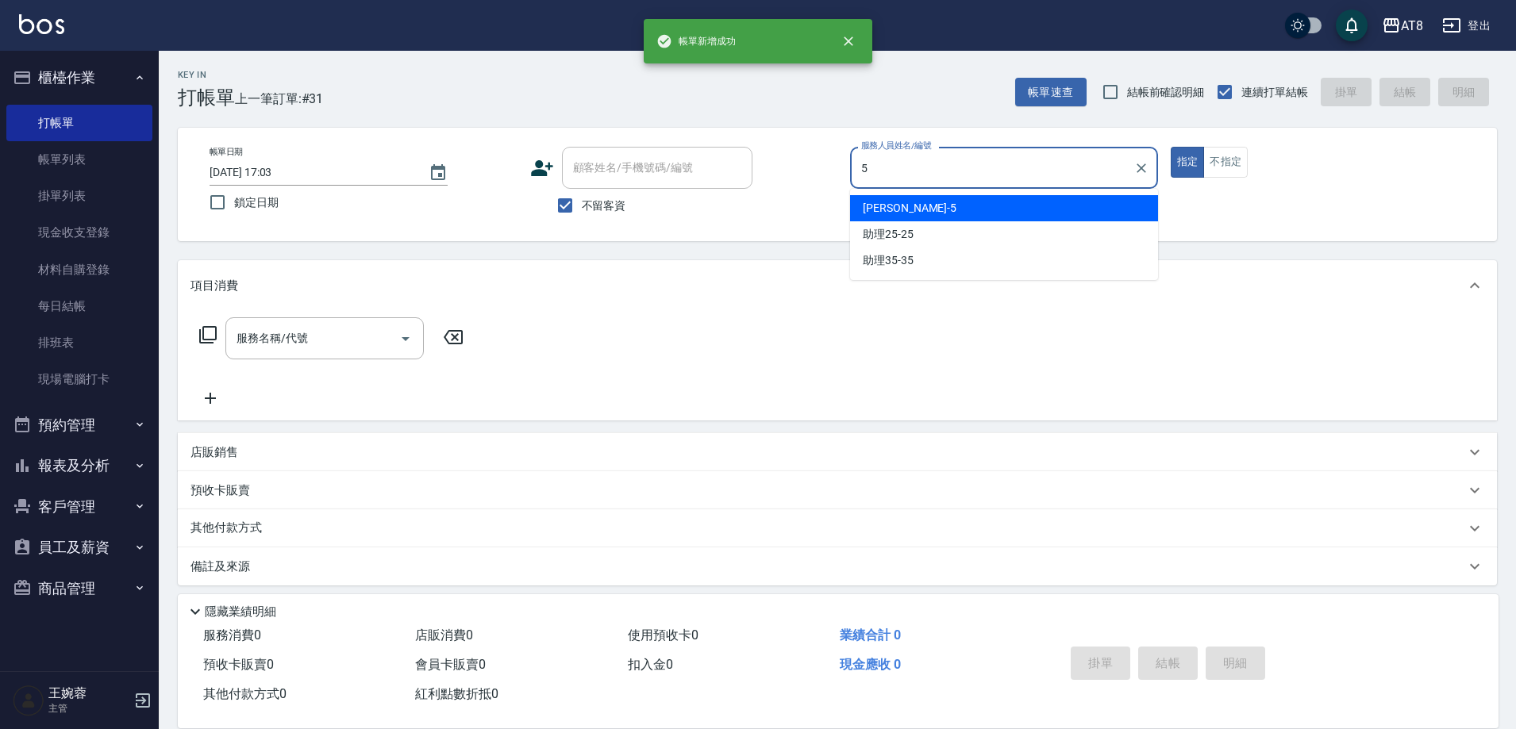
type input "HANK-5"
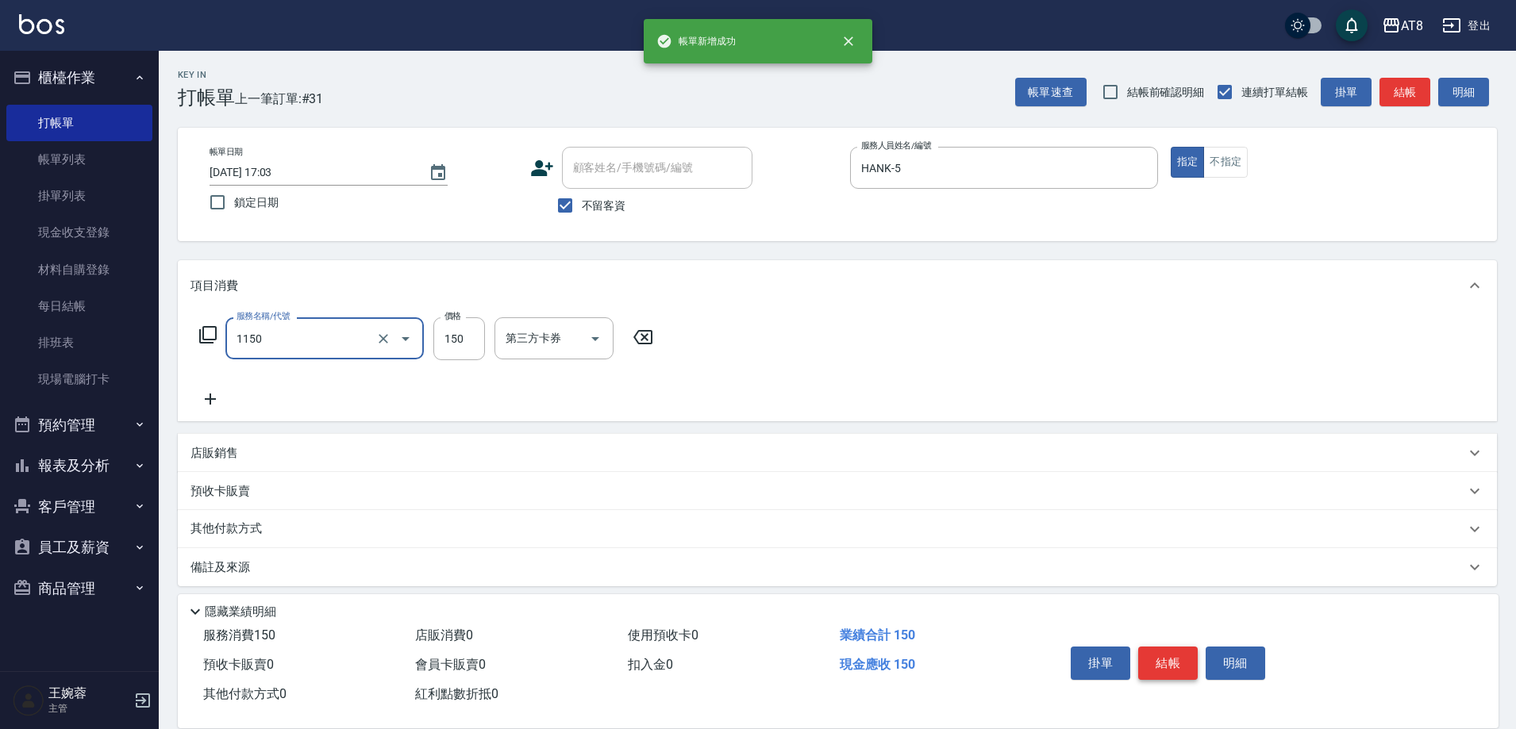
type input "洗髮(1150)"
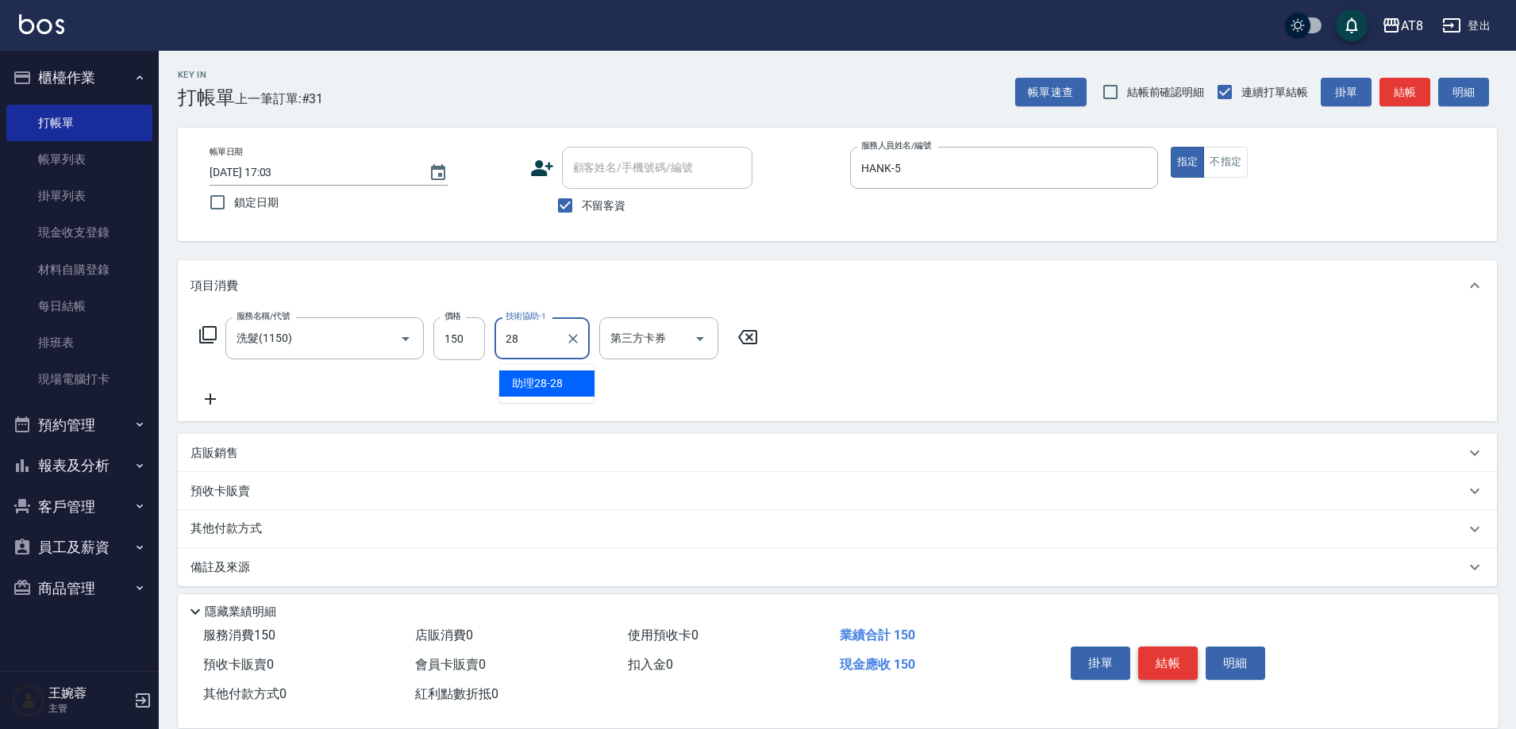
type input "助理28-28"
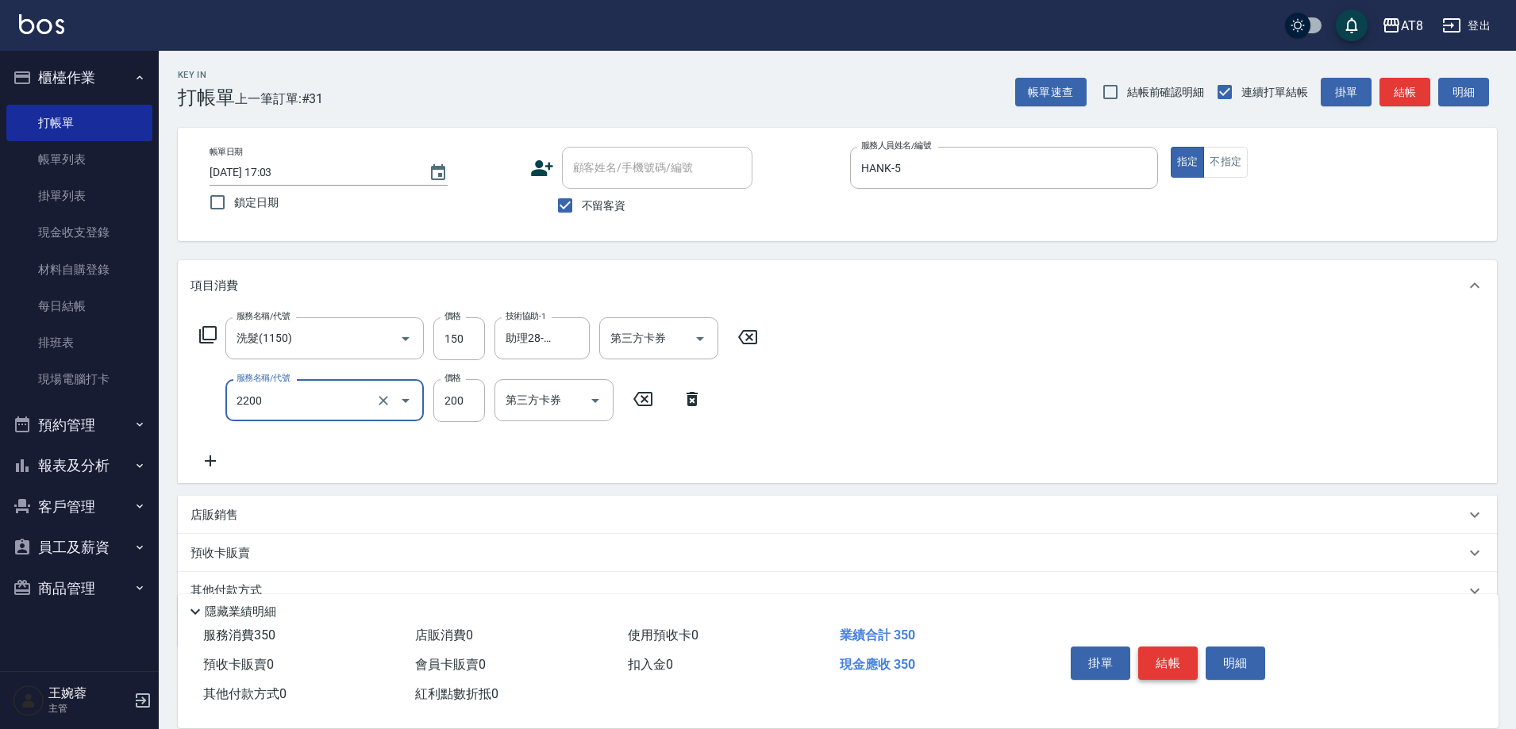
type input "剪髮(2200)"
click at [1183, 647] on button "結帳" at bounding box center [1168, 663] width 60 height 33
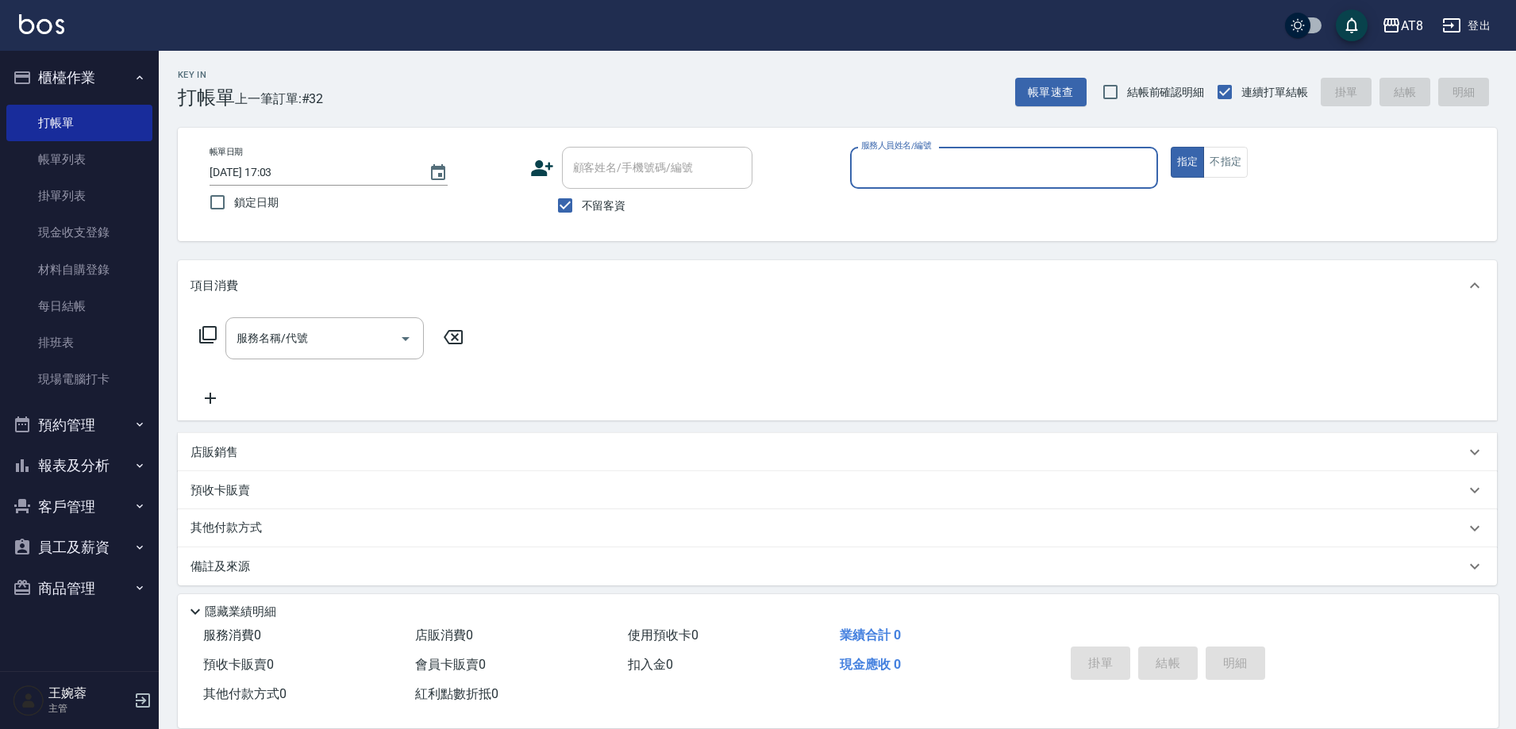
click at [106, 470] on button "報表及分析" at bounding box center [79, 465] width 146 height 41
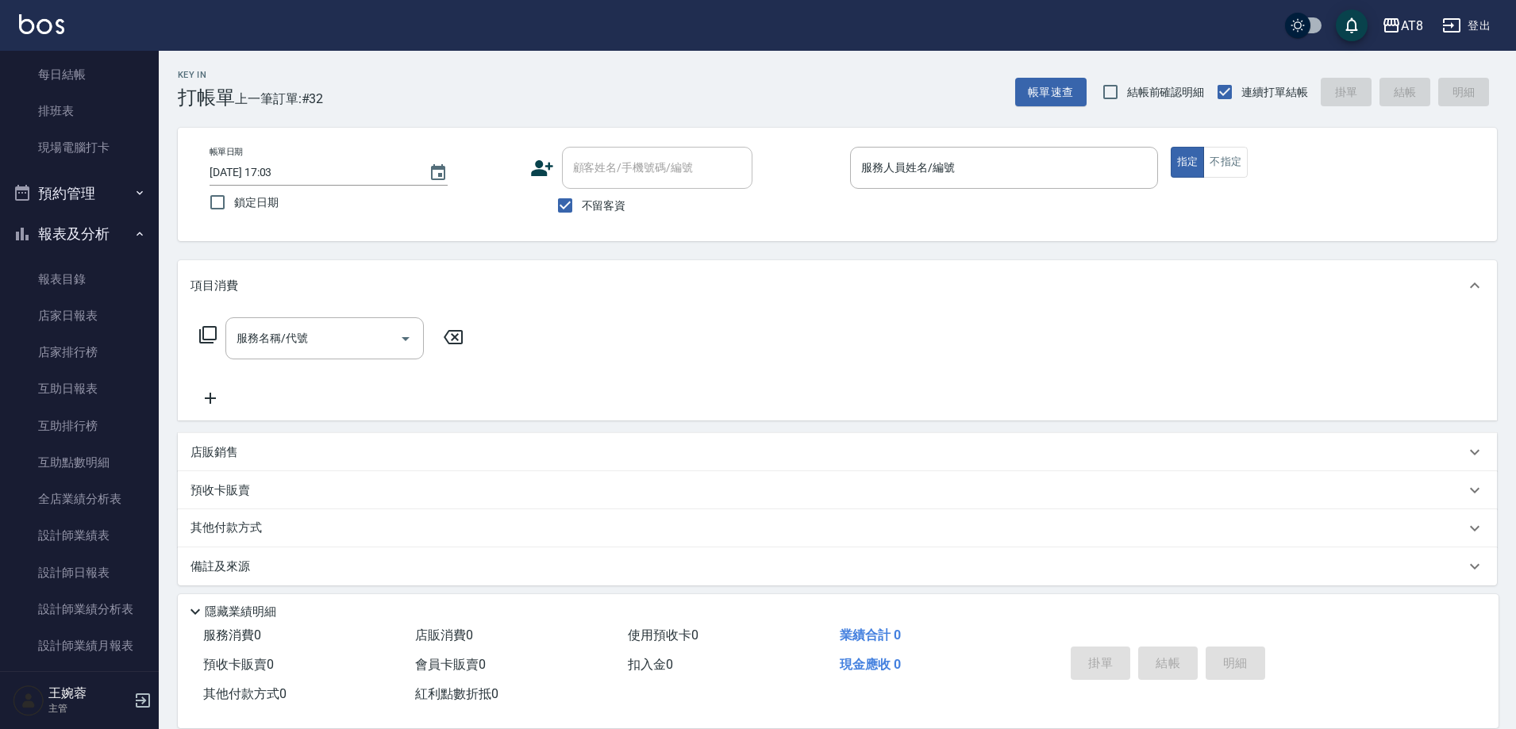
scroll to position [240, 0]
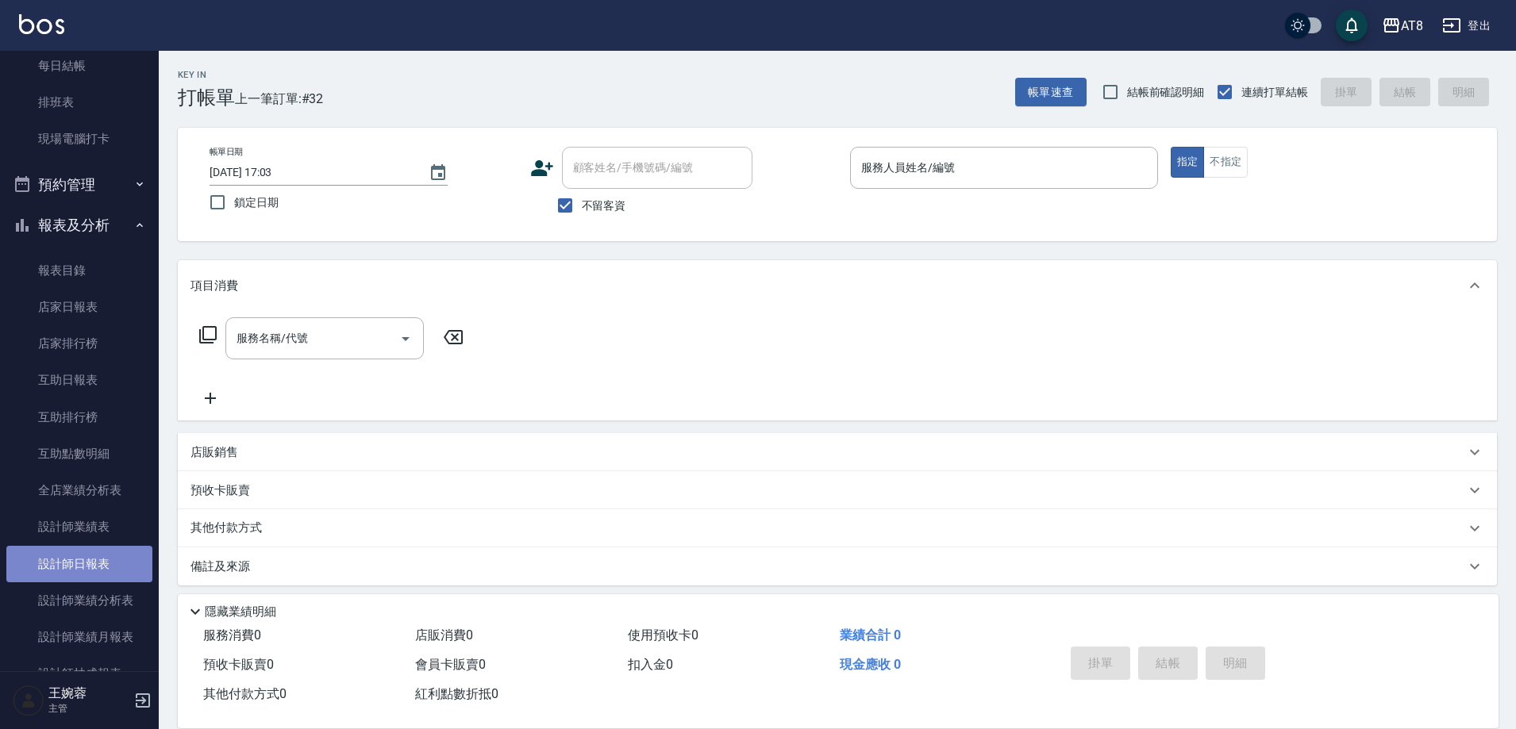
click at [90, 559] on link "設計師日報表" at bounding box center [79, 564] width 146 height 37
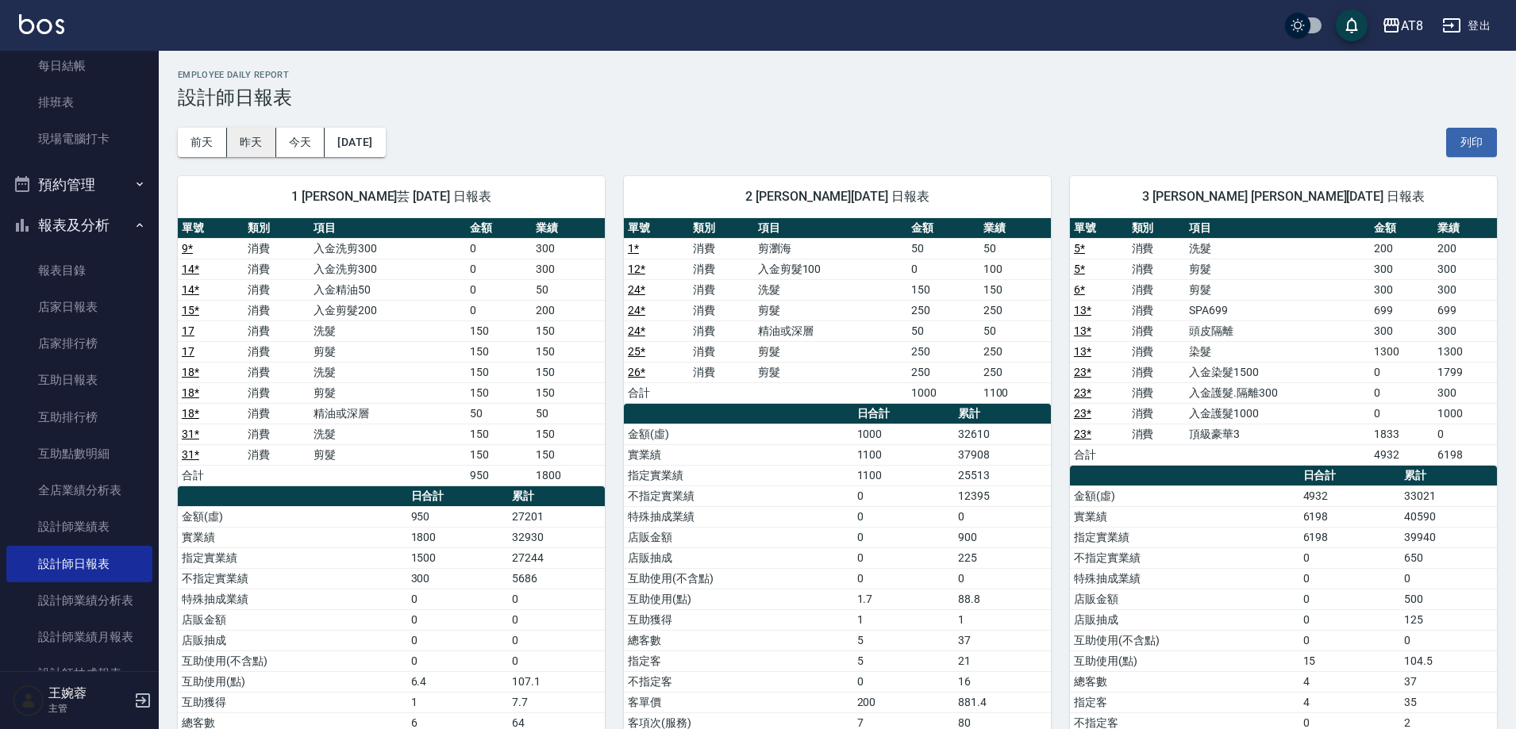
click at [250, 141] on button "昨天" at bounding box center [251, 142] width 49 height 29
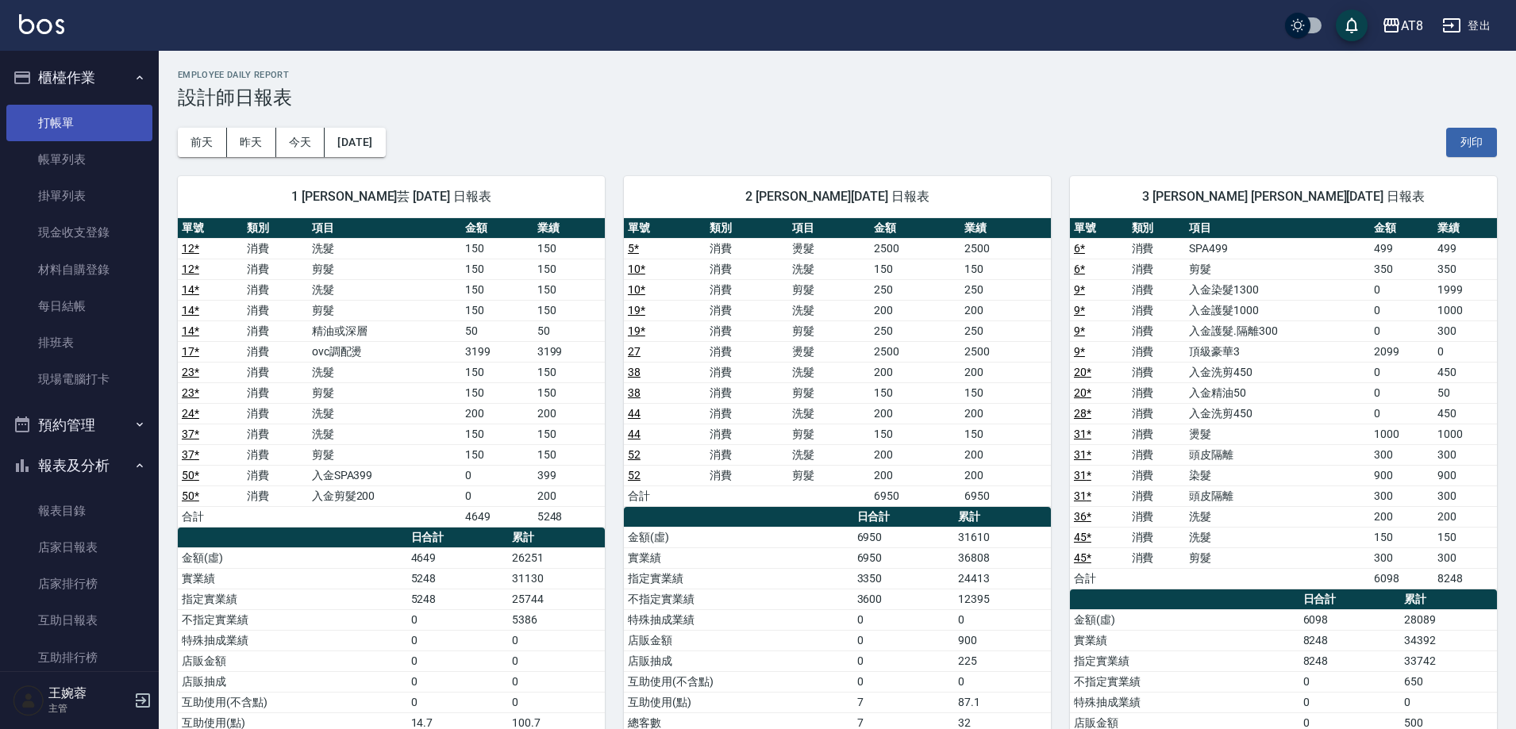
click at [102, 123] on link "打帳單" at bounding box center [79, 123] width 146 height 37
